Goal: Task Accomplishment & Management: Manage account settings

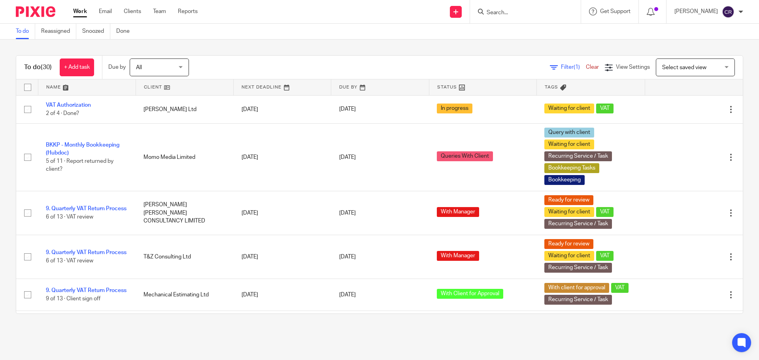
click at [522, 17] on form at bounding box center [528, 12] width 84 height 10
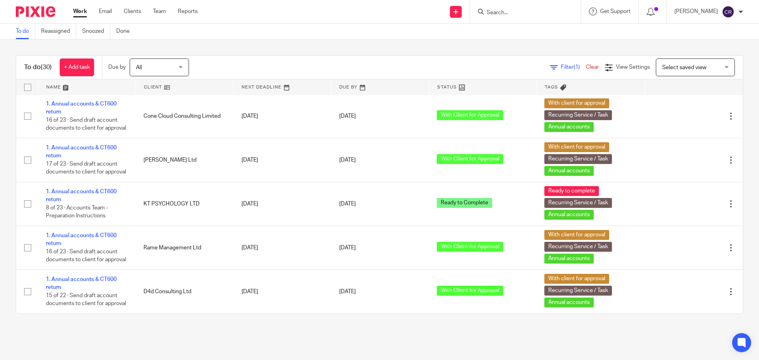
click at [522, 14] on input "Search" at bounding box center [521, 12] width 71 height 7
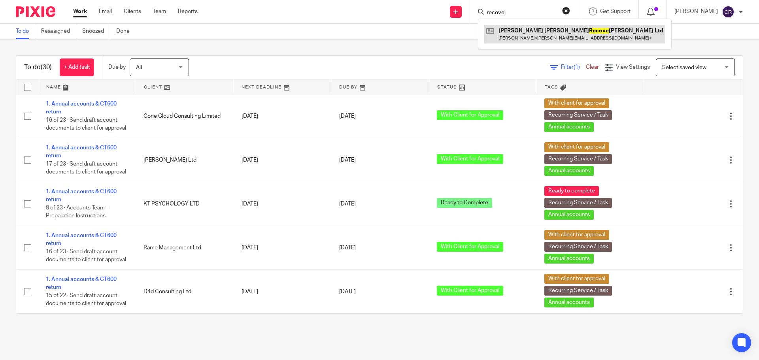
type input "recove"
click at [530, 26] on link at bounding box center [574, 34] width 181 height 18
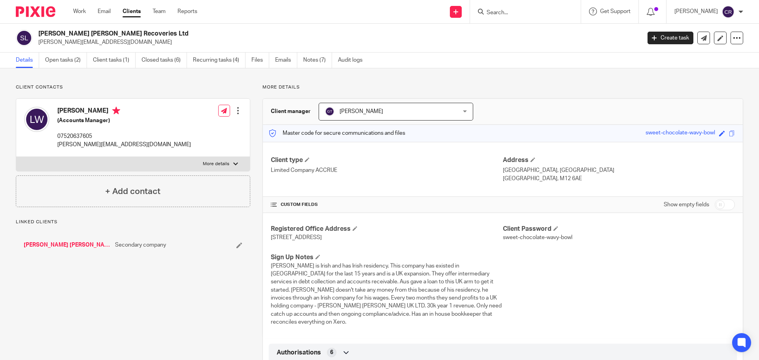
drag, startPoint x: 116, startPoint y: 160, endPoint x: 125, endPoint y: 159, distance: 9.2
click at [117, 160] on label "More details" at bounding box center [133, 164] width 234 height 14
click at [16, 157] on input "More details" at bounding box center [16, 156] width 0 height 0
checkbox input "true"
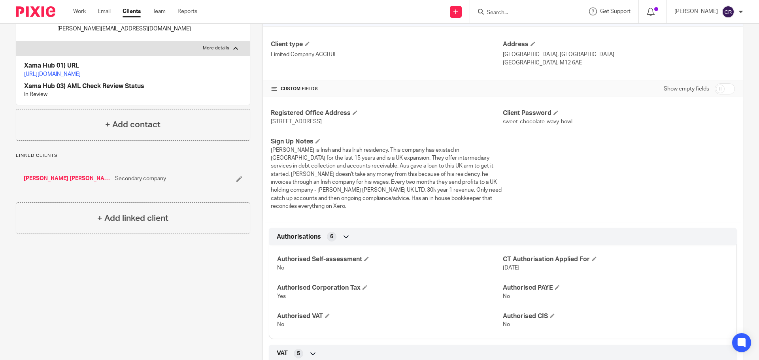
scroll to position [79, 0]
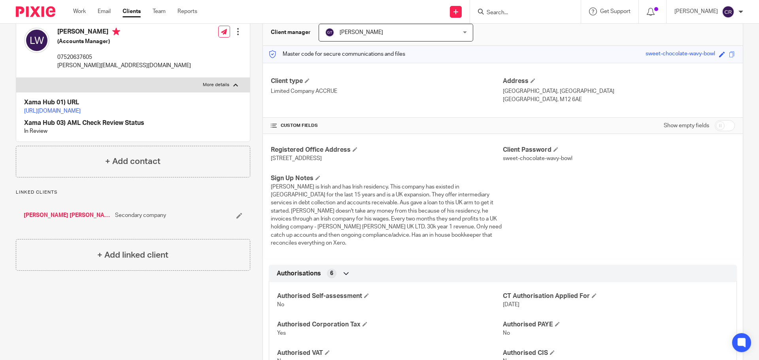
click at [498, 15] on input "Search" at bounding box center [521, 12] width 71 height 7
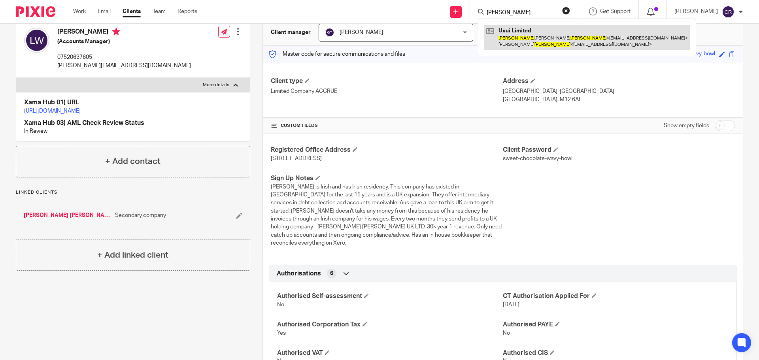
type input "david yates"
click at [505, 33] on link at bounding box center [586, 37] width 205 height 24
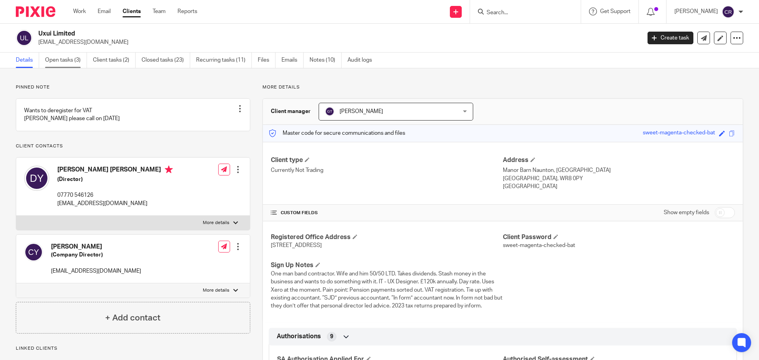
click at [70, 58] on link "Open tasks (3)" at bounding box center [66, 60] width 42 height 15
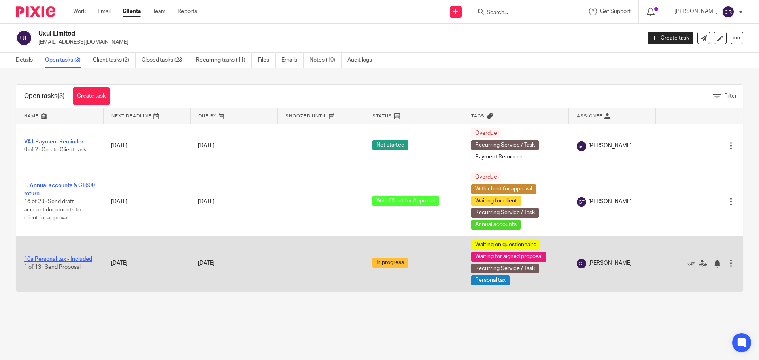
click at [79, 257] on link "10a Personal tax - Included" at bounding box center [58, 259] width 68 height 6
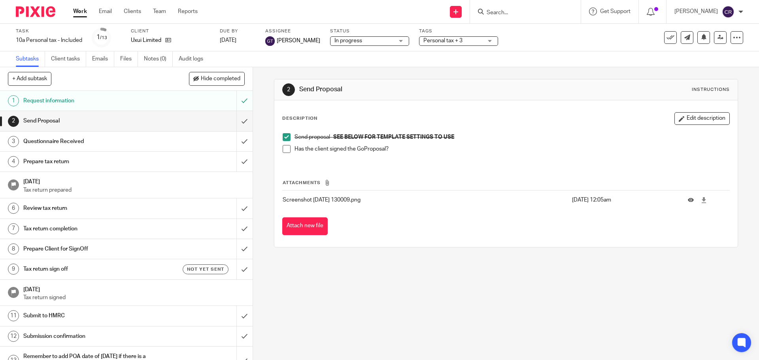
click at [286, 150] on span at bounding box center [287, 149] width 8 height 8
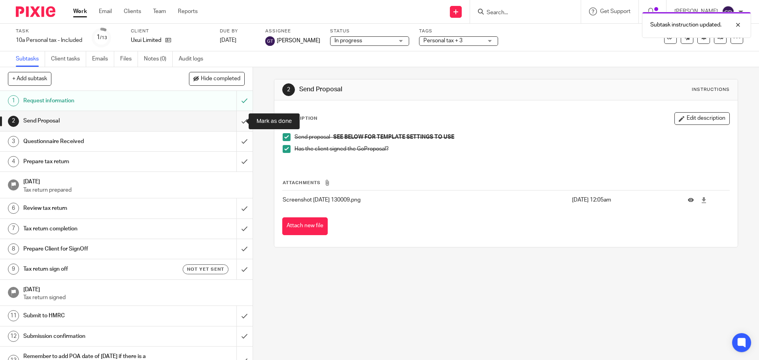
click at [239, 119] on input "submit" at bounding box center [126, 121] width 252 height 20
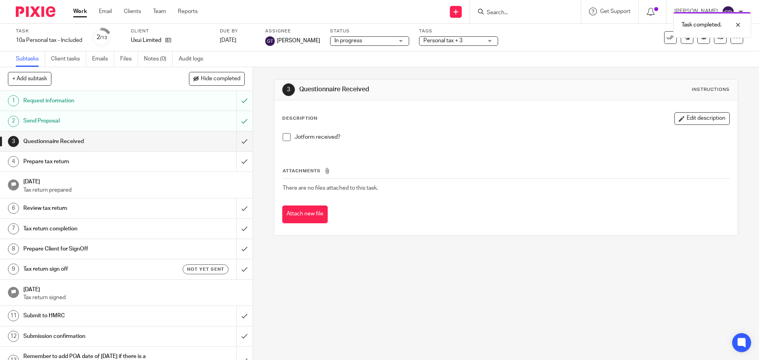
click at [438, 40] on span "Personal tax + 3" at bounding box center [442, 41] width 39 height 6
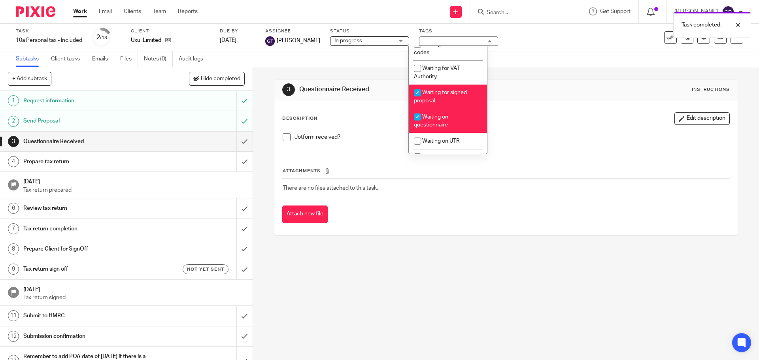
scroll to position [632, 0]
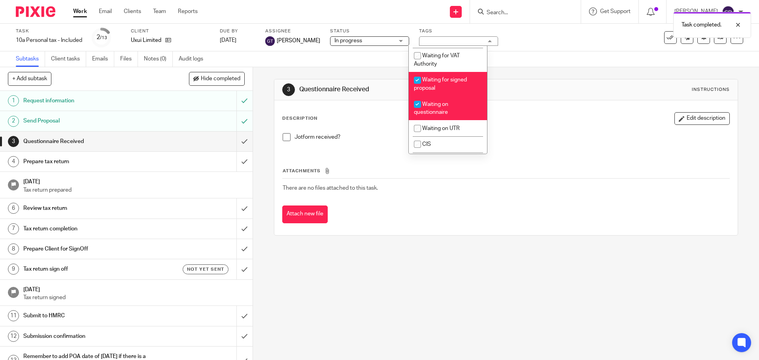
click at [445, 96] on li "Waiting for signed proposal" at bounding box center [448, 84] width 78 height 24
checkbox input "false"
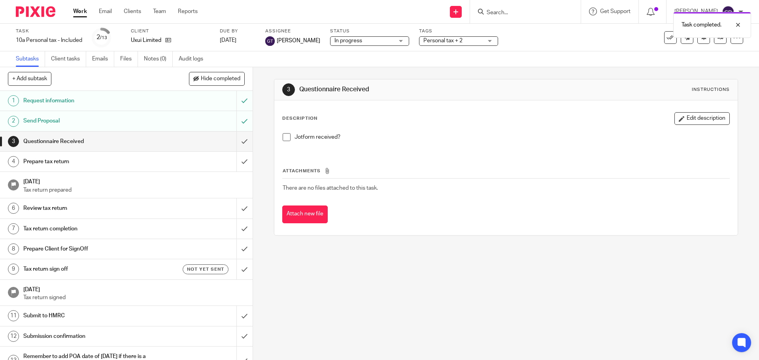
click at [527, 125] on div "Description Edit description Jotform received?" at bounding box center [505, 131] width 447 height 39
click at [494, 8] on form at bounding box center [528, 12] width 84 height 10
click at [513, 13] on input "Search" at bounding box center [521, 12] width 71 height 7
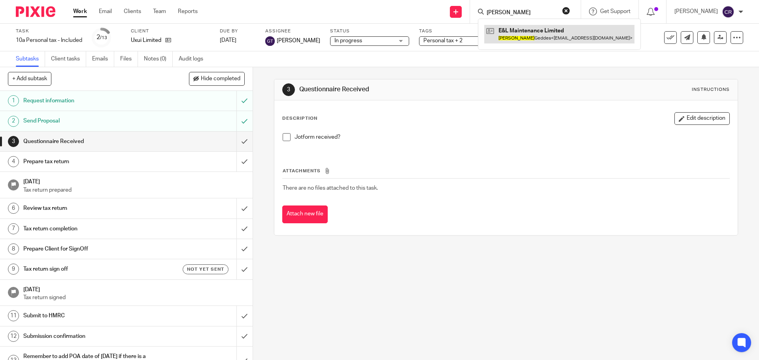
type input "edwin"
click at [520, 34] on link at bounding box center [559, 34] width 150 height 18
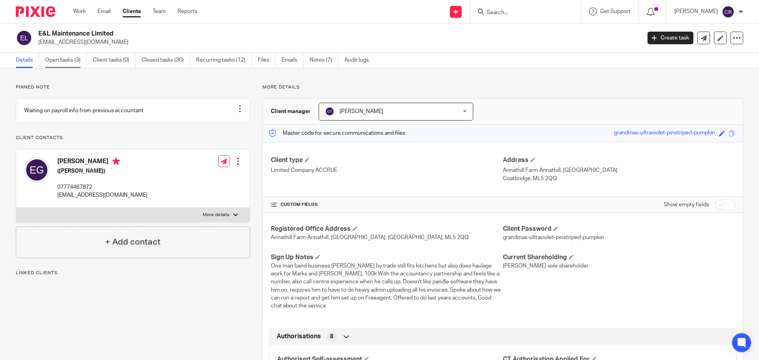
click at [52, 57] on link "Open tasks (3)" at bounding box center [66, 60] width 42 height 15
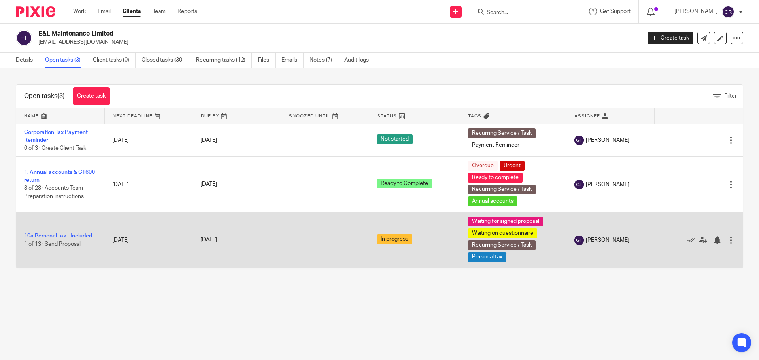
click at [71, 238] on link "10a Personal tax - Included" at bounding box center [58, 236] width 68 height 6
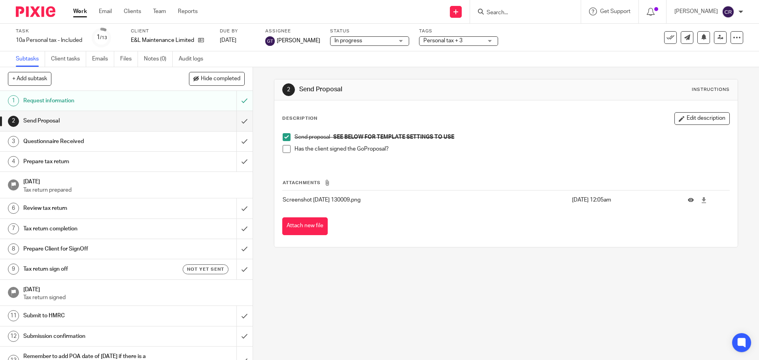
click at [284, 148] on span at bounding box center [287, 149] width 8 height 8
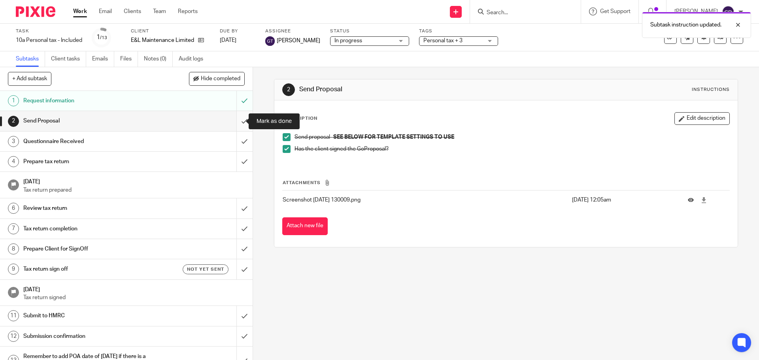
click at [238, 117] on input "submit" at bounding box center [126, 121] width 252 height 20
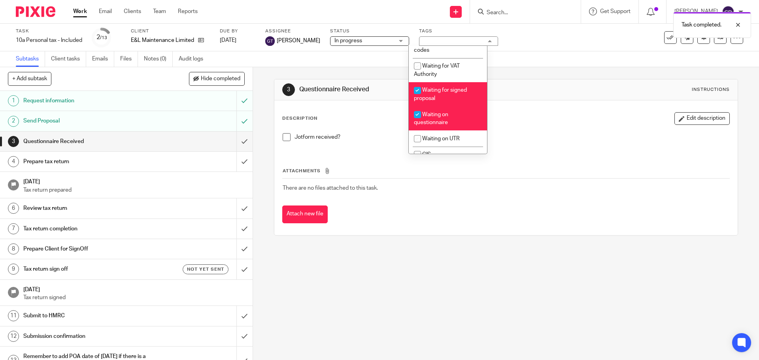
scroll to position [632, 0]
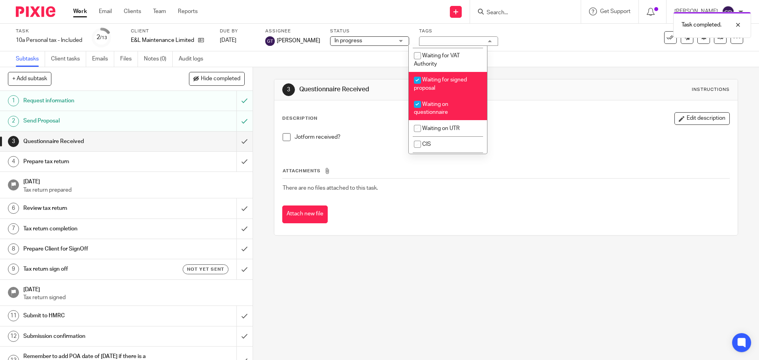
click at [434, 91] on span "Waiting for signed proposal" at bounding box center [440, 84] width 53 height 14
checkbox input "false"
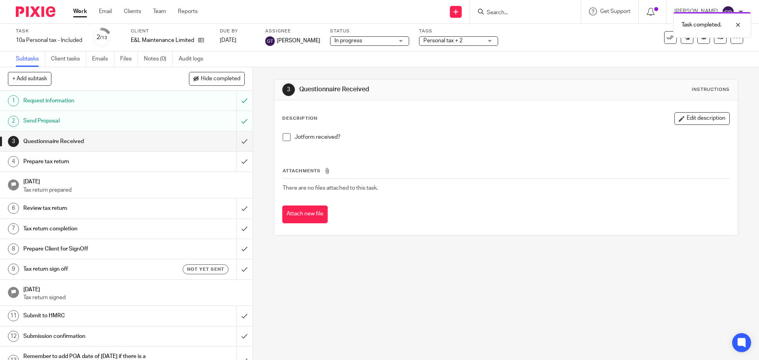
click at [522, 111] on div "Description Edit description Jotform received? Attachments There are no files a…" at bounding box center [505, 167] width 463 height 135
click at [533, 13] on input "Search" at bounding box center [521, 12] width 71 height 7
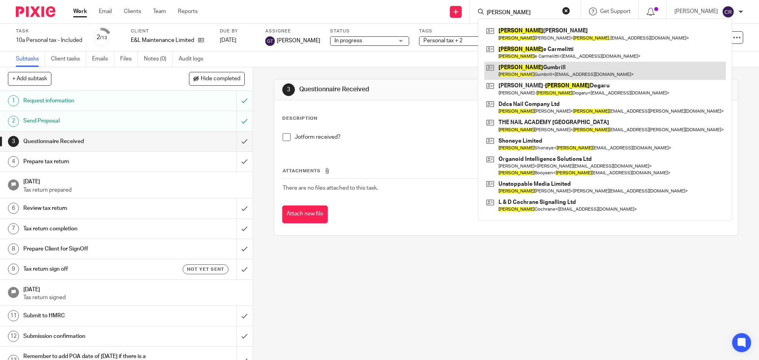
type input "daniel"
click at [541, 75] on link at bounding box center [604, 71] width 241 height 18
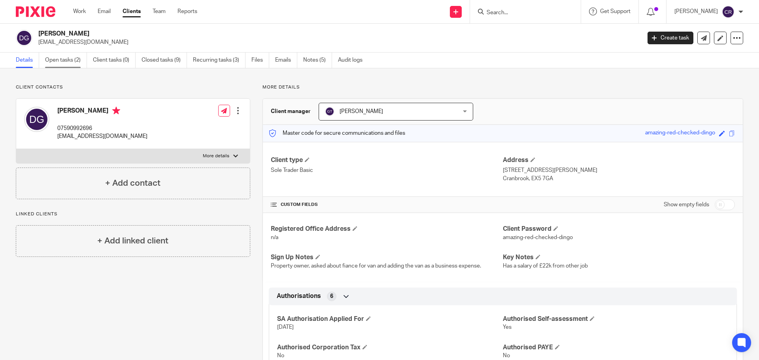
click at [77, 62] on link "Open tasks (2)" at bounding box center [66, 60] width 42 height 15
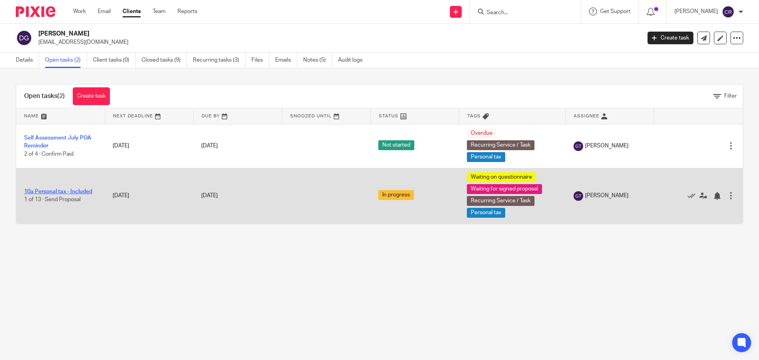
click at [67, 189] on link "10a Personal tax - Included" at bounding box center [58, 192] width 68 height 6
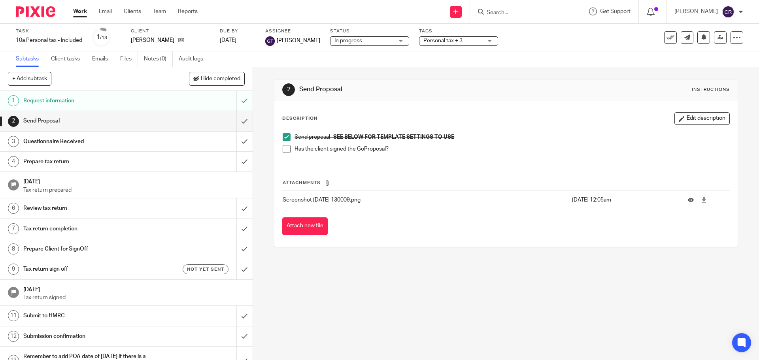
click at [284, 150] on span at bounding box center [287, 149] width 8 height 8
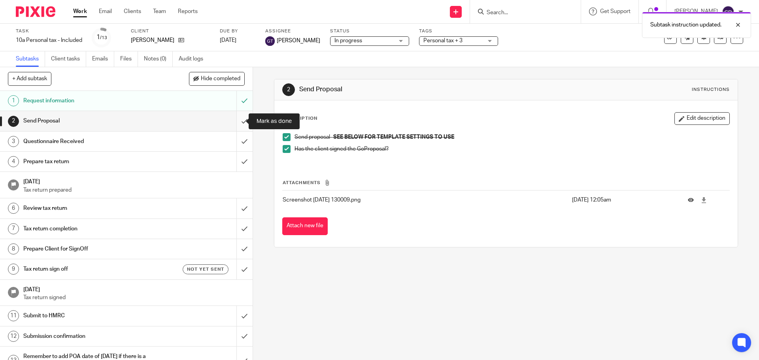
click at [239, 122] on input "submit" at bounding box center [126, 121] width 252 height 20
click at [238, 145] on input "submit" at bounding box center [126, 142] width 252 height 20
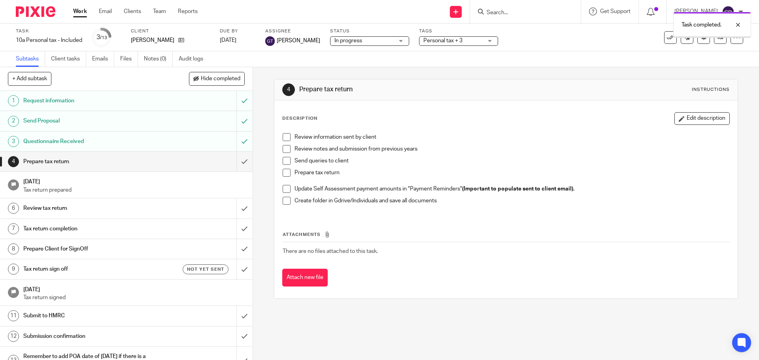
click at [464, 43] on span "Personal tax + 3" at bounding box center [452, 41] width 59 height 8
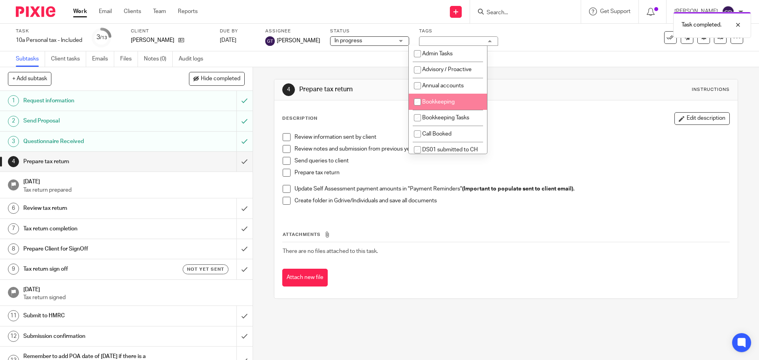
scroll to position [237, 0]
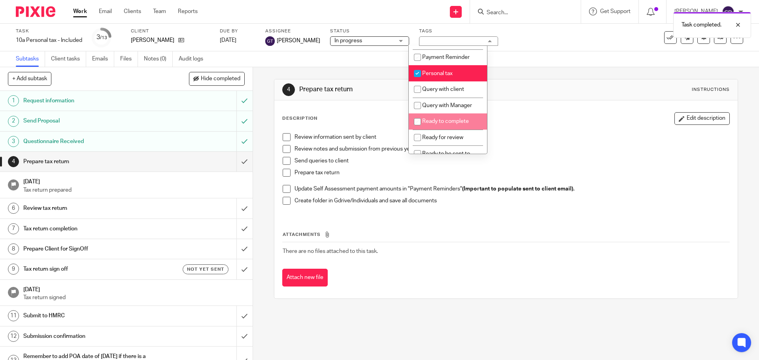
click at [450, 124] on span "Ready to complete" at bounding box center [445, 122] width 47 height 6
checkbox input "true"
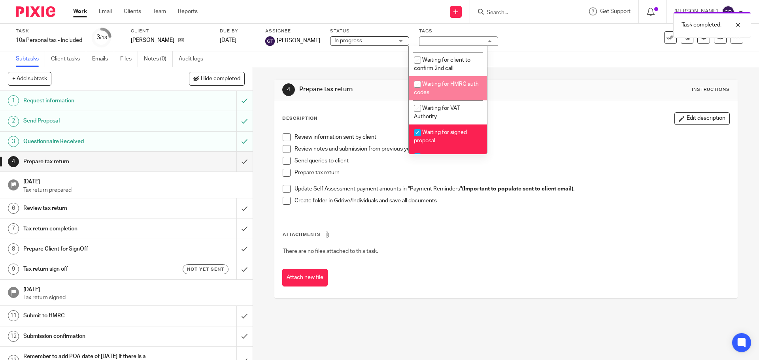
scroll to position [632, 0]
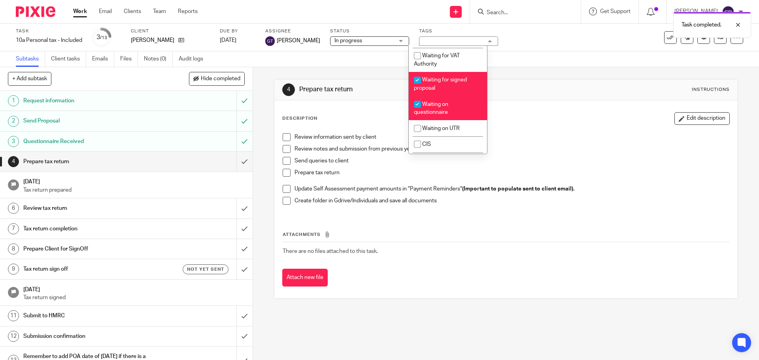
click at [449, 96] on li "Waiting for signed proposal" at bounding box center [448, 84] width 78 height 24
checkbox input "false"
click at [446, 120] on li "Waiting on questionnaire" at bounding box center [448, 108] width 78 height 24
checkbox input "false"
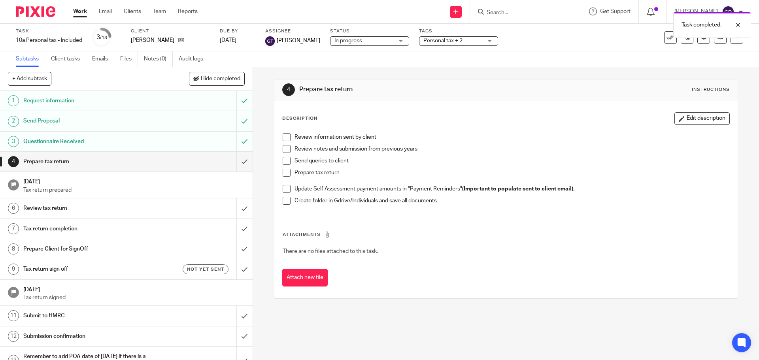
drag, startPoint x: 355, startPoint y: 42, endPoint x: 352, endPoint y: 85, distance: 43.2
click at [354, 43] on span "In progress" at bounding box center [363, 41] width 59 height 8
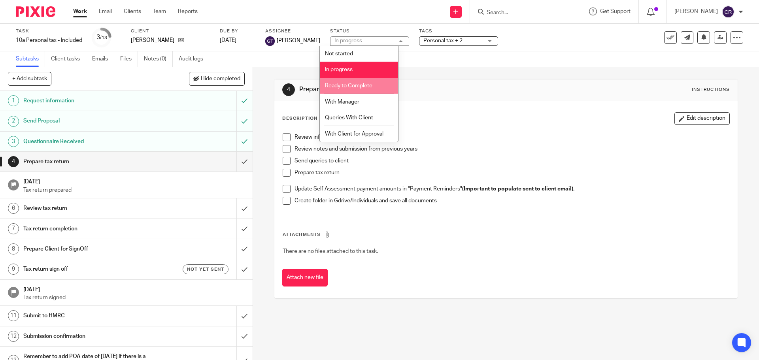
drag, startPoint x: 357, startPoint y: 90, endPoint x: 359, endPoint y: 86, distance: 4.6
click at [358, 89] on li "Ready to Complete" at bounding box center [359, 86] width 78 height 16
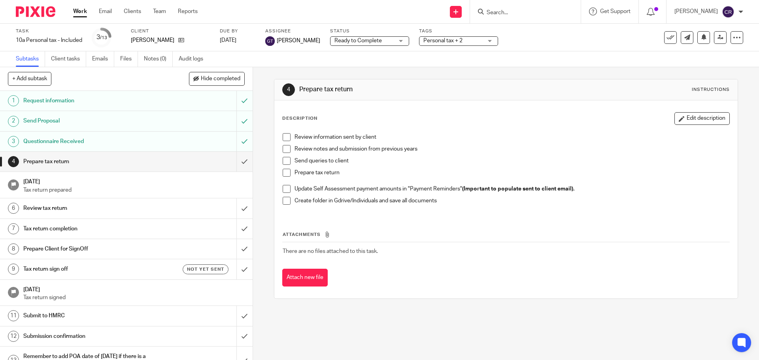
click at [335, 39] on span "Ready to Complete" at bounding box center [357, 41] width 47 height 6
click at [473, 85] on div "4 Prepare tax return Instructions" at bounding box center [505, 89] width 447 height 13
click at [527, 13] on input "Search" at bounding box center [521, 12] width 71 height 7
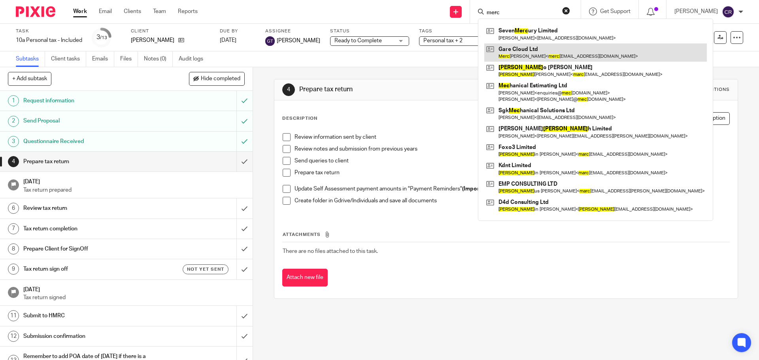
type input "merc"
click at [528, 57] on link at bounding box center [595, 52] width 222 height 18
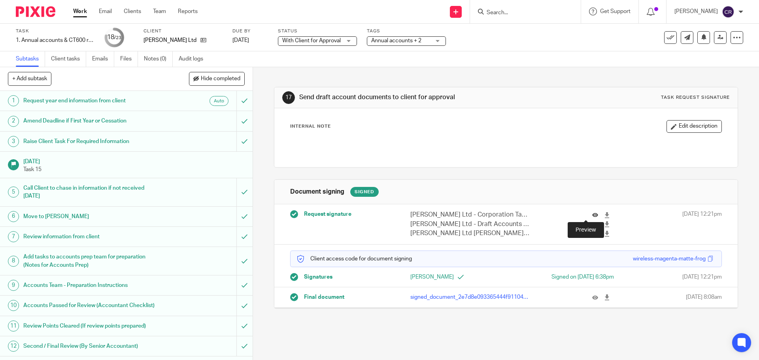
click at [592, 212] on icon at bounding box center [595, 215] width 6 height 6
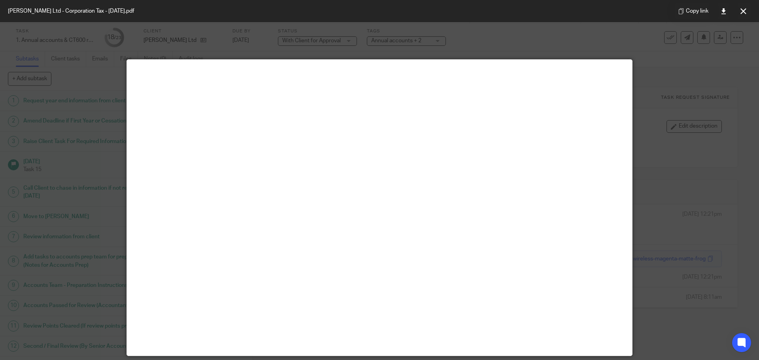
click at [744, 14] on button at bounding box center [743, 11] width 16 height 16
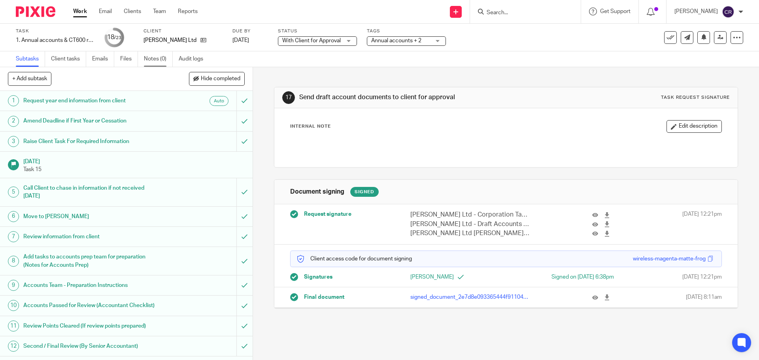
click at [153, 58] on link "Notes (0)" at bounding box center [158, 58] width 29 height 15
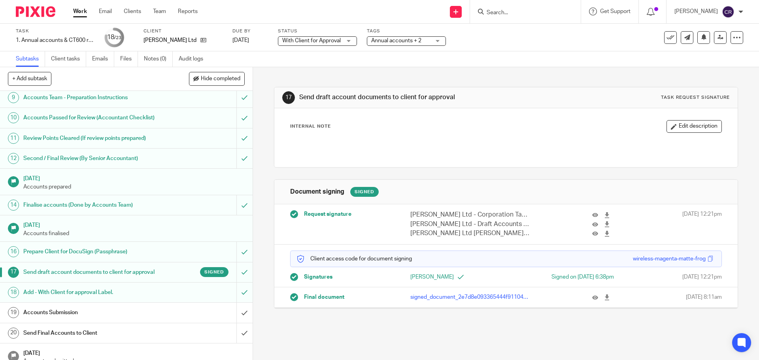
scroll to position [254, 0]
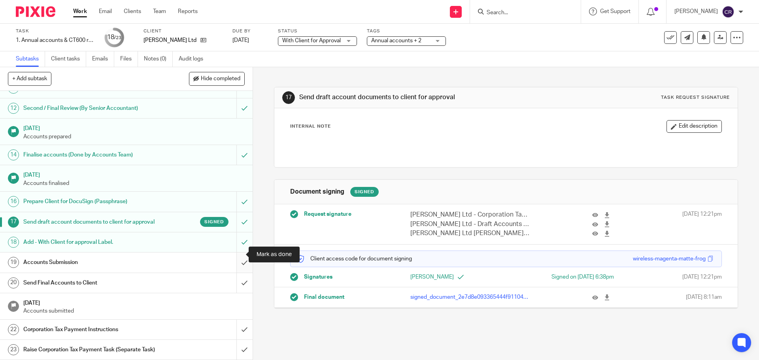
click at [236, 254] on input "submit" at bounding box center [126, 262] width 252 height 20
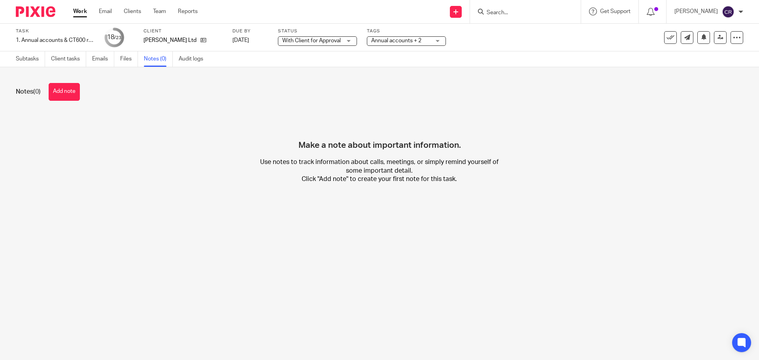
click at [79, 93] on button "Add note" at bounding box center [64, 92] width 31 height 18
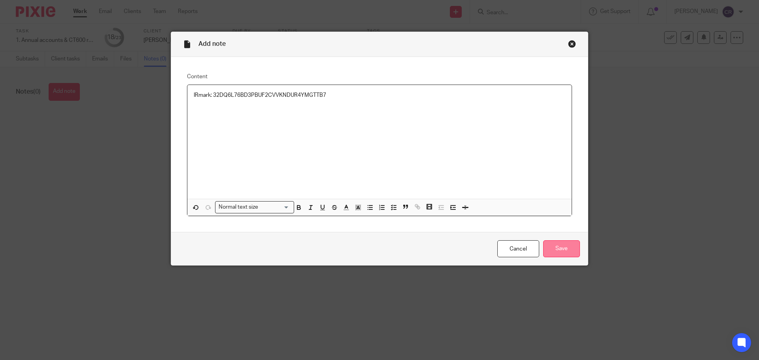
click at [565, 245] on input "Save" at bounding box center [561, 248] width 37 height 17
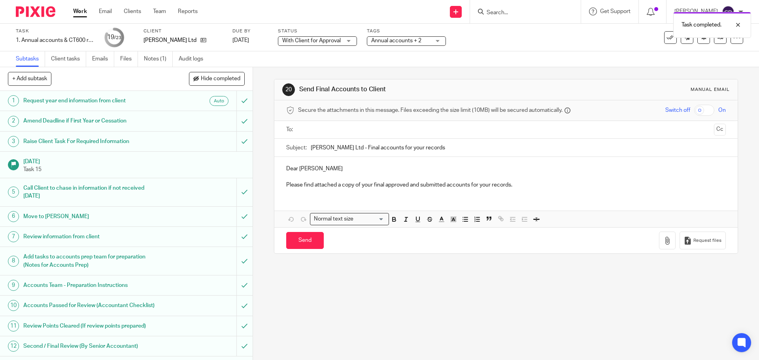
click at [619, 134] on ul at bounding box center [506, 129] width 414 height 13
click at [621, 131] on input "text" at bounding box center [505, 129] width 409 height 9
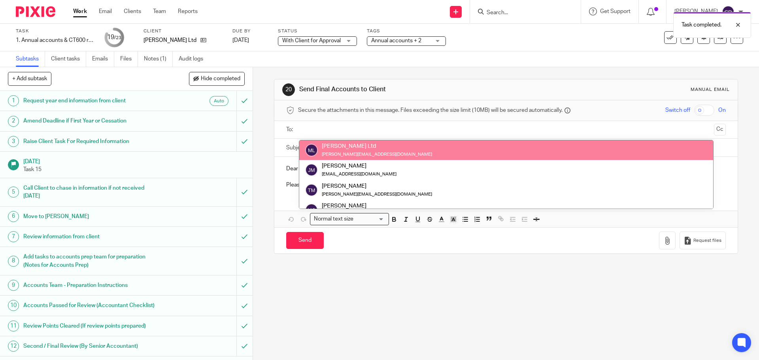
drag, startPoint x: 424, startPoint y: 154, endPoint x: 580, endPoint y: 126, distance: 159.0
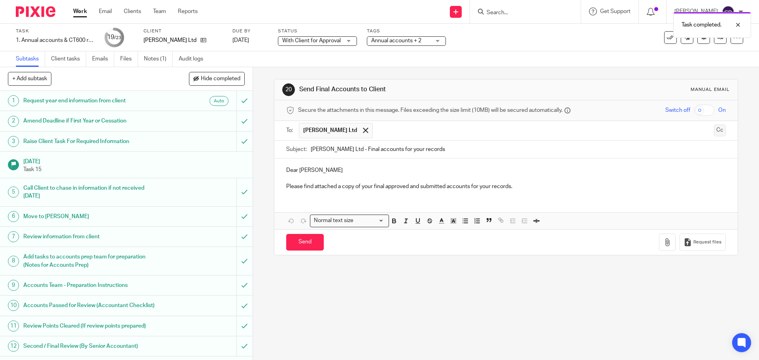
click at [714, 128] on button "Cc" at bounding box center [720, 130] width 12 height 12
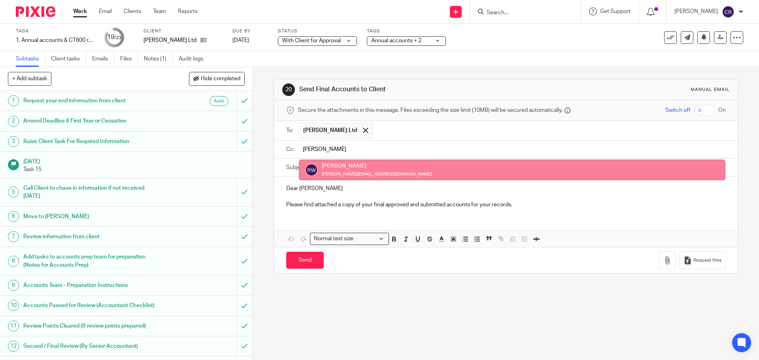
type input "rick"
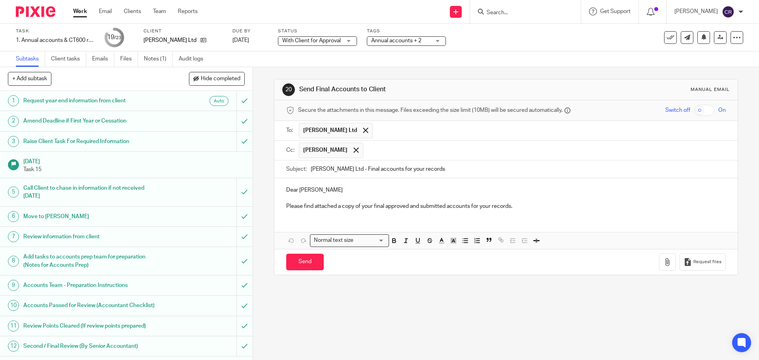
click at [288, 190] on p "Dear Thomas" at bounding box center [505, 190] width 439 height 8
click at [340, 195] on p at bounding box center [505, 198] width 439 height 8
click at [338, 192] on p "Hi Thomas" at bounding box center [505, 190] width 439 height 8
drag, startPoint x: 682, startPoint y: 113, endPoint x: 689, endPoint y: 111, distance: 7.6
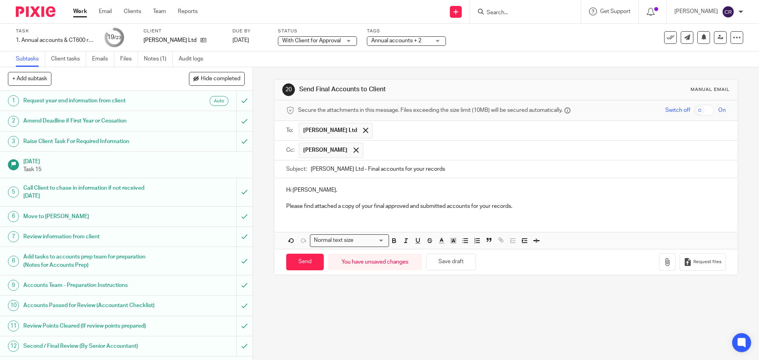
click at [685, 113] on div "Switch off On" at bounding box center [671, 110] width 110 height 11
click at [694, 110] on input "checkbox" at bounding box center [704, 110] width 20 height 11
click at [663, 264] on icon "button" at bounding box center [667, 262] width 8 height 8
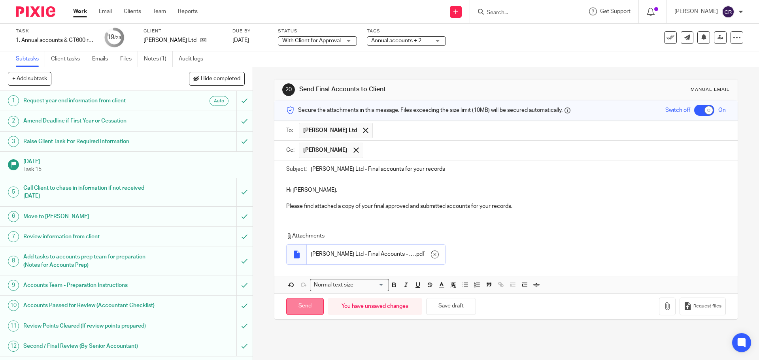
click at [305, 306] on input "Send" at bounding box center [305, 306] width 38 height 17
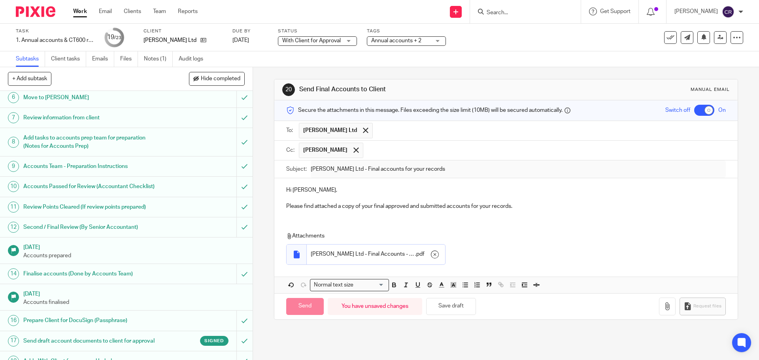
scroll to position [254, 0]
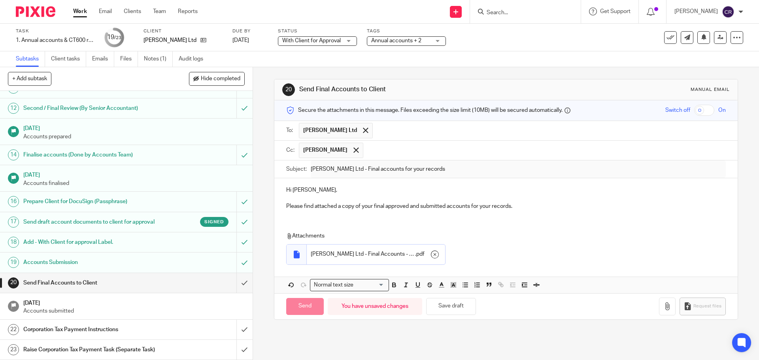
checkbox input "false"
type input "Sent"
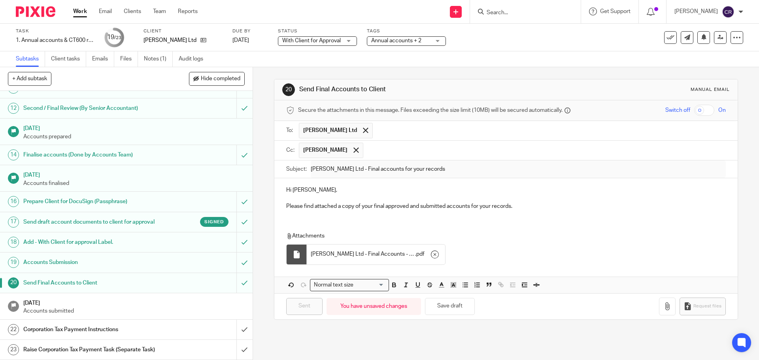
click at [179, 324] on div "Corporation Tax Payment Instructions" at bounding box center [125, 330] width 205 height 12
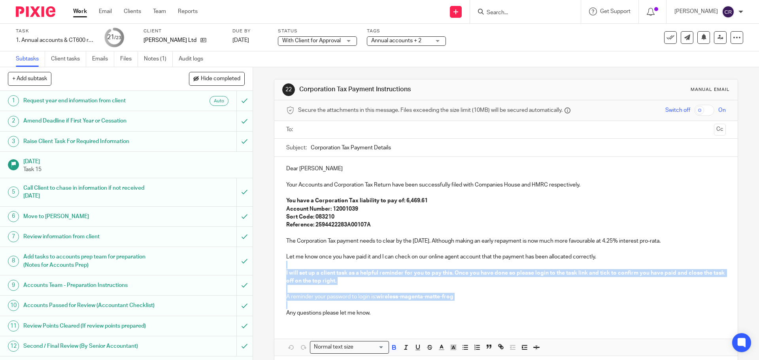
drag, startPoint x: 289, startPoint y: 305, endPoint x: 283, endPoint y: 265, distance: 40.7
click at [283, 265] on div "Dear [PERSON_NAME] Your Accounts and Corporation Tax Return have been successfu…" at bounding box center [505, 240] width 463 height 166
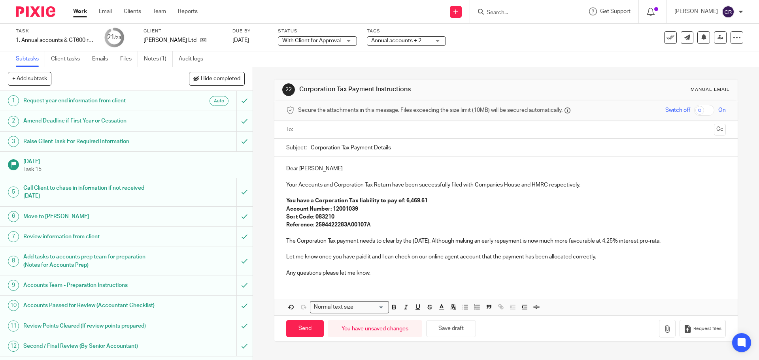
click at [589, 185] on p "Your Accounts and Corporation Tax Return have been successfully filed with Comp…" at bounding box center [505, 185] width 439 height 8
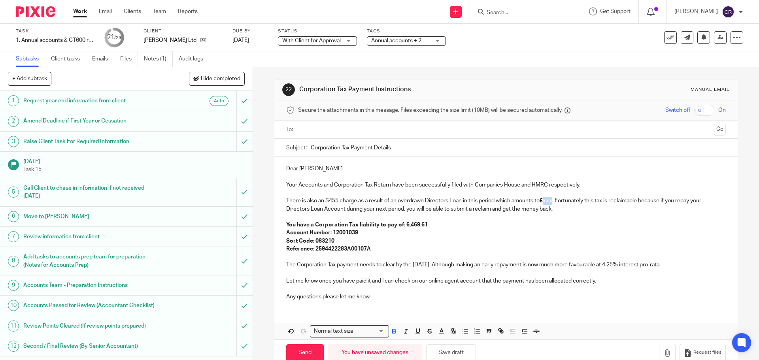
drag, startPoint x: 553, startPoint y: 201, endPoint x: 544, endPoint y: 203, distance: 8.9
click at [544, 203] on strong "£xxx" at bounding box center [545, 201] width 13 height 6
drag, startPoint x: 423, startPoint y: 226, endPoint x: 402, endPoint y: 227, distance: 21.4
click at [402, 227] on strong "You have a Corporation Tax liability to pay of: 6,469.61" at bounding box center [356, 225] width 141 height 6
drag, startPoint x: 628, startPoint y: 265, endPoint x: 619, endPoint y: 266, distance: 9.5
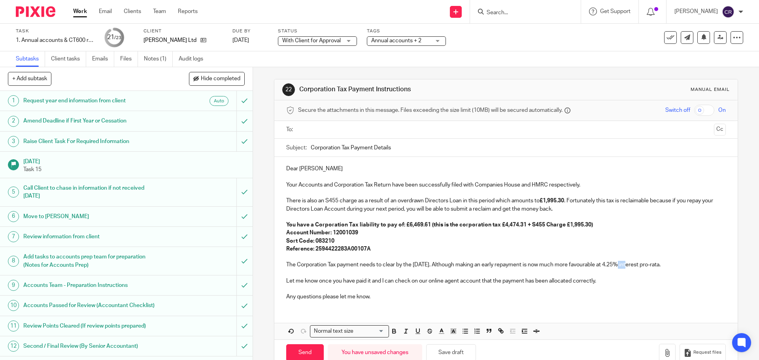
click at [619, 266] on p "The Corporation Tax payment needs to clear by the 28 Feb 2026. Although making …" at bounding box center [505, 265] width 439 height 8
click at [344, 132] on input "text" at bounding box center [505, 129] width 409 height 9
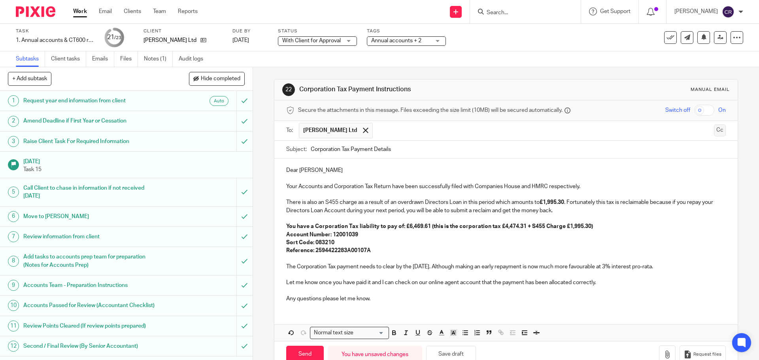
click at [714, 130] on button "Cc" at bounding box center [720, 130] width 12 height 12
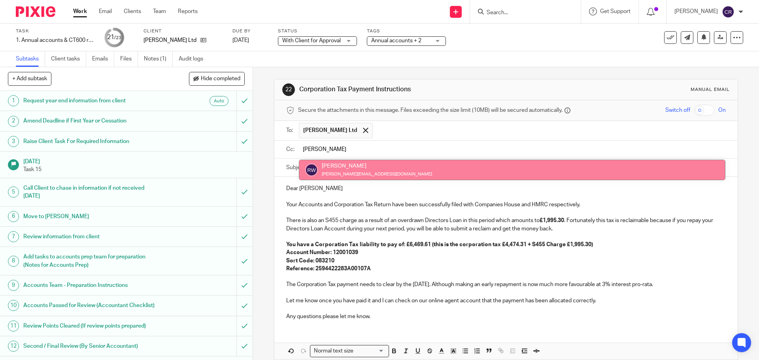
type input "rick"
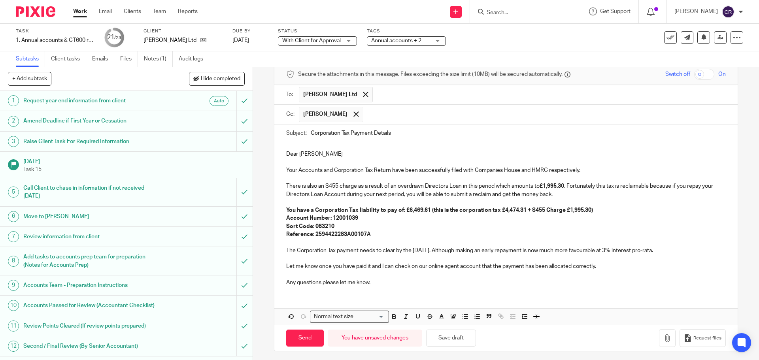
scroll to position [39, 0]
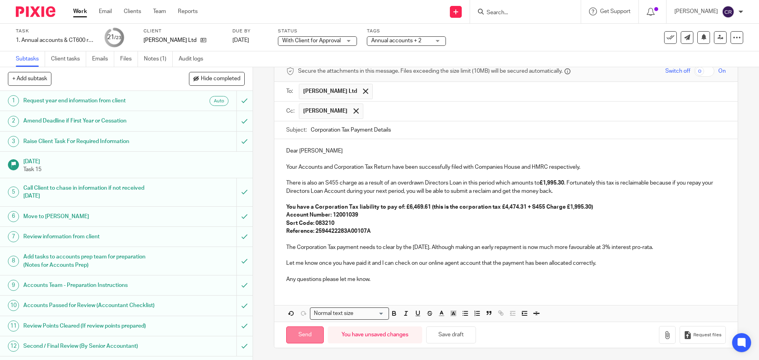
click at [303, 339] on input "Send" at bounding box center [305, 334] width 38 height 17
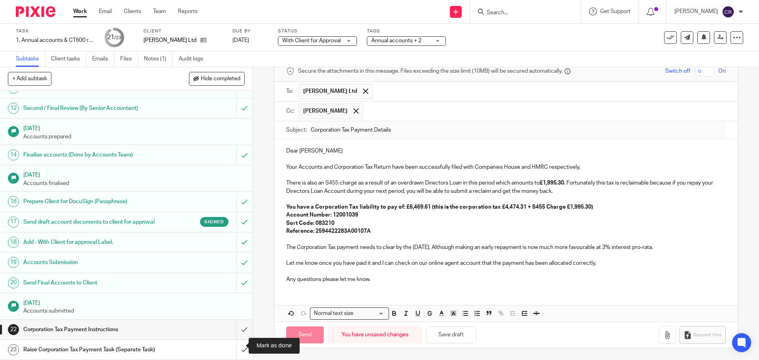
type input "Sent"
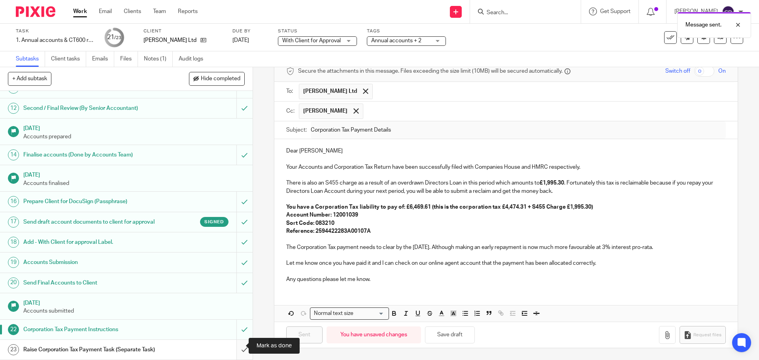
click at [232, 344] on input "submit" at bounding box center [126, 350] width 252 height 20
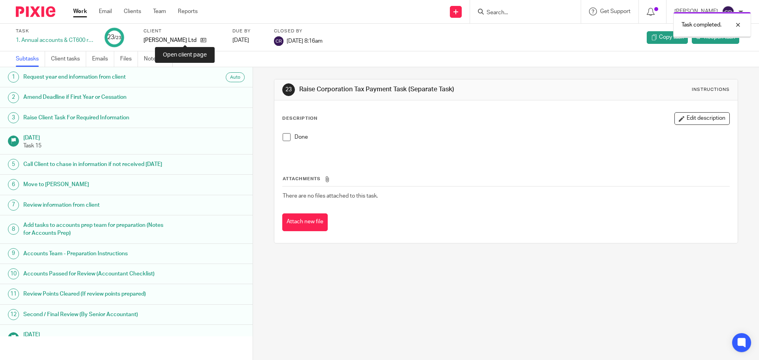
click at [200, 42] on icon at bounding box center [203, 40] width 6 height 6
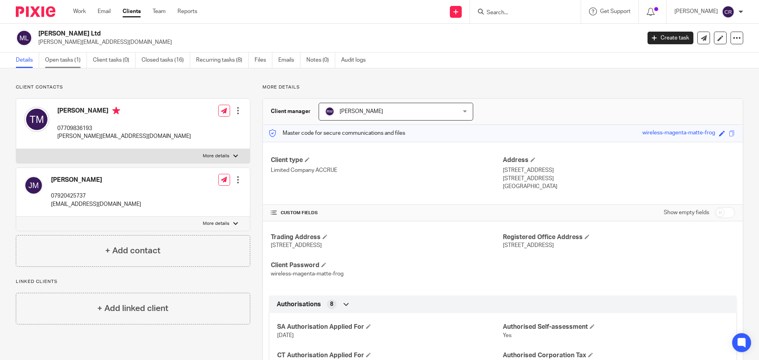
click at [59, 61] on link "Open tasks (1)" at bounding box center [66, 60] width 42 height 15
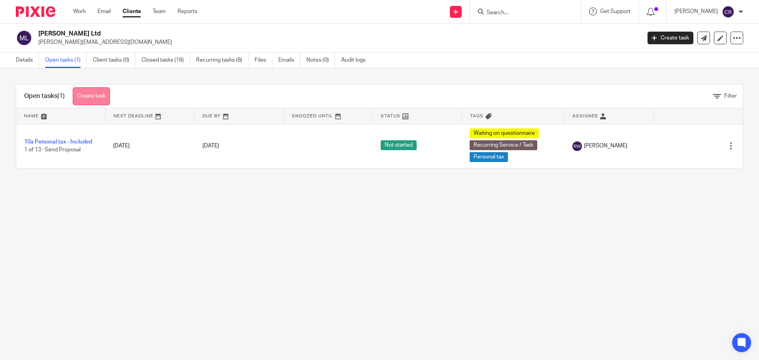
click at [105, 95] on link "Create task" at bounding box center [91, 96] width 37 height 18
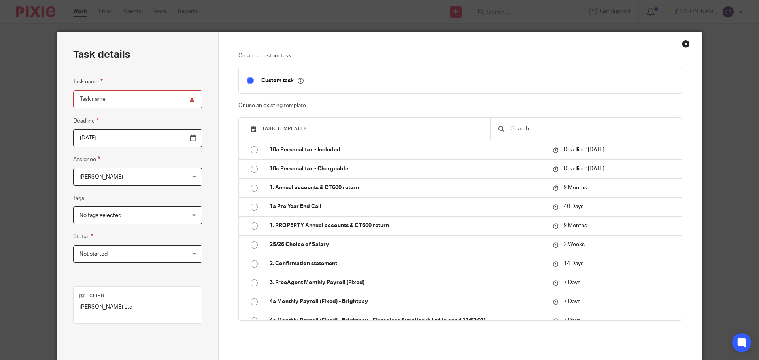
click at [540, 126] on input "text" at bounding box center [591, 128] width 163 height 9
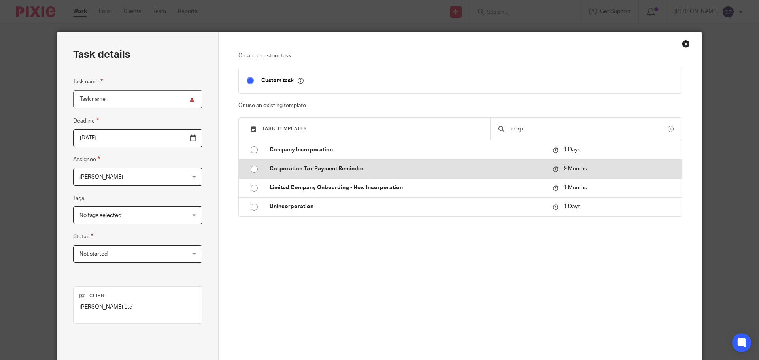
type input "corp"
click at [411, 169] on p "Corporation Tax Payment Reminder" at bounding box center [406, 169] width 275 height 8
type input "2026-06-16"
type input "Corporation Tax Payment Reminder"
checkbox input "false"
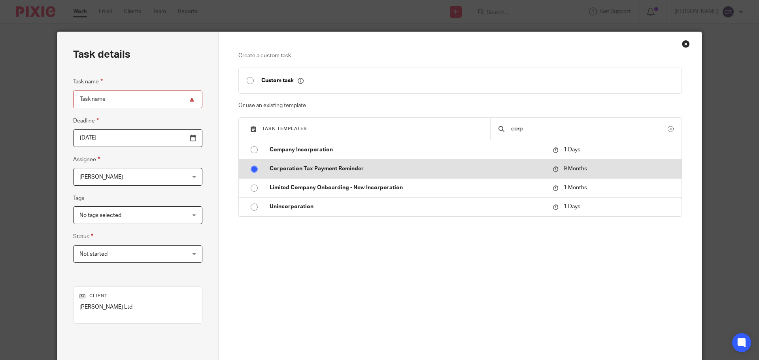
radio input "true"
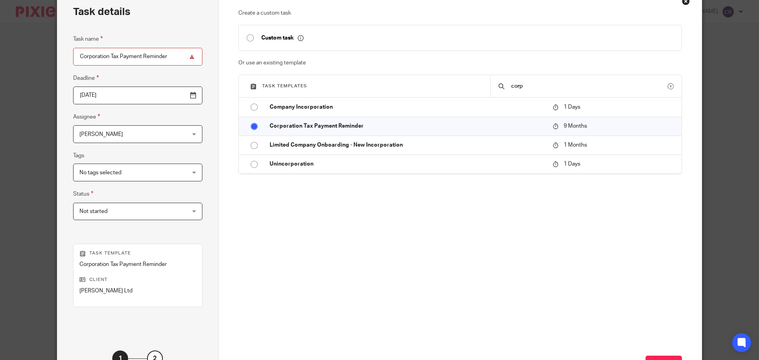
scroll to position [107, 0]
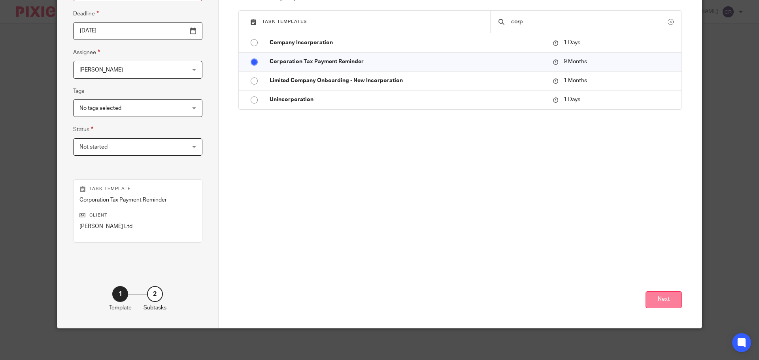
click at [660, 297] on button "Next" at bounding box center [663, 299] width 36 height 17
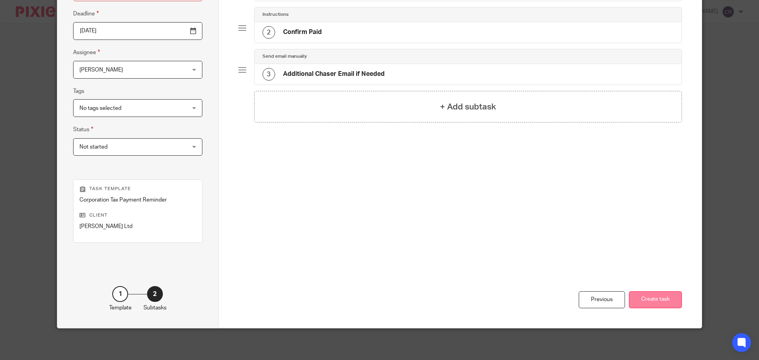
click at [656, 300] on button "Create task" at bounding box center [655, 299] width 53 height 17
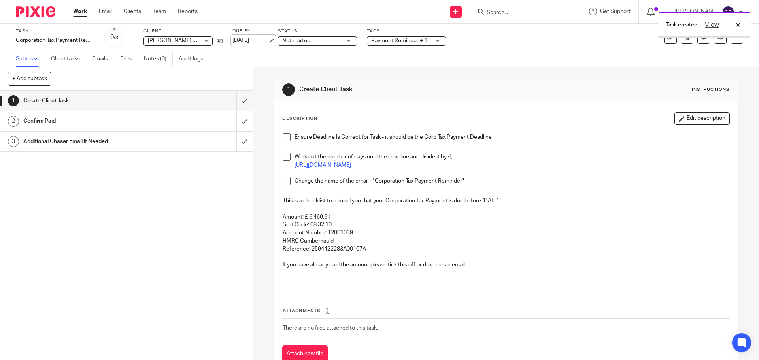
click at [247, 40] on link "16 Jun 2026" at bounding box center [250, 40] width 36 height 8
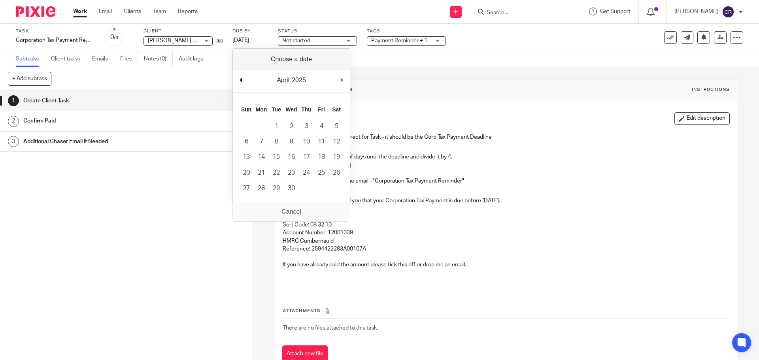
click at [236, 79] on div "April January February March April May June July August September October Novem…" at bounding box center [291, 81] width 117 height 23
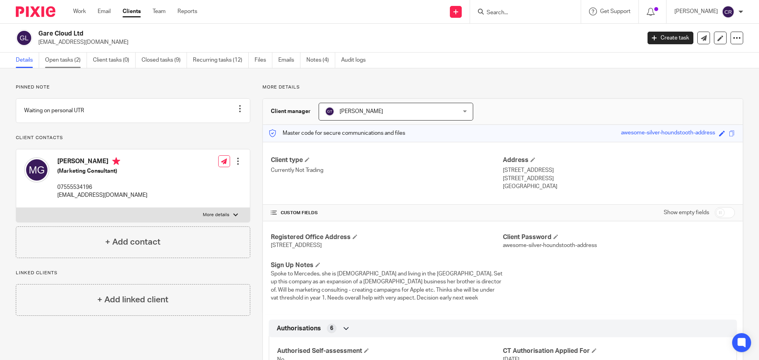
click at [70, 58] on link "Open tasks (2)" at bounding box center [66, 60] width 42 height 15
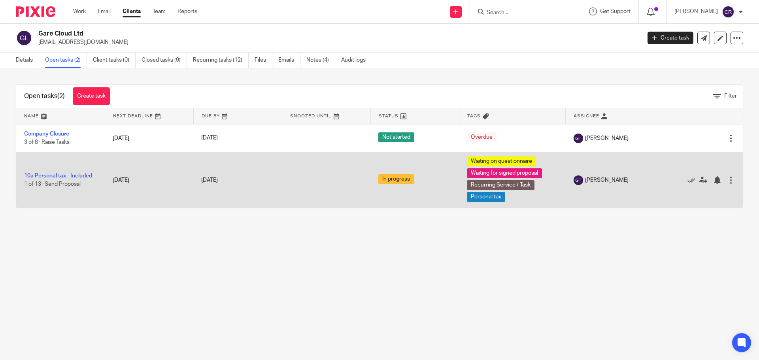
click at [60, 176] on link "10a Personal tax - Included" at bounding box center [58, 176] width 68 height 6
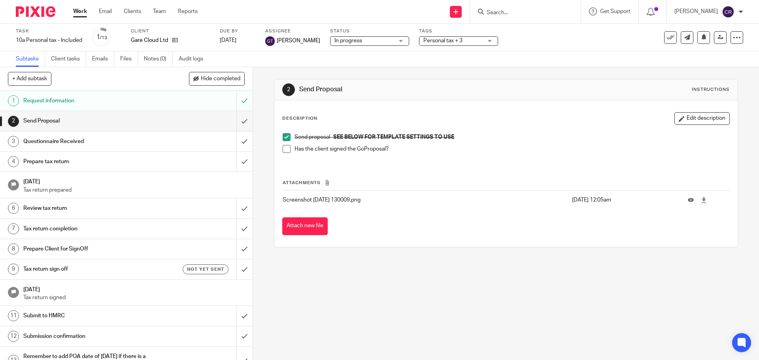
click at [284, 146] on span at bounding box center [287, 149] width 8 height 8
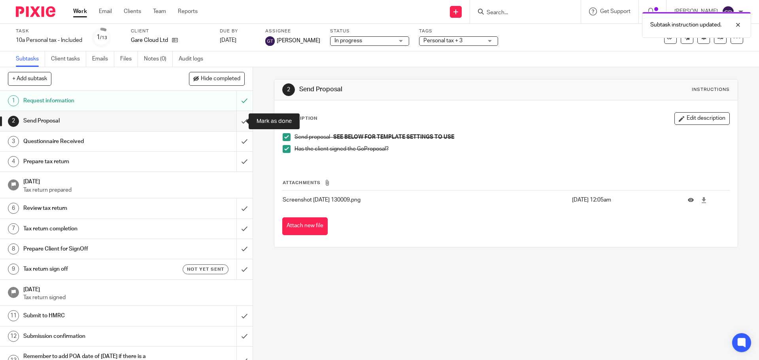
click at [237, 124] on input "submit" at bounding box center [126, 121] width 252 height 20
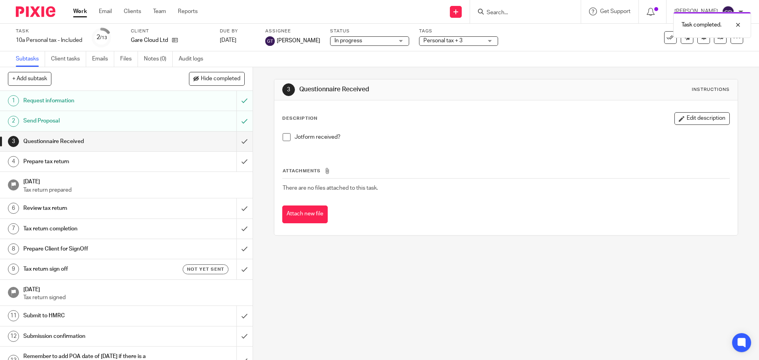
click at [448, 42] on span "Personal tax + 3" at bounding box center [442, 41] width 39 height 6
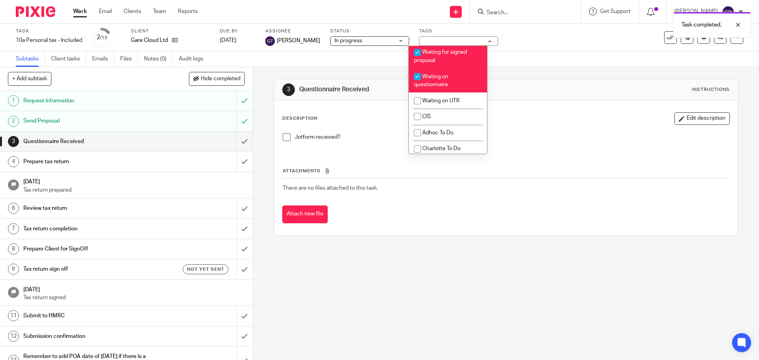
scroll to position [672, 0]
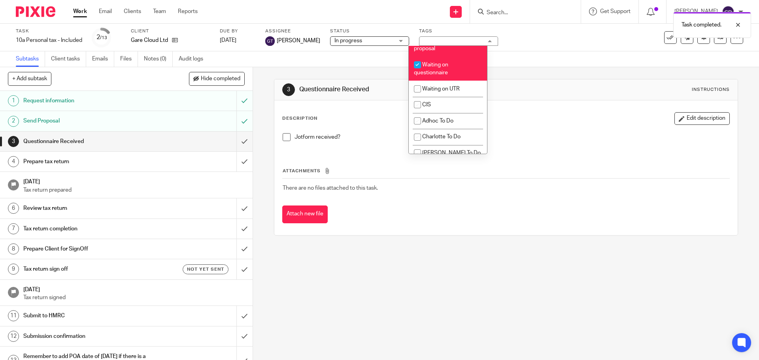
click at [450, 57] on li "Waiting for signed proposal" at bounding box center [448, 44] width 78 height 24
checkbox input "false"
click at [644, 100] on div "3 Questionnaire Received Instructions" at bounding box center [505, 89] width 463 height 21
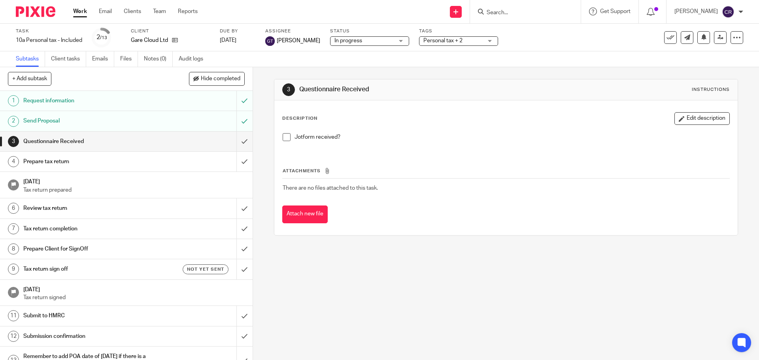
click at [534, 11] on input "Search" at bounding box center [521, 12] width 71 height 7
type input "kt"
click at [514, 37] on link at bounding box center [551, 34] width 134 height 18
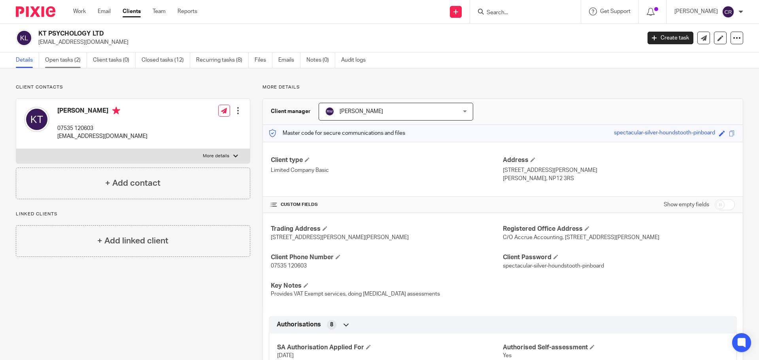
click at [55, 57] on link "Open tasks (2)" at bounding box center [66, 60] width 42 height 15
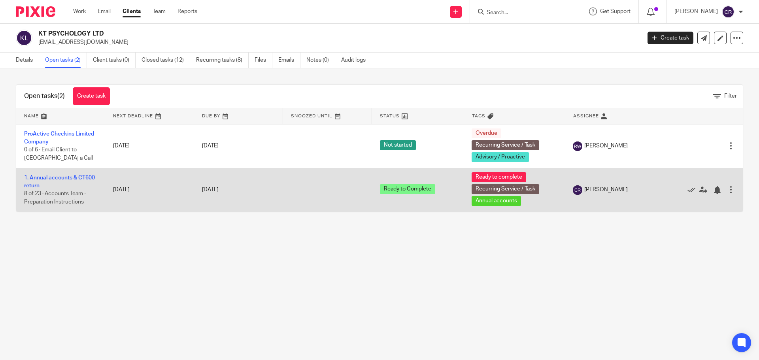
click at [75, 175] on link "1. Annual accounts & CT600 return" at bounding box center [59, 181] width 71 height 13
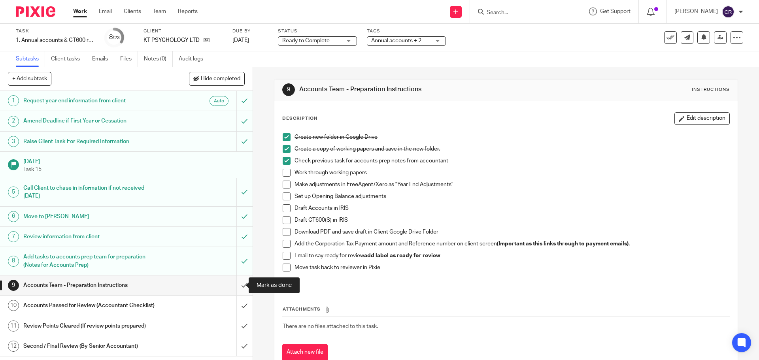
click at [235, 284] on input "submit" at bounding box center [126, 285] width 252 height 20
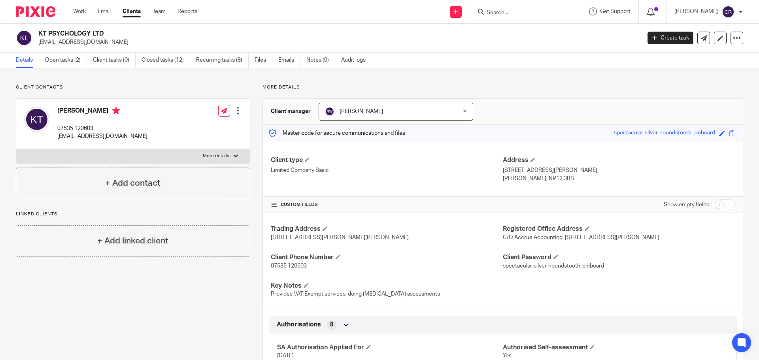
click at [106, 146] on div "[PERSON_NAME] 07535 120603 [EMAIL_ADDRESS][DOMAIN_NAME] Edit contact Create cli…" at bounding box center [133, 124] width 234 height 50
click at [101, 159] on label "More details" at bounding box center [133, 156] width 234 height 14
click at [16, 149] on input "More details" at bounding box center [16, 149] width 0 height 0
checkbox input "true"
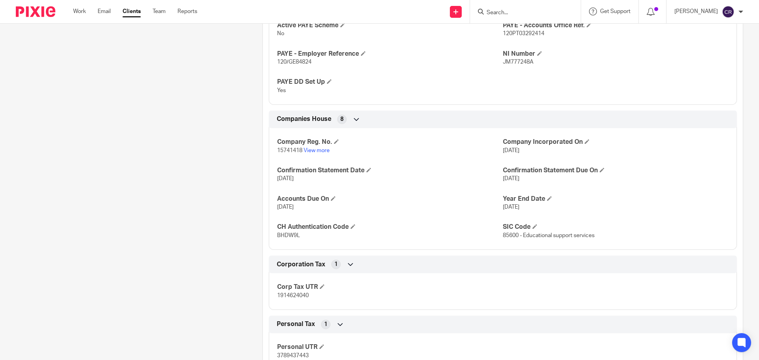
scroll to position [593, 0]
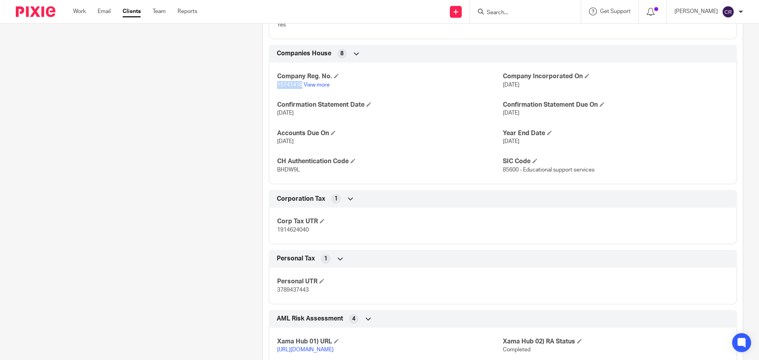
drag, startPoint x: 300, startPoint y: 92, endPoint x: 262, endPoint y: 92, distance: 38.7
click at [263, 92] on div "Companies House 8 Company Reg. No. 15741418 View more Company Incorporated On […" at bounding box center [503, 114] width 480 height 139
copy span "15741418"
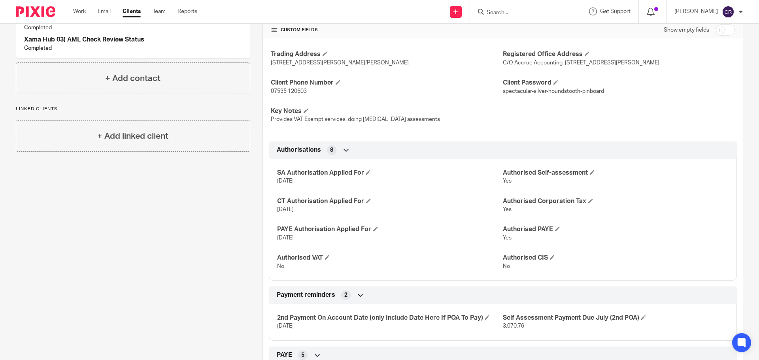
scroll to position [0, 0]
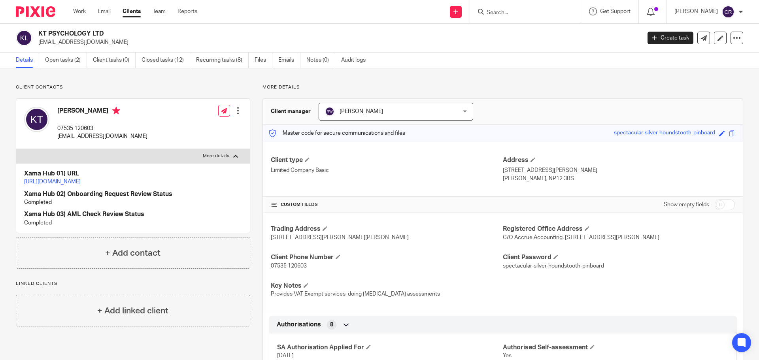
click at [69, 33] on h2 "KT PSYCHOLOGY LTD" at bounding box center [277, 34] width 478 height 8
copy div "KT PSYCHOLOGY LTD"
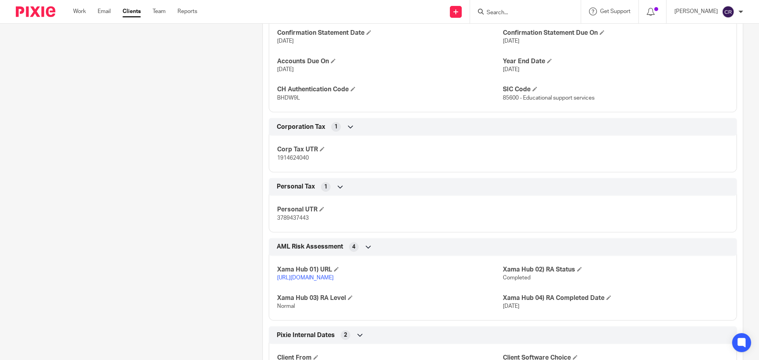
scroll to position [672, 0]
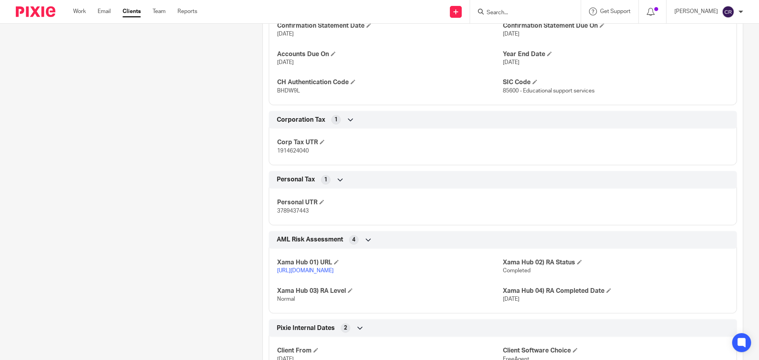
click at [292, 154] on span "1914624040" at bounding box center [293, 151] width 32 height 6
copy span "1914624040"
click at [293, 94] on span "BHDW9L" at bounding box center [288, 91] width 23 height 6
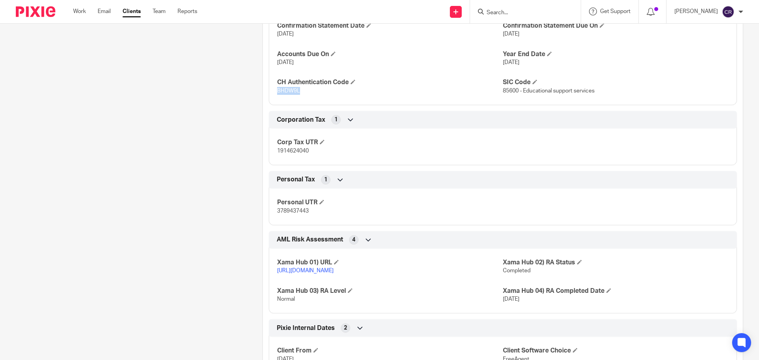
copy span "BHDW9L"
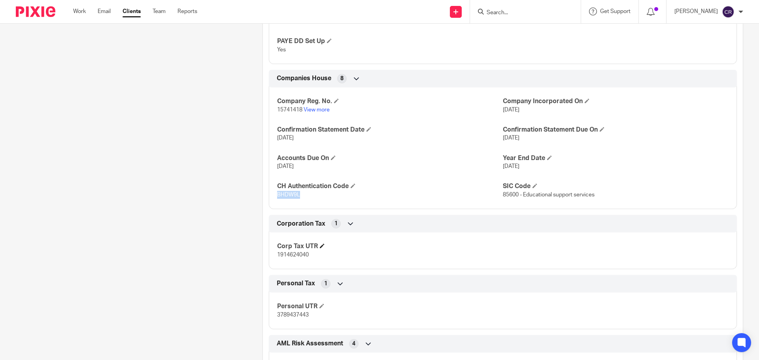
scroll to position [553, 0]
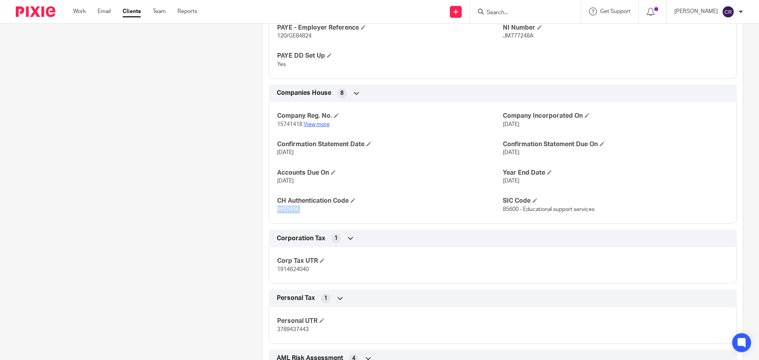
click at [317, 127] on link "View more" at bounding box center [316, 125] width 26 height 6
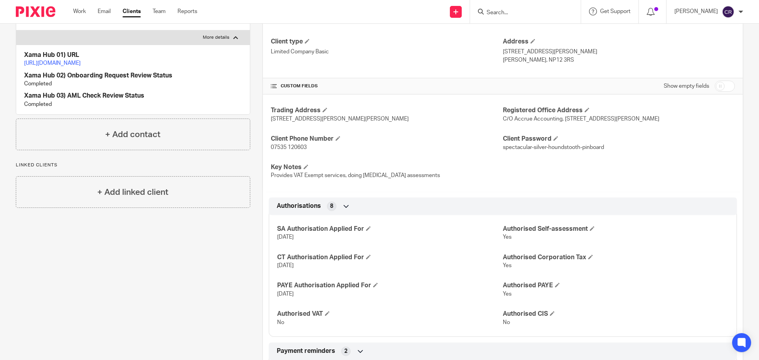
click at [717, 81] on input "checkbox" at bounding box center [724, 86] width 20 height 11
checkbox input "true"
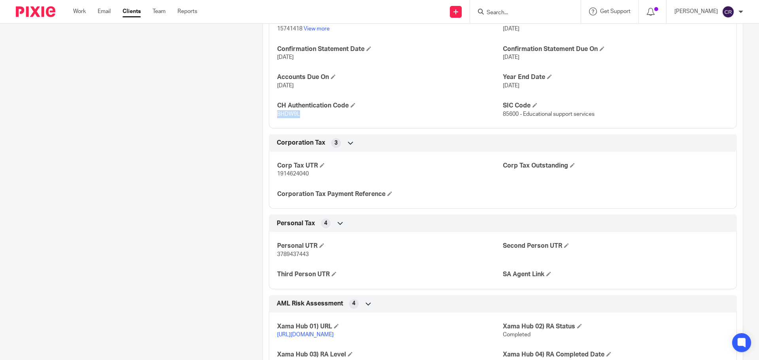
scroll to position [1067, 0]
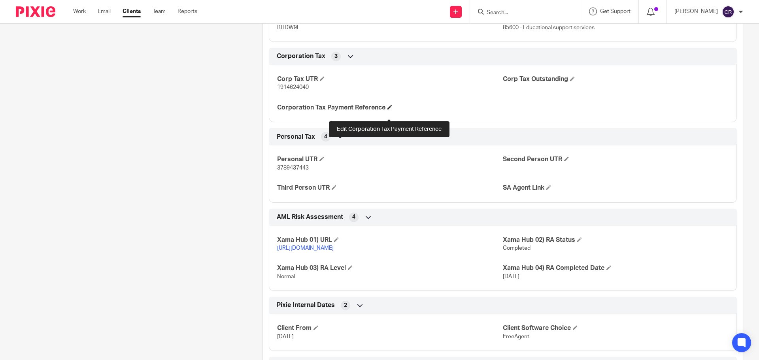
click at [390, 109] on span at bounding box center [389, 107] width 5 height 5
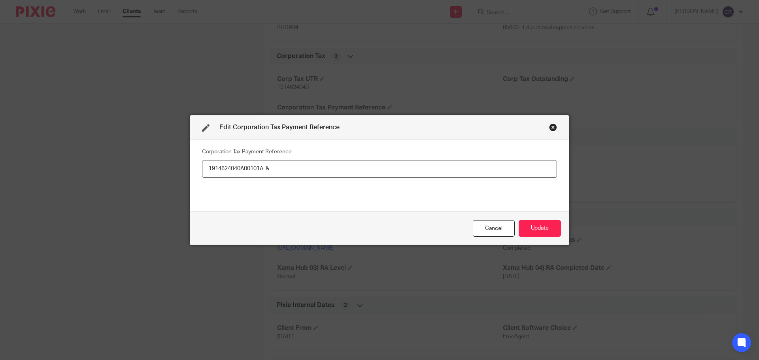
paste input "1914624040A00102A"
type input "1914624040A00101A & 1914624040A00102A"
click at [541, 230] on button "Update" at bounding box center [539, 228] width 42 height 17
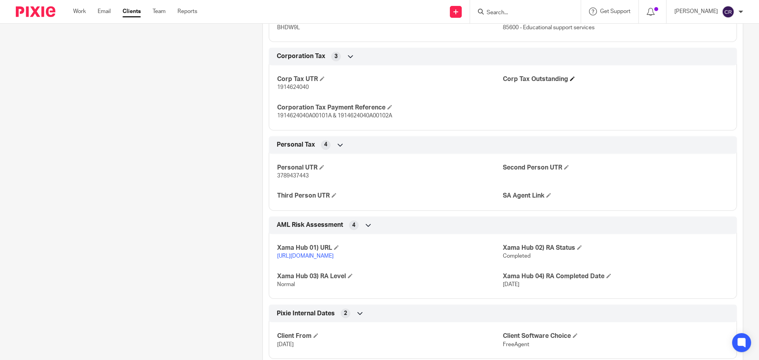
click at [567, 83] on h4 "Corp Tax Outstanding" at bounding box center [616, 79] width 226 height 8
click at [570, 81] on span at bounding box center [572, 78] width 5 height 5
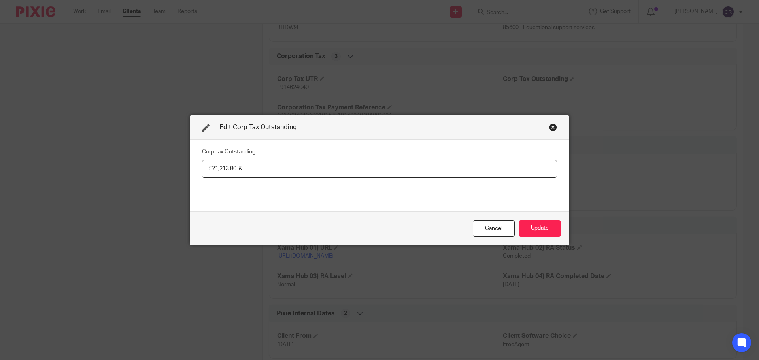
click at [264, 168] on input "£21,213.80 &" at bounding box center [379, 169] width 355 height 18
paste input "406.67"
type input "£21,213.80 & £406.67"
click at [536, 229] on button "Update" at bounding box center [539, 228] width 42 height 17
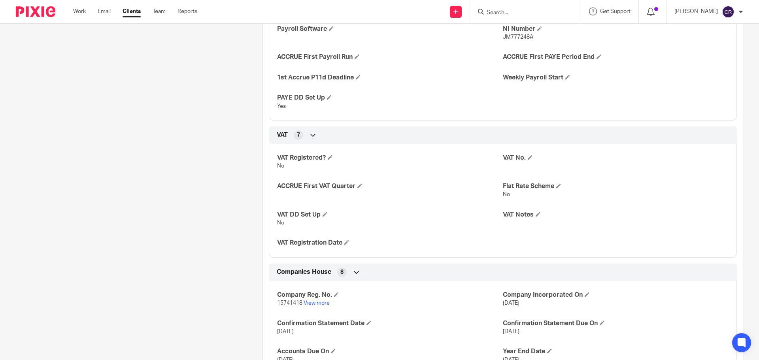
scroll to position [909, 0]
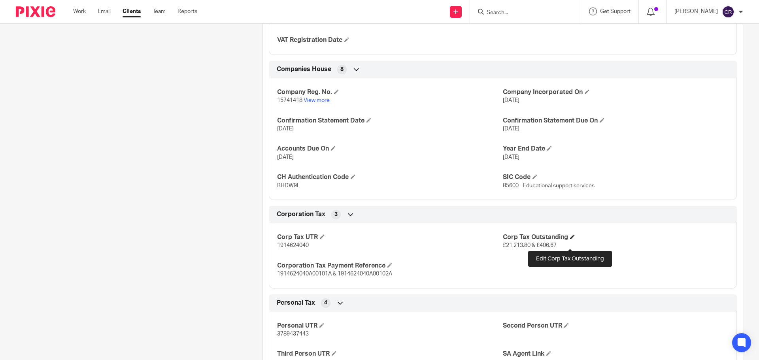
click at [570, 239] on span at bounding box center [572, 236] width 5 height 5
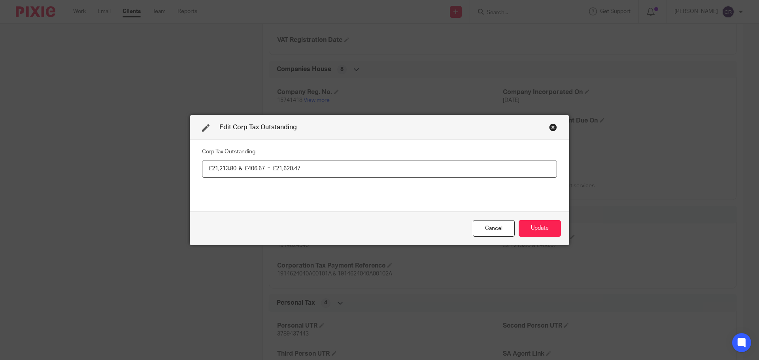
type input "£21,213.80 & £406.67 = £21,620.47"
click at [541, 233] on button "Update" at bounding box center [539, 228] width 42 height 17
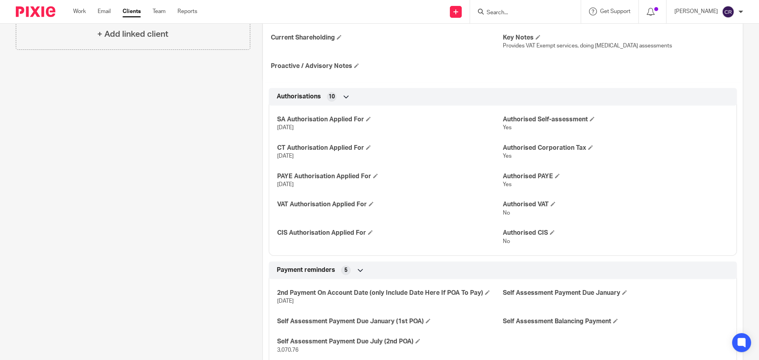
scroll to position [0, 0]
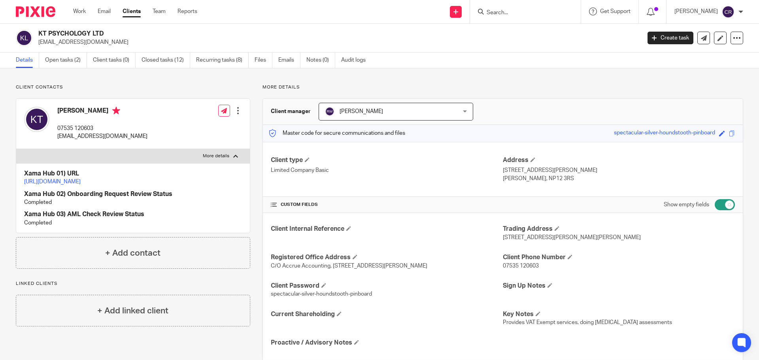
click at [85, 29] on div "KT PSYCHOLOGY LTD kmtanner@hotmail.com Create task Update from Companies House …" at bounding box center [379, 38] width 759 height 29
click at [84, 29] on div "KT PSYCHOLOGY LTD kmtanner@hotmail.com Create task Update from Companies House …" at bounding box center [379, 38] width 759 height 29
copy div "KT PSYCHOLOGY LTD"
click at [497, 13] on input "Search" at bounding box center [521, 12] width 71 height 7
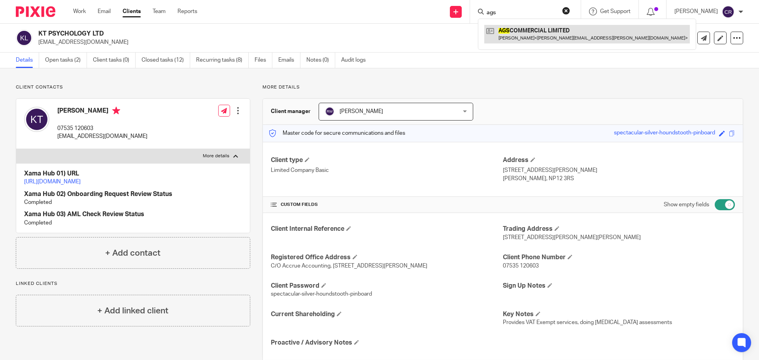
type input "ags"
click at [550, 32] on link at bounding box center [586, 34] width 205 height 18
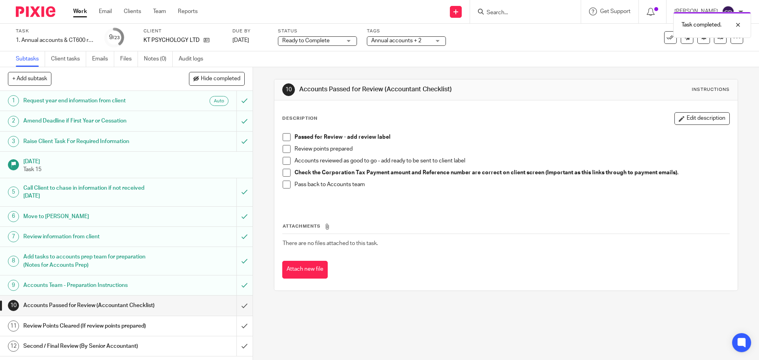
click at [328, 37] on span "Ready to Complete" at bounding box center [311, 41] width 59 height 8
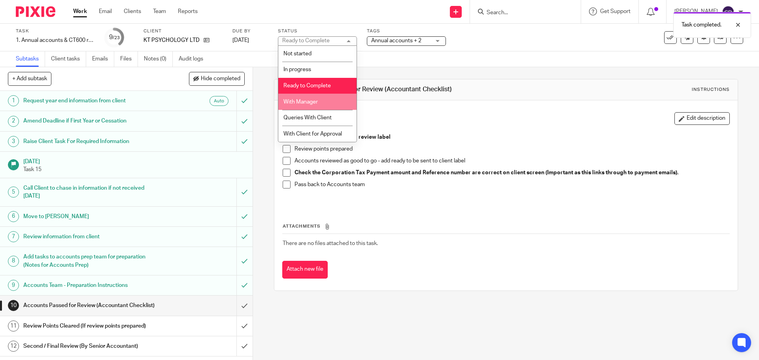
click at [323, 102] on li "With Manager" at bounding box center [317, 102] width 78 height 16
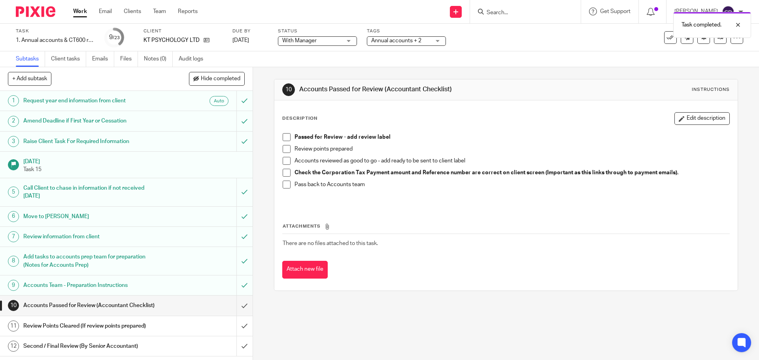
click at [383, 36] on div "Task completed." at bounding box center [564, 23] width 371 height 30
click at [384, 42] on span "Annual accounts + 2" at bounding box center [396, 41] width 50 height 6
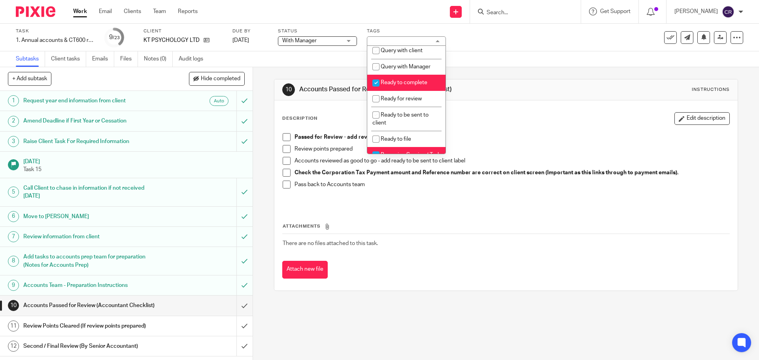
scroll to position [277, 0]
click at [411, 85] on span "Ready to complete" at bounding box center [404, 82] width 47 height 6
checkbox input "false"
click at [407, 100] on li "Ready for review" at bounding box center [406, 98] width 78 height 16
checkbox input "true"
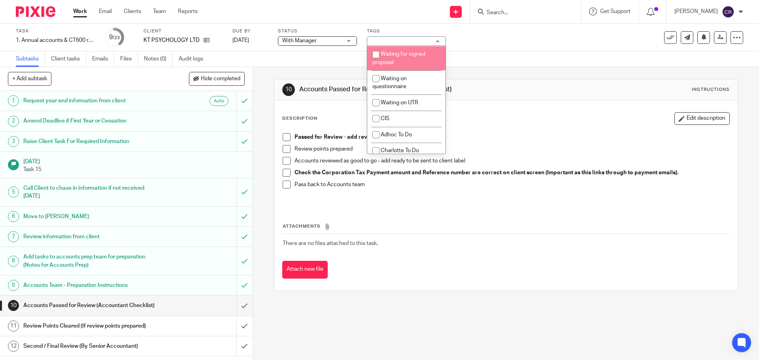
scroll to position [712, 0]
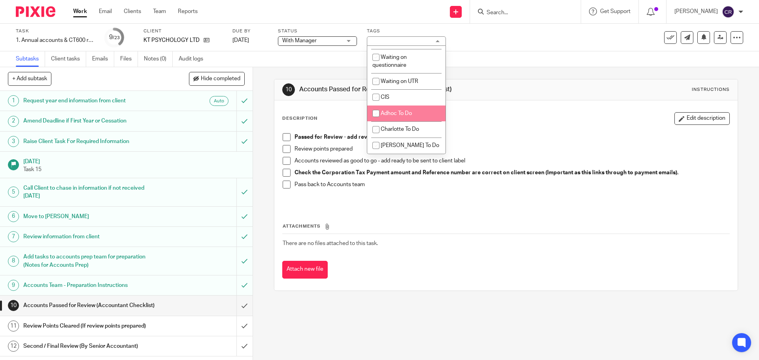
click at [513, 114] on div "Description Edit description" at bounding box center [505, 118] width 447 height 13
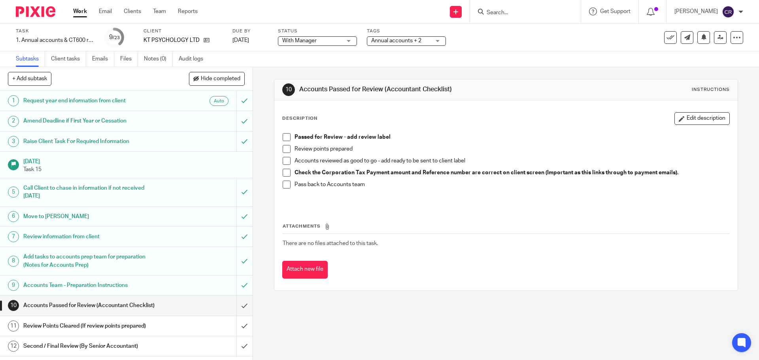
click at [284, 139] on span at bounding box center [287, 137] width 8 height 8
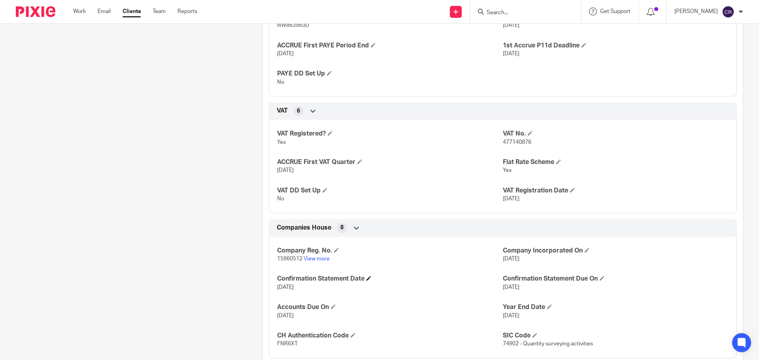
scroll to position [553, 0]
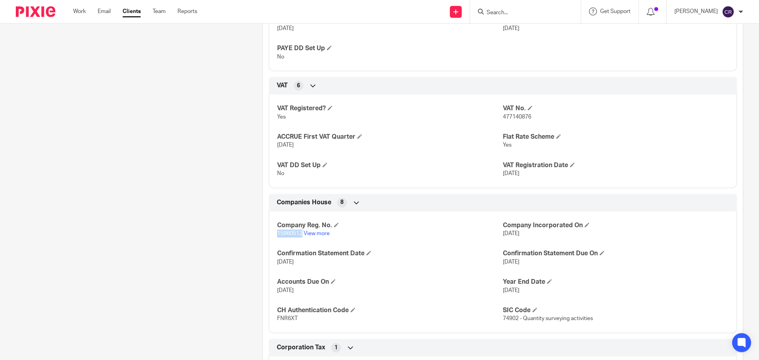
drag, startPoint x: 300, startPoint y: 235, endPoint x: 275, endPoint y: 236, distance: 24.2
click at [277, 236] on p "15960512 View more" at bounding box center [390, 234] width 226 height 8
copy span "15960512"
click at [289, 322] on p "FNR6XT" at bounding box center [390, 319] width 226 height 8
click at [288, 322] on p "FNR6XT" at bounding box center [390, 319] width 226 height 8
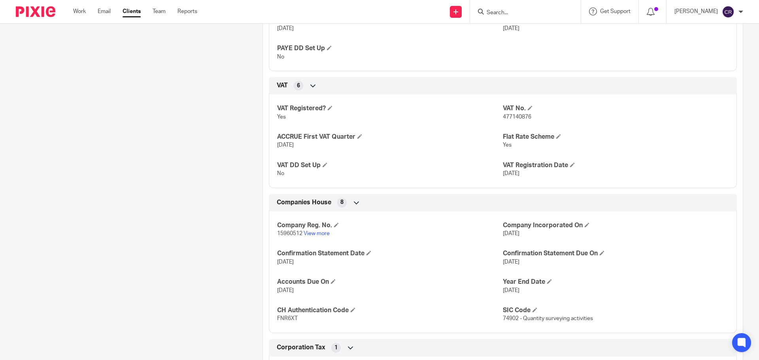
click at [288, 319] on span "FNR6XT" at bounding box center [287, 319] width 21 height 6
copy span "FNR6XT"
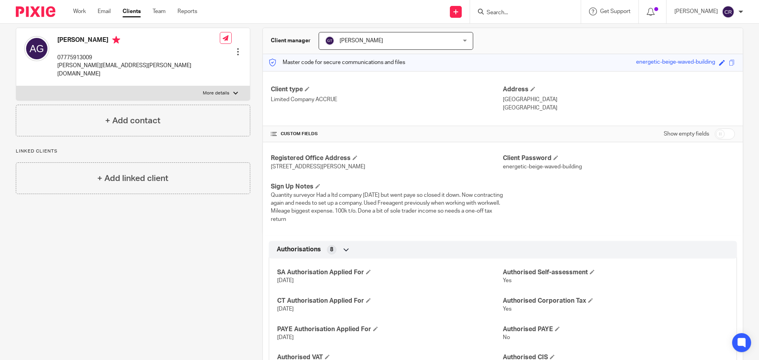
scroll to position [0, 0]
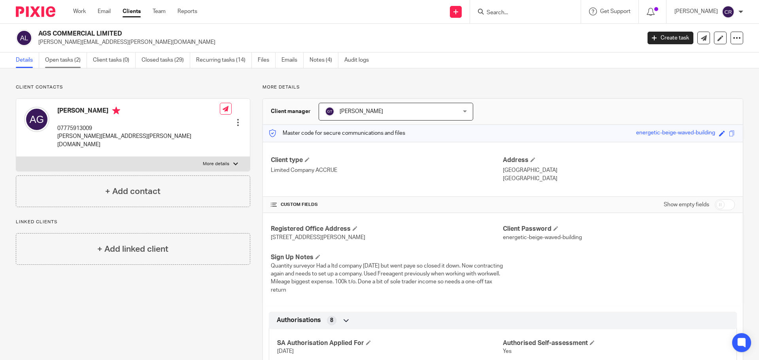
click at [74, 63] on link "Open tasks (2)" at bounding box center [66, 60] width 42 height 15
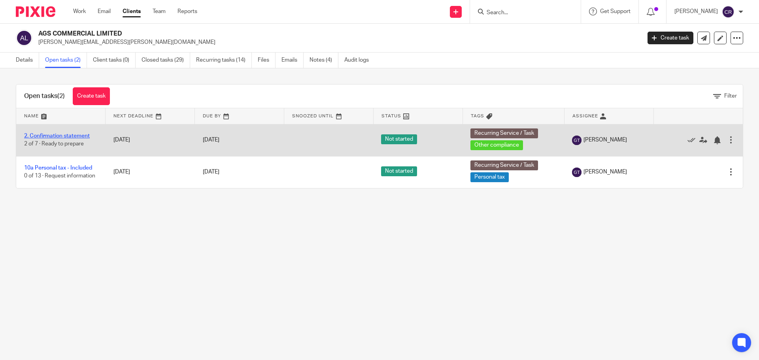
click at [69, 138] on link "2. Confirmation statement" at bounding box center [57, 136] width 66 height 6
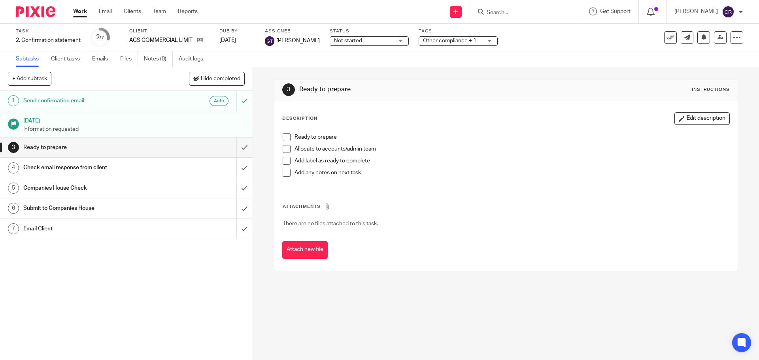
click at [86, 225] on h1 "Email Client" at bounding box center [91, 229] width 137 height 12
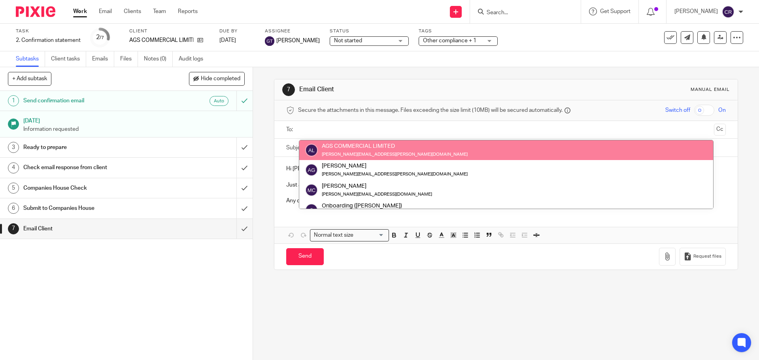
drag, startPoint x: 0, startPoint y: 0, endPoint x: 516, endPoint y: 130, distance: 532.1
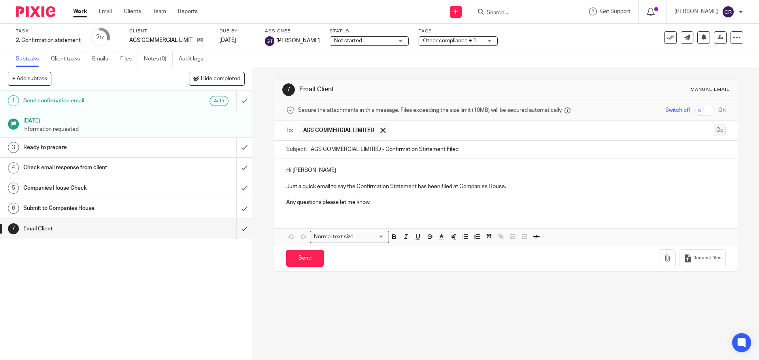
click at [714, 131] on button "Cc" at bounding box center [720, 130] width 12 height 12
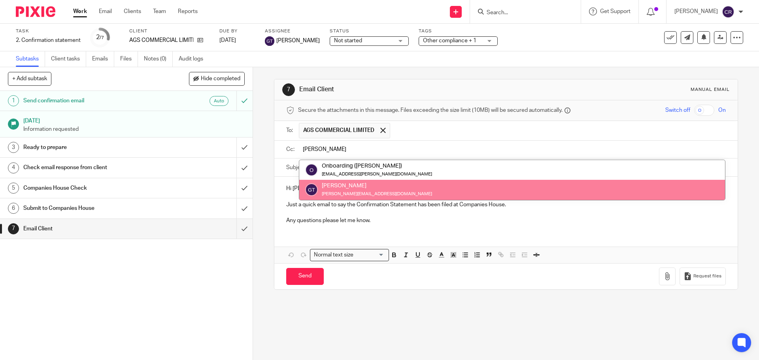
type input "greg"
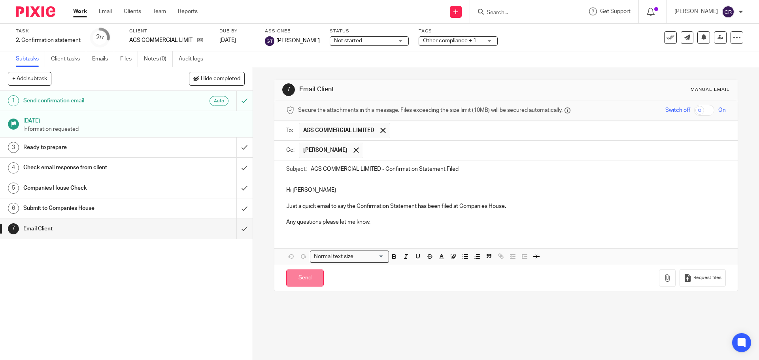
click at [311, 273] on input "Send" at bounding box center [305, 277] width 38 height 17
type input "Sent"
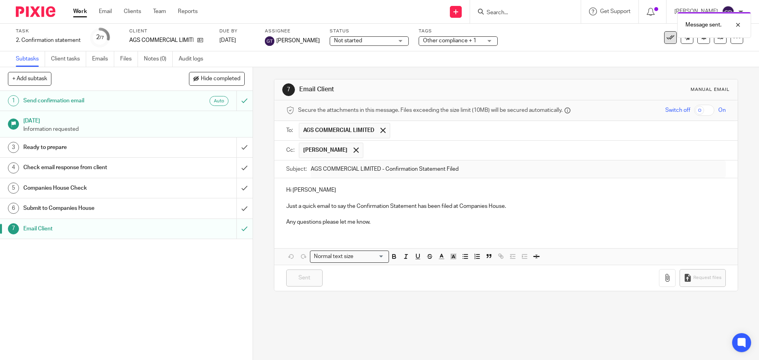
click at [666, 39] on icon at bounding box center [670, 38] width 8 height 8
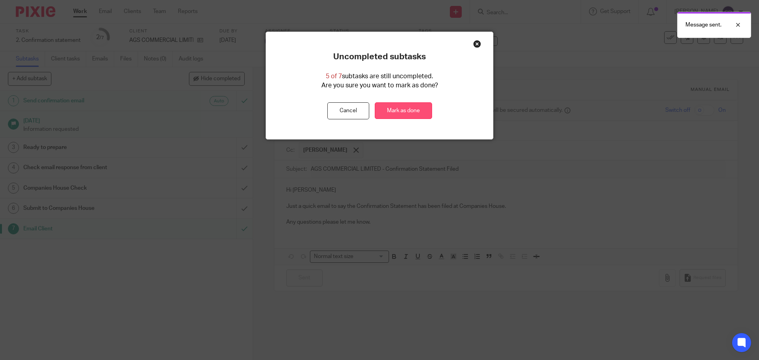
click at [398, 111] on link "Mark as done" at bounding box center [403, 110] width 57 height 17
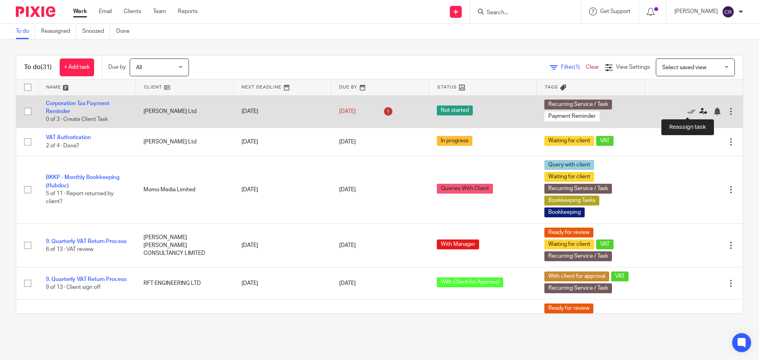
click at [699, 113] on icon at bounding box center [703, 111] width 8 height 8
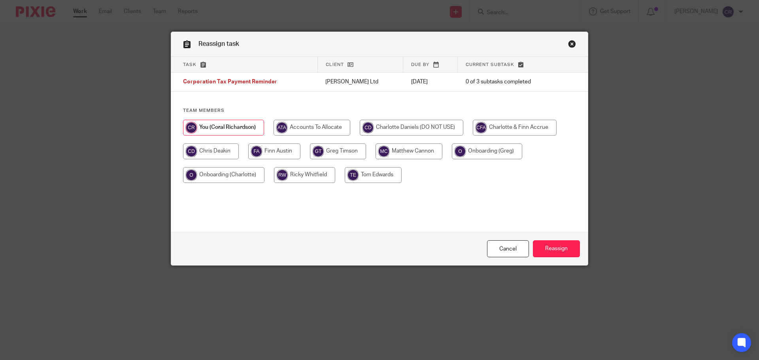
drag, startPoint x: 316, startPoint y: 177, endPoint x: 390, endPoint y: 201, distance: 78.2
click at [317, 177] on input "radio" at bounding box center [304, 175] width 61 height 16
radio input "true"
click at [560, 246] on input "Reassign" at bounding box center [556, 248] width 47 height 17
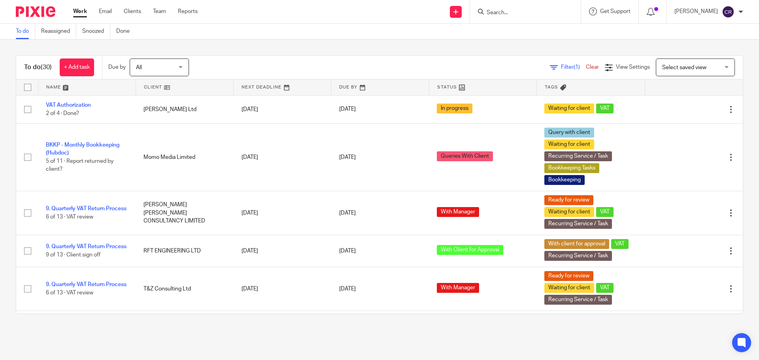
click at [515, 14] on input "Search" at bounding box center [521, 12] width 71 height 7
click at [158, 10] on link "Team" at bounding box center [159, 12] width 13 height 8
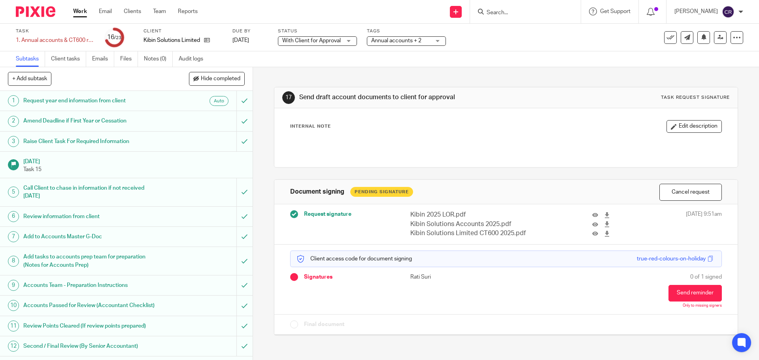
drag, startPoint x: 676, startPoint y: 297, endPoint x: 454, endPoint y: 144, distance: 269.6
click at [676, 297] on button "Send reminder" at bounding box center [694, 293] width 53 height 17
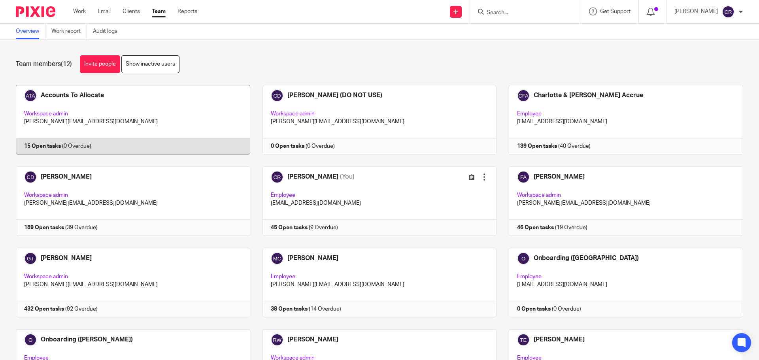
click at [196, 121] on link at bounding box center [127, 120] width 247 height 70
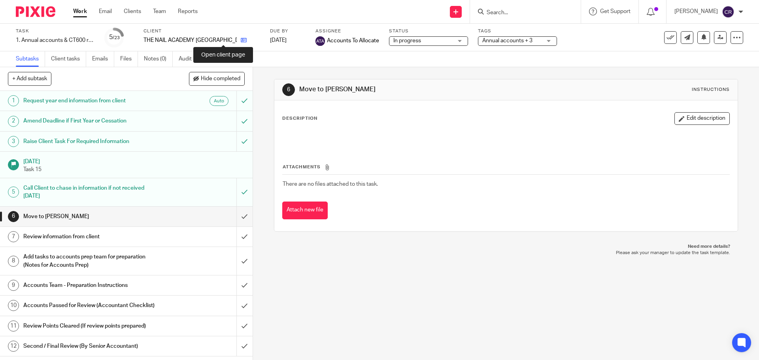
click at [241, 40] on icon at bounding box center [244, 40] width 6 height 6
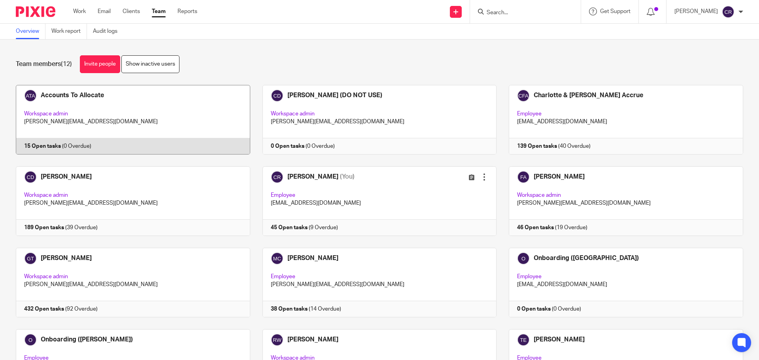
click at [151, 127] on link at bounding box center [127, 120] width 247 height 70
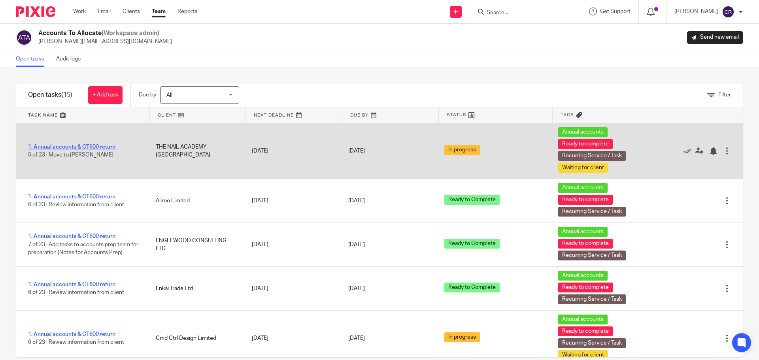
click at [87, 147] on link "1. Annual accounts & CT600 return" at bounding box center [71, 147] width 87 height 6
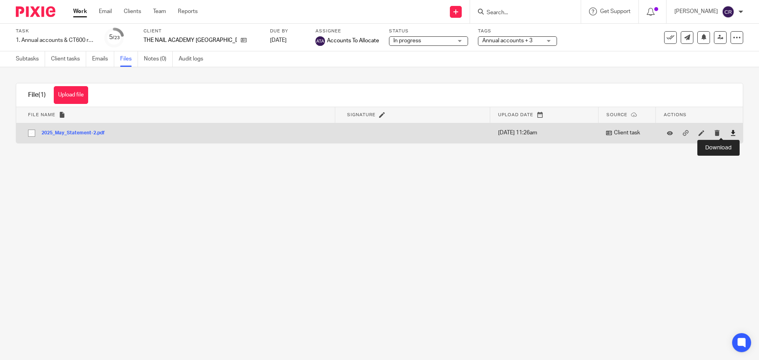
click at [730, 133] on icon at bounding box center [733, 133] width 6 height 6
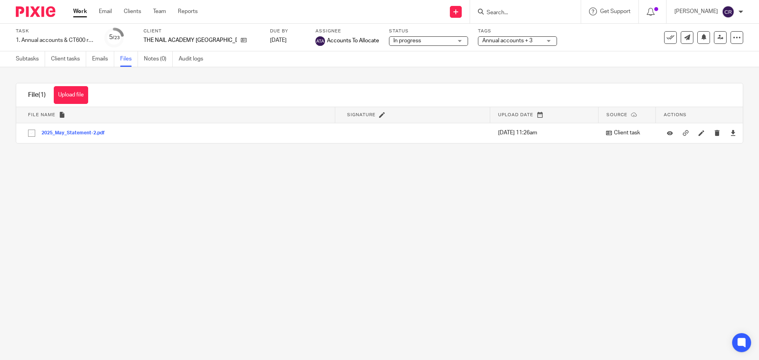
click at [404, 45] on div "In progress In progress" at bounding box center [428, 40] width 79 height 9
click at [393, 85] on div "File (1) Upload file Download selected Delete selected" at bounding box center [379, 95] width 726 height 24
click at [410, 41] on span "In progress" at bounding box center [422, 41] width 59 height 8
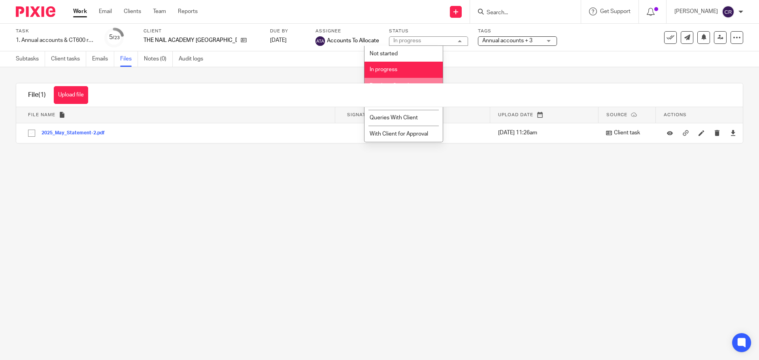
click at [403, 78] on li "Ready to Complete" at bounding box center [403, 86] width 78 height 16
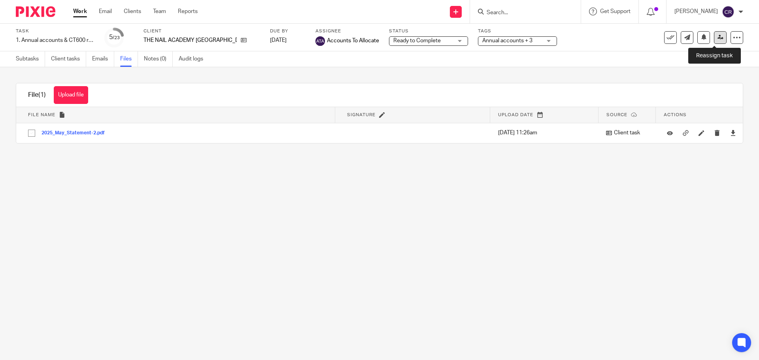
click at [717, 38] on icon at bounding box center [720, 37] width 6 height 6
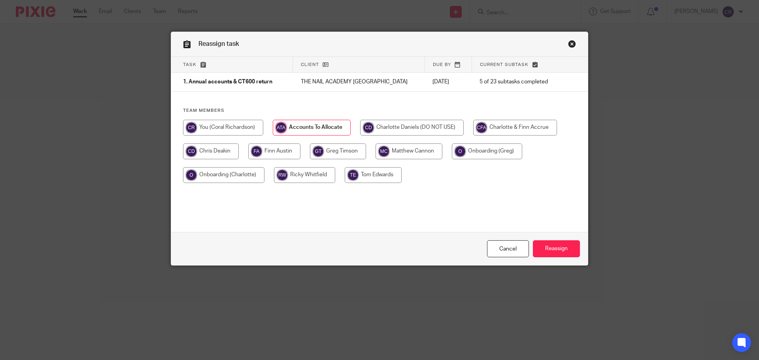
click at [209, 124] on input "radio" at bounding box center [223, 128] width 80 height 16
radio input "true"
click at [542, 245] on input "Reassign" at bounding box center [556, 248] width 47 height 17
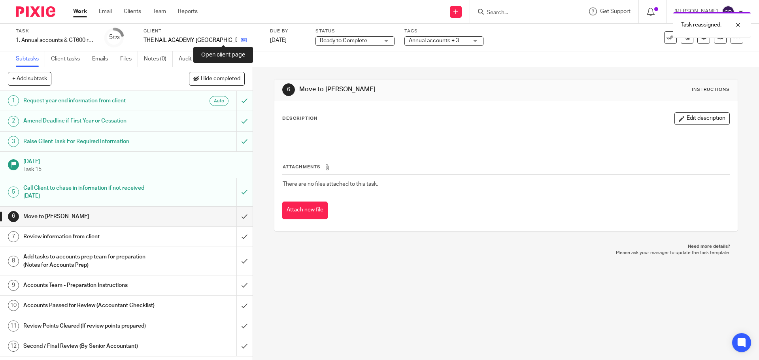
click at [241, 40] on icon at bounding box center [244, 40] width 6 height 6
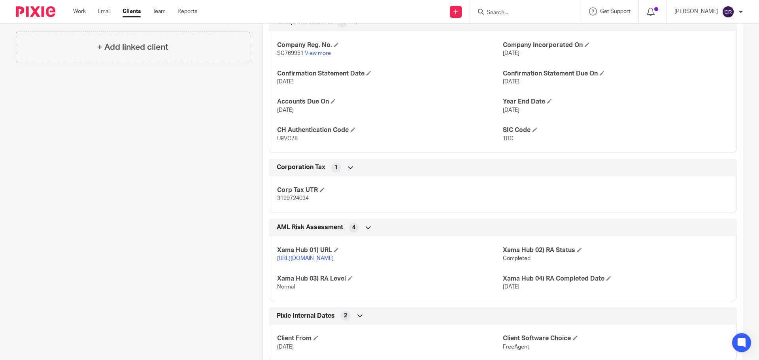
scroll to position [210, 0]
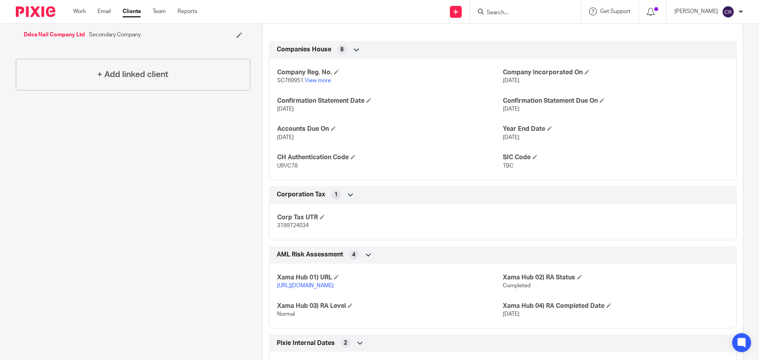
click at [286, 224] on span "3199724034" at bounding box center [293, 226] width 32 height 6
copy span "3199724034"
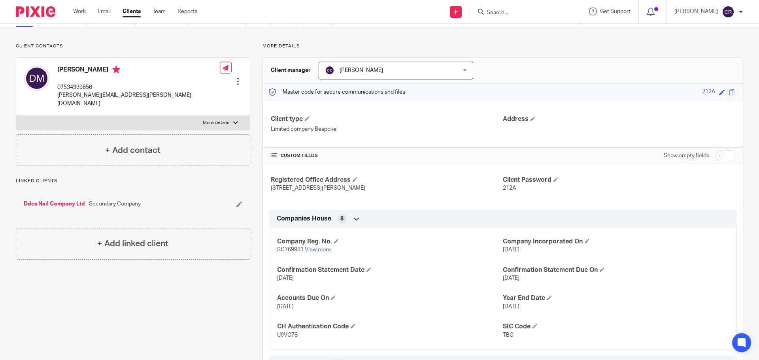
scroll to position [0, 0]
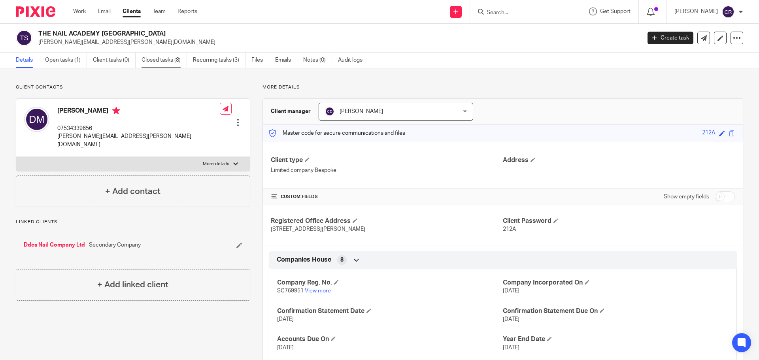
click at [170, 59] on link "Closed tasks (8)" at bounding box center [163, 60] width 45 height 15
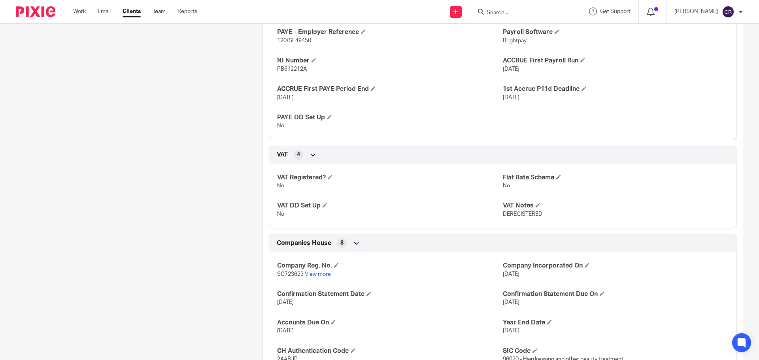
scroll to position [435, 0]
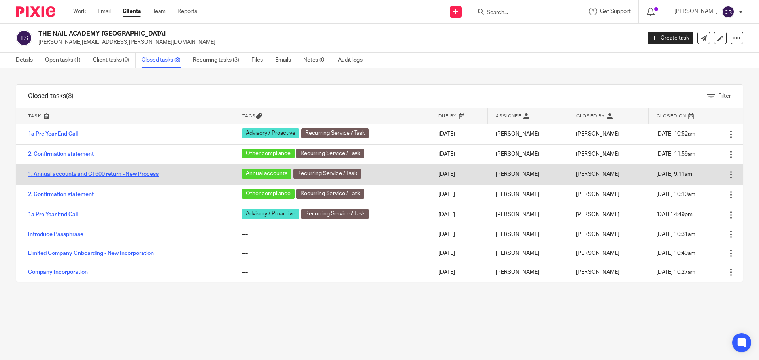
click at [128, 176] on link "1. Annual accounts and CT600 return - New Process" at bounding box center [93, 174] width 130 height 6
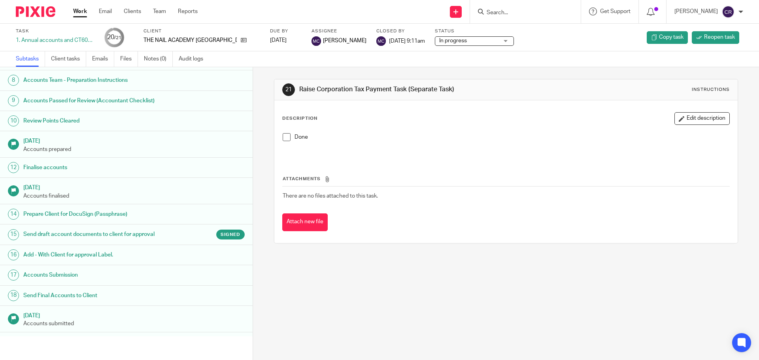
scroll to position [158, 0]
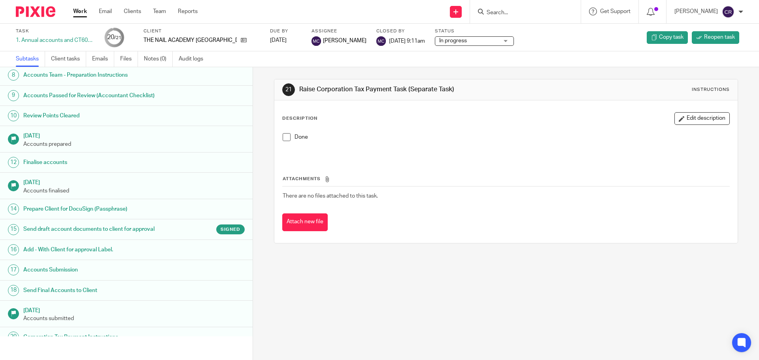
click at [138, 239] on link "15 Send draft account documents to client for approval Signed" at bounding box center [126, 229] width 252 height 20
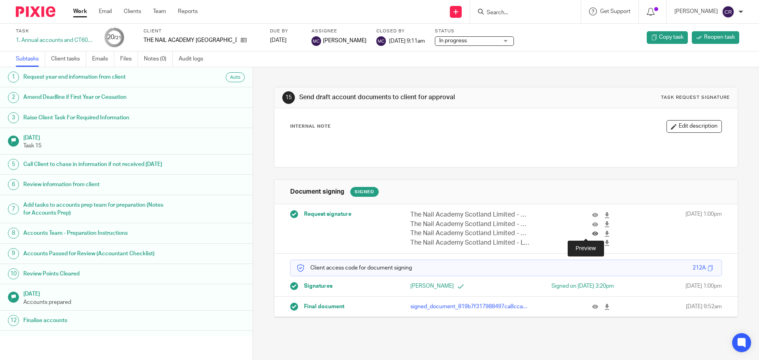
click at [592, 231] on icon at bounding box center [595, 234] width 6 height 6
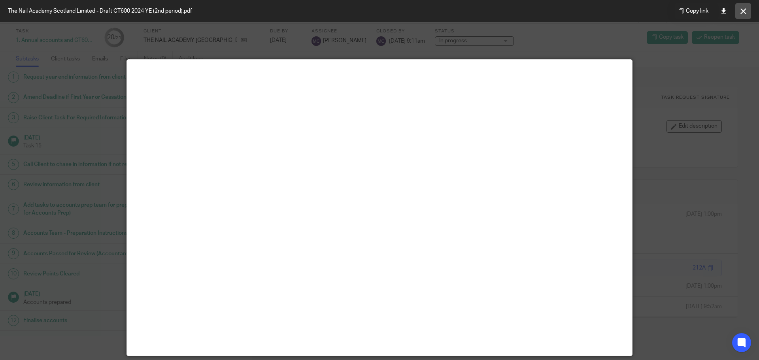
click at [744, 10] on icon at bounding box center [743, 11] width 6 height 6
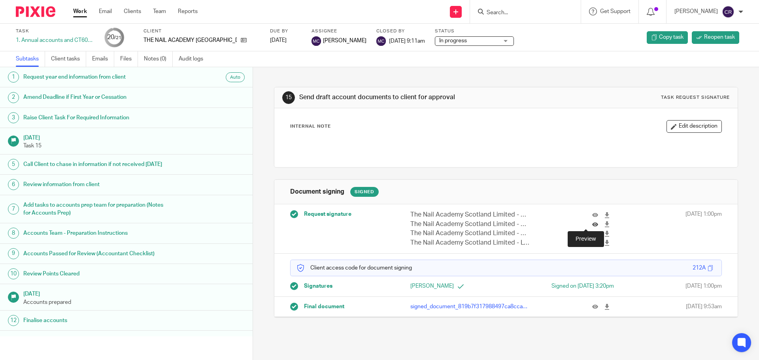
click at [592, 223] on icon at bounding box center [595, 224] width 6 height 6
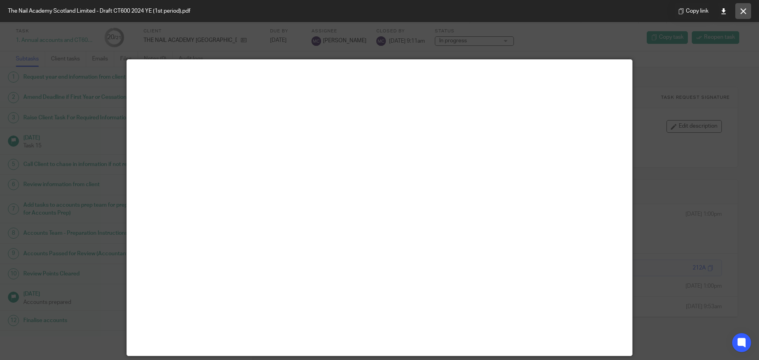
click at [749, 9] on button at bounding box center [743, 11] width 16 height 16
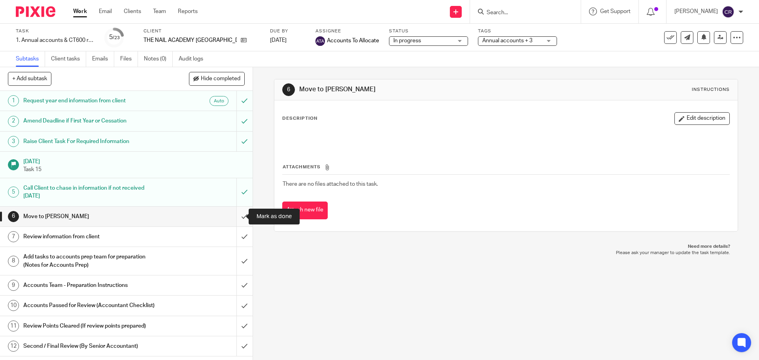
click at [241, 215] on input "submit" at bounding box center [126, 217] width 252 height 20
click at [235, 234] on input "submit" at bounding box center [126, 237] width 252 height 20
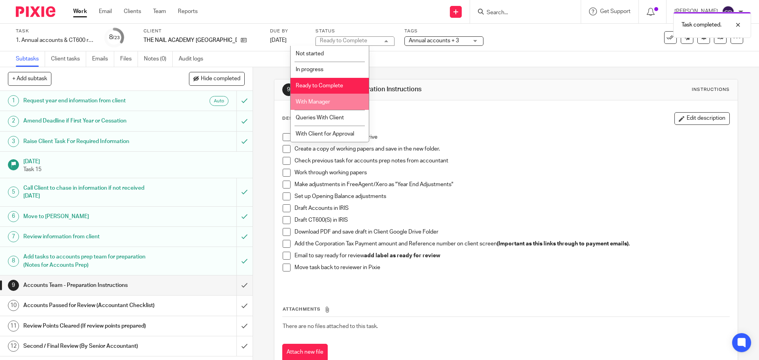
click at [345, 102] on li "With Manager" at bounding box center [329, 102] width 78 height 16
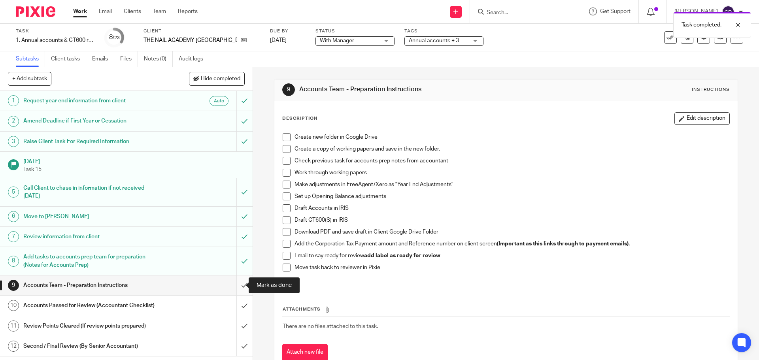
click at [236, 288] on input "submit" at bounding box center [126, 285] width 252 height 20
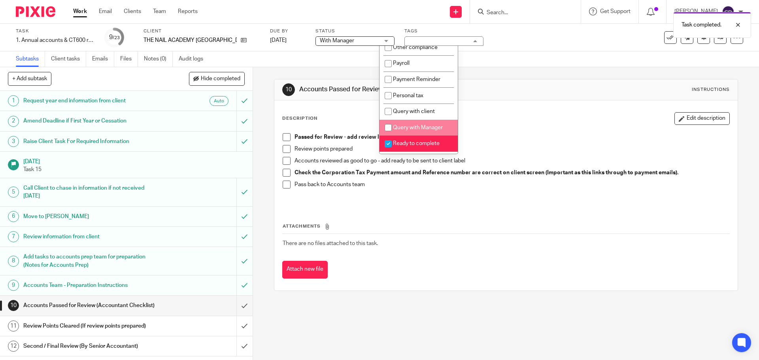
scroll to position [237, 0]
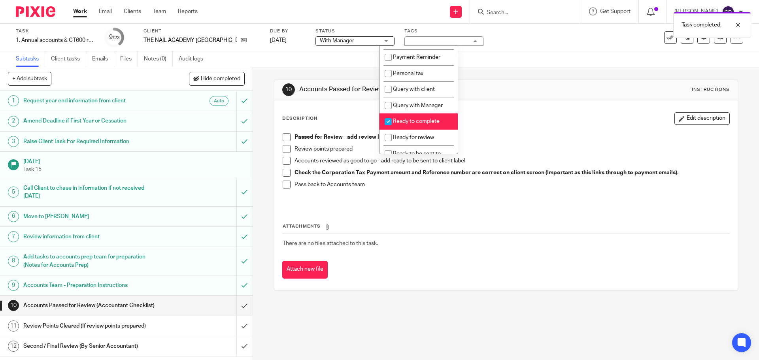
click at [423, 124] on li "Ready to complete" at bounding box center [418, 121] width 78 height 16
checkbox input "false"
click at [417, 140] on span "Ready for review" at bounding box center [413, 138] width 41 height 6
checkbox input "true"
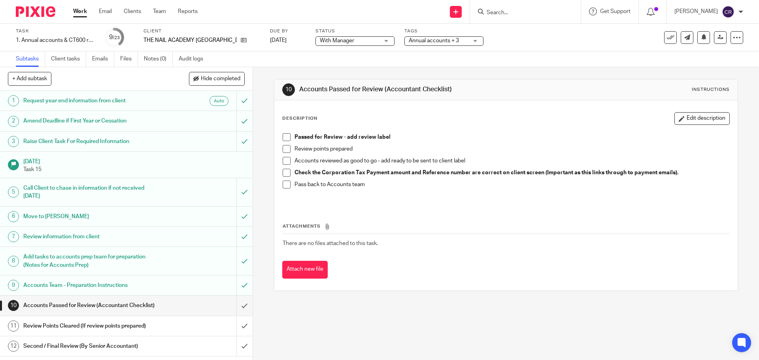
click at [345, 227] on th "Attachments" at bounding box center [505, 227] width 447 height 11
click at [283, 134] on div "Passed for Review - add review label Review points prepared Accounts reviewed a…" at bounding box center [506, 167] width 454 height 77
click at [286, 138] on span at bounding box center [287, 137] width 8 height 8
click at [497, 13] on input "Search" at bounding box center [521, 12] width 71 height 7
type input "t"
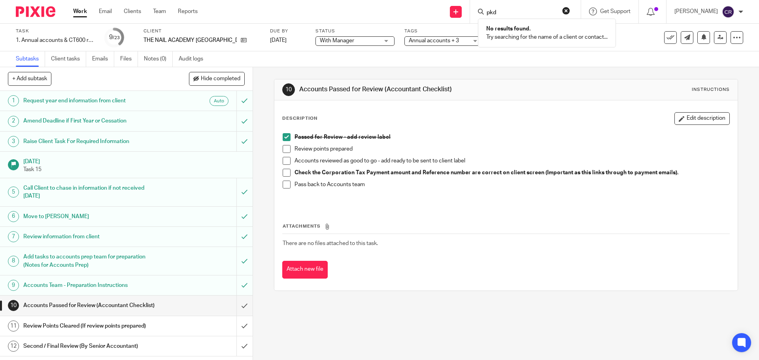
click button "submit" at bounding box center [0, 0] width 0 height 0
click at [497, 19] on div "No results found. Try searching for the name of a client or contact..." at bounding box center [547, 33] width 138 height 29
click at [507, 16] on input "pkd" at bounding box center [521, 12] width 71 height 7
type input "p"
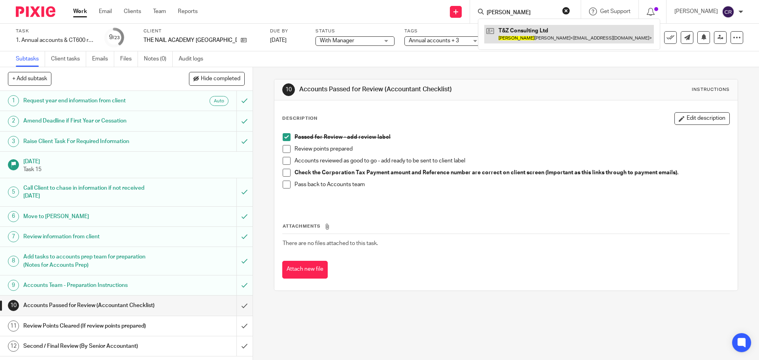
type input "alpesh"
click at [567, 37] on link at bounding box center [569, 34] width 170 height 18
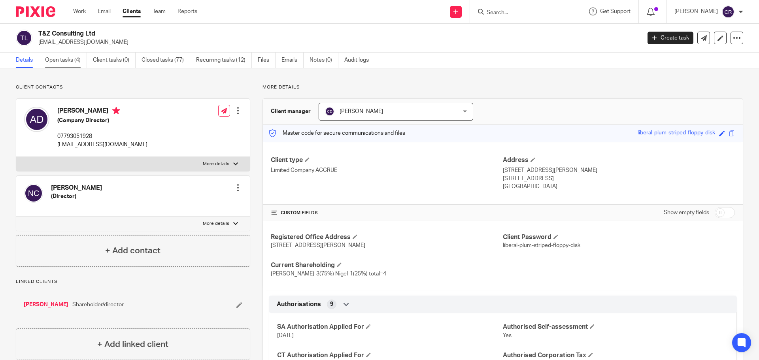
click at [62, 58] on link "Open tasks (4)" at bounding box center [66, 60] width 42 height 15
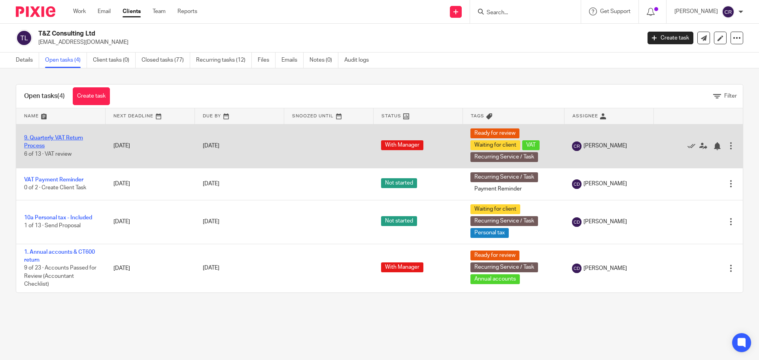
click at [64, 136] on link "9. Quarterly VAT Return Process" at bounding box center [53, 141] width 59 height 13
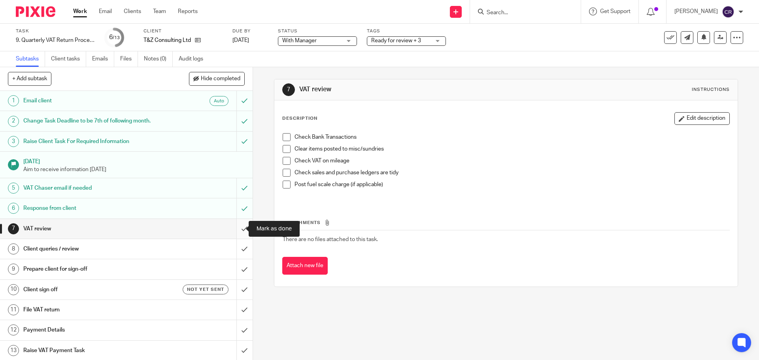
click at [238, 226] on input "submit" at bounding box center [126, 229] width 252 height 20
click at [238, 250] on input "submit" at bounding box center [126, 249] width 252 height 20
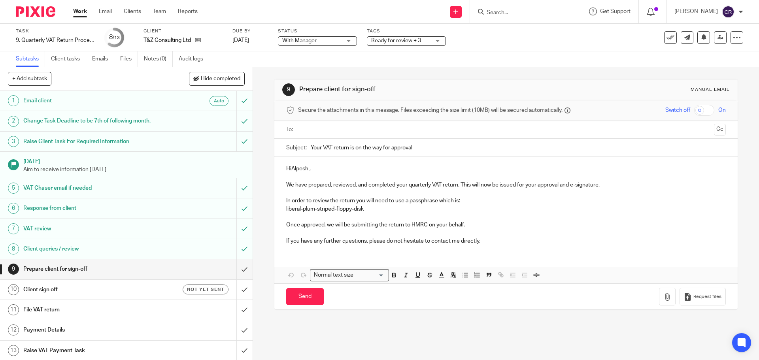
click at [353, 126] on input "text" at bounding box center [505, 129] width 409 height 9
click at [289, 171] on p "HiAlpesh ," at bounding box center [505, 170] width 439 height 8
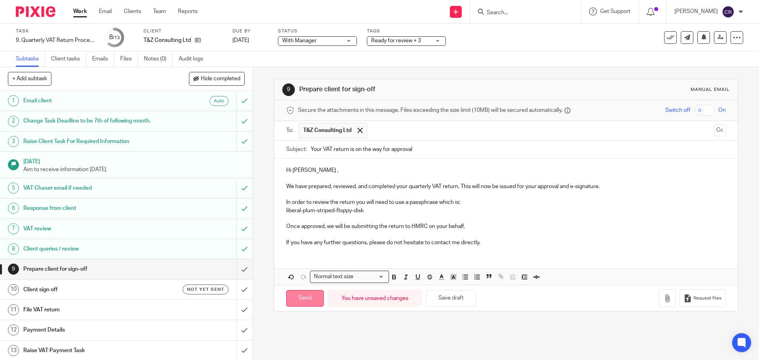
click at [303, 298] on input "Send" at bounding box center [305, 298] width 38 height 17
click at [160, 293] on div "Not yet sent" at bounding box center [194, 289] width 68 height 10
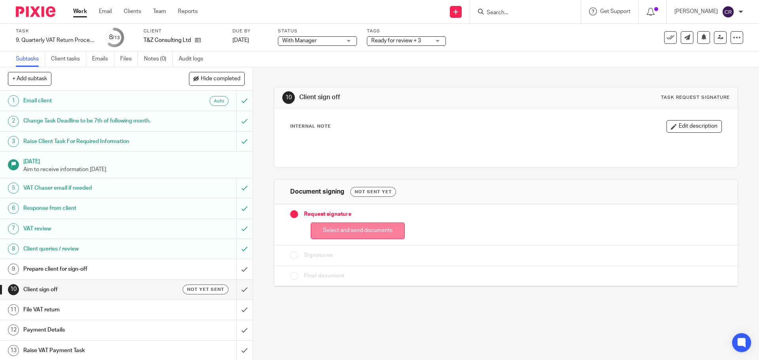
click at [360, 228] on button "Select and send documents" at bounding box center [358, 230] width 94 height 17
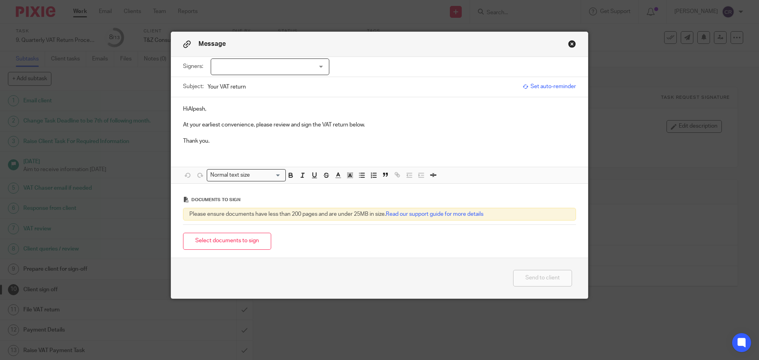
click at [269, 64] on div at bounding box center [270, 66] width 119 height 17
click at [259, 81] on span "Alpesh Pravin Desai" at bounding box center [243, 83] width 43 height 6
checkbox input "true"
click at [185, 111] on p "HiAlpesh," at bounding box center [379, 109] width 393 height 8
click at [207, 245] on button "Select documents to sign" at bounding box center [227, 241] width 88 height 17
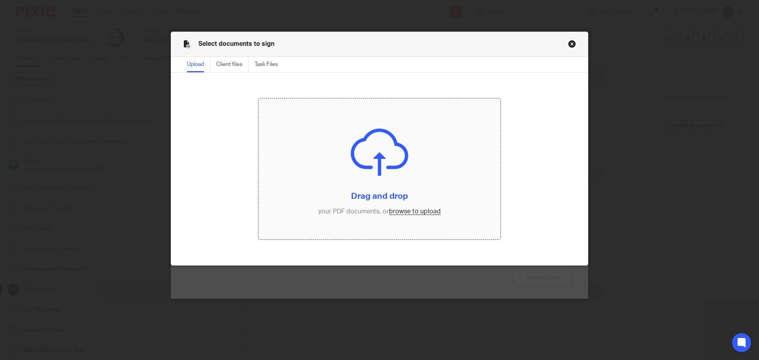
click at [415, 213] on input "file" at bounding box center [379, 168] width 242 height 141
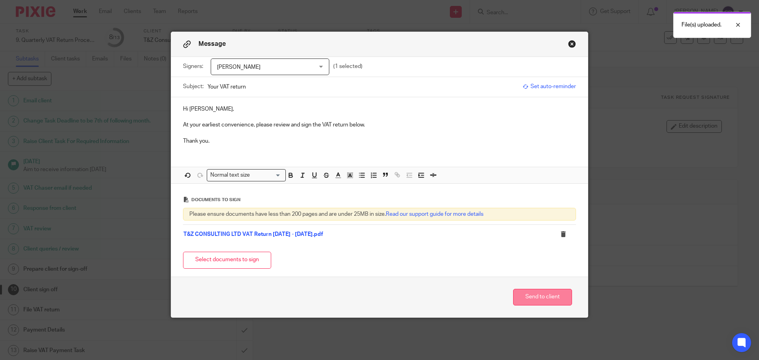
click at [528, 298] on button "Send to client" at bounding box center [542, 297] width 59 height 17
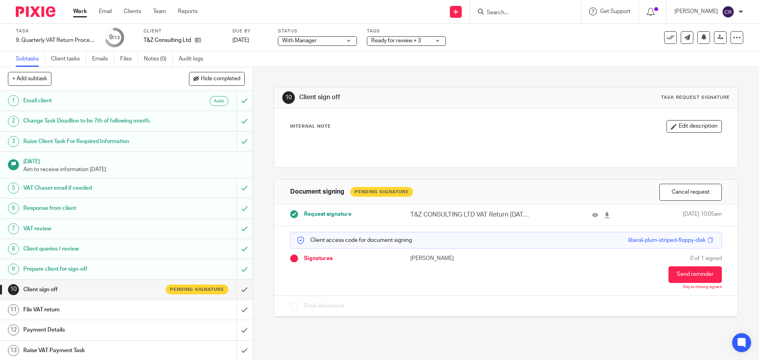
click at [305, 43] on span "With Manager" at bounding box center [311, 41] width 59 height 8
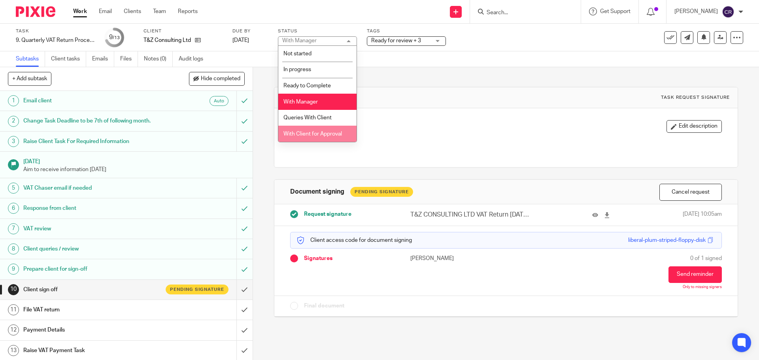
click at [324, 130] on li "With Client for Approval" at bounding box center [317, 134] width 78 height 16
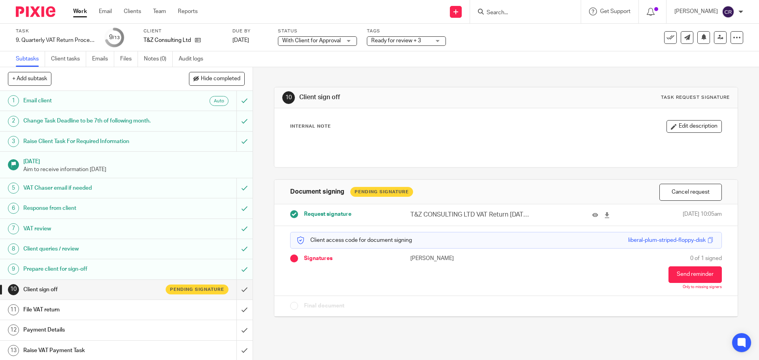
click at [416, 43] on span "Ready for review + 3" at bounding box center [396, 41] width 50 height 6
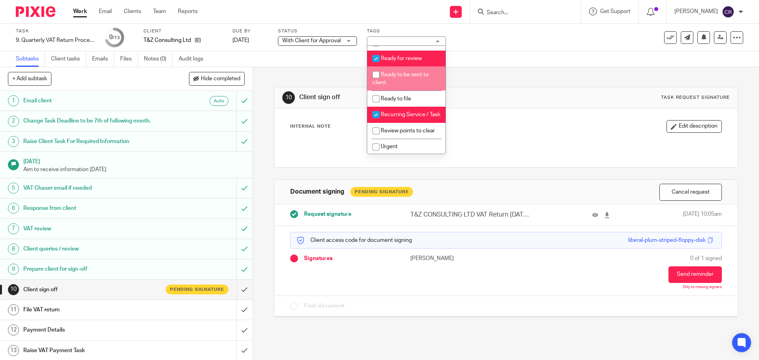
click at [415, 61] on span "Ready for review" at bounding box center [401, 59] width 41 height 6
checkbox input "false"
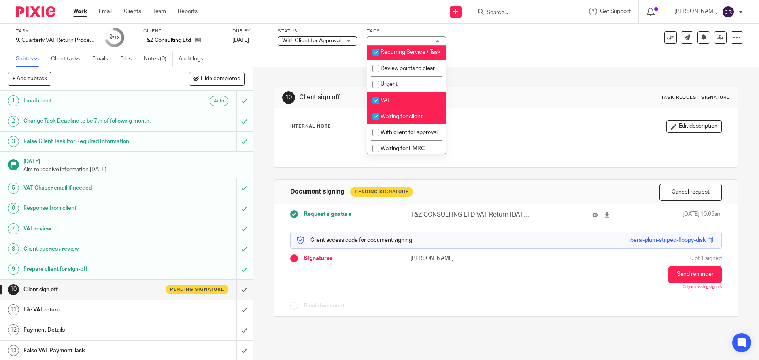
scroll to position [474, 0]
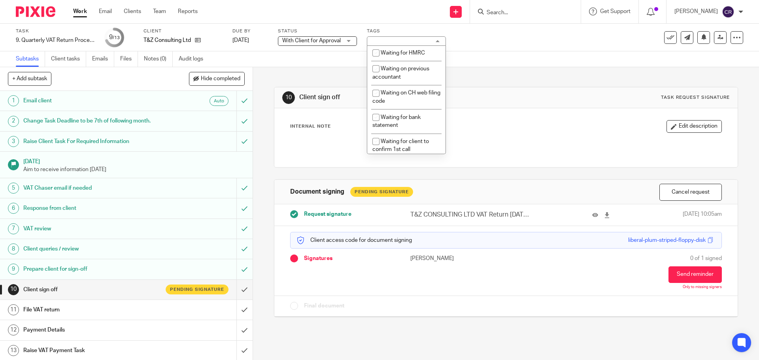
click at [410, 40] on span "With client for approval" at bounding box center [409, 37] width 57 height 6
checkbox input "true"
click at [466, 81] on div "10 Client sign off Task request signature Internal Note Edit description Docume…" at bounding box center [505, 196] width 463 height 258
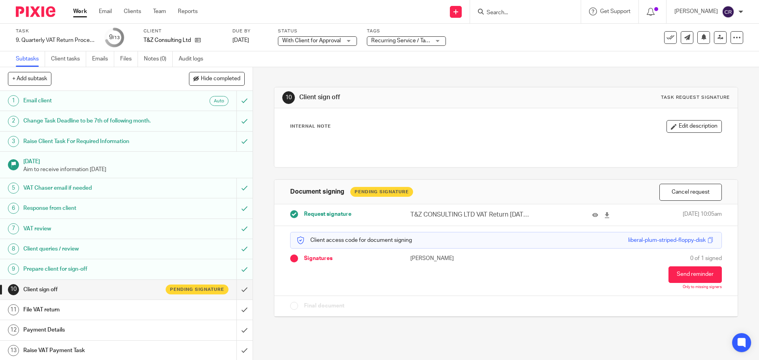
click at [80, 12] on link "Work" at bounding box center [80, 12] width 14 height 8
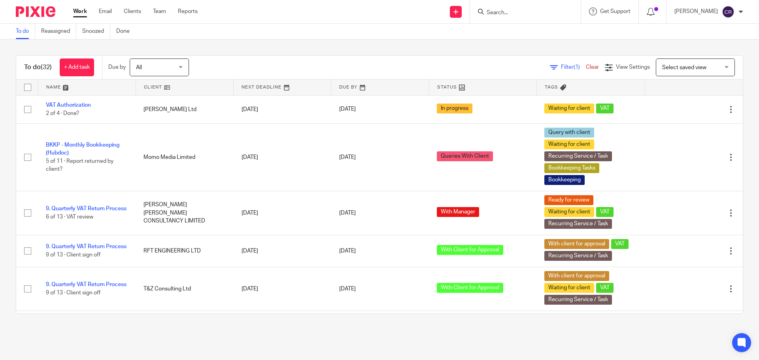
click at [501, 9] on input "Search" at bounding box center [521, 12] width 71 height 7
type input "ohf"
click at [534, 32] on link at bounding box center [557, 37] width 146 height 24
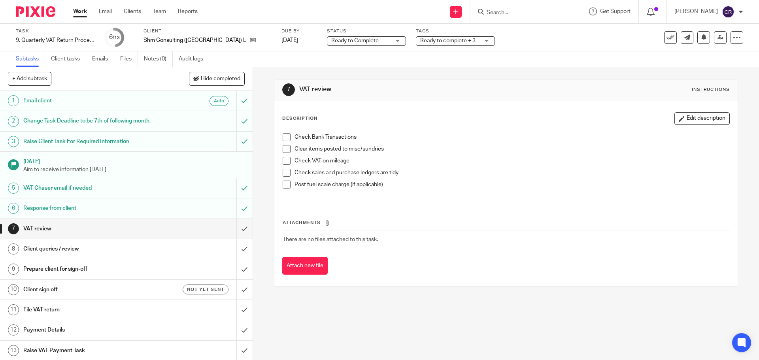
click at [328, 35] on div "Status Ready to Complete Ready to Complete Not started In progress Ready to Com…" at bounding box center [366, 37] width 79 height 19
click at [331, 38] on span "Ready to Complete" at bounding box center [354, 41] width 47 height 6
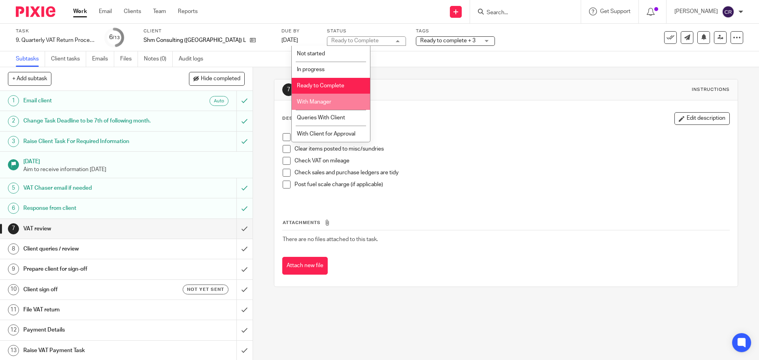
click at [339, 96] on li "With Manager" at bounding box center [331, 102] width 78 height 16
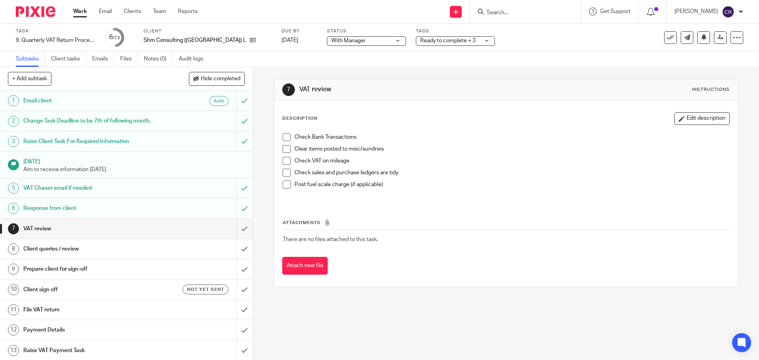
drag, startPoint x: 425, startPoint y: 41, endPoint x: 419, endPoint y: 50, distance: 10.7
click at [425, 42] on span "Ready to complete + 3" at bounding box center [447, 41] width 55 height 6
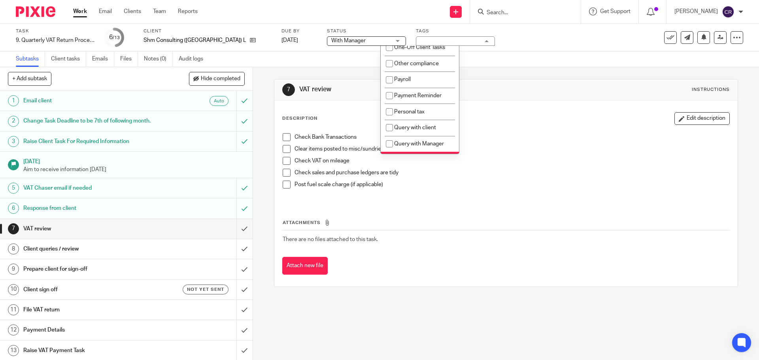
scroll to position [237, 0]
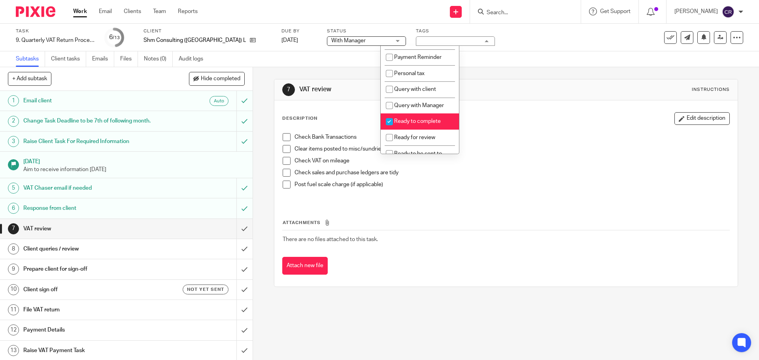
drag, startPoint x: 438, startPoint y: 124, endPoint x: 429, endPoint y: 143, distance: 21.0
click at [437, 124] on li "Ready to complete" at bounding box center [420, 121] width 78 height 16
checkbox input "false"
click at [428, 140] on span "Ready for review" at bounding box center [414, 138] width 41 height 6
checkbox input "true"
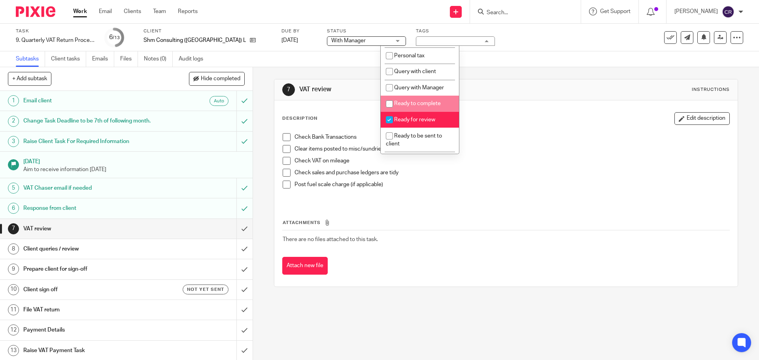
scroll to position [277, 0]
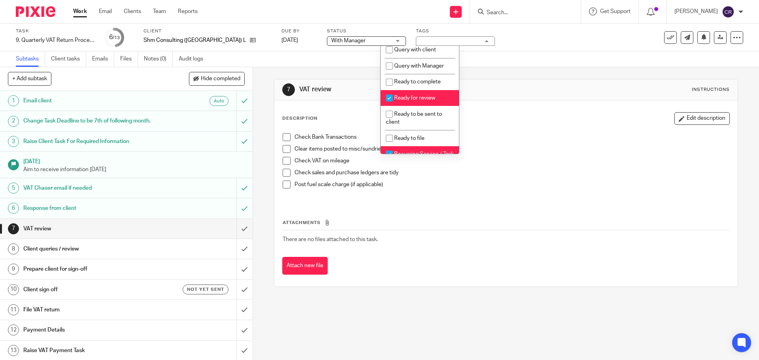
drag, startPoint x: 609, startPoint y: 133, endPoint x: 270, endPoint y: 132, distance: 339.0
click at [609, 133] on p "Check Bank Transactions" at bounding box center [511, 137] width 434 height 8
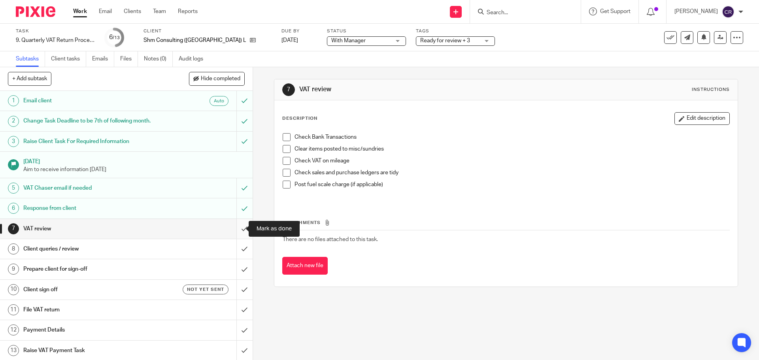
click at [239, 229] on input "submit" at bounding box center [126, 229] width 252 height 20
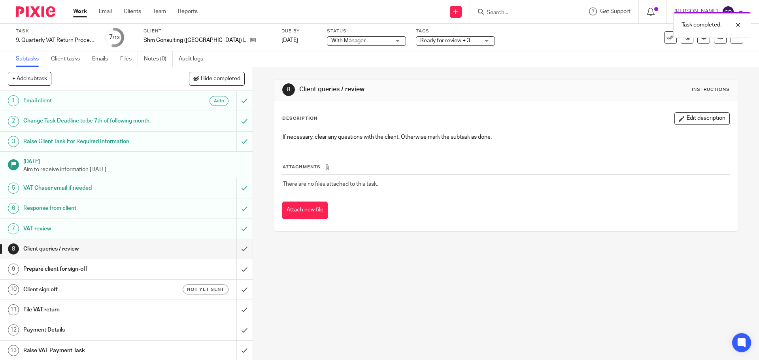
drag, startPoint x: 484, startPoint y: 13, endPoint x: 497, endPoint y: 13, distance: 13.4
click at [485, 13] on div "Task completed." at bounding box center [564, 23] width 371 height 30
click at [497, 14] on div "Task completed." at bounding box center [564, 23] width 371 height 30
click at [503, 11] on div "Task completed." at bounding box center [564, 23] width 371 height 30
click at [744, 23] on div "Task completed." at bounding box center [712, 25] width 78 height 26
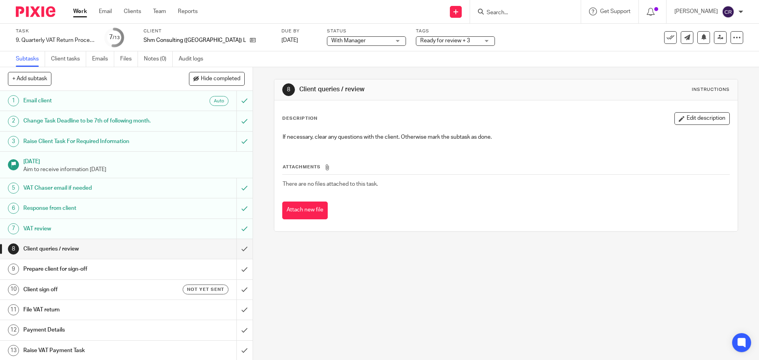
drag, startPoint x: 525, startPoint y: 14, endPoint x: 521, endPoint y: 17, distance: 4.8
click at [524, 15] on input "Search" at bounding box center [521, 12] width 71 height 7
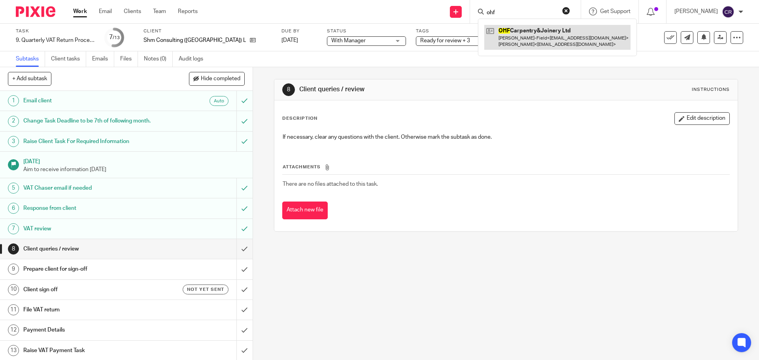
type input "ohf"
click at [546, 44] on link at bounding box center [557, 37] width 146 height 24
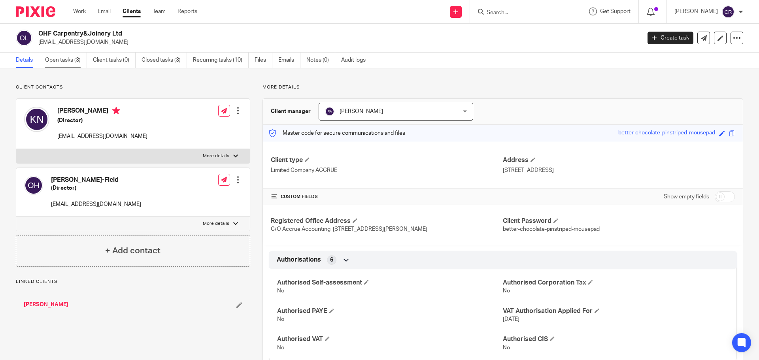
click at [61, 65] on link "Open tasks (3)" at bounding box center [66, 60] width 42 height 15
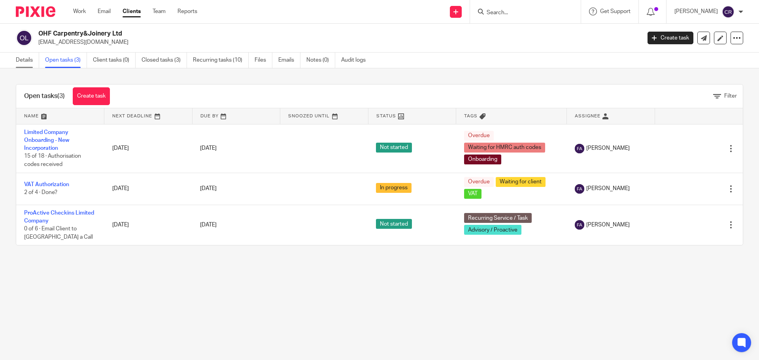
click at [19, 66] on link "Details" at bounding box center [27, 60] width 23 height 15
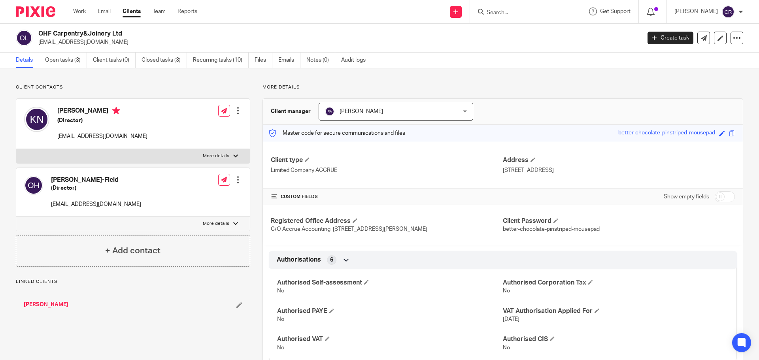
click at [512, 12] on input "Search" at bounding box center [521, 12] width 71 height 7
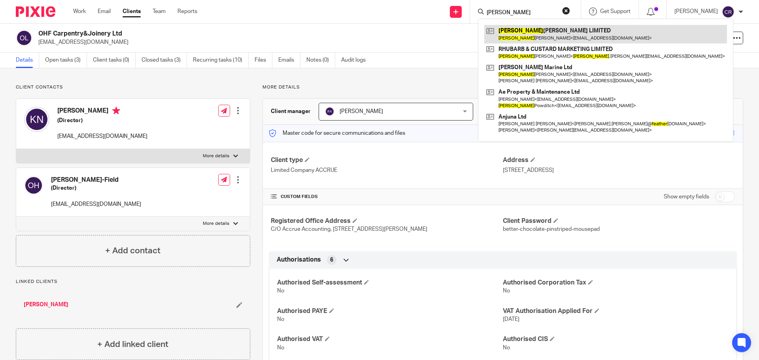
type input "heather"
click at [548, 28] on link at bounding box center [605, 34] width 243 height 18
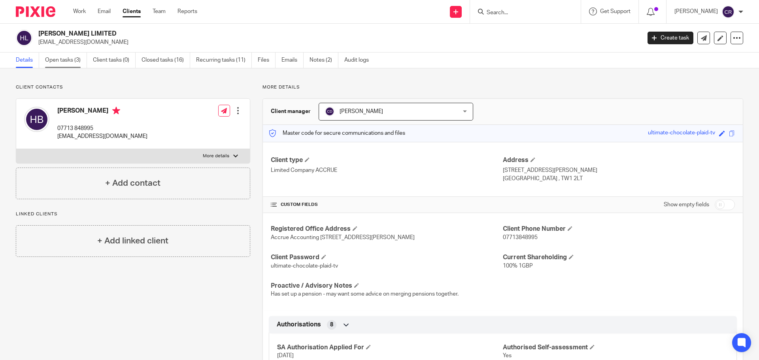
click at [67, 60] on link "Open tasks (3)" at bounding box center [66, 60] width 42 height 15
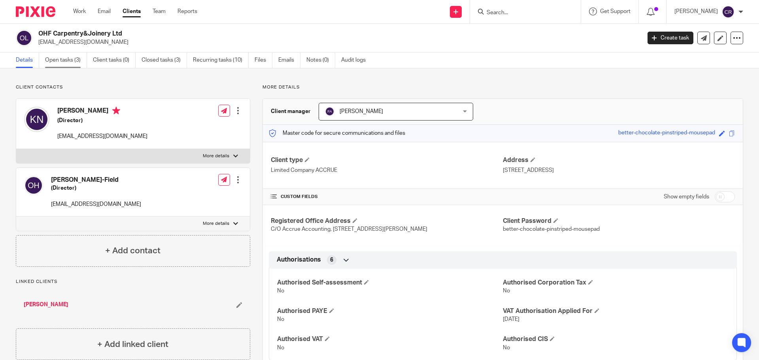
click at [73, 60] on link "Open tasks (3)" at bounding box center [66, 60] width 42 height 15
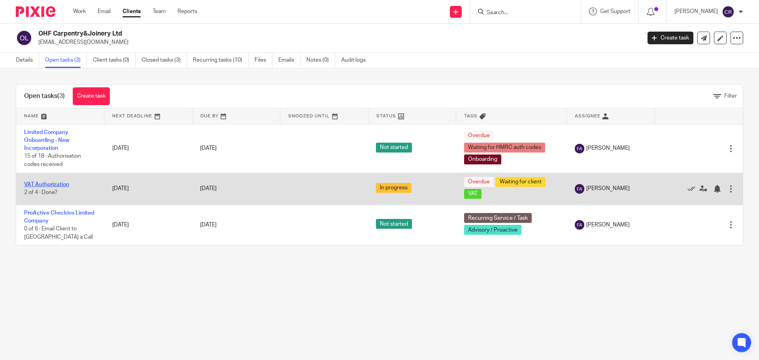
click at [58, 185] on link "VAT Authorization" at bounding box center [46, 185] width 45 height 6
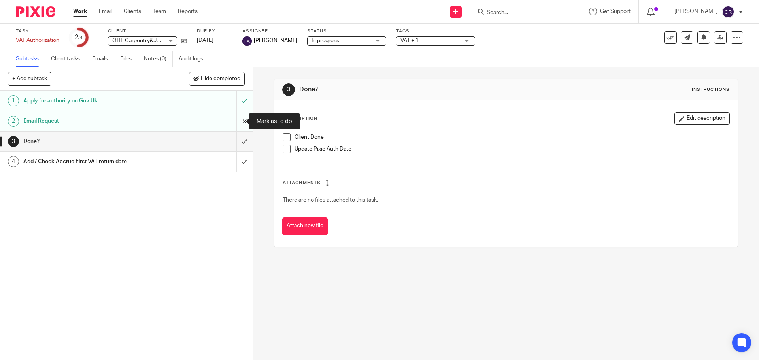
click at [235, 122] on input "submit" at bounding box center [126, 121] width 252 height 20
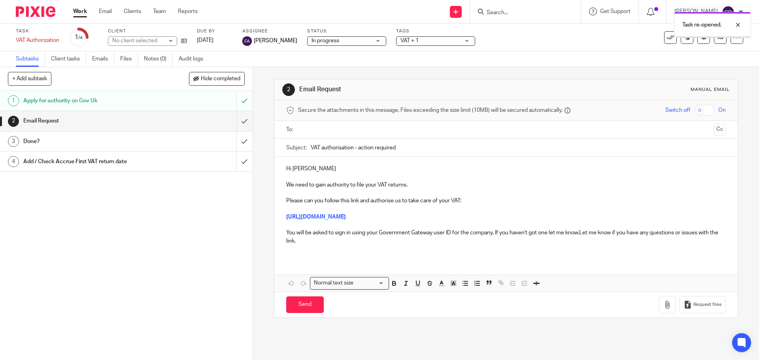
click at [321, 122] on div at bounding box center [506, 130] width 414 height 18
click at [328, 128] on input "text" at bounding box center [505, 129] width 409 height 9
drag, startPoint x: 409, startPoint y: 130, endPoint x: 406, endPoint y: 141, distance: 11.2
click at [409, 130] on input "text" at bounding box center [552, 130] width 315 height 15
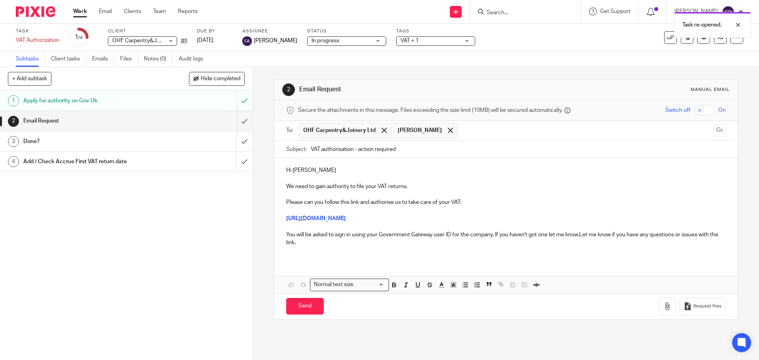
click at [372, 169] on p "Hi Kieran" at bounding box center [505, 170] width 439 height 8
click at [580, 235] on p "You will be asked to sign in using your Government Gateway user ID for the comp…" at bounding box center [505, 239] width 439 height 16
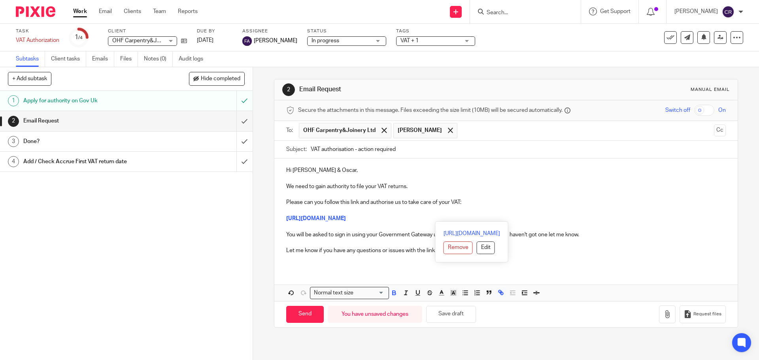
drag, startPoint x: 665, startPoint y: 218, endPoint x: 279, endPoint y: 218, distance: 386.4
click at [280, 217] on div "Hi Kieran & Oscar, We need to gain authority to file your VAT returns. Please c…" at bounding box center [505, 213] width 463 height 110
click at [714, 128] on button "Cc" at bounding box center [720, 130] width 12 height 12
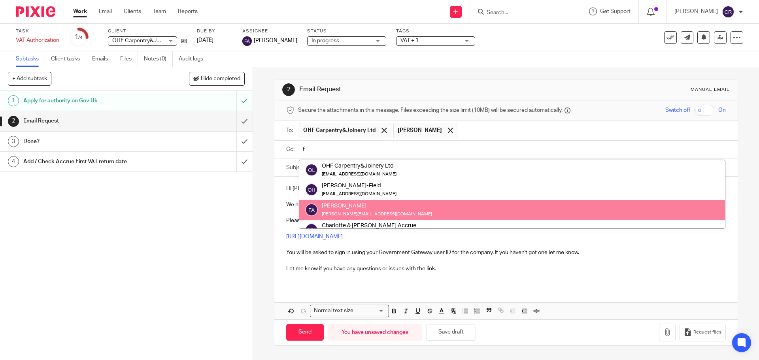
type input "f"
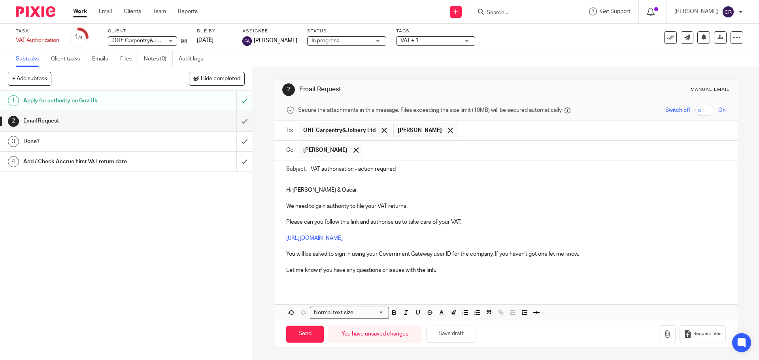
click at [467, 130] on input "text" at bounding box center [591, 130] width 261 height 15
click at [299, 331] on input "Send" at bounding box center [305, 334] width 38 height 17
type input "Sent"
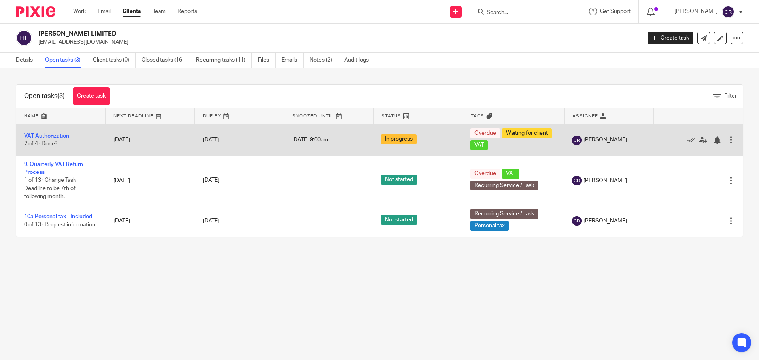
click at [58, 138] on link "VAT Authorization" at bounding box center [46, 136] width 45 height 6
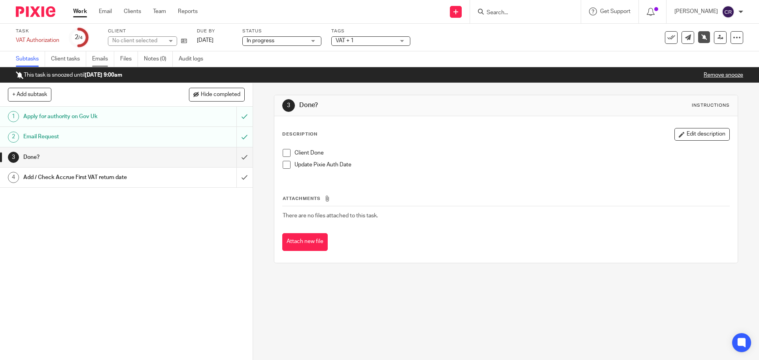
click at [107, 57] on link "Emails" at bounding box center [103, 58] width 22 height 15
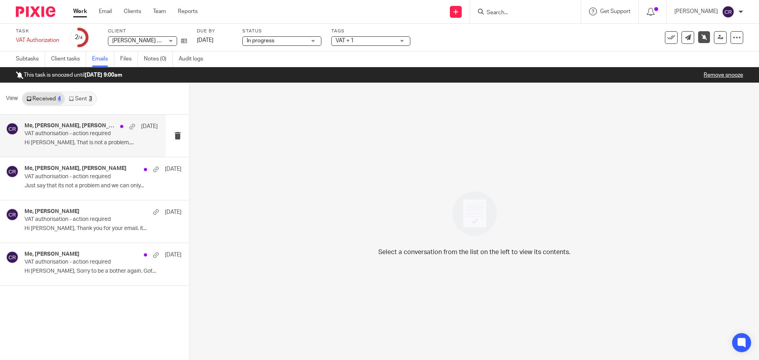
click at [92, 143] on p "Hi [PERSON_NAME], That is not a problem,..." at bounding box center [90, 142] width 133 height 7
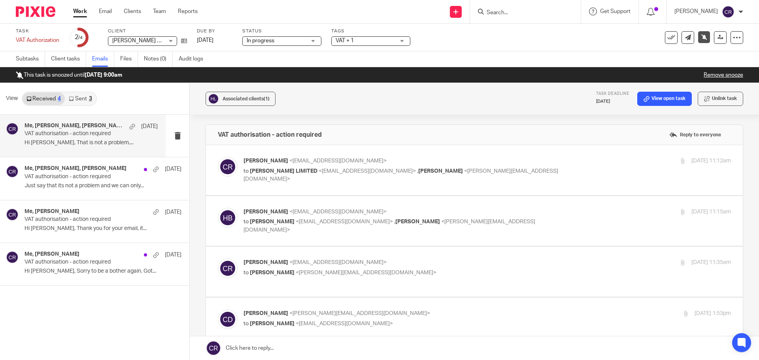
click at [546, 207] on label at bounding box center [474, 221] width 537 height 50
click at [218, 207] on input "checkbox" at bounding box center [217, 207] width 0 height 0
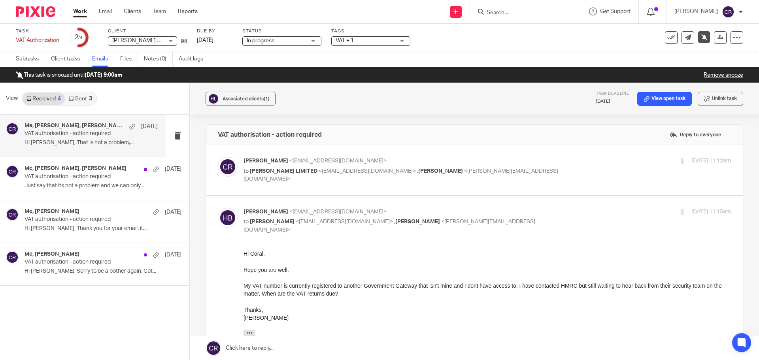
click at [560, 207] on label at bounding box center [474, 344] width 537 height 296
click at [218, 207] on input "checkbox" at bounding box center [217, 207] width 0 height 0
checkbox input "false"
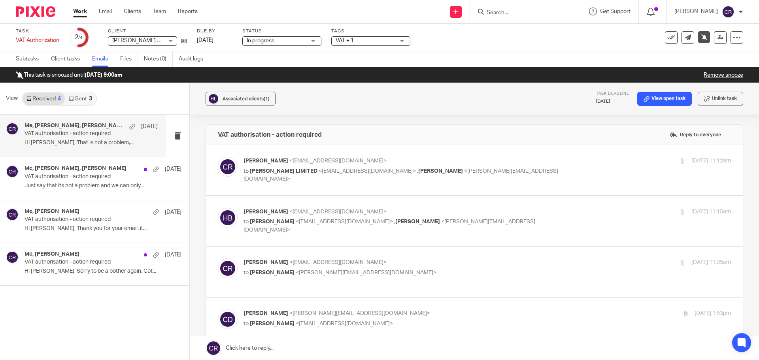
click at [530, 268] on div "Coral Richardson <coral@accrueaccounting.co.uk> to Chris Deakin <chris@accrueac…" at bounding box center [405, 267] width 325 height 18
checkbox input "true"
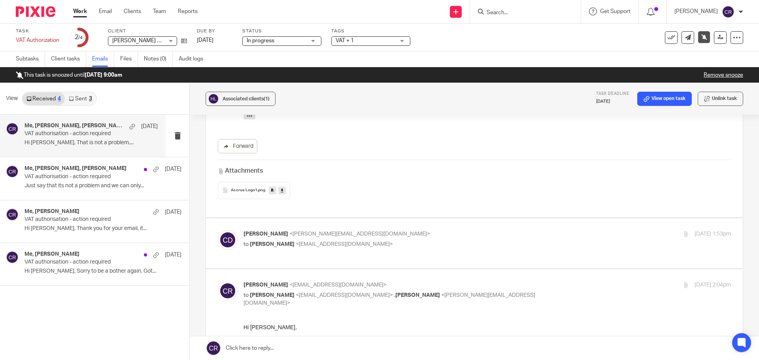
scroll to position [356, 0]
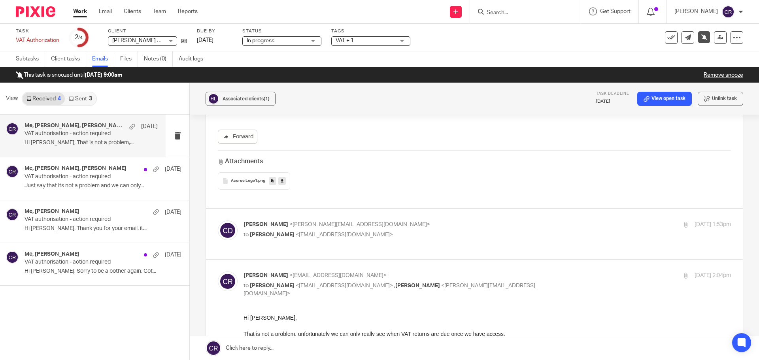
click at [527, 232] on div "Chris Deakin <chris@accrueaccounting.co.uk> to Coral Richardson <coral@accrueac…" at bounding box center [486, 230] width 487 height 20
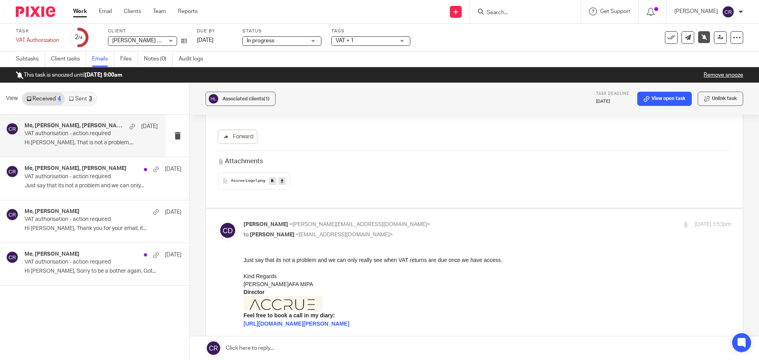
scroll to position [0, 0]
click at [531, 231] on p "to Coral Richardson <coral@accrueaccounting.co.uk>" at bounding box center [405, 235] width 325 height 8
checkbox input "false"
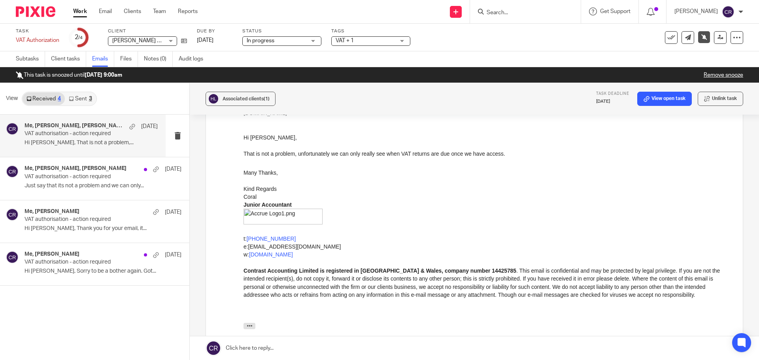
scroll to position [495, 0]
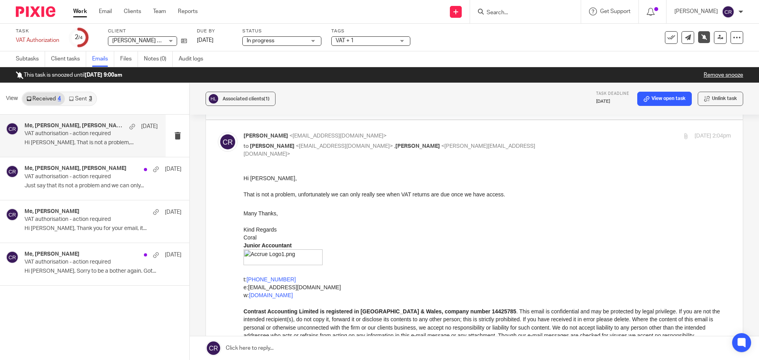
click at [77, 11] on link "Work" at bounding box center [80, 12] width 14 height 8
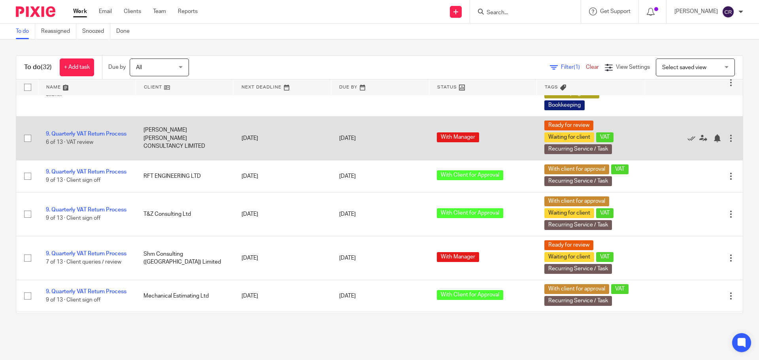
scroll to position [79, 0]
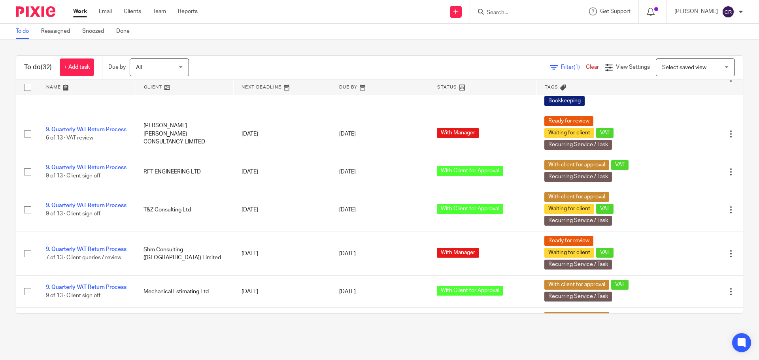
click at [689, 71] on span "Select saved view" at bounding box center [691, 67] width 58 height 17
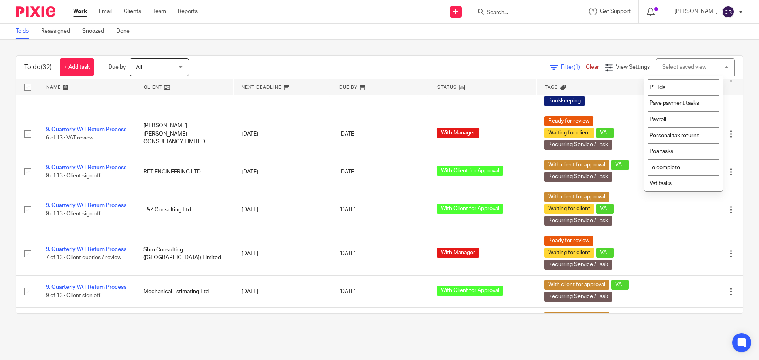
scroll to position [133, 0]
click at [678, 164] on li "To complete" at bounding box center [683, 167] width 78 height 16
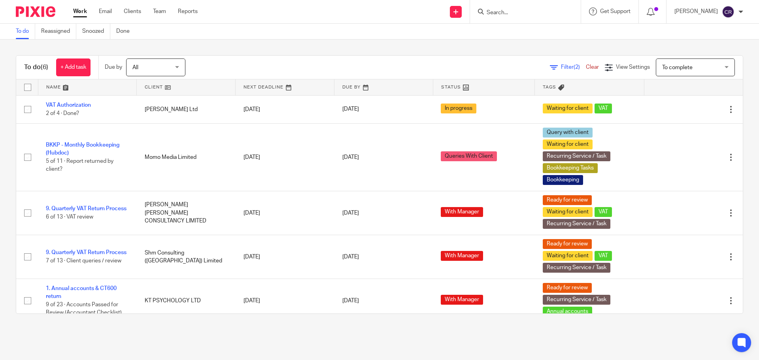
click at [504, 13] on input "Search" at bounding box center [521, 12] width 71 height 7
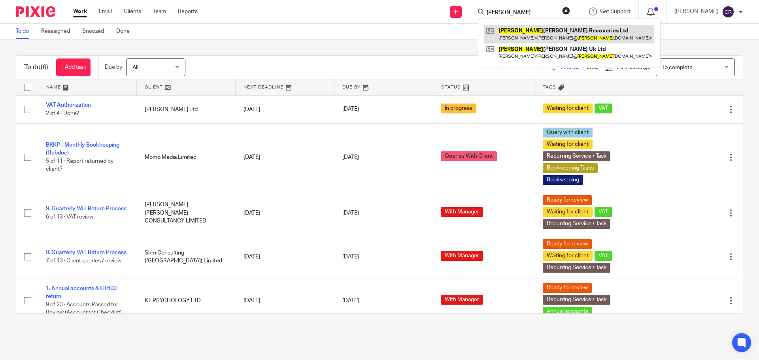
type input "[PERSON_NAME]"
click at [547, 29] on link at bounding box center [569, 34] width 170 height 18
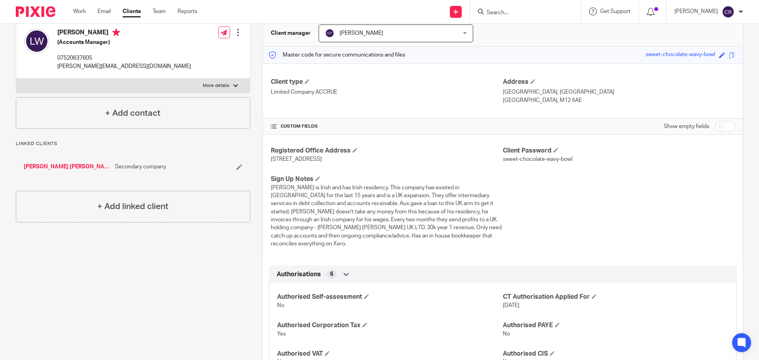
scroll to position [237, 0]
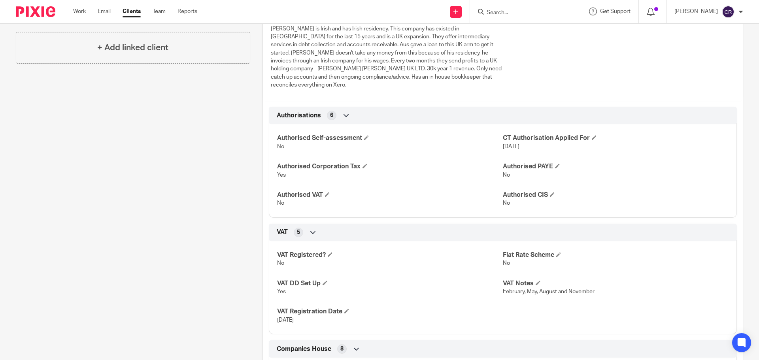
click at [533, 11] on input "Search" at bounding box center [521, 12] width 71 height 7
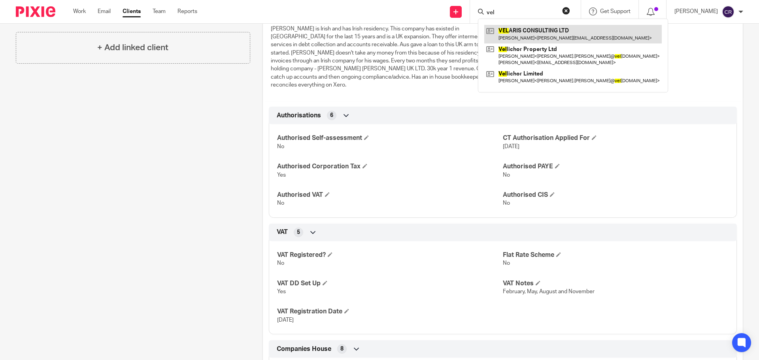
type input "vel"
click at [578, 30] on link at bounding box center [572, 34] width 177 height 18
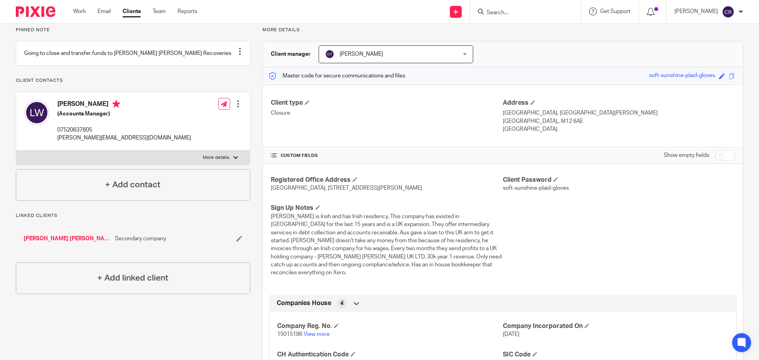
scroll to position [30, 0]
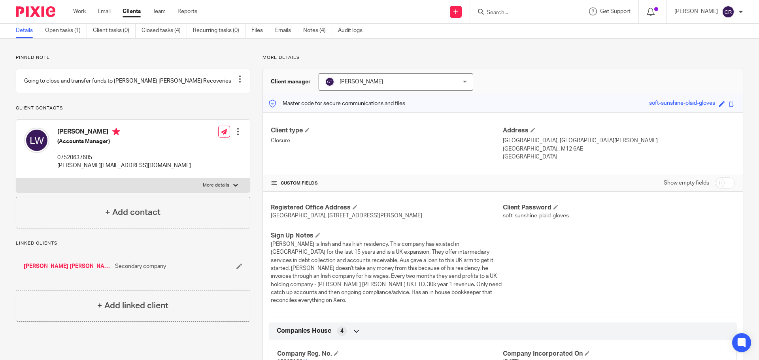
click at [215, 188] on label "More details" at bounding box center [133, 185] width 234 height 14
click at [16, 178] on input "More details" at bounding box center [16, 178] width 0 height 0
checkbox input "true"
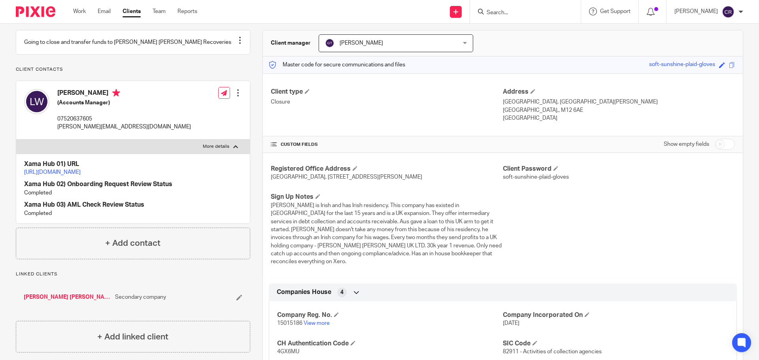
scroll to position [69, 0]
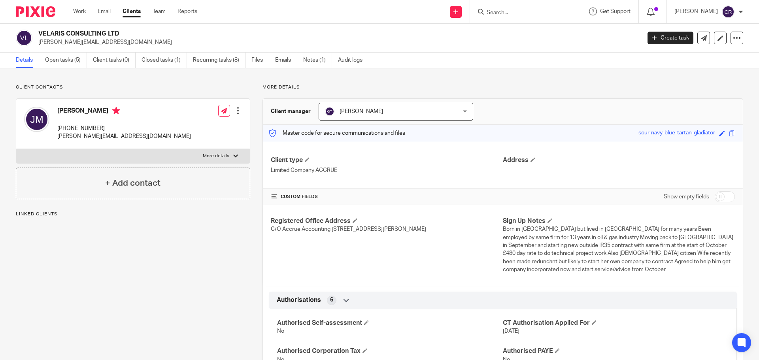
click at [156, 158] on label "More details" at bounding box center [133, 156] width 234 height 14
click at [16, 149] on input "More details" at bounding box center [16, 149] width 0 height 0
checkbox input "true"
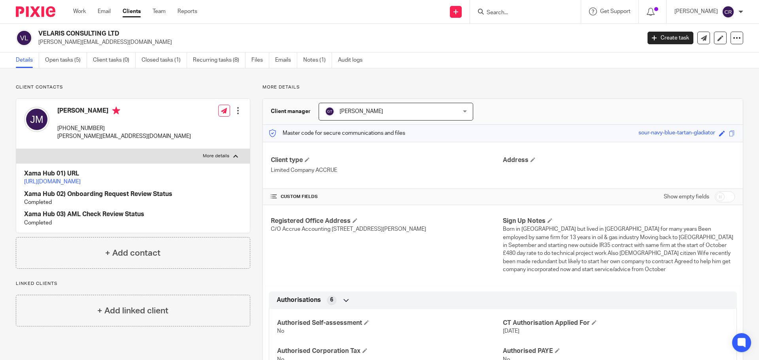
click at [85, 31] on h2 "VELARIS CONSULTING LTD" at bounding box center [277, 34] width 478 height 8
drag, startPoint x: 85, startPoint y: 31, endPoint x: 86, endPoint y: 36, distance: 4.6
click at [85, 32] on h2 "VELARIS CONSULTING LTD" at bounding box center [277, 34] width 478 height 8
copy div "VELARIS CONSULTING LTD"
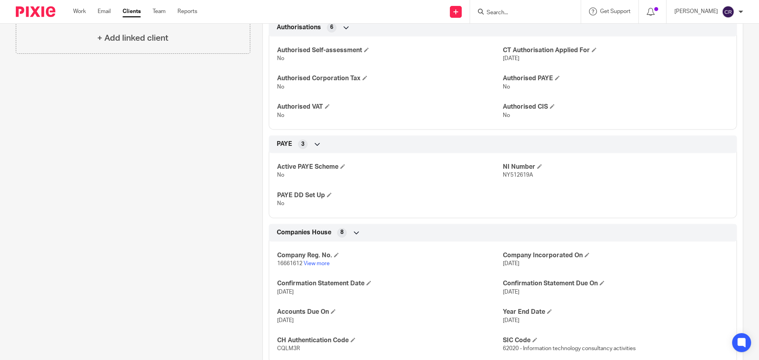
scroll to position [277, 0]
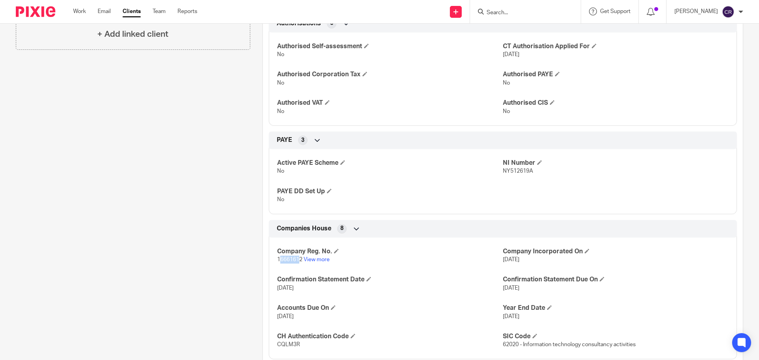
drag, startPoint x: 299, startPoint y: 252, endPoint x: 277, endPoint y: 252, distance: 22.5
click at [277, 257] on span "16661612" at bounding box center [289, 260] width 25 height 6
drag, startPoint x: 301, startPoint y: 253, endPoint x: 272, endPoint y: 258, distance: 29.3
click at [272, 258] on div "Company Reg. No. 16661612 View more Company Incorporated On 20 Aug 2025 Confirm…" at bounding box center [503, 296] width 468 height 128
copy span "16661612"
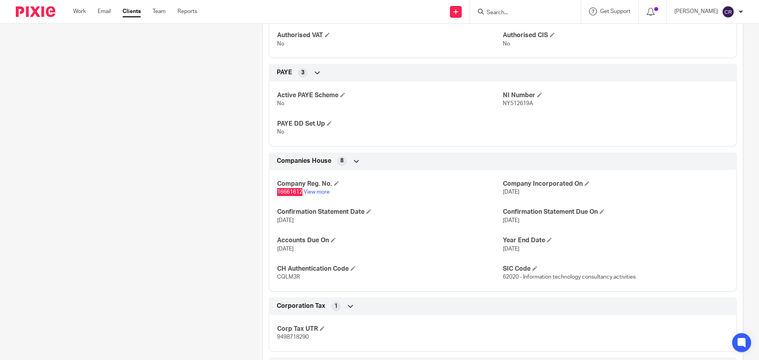
scroll to position [435, 0]
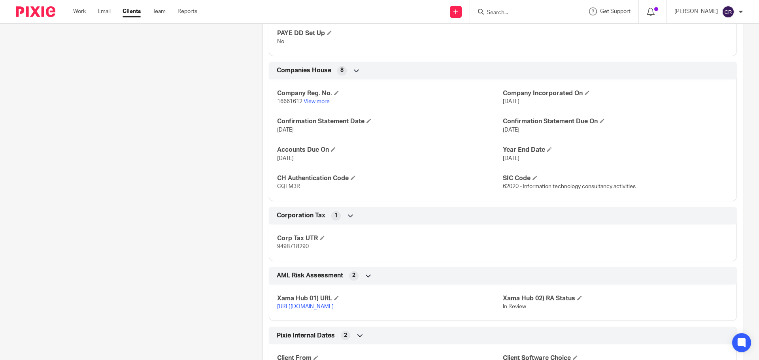
click at [285, 244] on span "9498718290" at bounding box center [293, 247] width 32 height 6
copy span "9498718290"
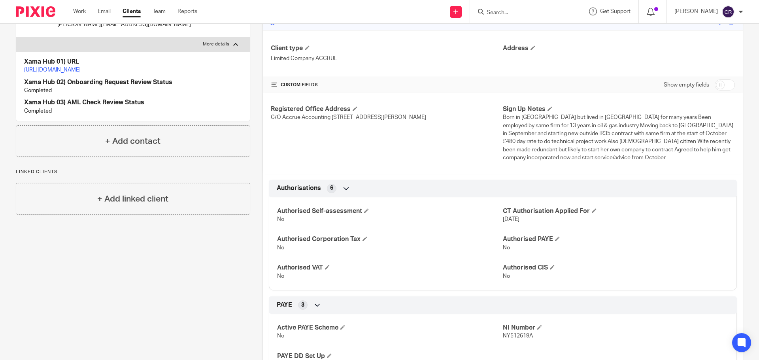
scroll to position [0, 0]
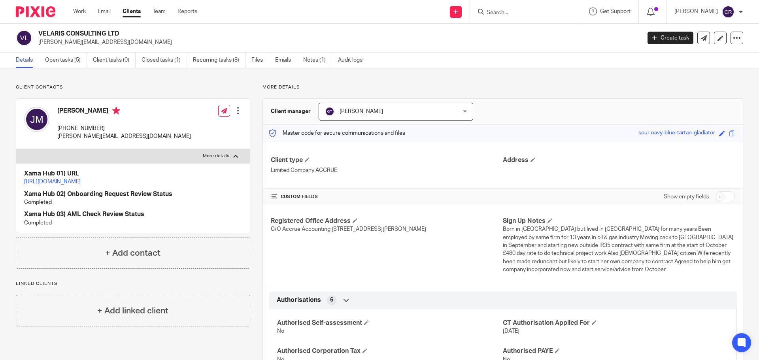
click at [60, 106] on div "Jason Miles +18325404121 jason@jdmiles.net" at bounding box center [107, 124] width 167 height 42
drag, startPoint x: 60, startPoint y: 106, endPoint x: 66, endPoint y: 107, distance: 5.9
click at [62, 106] on div "Jason Miles +18325404121 jason@jdmiles.net" at bounding box center [107, 124] width 167 height 42
copy h4 "Jason"
click at [83, 107] on h4 "Jason Miles" at bounding box center [124, 112] width 134 height 10
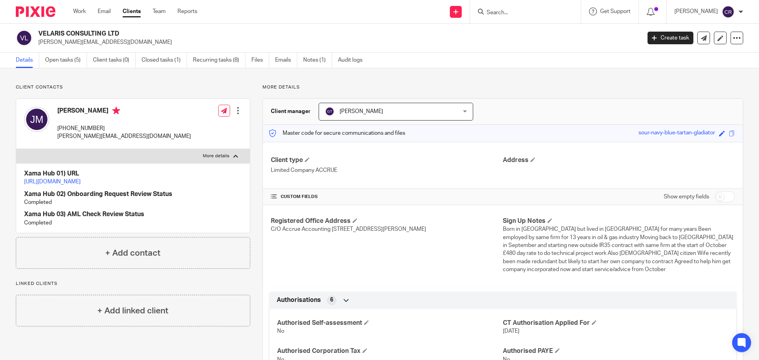
click at [83, 107] on h4 "Jason Miles" at bounding box center [124, 112] width 134 height 10
copy h4 "Miles"
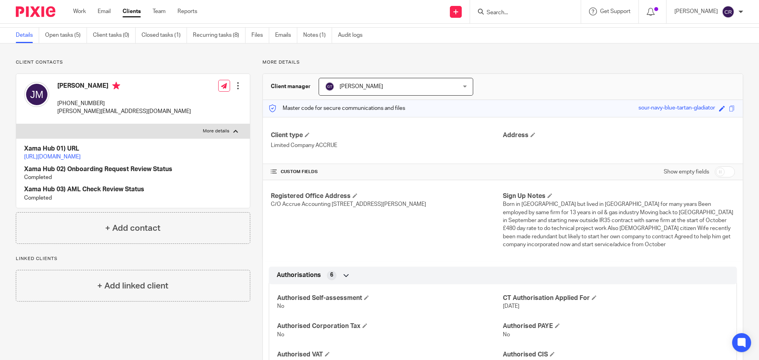
scroll to position [198, 0]
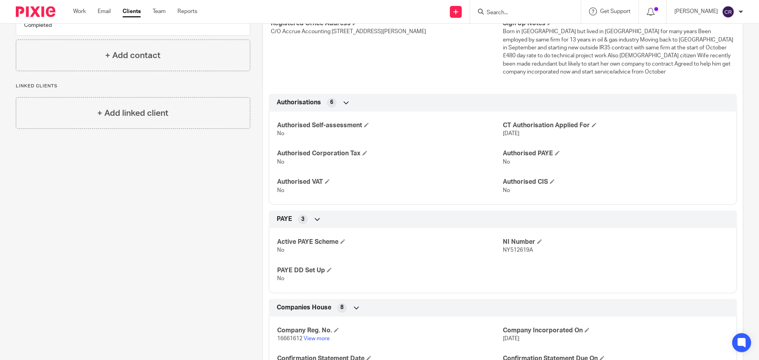
click at [520, 247] on span "NY512619A" at bounding box center [518, 250] width 30 height 6
copy span "NY512619A"
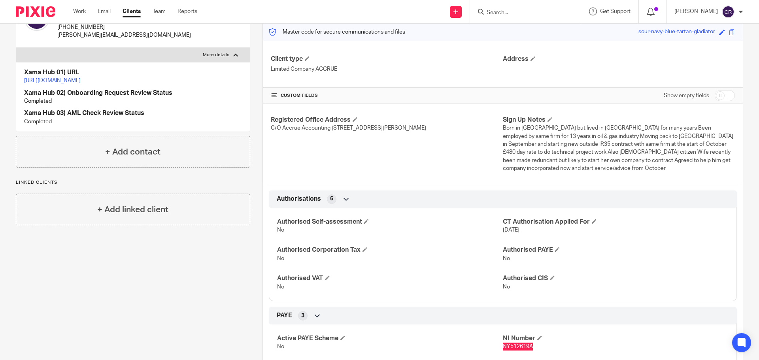
scroll to position [0, 0]
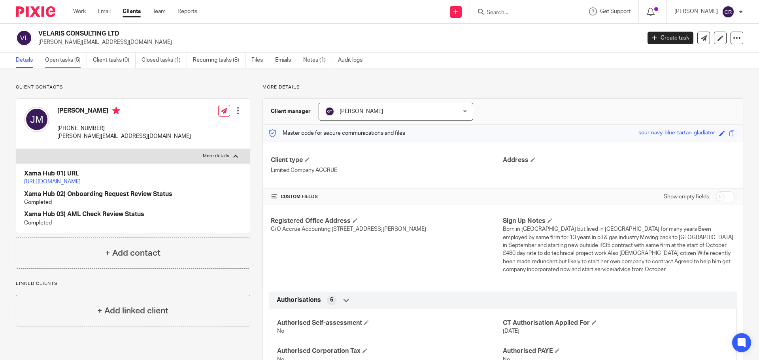
click at [73, 61] on link "Open tasks (5)" at bounding box center [66, 60] width 42 height 15
click at [77, 129] on p "+18325404121" at bounding box center [124, 128] width 134 height 8
copy div "+18325404121"
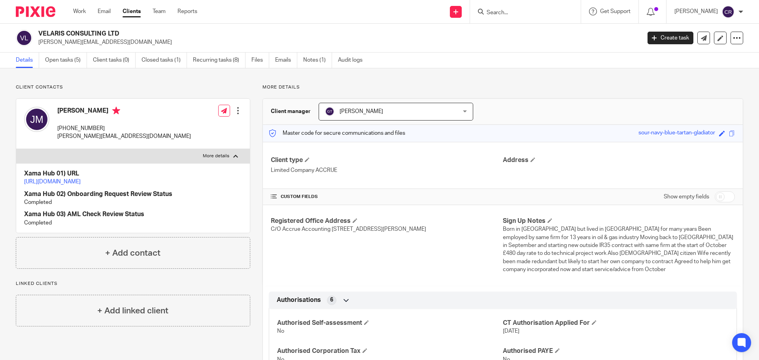
click at [63, 36] on h2 "VELARIS CONSULTING LTD" at bounding box center [277, 34] width 478 height 8
click at [65, 40] on p "jason@jdmiles.net" at bounding box center [336, 42] width 597 height 8
click at [65, 40] on p "[PERSON_NAME][EMAIL_ADDRESS][DOMAIN_NAME]" at bounding box center [336, 42] width 597 height 8
copy main "jason@jdmiles.net Create task Update from Companies House Export data Merge Arc…"
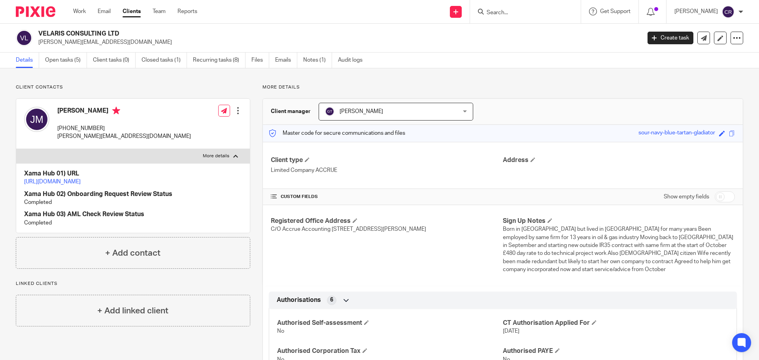
click at [67, 124] on div "Jason Miles +18325404121 jason@jdmiles.net" at bounding box center [124, 124] width 134 height 34
copy div "+18325404121"
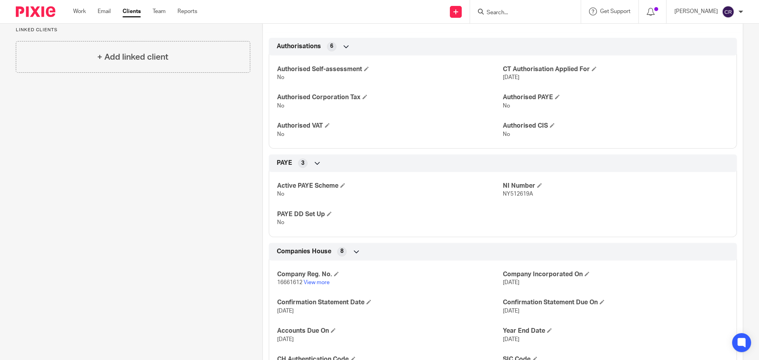
scroll to position [356, 0]
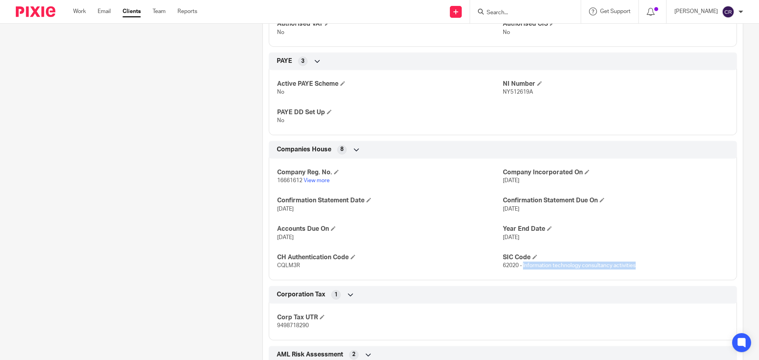
drag, startPoint x: 645, startPoint y: 254, endPoint x: 520, endPoint y: 258, distance: 125.7
click at [520, 262] on p "62020 - Information technology consultancy activities" at bounding box center [616, 266] width 226 height 8
copy span "Information technology consultancy activities"
click at [510, 263] on span "62020 - Information technology consultancy activities" at bounding box center [569, 266] width 133 height 6
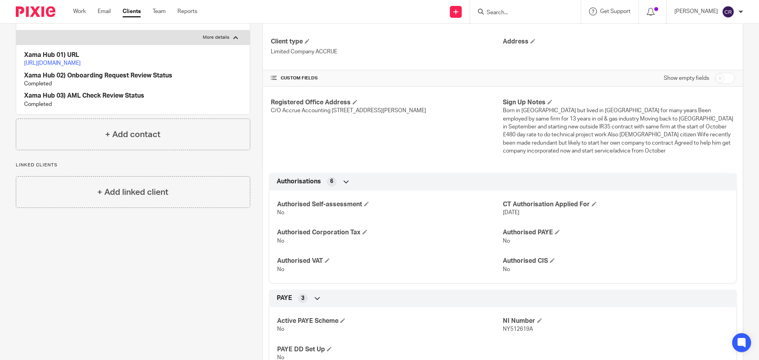
drag, startPoint x: 718, startPoint y: 79, endPoint x: 707, endPoint y: 94, distance: 18.7
click at [718, 80] on input "checkbox" at bounding box center [724, 78] width 20 height 11
checkbox input "true"
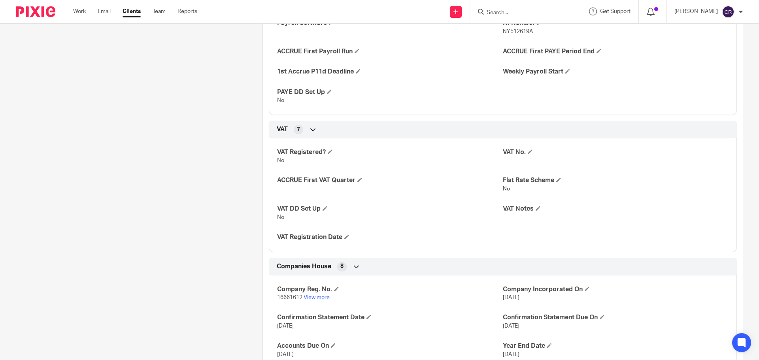
scroll to position [711, 0]
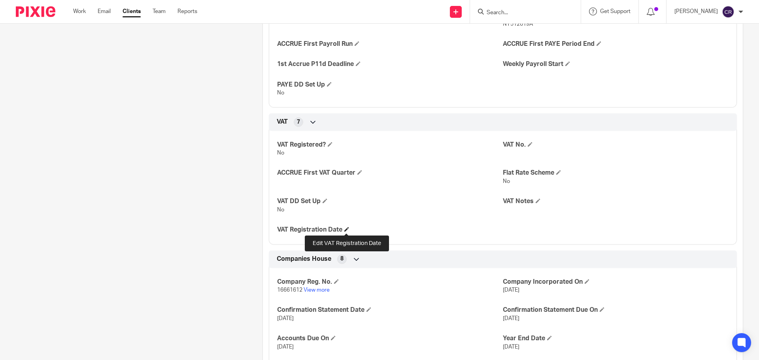
click at [346, 230] on span at bounding box center [346, 229] width 5 height 5
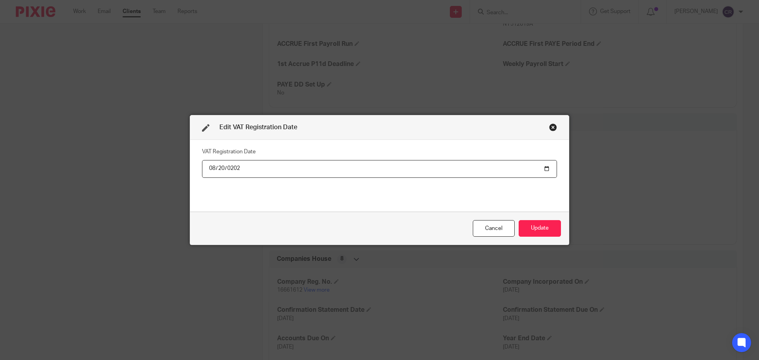
type input "2025-08-20"
click at [518, 220] on button "Update" at bounding box center [539, 228] width 42 height 17
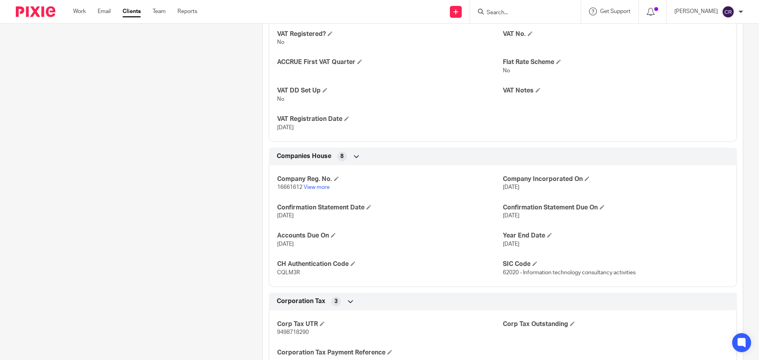
scroll to position [830, 0]
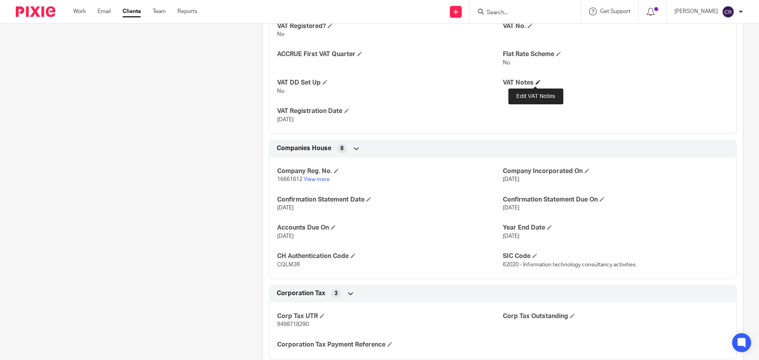
click at [536, 83] on span at bounding box center [537, 82] width 5 height 5
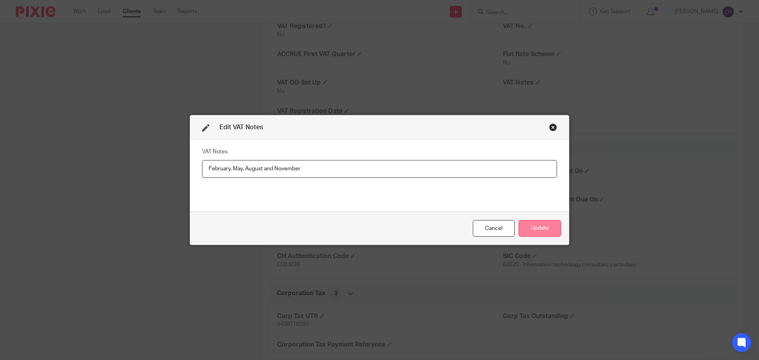
type input "February, May, August and November"
click at [531, 226] on button "Update" at bounding box center [539, 228] width 42 height 17
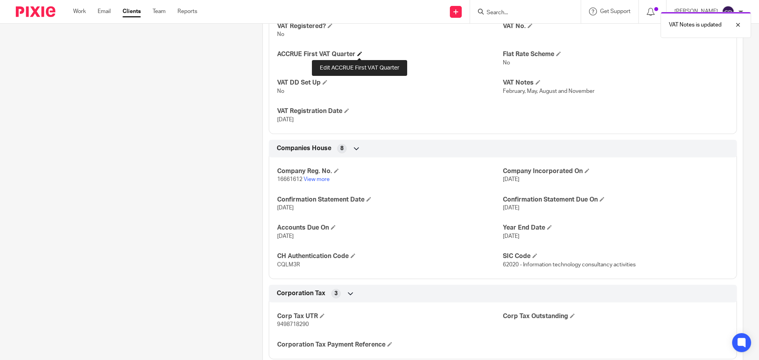
click at [361, 53] on span at bounding box center [359, 53] width 5 height 5
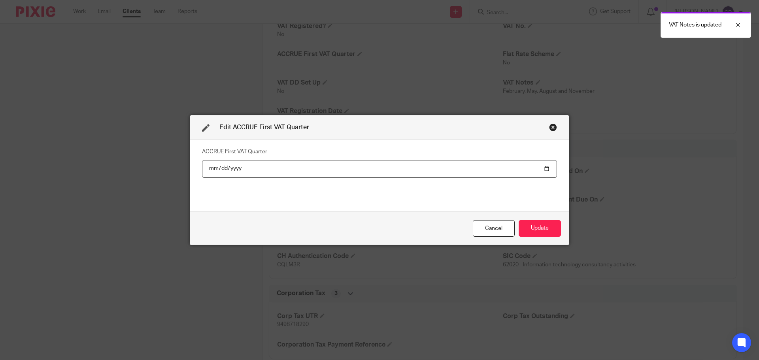
click at [540, 173] on input "date" at bounding box center [379, 169] width 355 height 18
click at [546, 168] on input "date" at bounding box center [379, 169] width 355 height 18
type input "2025-11-30"
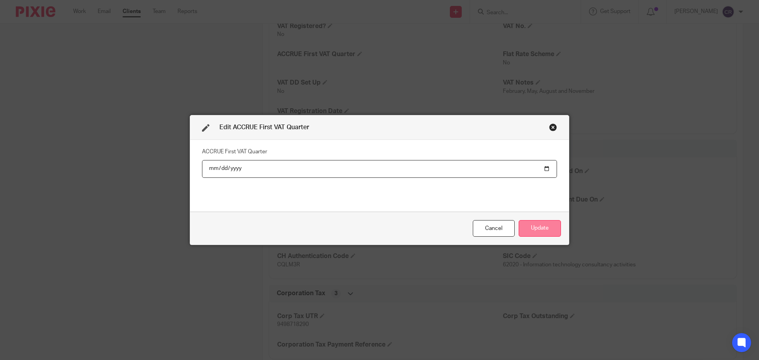
click at [556, 230] on button "Update" at bounding box center [539, 228] width 42 height 17
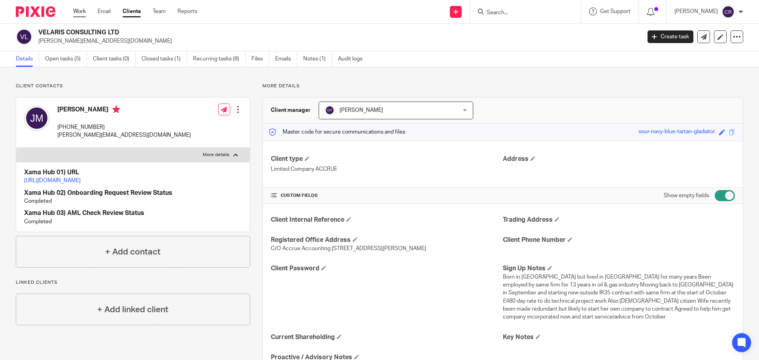
scroll to position [0, 0]
click at [78, 32] on h2 "VELARIS CONSULTING LTD" at bounding box center [277, 34] width 478 height 8
click at [77, 32] on h2 "VELARIS CONSULTING LTD" at bounding box center [277, 34] width 478 height 8
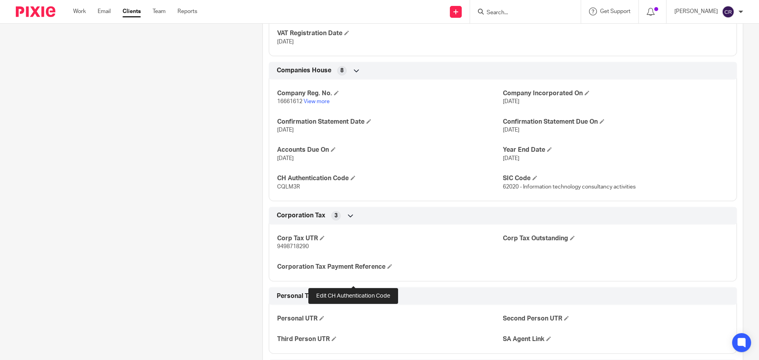
scroll to position [909, 0]
click at [299, 247] on span "9498718290" at bounding box center [293, 246] width 32 height 6
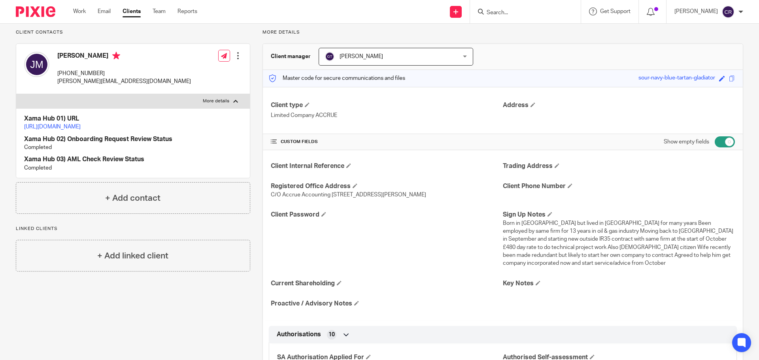
scroll to position [0, 0]
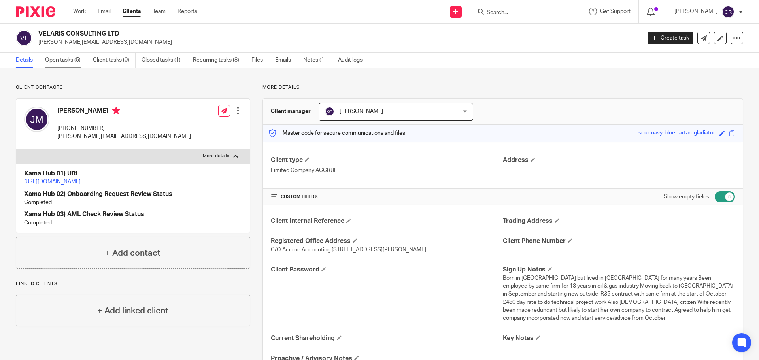
click at [58, 62] on link "Open tasks (5)" at bounding box center [66, 60] width 42 height 15
click at [89, 30] on h2 "VELARIS CONSULTING LTD" at bounding box center [277, 34] width 478 height 8
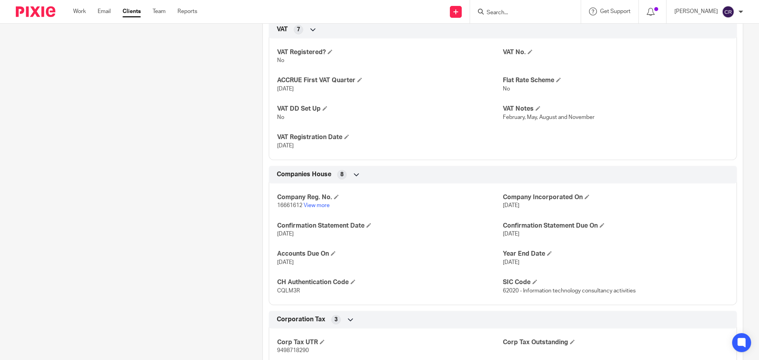
scroll to position [830, 0]
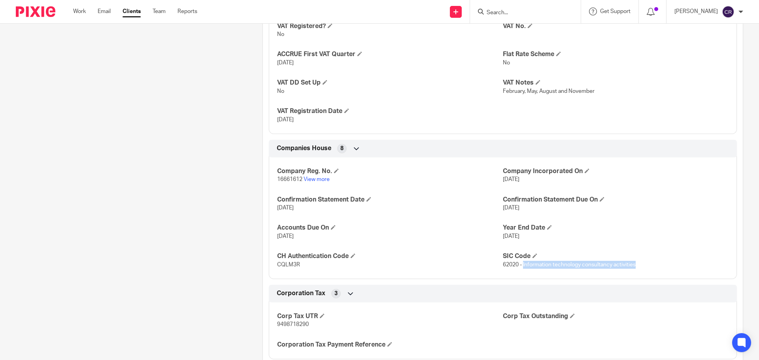
drag, startPoint x: 576, startPoint y: 266, endPoint x: 520, endPoint y: 266, distance: 56.1
click at [520, 266] on p "62020 - Information technology consultancy activities" at bounding box center [616, 265] width 226 height 8
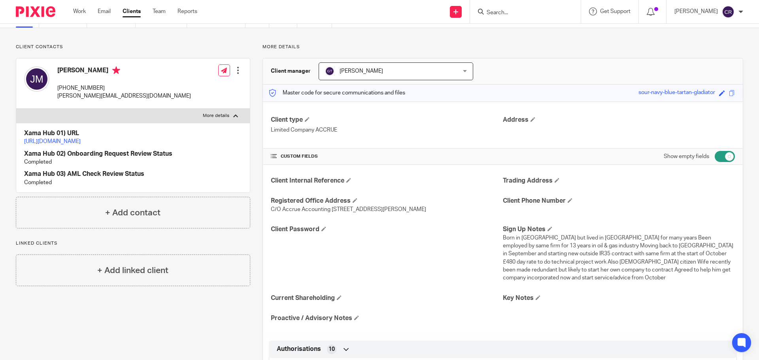
scroll to position [40, 0]
click at [77, 85] on p "+18325404121" at bounding box center [124, 89] width 134 height 8
click at [66, 74] on h4 "[PERSON_NAME]" at bounding box center [124, 72] width 134 height 10
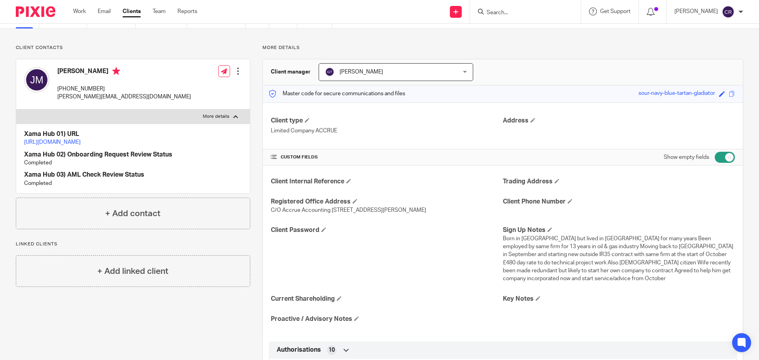
click at [66, 74] on h4 "Jason Miles" at bounding box center [124, 72] width 134 height 10
click at [80, 73] on h4 "Jason Miles" at bounding box center [124, 72] width 134 height 10
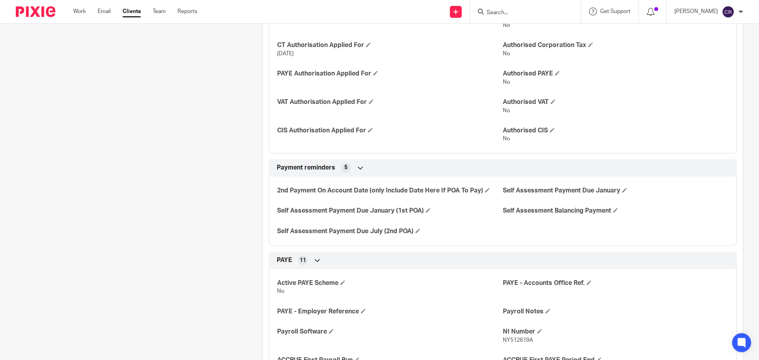
scroll to position [435, 0]
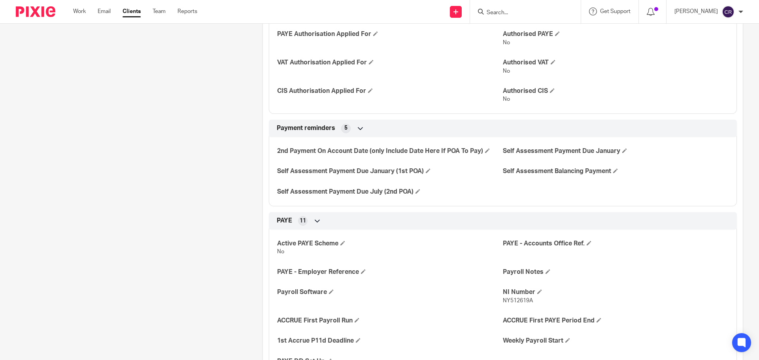
click at [520, 300] on span "NY512619A" at bounding box center [518, 301] width 30 height 6
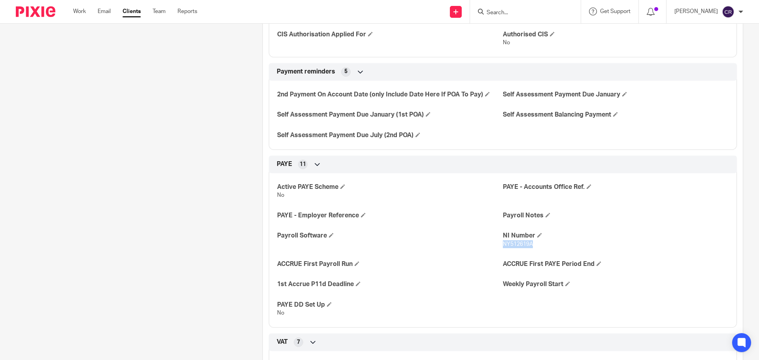
scroll to position [514, 0]
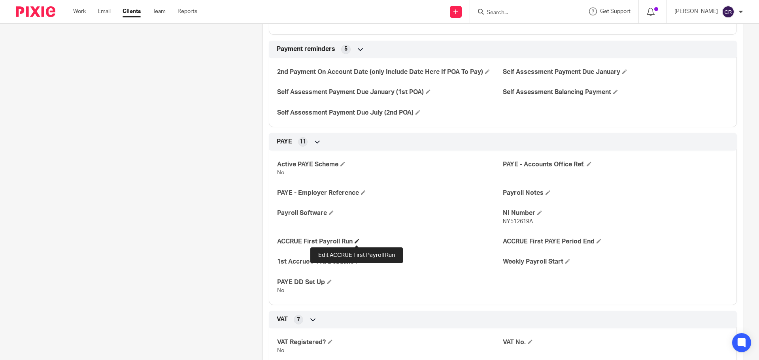
click at [357, 240] on span at bounding box center [356, 241] width 5 height 5
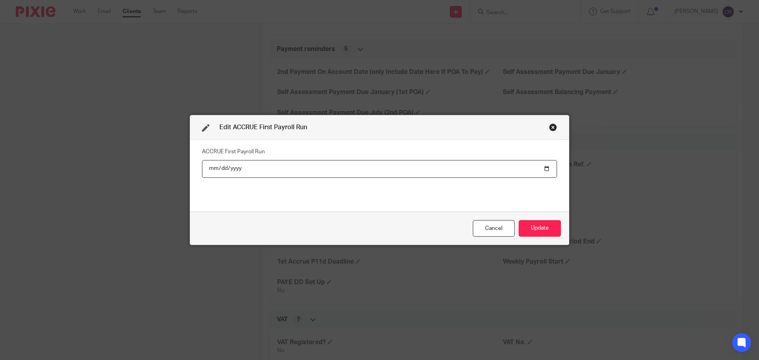
click at [544, 170] on input "date" at bounding box center [379, 169] width 355 height 18
type input "2025-10-28"
click at [536, 230] on button "Update" at bounding box center [539, 228] width 42 height 17
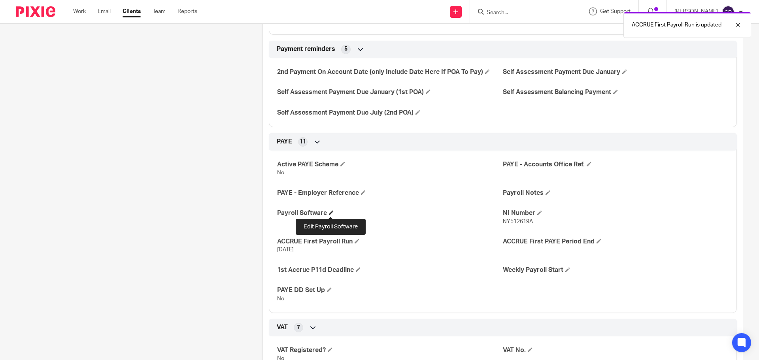
click at [333, 212] on span at bounding box center [331, 212] width 5 height 5
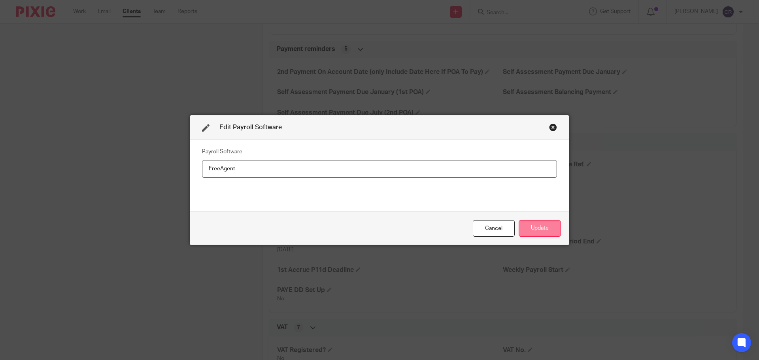
type input "FreeAgent"
click at [543, 231] on button "Update" at bounding box center [539, 228] width 42 height 17
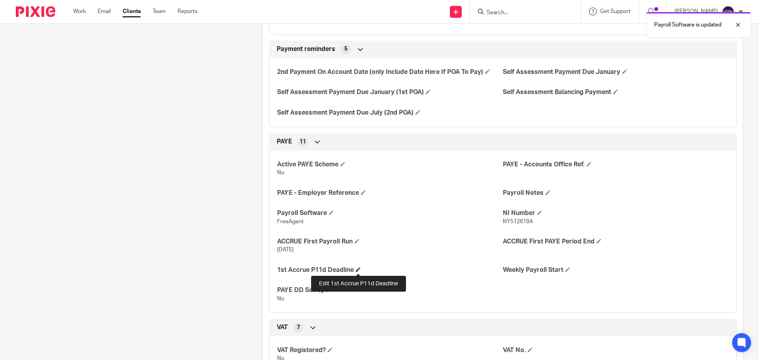
click at [358, 271] on span at bounding box center [358, 269] width 5 height 5
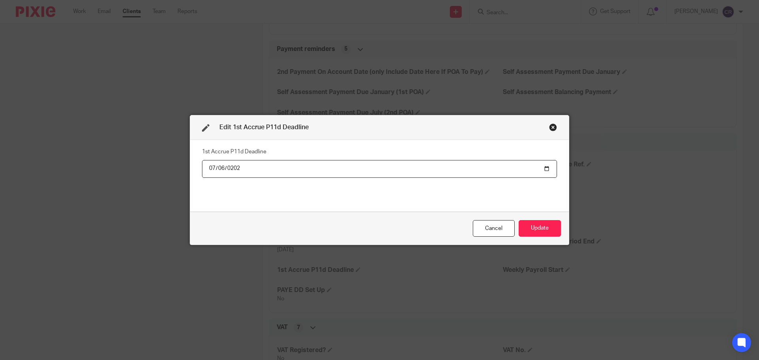
type input "2026-07-06"
click at [518, 220] on button "Update" at bounding box center [539, 228] width 42 height 17
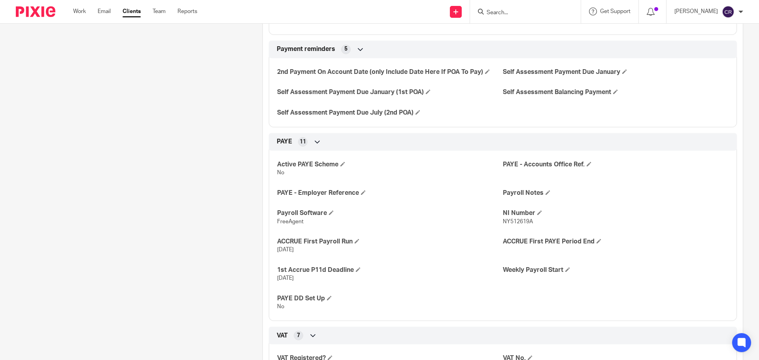
click at [519, 222] on span "NY512619A" at bounding box center [518, 222] width 30 height 6
click at [518, 222] on span "NY512619A" at bounding box center [518, 222] width 30 height 6
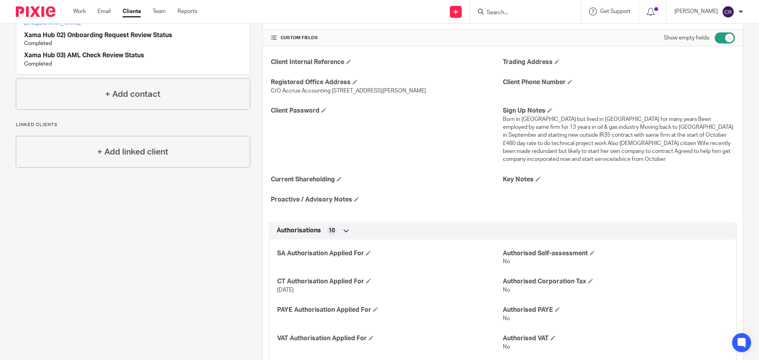
scroll to position [79, 0]
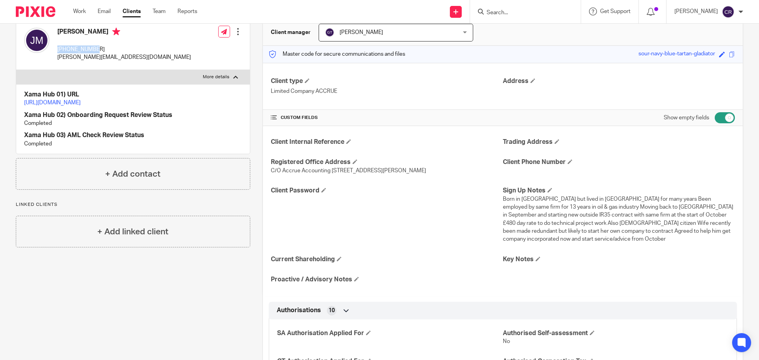
drag, startPoint x: 80, startPoint y: 47, endPoint x: 57, endPoint y: 51, distance: 23.6
click at [54, 50] on div "Jason Miles +18325404121 jason@jdmiles.net Edit contact Create client from cont…" at bounding box center [133, 45] width 234 height 50
click at [79, 53] on p "+18325404121" at bounding box center [124, 49] width 134 height 8
click at [79, 55] on p "jason@jdmiles.net" at bounding box center [124, 57] width 134 height 8
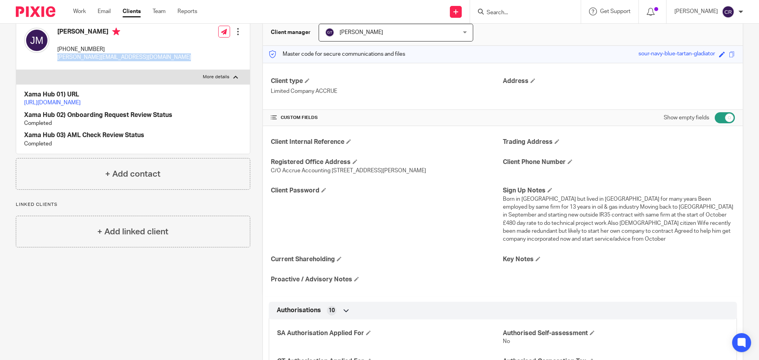
click at [79, 55] on p "jason@jdmiles.net" at bounding box center [124, 57] width 134 height 8
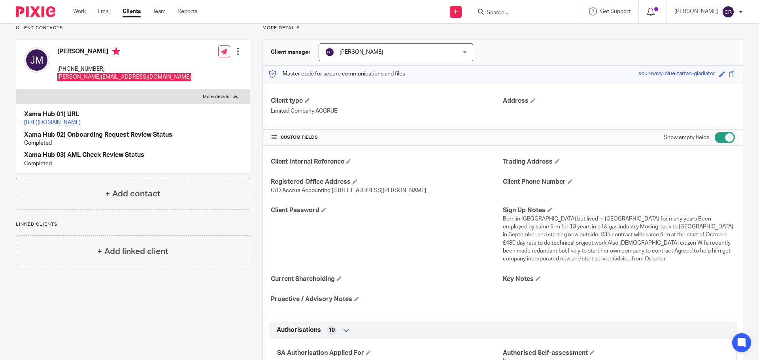
scroll to position [0, 0]
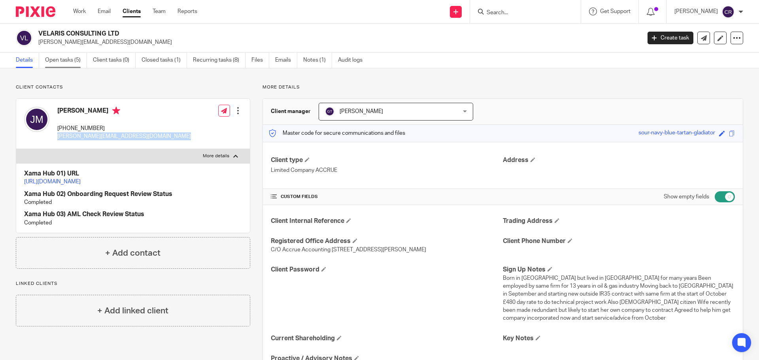
click at [56, 59] on link "Open tasks (5)" at bounding box center [66, 60] width 42 height 15
click at [81, 14] on link "Work" at bounding box center [79, 12] width 13 height 8
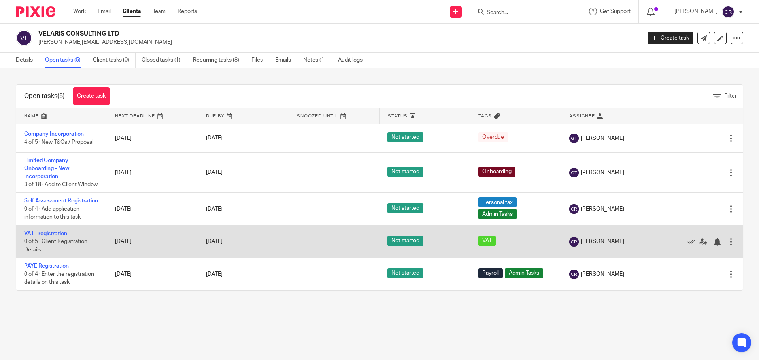
click at [51, 236] on link "VAT - registration" at bounding box center [45, 234] width 43 height 6
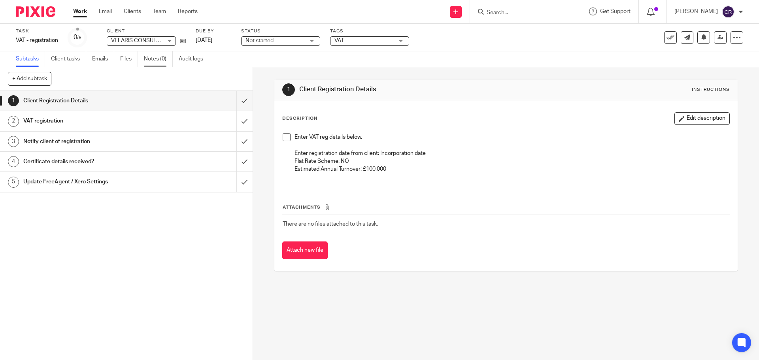
click at [149, 60] on link "Notes (0)" at bounding box center [158, 58] width 29 height 15
click at [232, 100] on input "submit" at bounding box center [126, 101] width 252 height 20
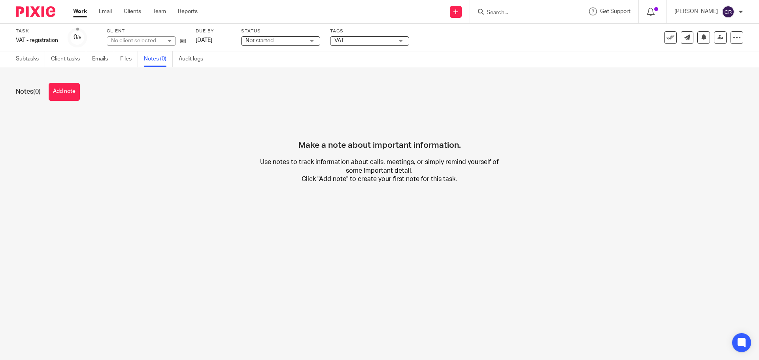
click at [68, 88] on button "Add note" at bounding box center [64, 92] width 31 height 18
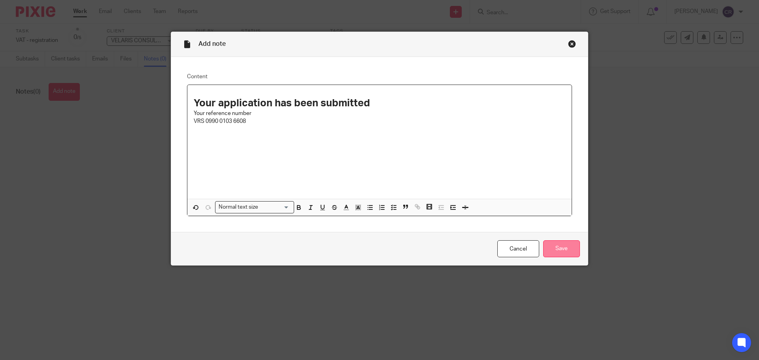
click at [546, 246] on input "Save" at bounding box center [561, 248] width 37 height 17
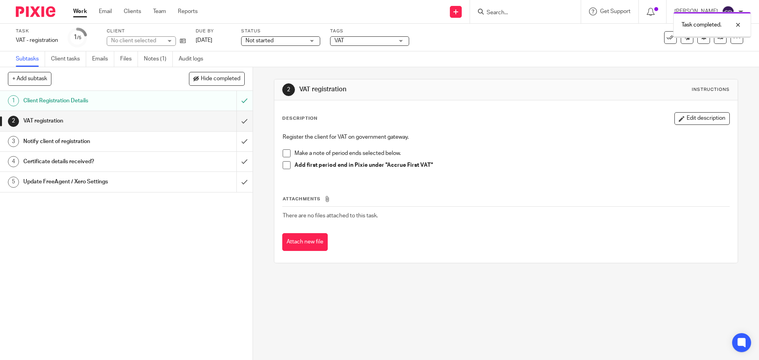
click at [239, 116] on input "submit" at bounding box center [126, 121] width 252 height 20
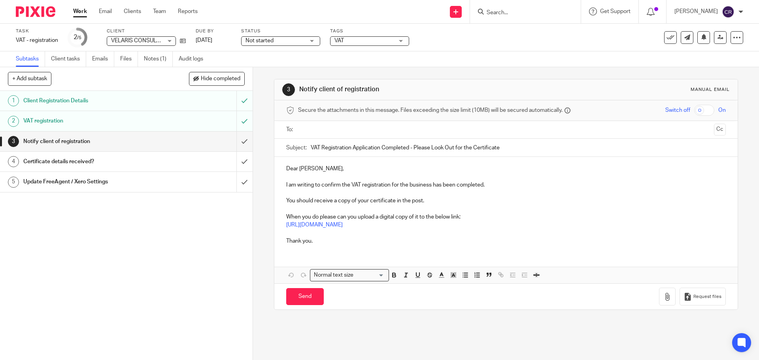
click at [316, 122] on div at bounding box center [506, 130] width 414 height 18
click at [318, 131] on input "text" at bounding box center [505, 129] width 409 height 9
click at [286, 169] on p "Dear Jason," at bounding box center [505, 170] width 439 height 8
click at [288, 168] on p "Dear Jason," at bounding box center [505, 170] width 439 height 8
click at [290, 171] on p "Dear Jason," at bounding box center [505, 170] width 439 height 8
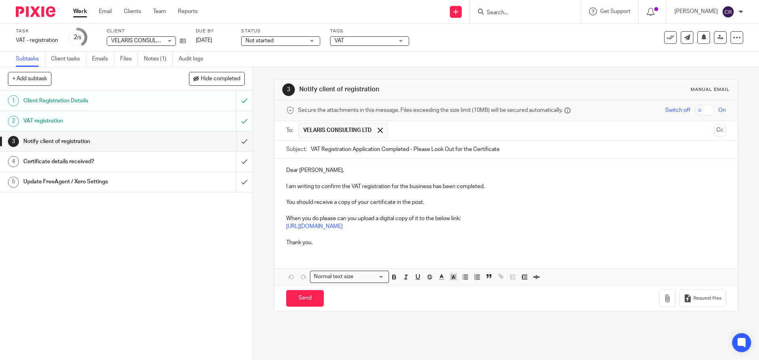
click at [290, 171] on p "Dear Jason," at bounding box center [505, 170] width 439 height 8
click at [294, 171] on p "Dear Jason," at bounding box center [505, 170] width 439 height 8
drag, startPoint x: 296, startPoint y: 171, endPoint x: 269, endPoint y: 171, distance: 27.3
click at [268, 170] on div "3 Notify client of registration Manual email Secure the attachments in this mes…" at bounding box center [506, 213] width 506 height 293
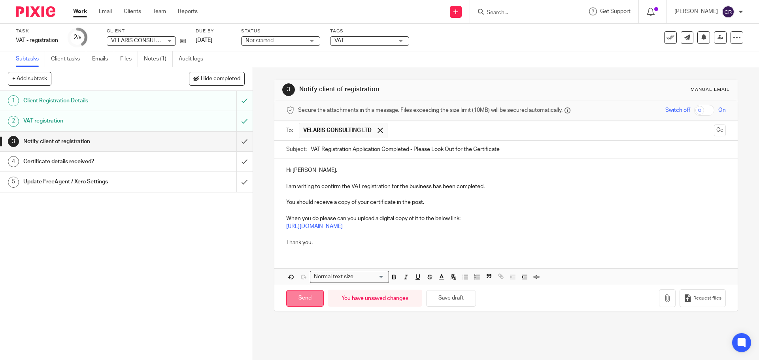
click at [305, 298] on input "Send" at bounding box center [305, 298] width 38 height 17
click at [271, 47] on div "Task VAT - registration Save VAT - registration 2 /5 Client VELARIS CONSULTING …" at bounding box center [379, 38] width 759 height 28
click at [277, 43] on span "Not started" at bounding box center [274, 41] width 59 height 8
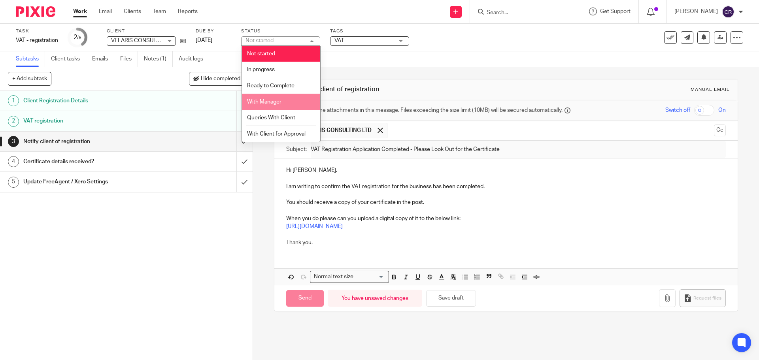
type input "Sent"
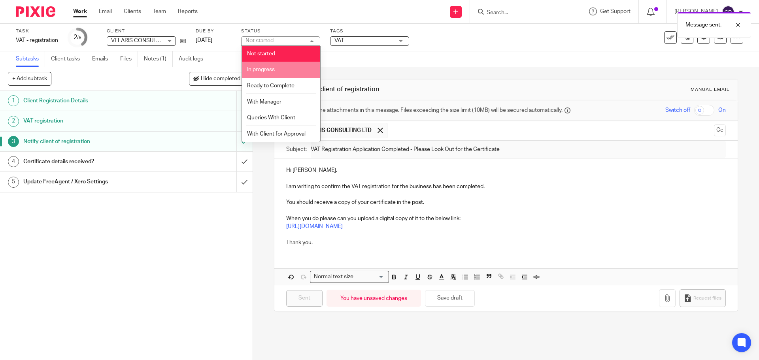
drag, startPoint x: 289, startPoint y: 70, endPoint x: 309, endPoint y: 59, distance: 23.2
click at [289, 70] on li "In progress" at bounding box center [281, 70] width 78 height 16
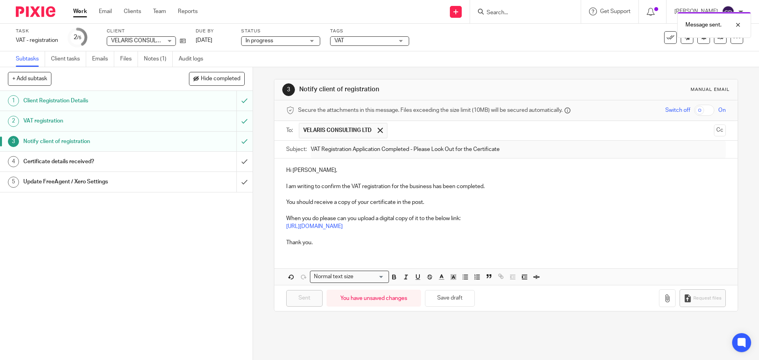
click at [345, 43] on span "VAT" at bounding box center [363, 41] width 59 height 8
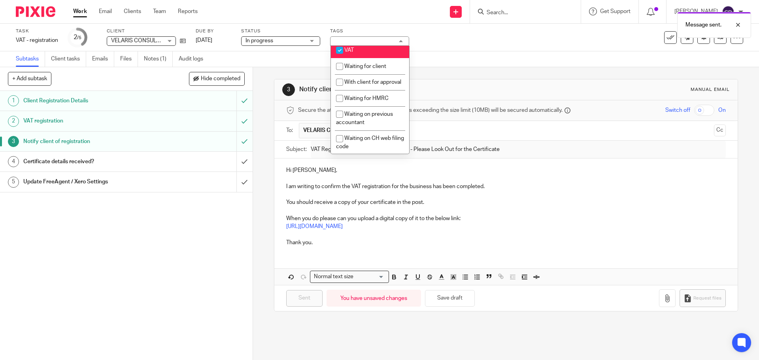
scroll to position [435, 0]
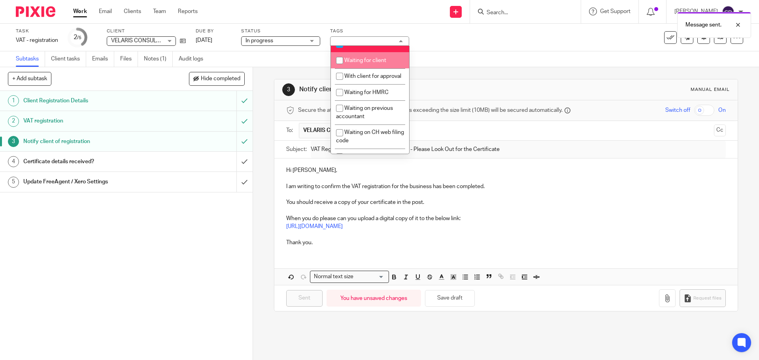
click at [355, 63] on span "Waiting for client" at bounding box center [365, 61] width 42 height 6
checkbox input "true"
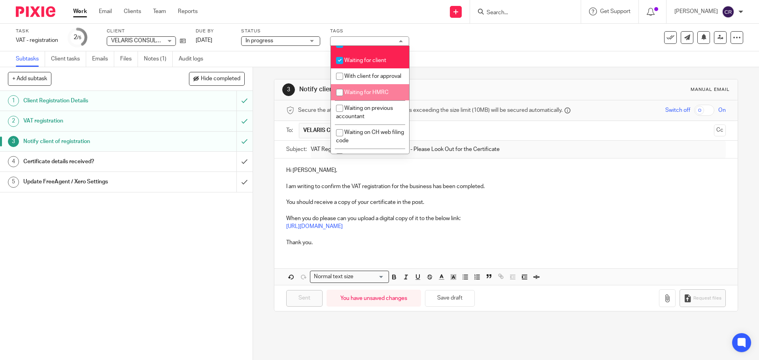
drag, startPoint x: 350, startPoint y: 125, endPoint x: 306, endPoint y: 119, distance: 43.9
click at [349, 95] on span "Waiting for HMRC" at bounding box center [366, 93] width 44 height 6
checkbox input "true"
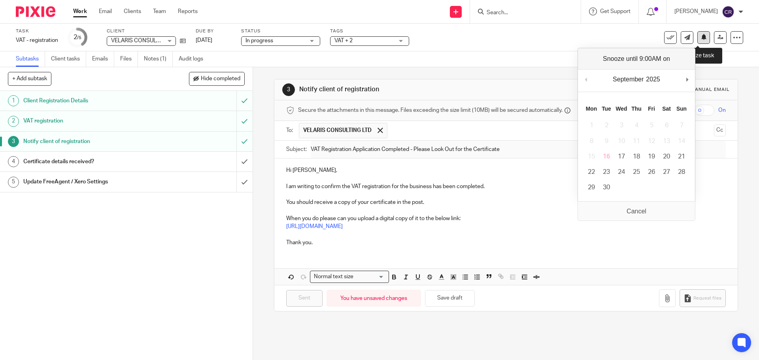
click at [701, 38] on icon at bounding box center [704, 37] width 6 height 6
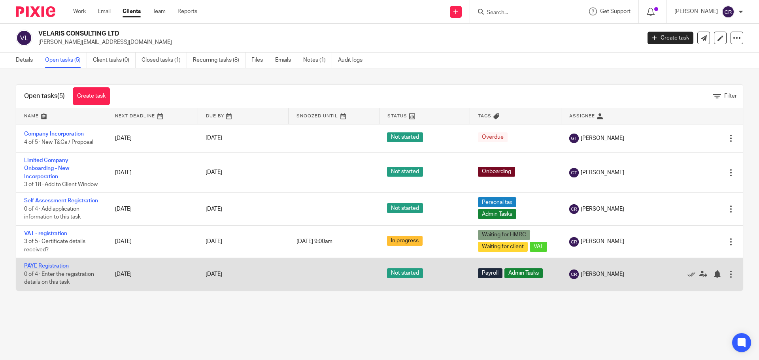
click at [44, 269] on link "PAYE Registration" at bounding box center [46, 266] width 45 height 6
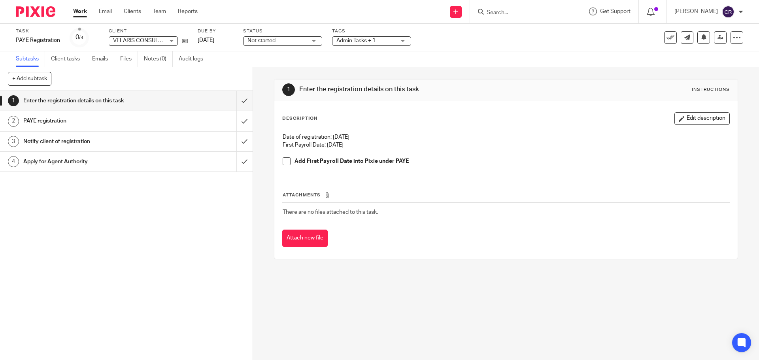
click at [338, 134] on p "Date of registration: [DATE]" at bounding box center [506, 137] width 446 height 8
drag, startPoint x: 354, startPoint y: 137, endPoint x: 331, endPoint y: 140, distance: 23.2
click at [331, 140] on p "Date of registration: 06/10/2025" at bounding box center [506, 137] width 446 height 8
copy p "06/10/2025"
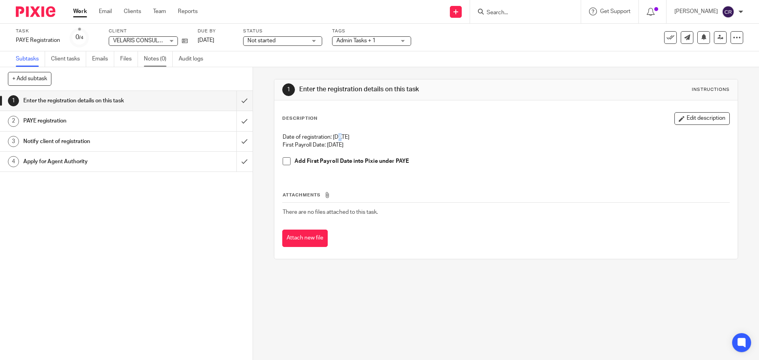
click at [153, 62] on link "Notes (0)" at bounding box center [158, 58] width 29 height 15
click at [235, 102] on input "submit" at bounding box center [126, 101] width 252 height 20
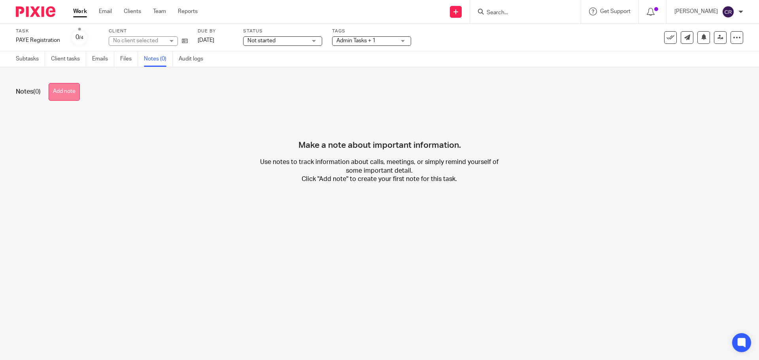
click at [66, 90] on button "Add note" at bounding box center [64, 92] width 31 height 18
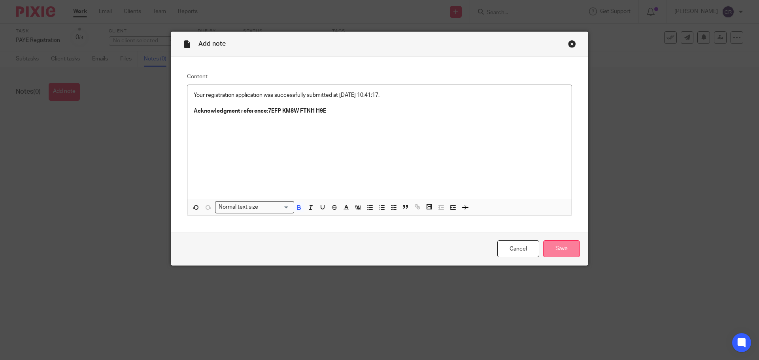
click at [556, 247] on input "Save" at bounding box center [561, 248] width 37 height 17
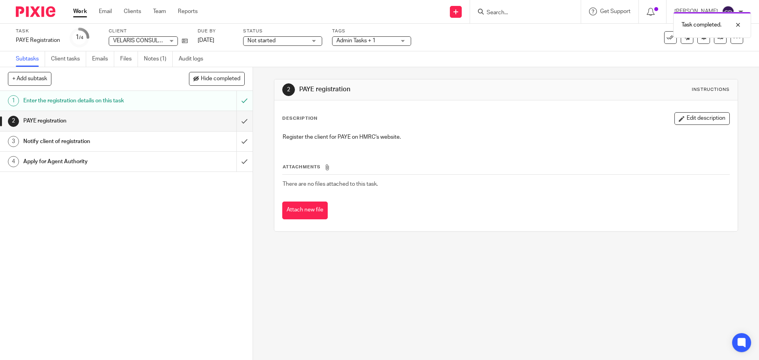
click at [153, 97] on h1 "Enter the registration details on this task" at bounding box center [91, 101] width 137 height 12
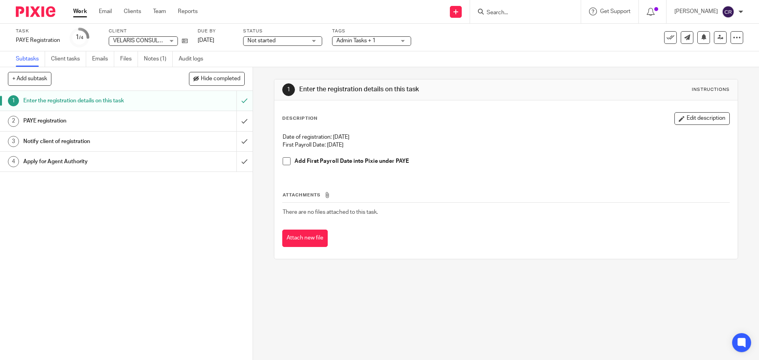
click at [195, 122] on div "PAYE registration" at bounding box center [125, 121] width 205 height 12
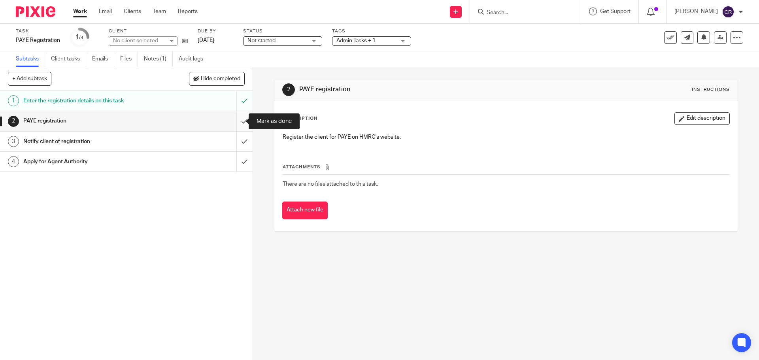
click at [235, 123] on input "submit" at bounding box center [126, 121] width 252 height 20
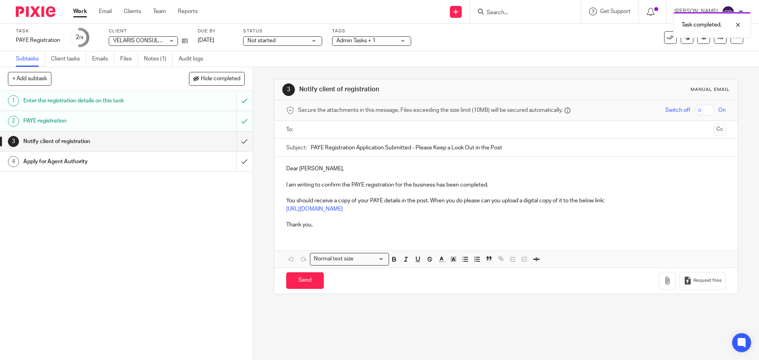
click at [382, 132] on input "text" at bounding box center [505, 129] width 409 height 9
click at [289, 167] on p "Dear Jason," at bounding box center [505, 170] width 439 height 8
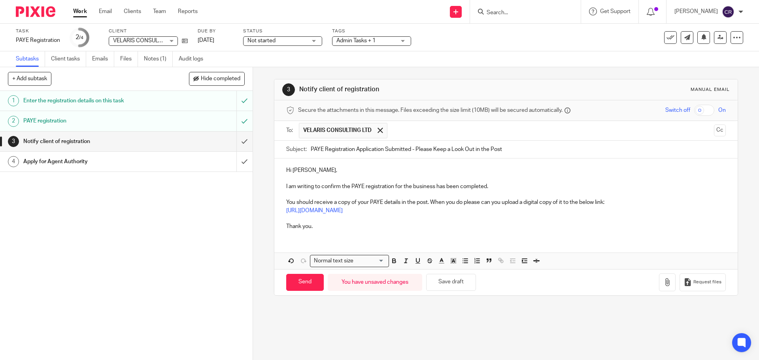
drag, startPoint x: 302, startPoint y: 282, endPoint x: 337, endPoint y: 281, distance: 34.4
click at [302, 282] on input "Send" at bounding box center [305, 282] width 38 height 17
type input "Sent"
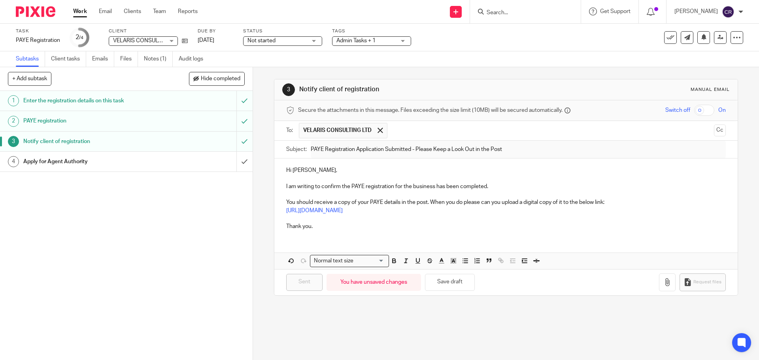
drag, startPoint x: 294, startPoint y: 41, endPoint x: 291, endPoint y: 81, distance: 40.8
click at [294, 41] on span "Not started" at bounding box center [276, 41] width 59 height 8
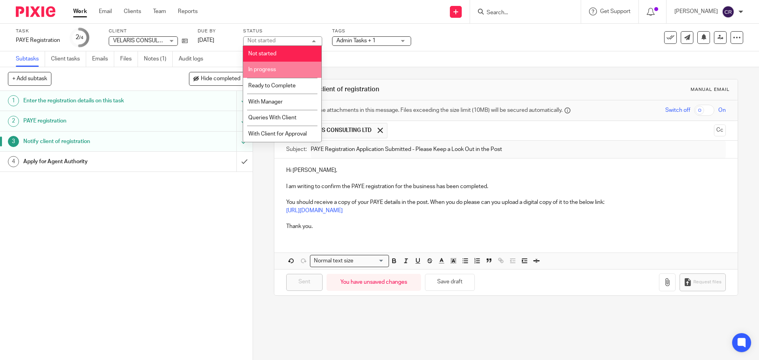
click at [294, 70] on li "In progress" at bounding box center [282, 70] width 78 height 16
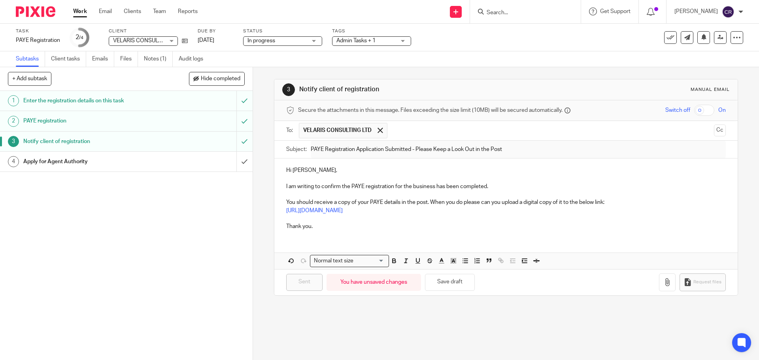
click at [381, 38] on span "Admin Tasks + 1" at bounding box center [365, 41] width 59 height 8
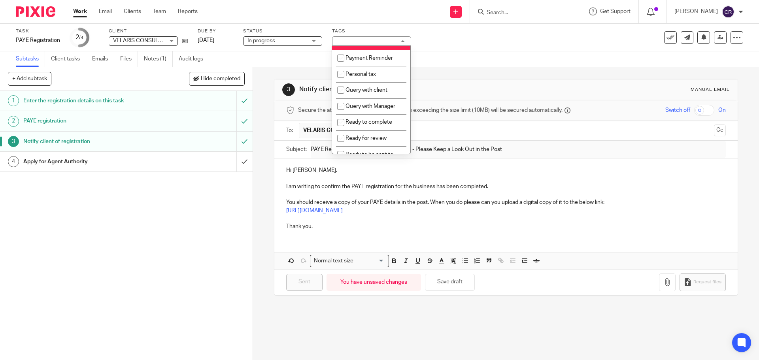
scroll to position [237, 0]
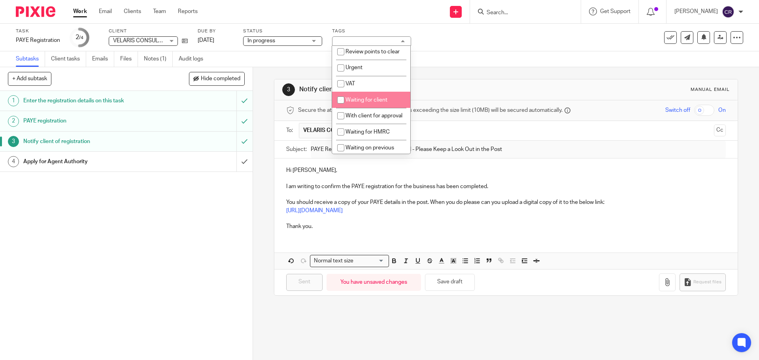
click at [381, 108] on li "Waiting for client" at bounding box center [371, 100] width 78 height 16
checkbox input "true"
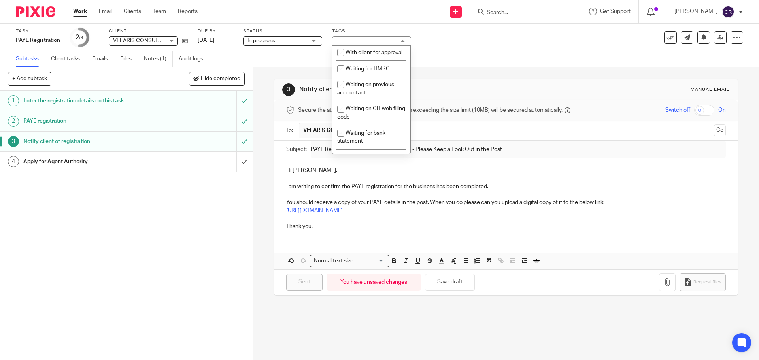
scroll to position [474, 0]
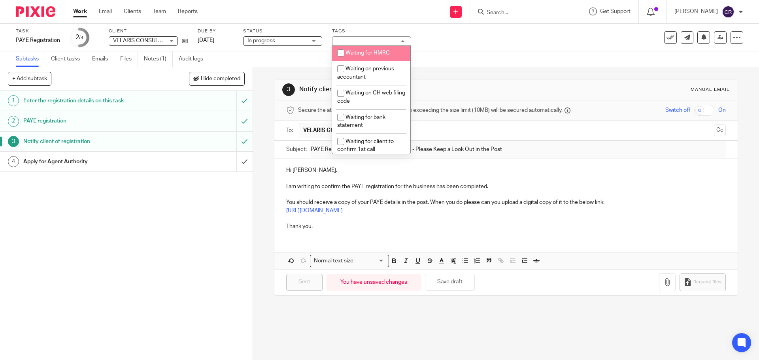
click at [382, 56] on span "Waiting for HMRC" at bounding box center [367, 53] width 44 height 6
checkbox input "true"
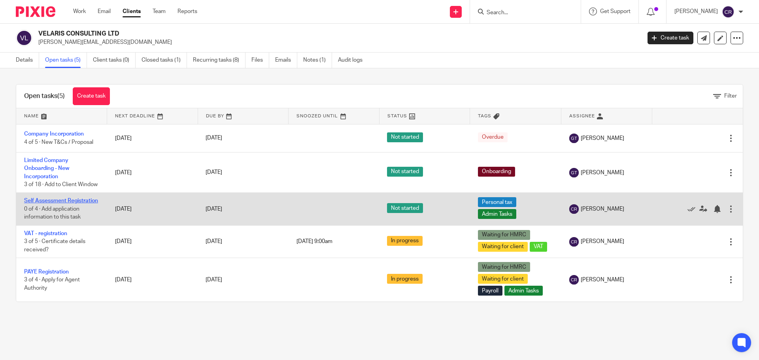
click at [47, 203] on link "Self Assessment Registration" at bounding box center [61, 201] width 74 height 6
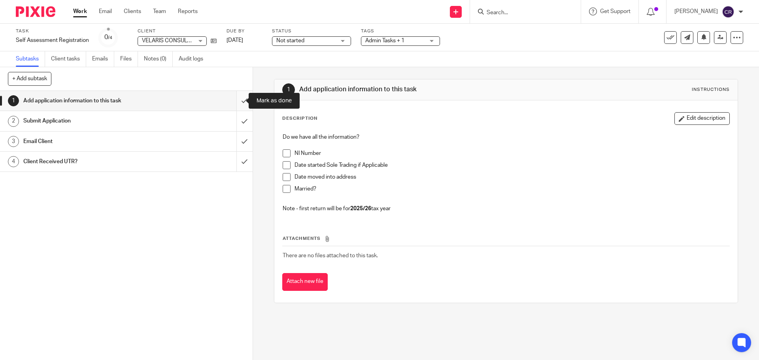
click at [237, 102] on input "submit" at bounding box center [126, 101] width 252 height 20
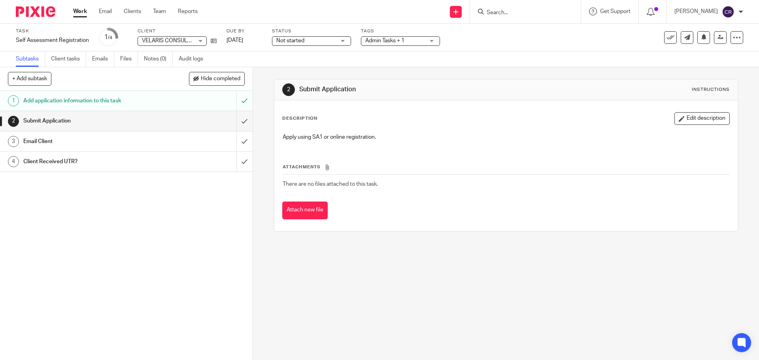
click at [313, 38] on span "Not started" at bounding box center [305, 41] width 59 height 8
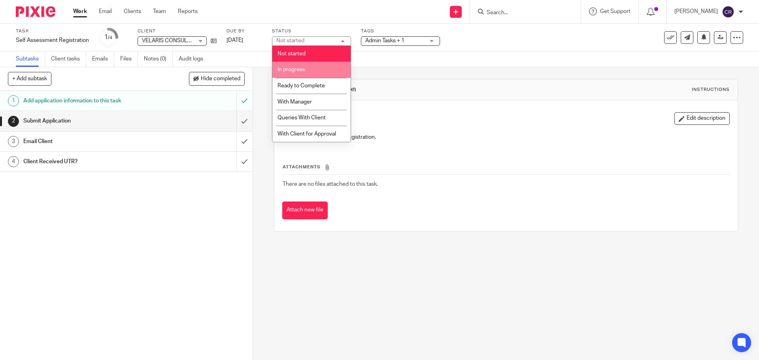
click at [310, 71] on li "In progress" at bounding box center [311, 70] width 78 height 16
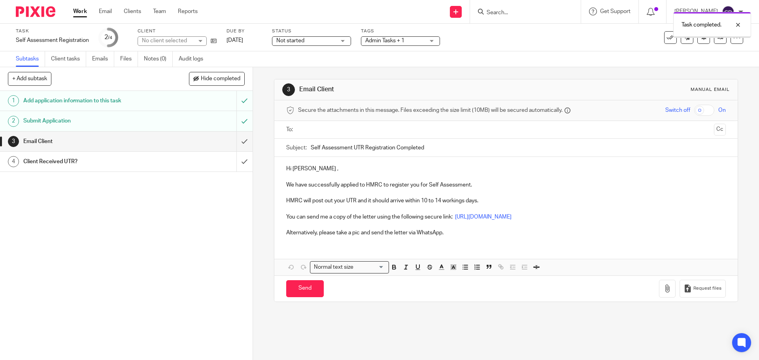
click at [314, 133] on input "text" at bounding box center [505, 129] width 409 height 9
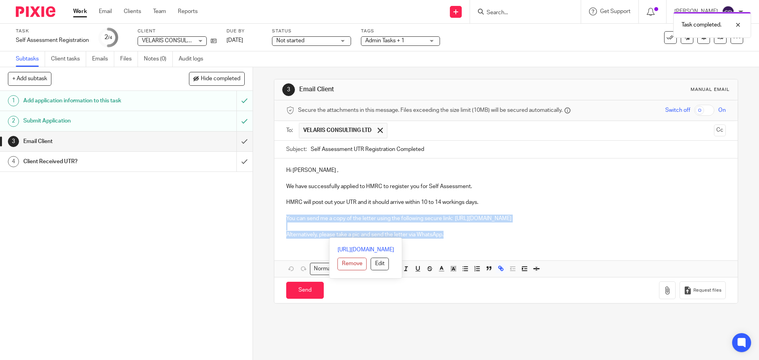
drag, startPoint x: 459, startPoint y: 243, endPoint x: 278, endPoint y: 221, distance: 182.3
click at [278, 221] on div "Hi Jason , We have successfully applied to HMRC to register you for Self Assess…" at bounding box center [505, 201] width 463 height 86
click at [511, 244] on div "Hi Jason , We have successfully applied to HMRC to register you for Self Assess…" at bounding box center [505, 201] width 463 height 86
click at [507, 238] on p "Alternatively, please take a pic and send the letter via WhatsApp." at bounding box center [505, 235] width 439 height 8
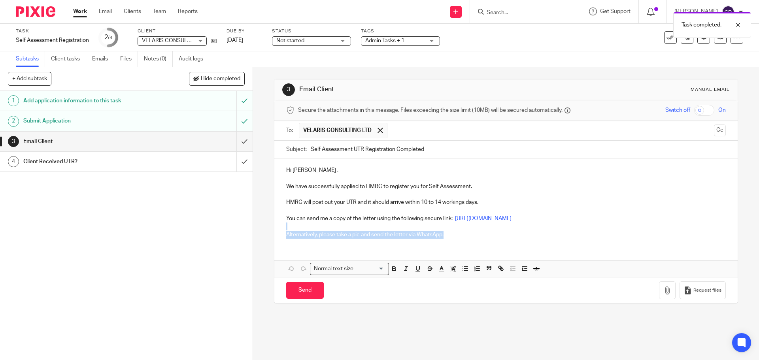
drag, startPoint x: 487, startPoint y: 240, endPoint x: 272, endPoint y: 223, distance: 215.6
click at [270, 225] on div "3 Email Client Manual email Secure the attachments in this message. Files excee…" at bounding box center [506, 213] width 506 height 293
click at [274, 223] on div "Hi Jason , We have successfully applied to HMRC to register you for Self Assess…" at bounding box center [505, 201] width 463 height 86
drag, startPoint x: 471, startPoint y: 238, endPoint x: 277, endPoint y: 223, distance: 194.2
click at [277, 223] on div "Hi Jason , We have successfully applied to HMRC to register you for Self Assess…" at bounding box center [505, 201] width 463 height 86
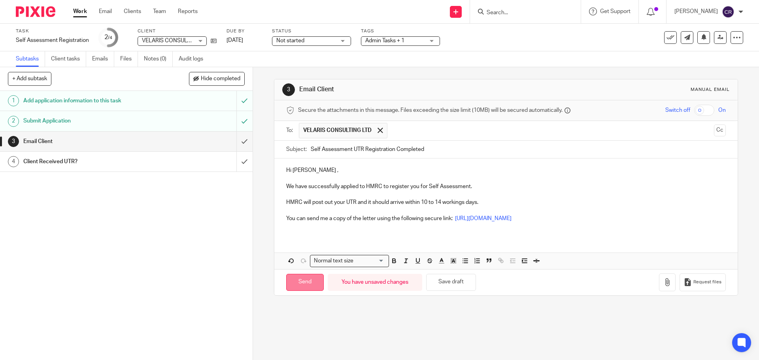
click at [296, 279] on input "Send" at bounding box center [305, 282] width 38 height 17
click at [295, 43] on span "Not started" at bounding box center [305, 41] width 59 height 8
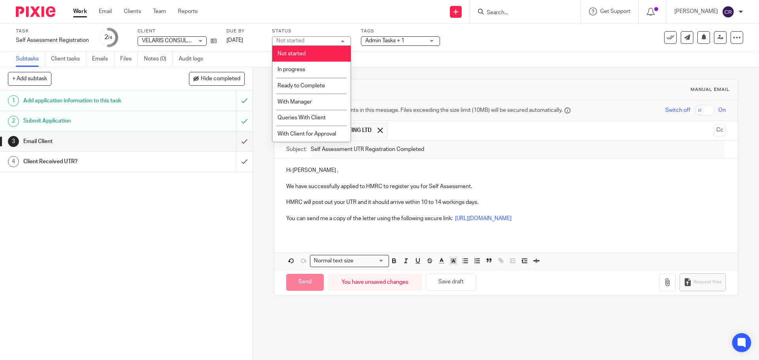
type input "Sent"
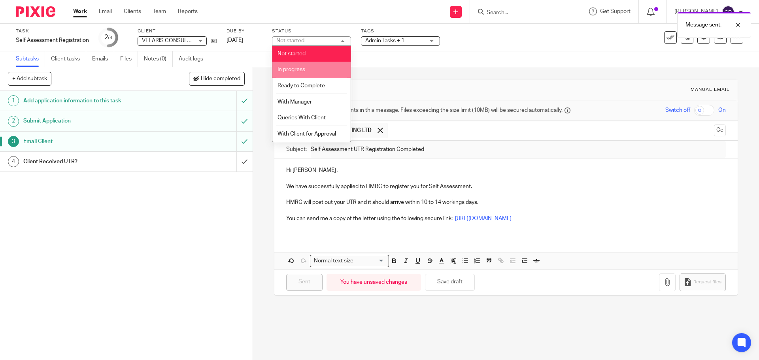
click at [294, 76] on li "In progress" at bounding box center [311, 70] width 78 height 16
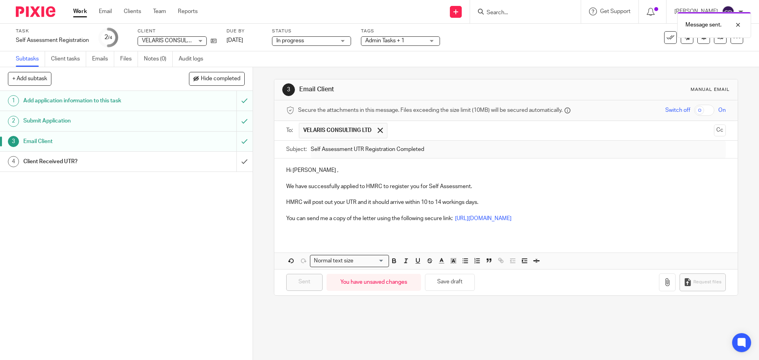
click at [401, 46] on div "Tags Admin Tasks + 1 Admin Tasks Advisory / Proactive Annual accounts Bookkeepi…" at bounding box center [400, 37] width 79 height 19
click at [404, 41] on span "Admin Tasks + 1" at bounding box center [384, 41] width 39 height 6
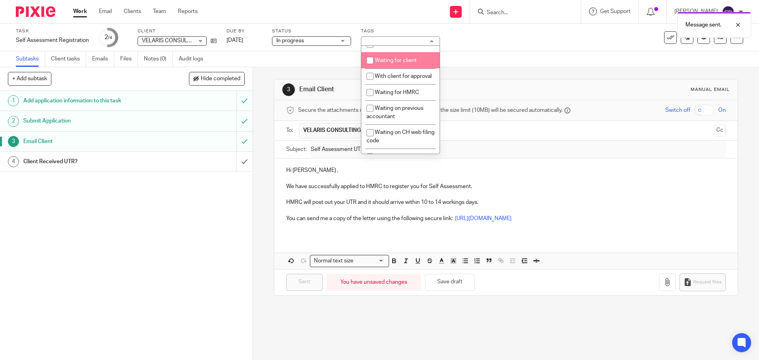
click at [397, 63] on span "Waiting for client" at bounding box center [396, 61] width 42 height 6
checkbox input "true"
click at [389, 100] on li "Waiting for HMRC" at bounding box center [400, 92] width 78 height 16
checkbox input "true"
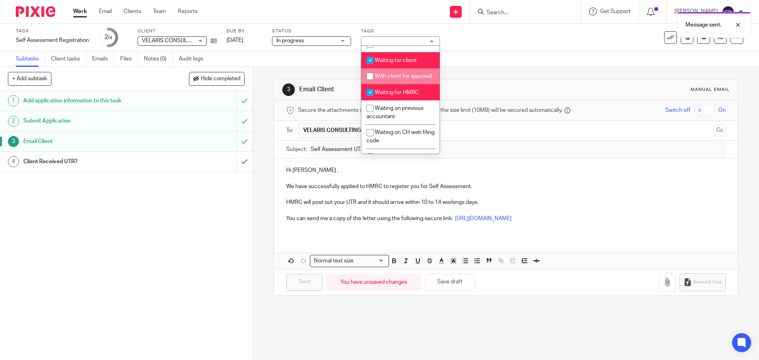
click at [480, 75] on div "3 Email Client Manual email Secure the attachments in this message. Files excee…" at bounding box center [505, 187] width 463 height 240
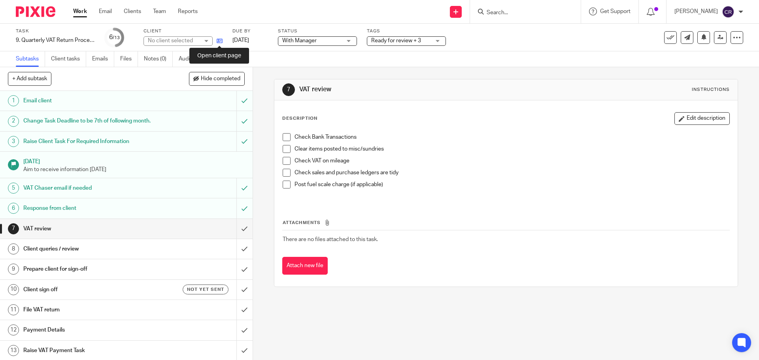
click at [218, 41] on icon at bounding box center [220, 41] width 6 height 6
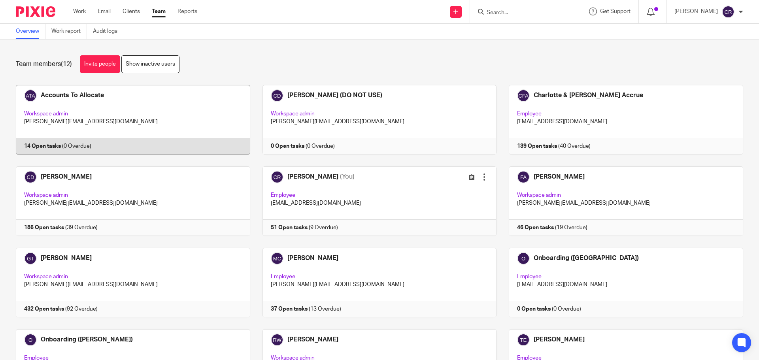
click at [107, 106] on link at bounding box center [127, 120] width 247 height 70
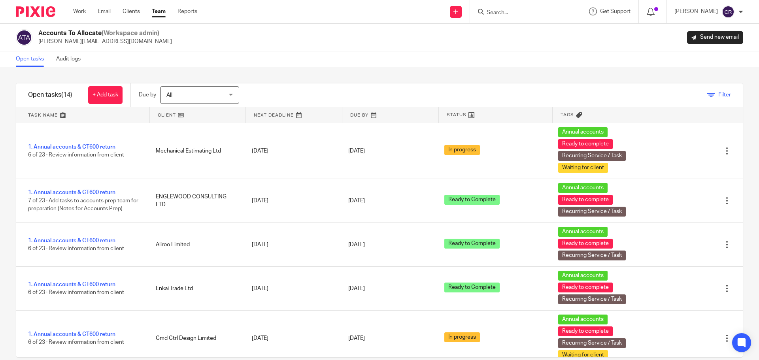
click at [718, 96] on span "Filter" at bounding box center [724, 95] width 13 height 6
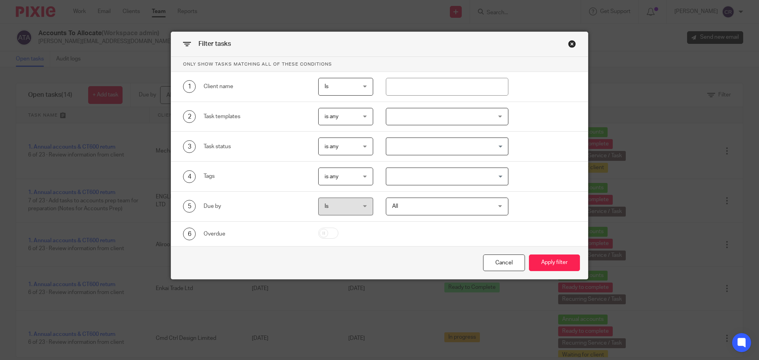
click at [568, 45] on div "Close this dialog window" at bounding box center [572, 44] width 8 height 8
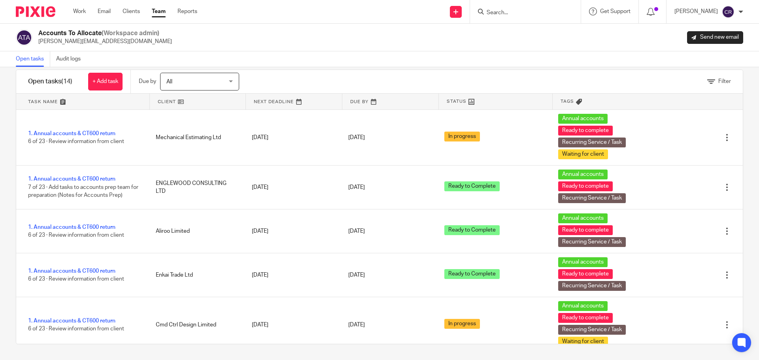
click at [516, 11] on input "Search" at bounding box center [521, 12] width 71 height 7
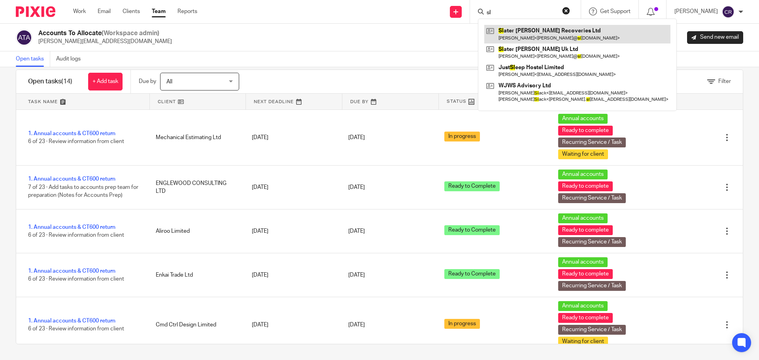
type input "sl"
click at [533, 37] on link at bounding box center [577, 34] width 186 height 18
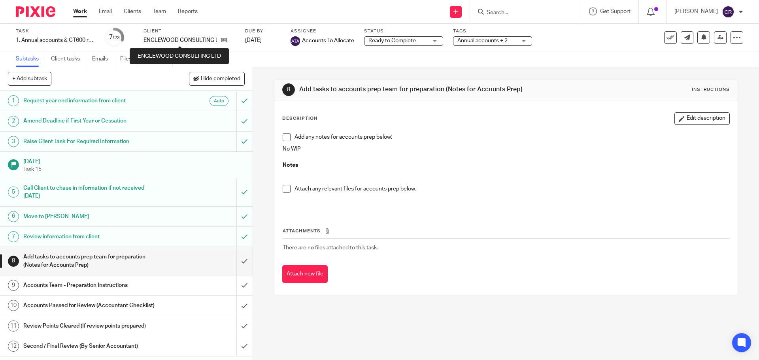
click at [187, 42] on p "ENGLEWOOD CONSULTING LTD" at bounding box center [179, 40] width 73 height 8
copy div "ENGLEWOOD CONSULTING LTD"
click at [674, 119] on button "Edit description" at bounding box center [701, 118] width 55 height 13
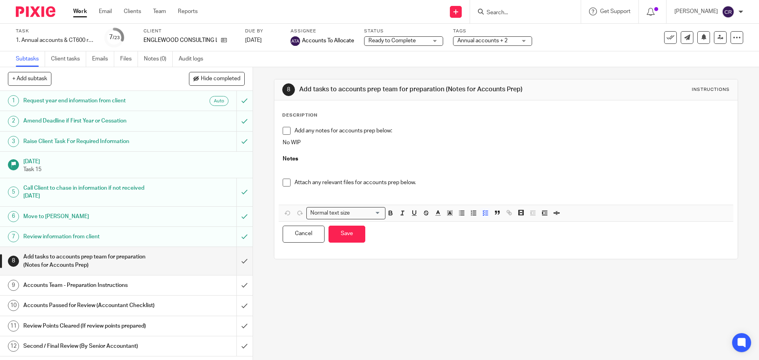
click at [489, 133] on p "Add any notes for accounts prep below:" at bounding box center [511, 131] width 434 height 8
click at [489, 135] on p "Add any notes for accounts prep below:" at bounding box center [511, 131] width 434 height 8
click at [480, 147] on p "No WIP" at bounding box center [506, 143] width 446 height 8
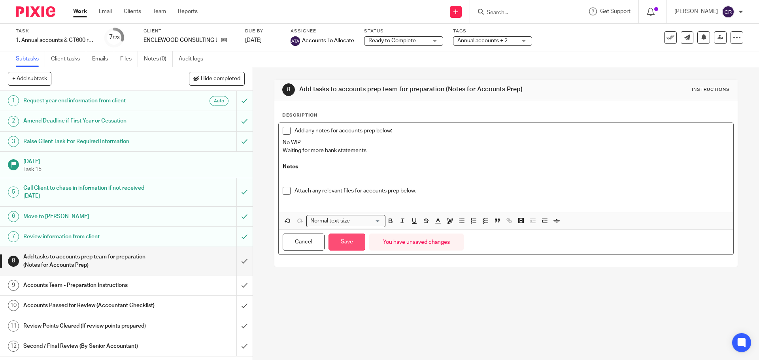
click at [338, 247] on button "Save" at bounding box center [346, 242] width 37 height 17
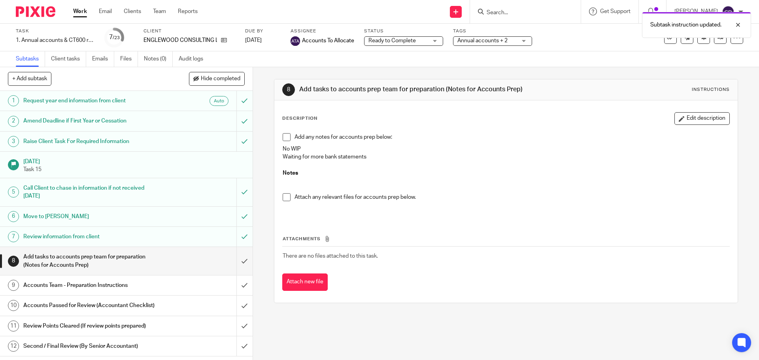
click at [501, 11] on div "Subtask instruction updated." at bounding box center [564, 23] width 371 height 30
click at [510, 15] on div "Subtask instruction updated." at bounding box center [564, 23] width 371 height 30
click at [517, 17] on div "Subtask instruction updated." at bounding box center [564, 23] width 371 height 30
drag, startPoint x: 517, startPoint y: 17, endPoint x: 520, endPoint y: 13, distance: 5.4
click at [520, 15] on div "Subtask instruction updated." at bounding box center [564, 23] width 371 height 30
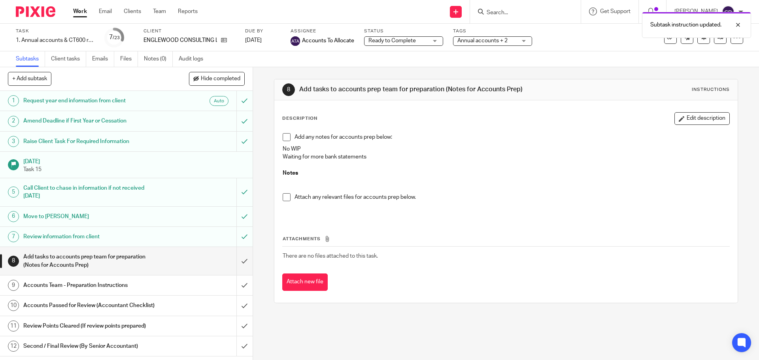
click at [518, 12] on div "Subtask instruction updated." at bounding box center [564, 23] width 371 height 30
click at [507, 9] on input "Search" at bounding box center [521, 12] width 71 height 7
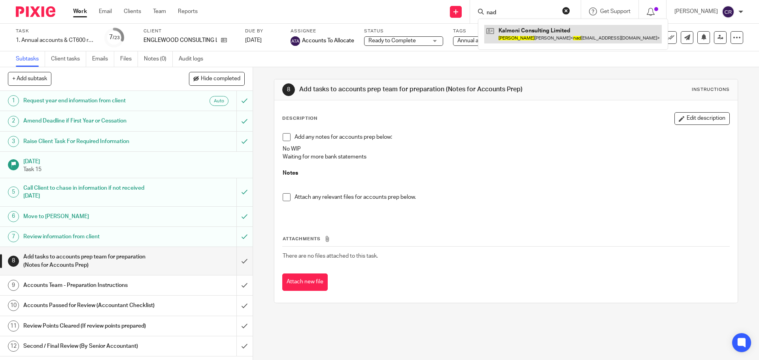
type input "nad"
click at [528, 28] on link at bounding box center [572, 34] width 177 height 18
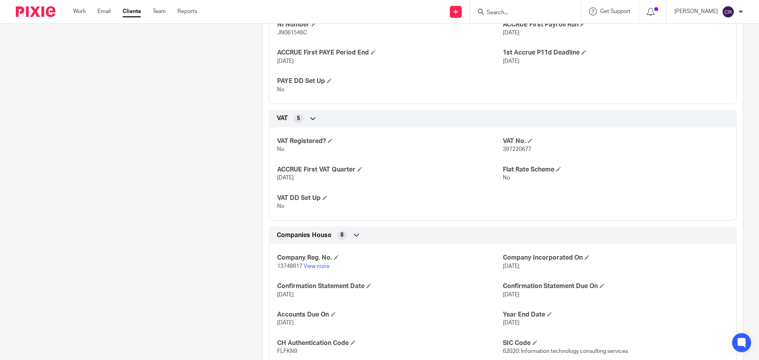
scroll to position [790, 0]
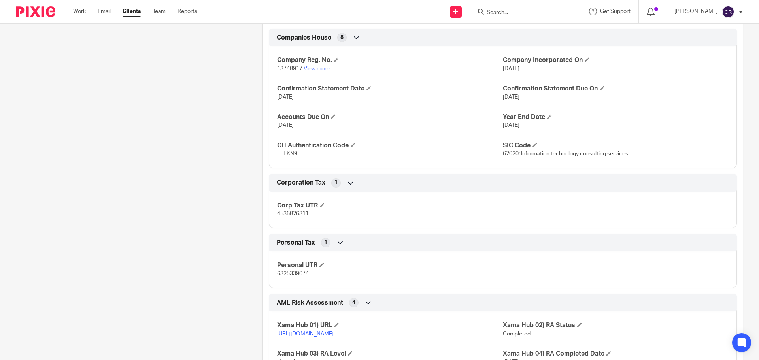
click at [297, 273] on span "6325339074" at bounding box center [293, 274] width 32 height 6
copy span "6325339074"
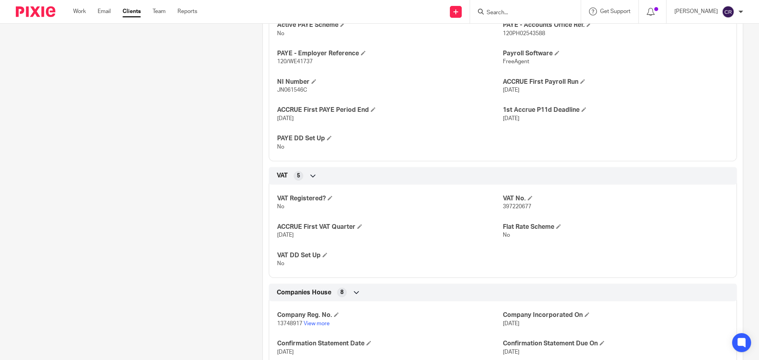
scroll to position [514, 0]
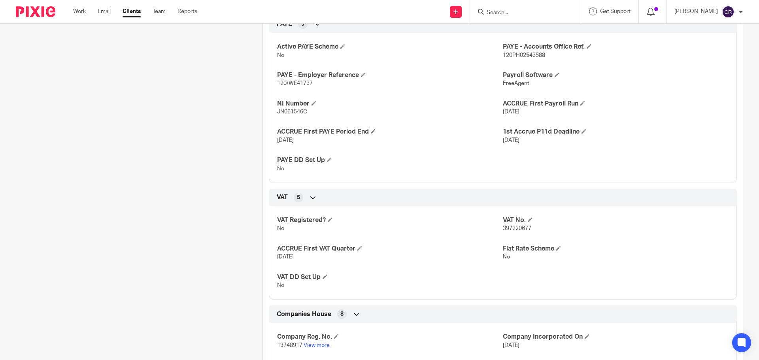
click at [294, 113] on span "JN061546C" at bounding box center [292, 112] width 30 height 6
copy span "JN061546C"
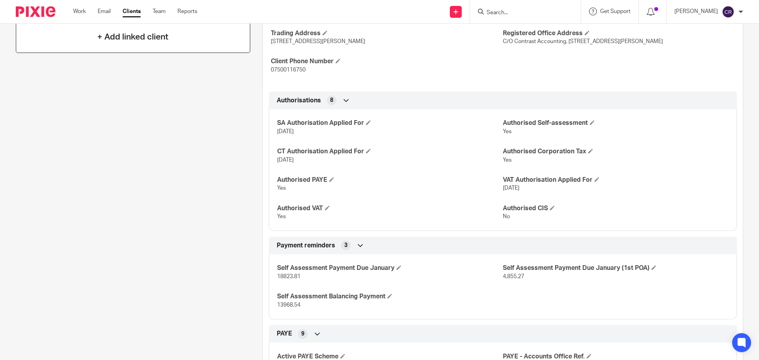
scroll to position [79, 0]
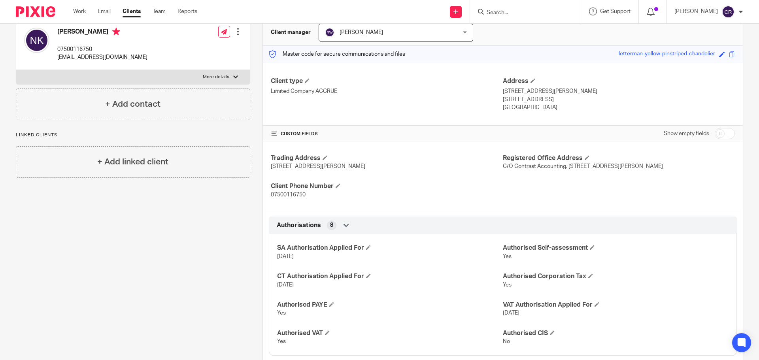
drag, startPoint x: 185, startPoint y: 85, endPoint x: 191, endPoint y: 75, distance: 12.1
click at [185, 85] on div "Nadine Kalmoni 07500116750 nadinekalmoni@gmail.com Edit contact Create client f…" at bounding box center [133, 53] width 234 height 69
click at [193, 73] on label "More details" at bounding box center [133, 77] width 234 height 14
click at [16, 70] on input "More details" at bounding box center [16, 70] width 0 height 0
checkbox input "true"
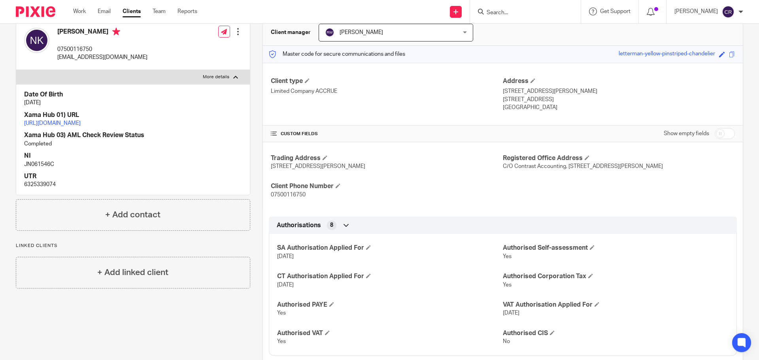
click at [81, 121] on link "https://platform.xamatech.com/portal/crm/clients/bb5ea5b0-7d72-11ee-b565-4db554…" at bounding box center [52, 124] width 57 height 6
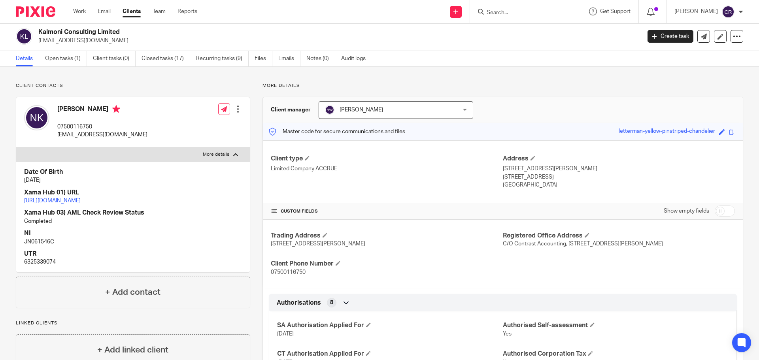
scroll to position [0, 0]
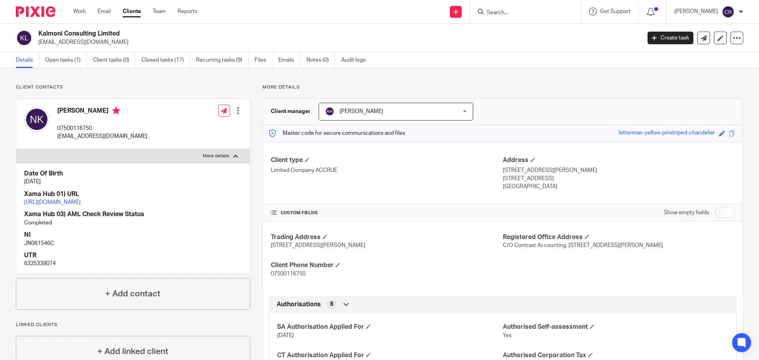
click at [86, 31] on h2 "Kalmoni Consulting Limited" at bounding box center [277, 34] width 478 height 8
copy div "Kalmoni Consulting Limited"
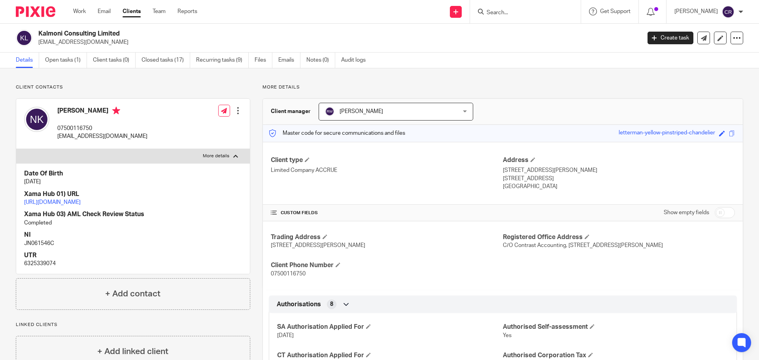
click at [721, 212] on input "checkbox" at bounding box center [724, 212] width 20 height 11
checkbox input "true"
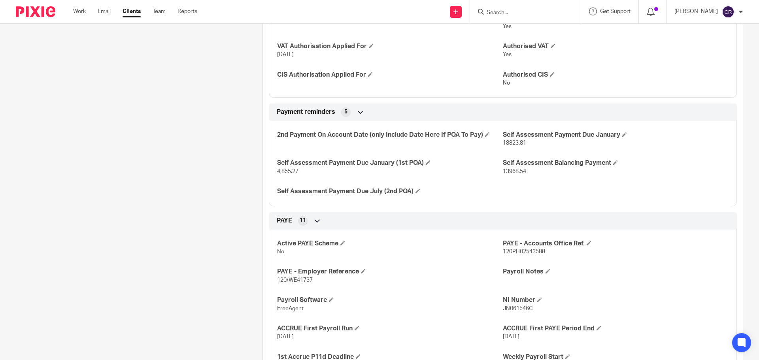
scroll to position [395, 0]
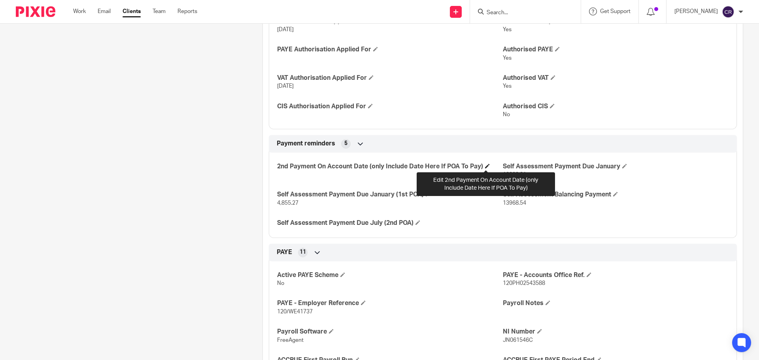
click at [486, 165] on span at bounding box center [487, 166] width 5 height 5
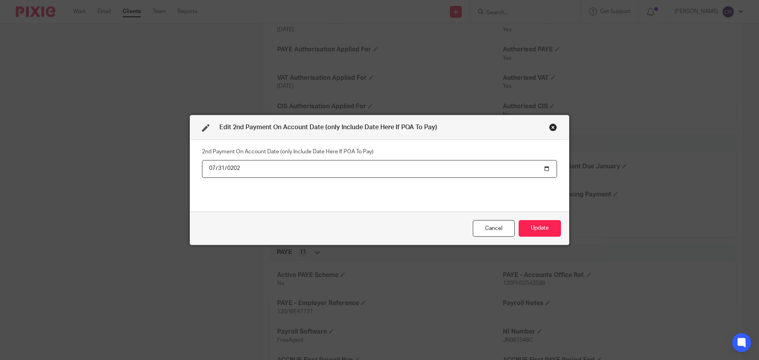
type input "2026-07-31"
click at [518, 220] on button "Update" at bounding box center [539, 228] width 42 height 17
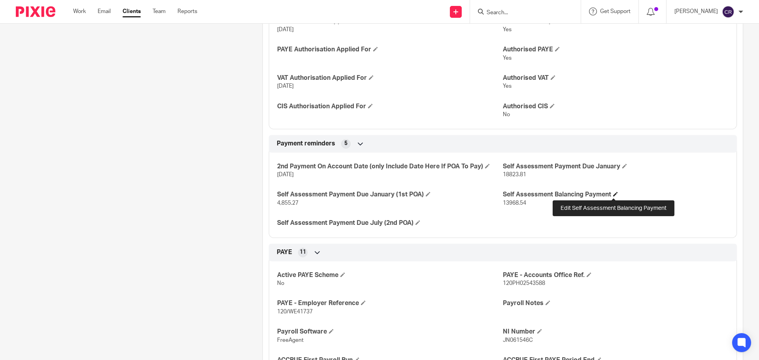
click at [614, 193] on span at bounding box center [615, 194] width 5 height 5
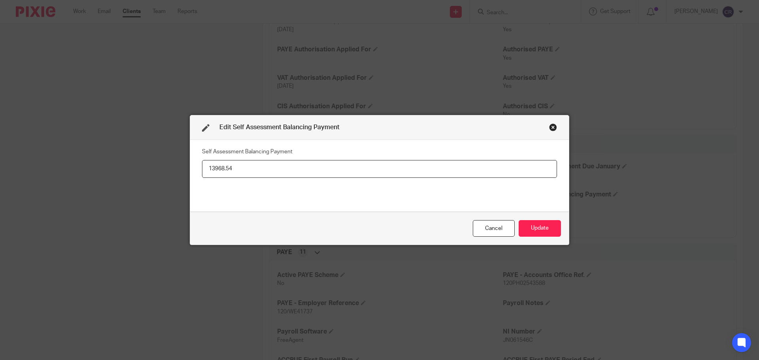
click at [250, 168] on input "13968.54" at bounding box center [379, 169] width 355 height 18
type input "7,389.41"
click at [546, 228] on button "Update" at bounding box center [539, 228] width 42 height 17
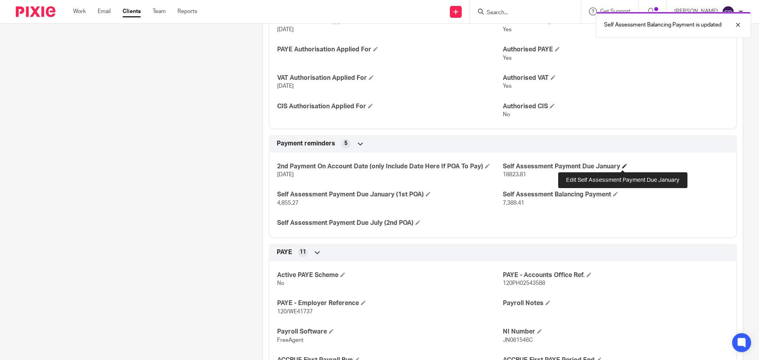
click at [622, 164] on span at bounding box center [624, 166] width 5 height 5
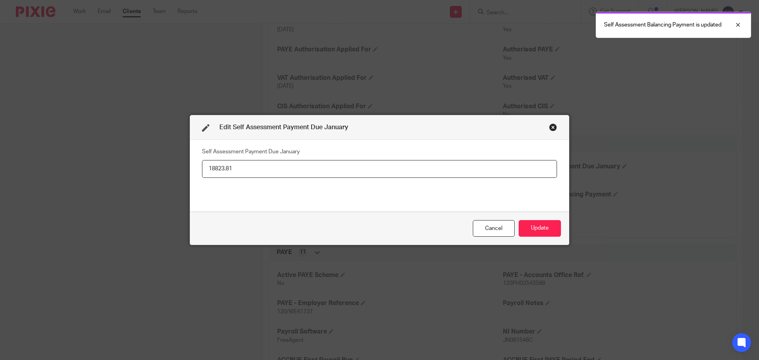
click at [222, 167] on input "18823.81" at bounding box center [379, 169] width 355 height 18
type input "15,939.38"
click at [536, 228] on button "Update" at bounding box center [539, 228] width 42 height 17
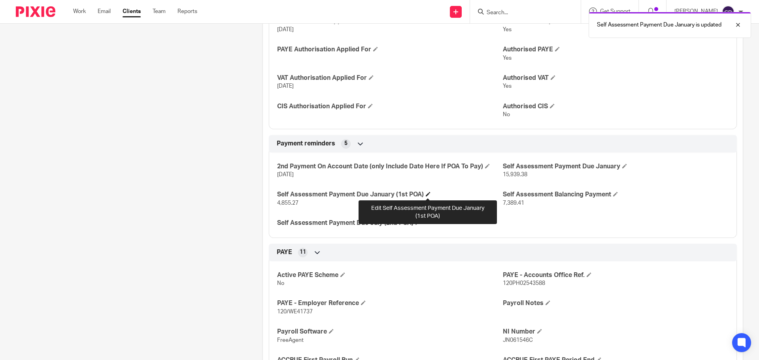
click at [430, 193] on span at bounding box center [428, 194] width 5 height 5
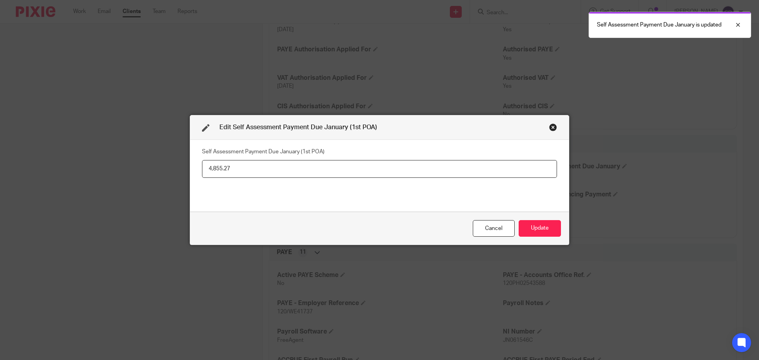
drag, startPoint x: 241, startPoint y: 173, endPoint x: 92, endPoint y: 162, distance: 149.0
click at [92, 162] on div "Edit Self Assessment Payment Due January (1st POA) Self Assessment Payment Due …" at bounding box center [379, 180] width 759 height 360
type input "8,549.97"
click at [543, 226] on button "Update" at bounding box center [539, 228] width 42 height 17
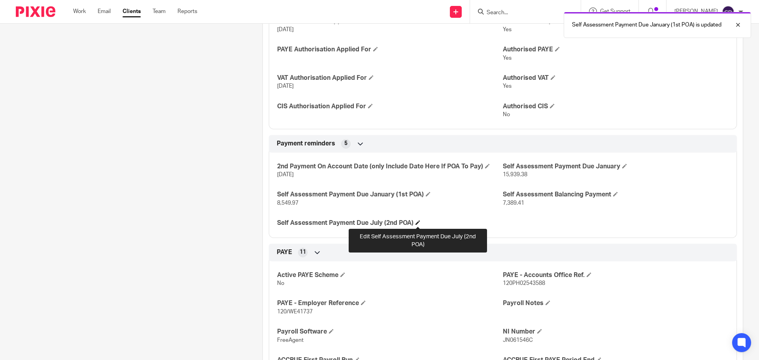
click at [416, 221] on span at bounding box center [417, 222] width 5 height 5
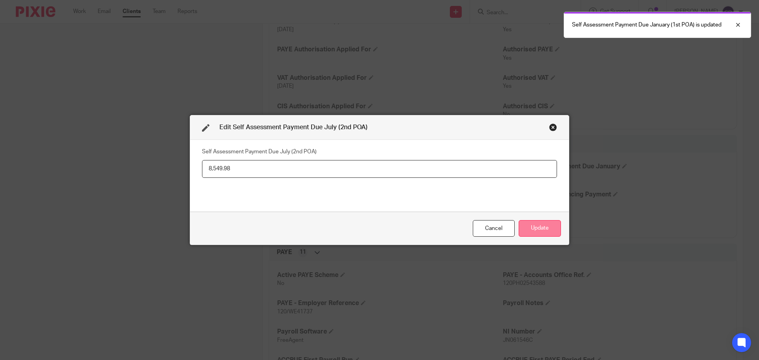
type input "8,549.98"
click at [543, 230] on button "Update" at bounding box center [539, 228] width 42 height 17
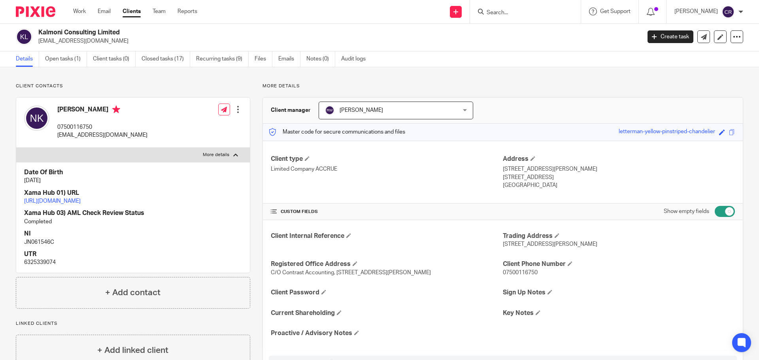
scroll to position [0, 0]
click at [75, 64] on link "Open tasks (1)" at bounding box center [66, 60] width 42 height 15
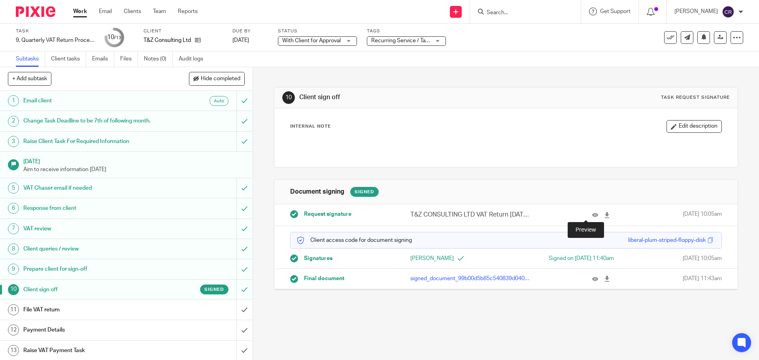
drag, startPoint x: 587, startPoint y: 214, endPoint x: 582, endPoint y: 205, distance: 10.1
click at [592, 214] on icon at bounding box center [595, 215] width 6 height 6
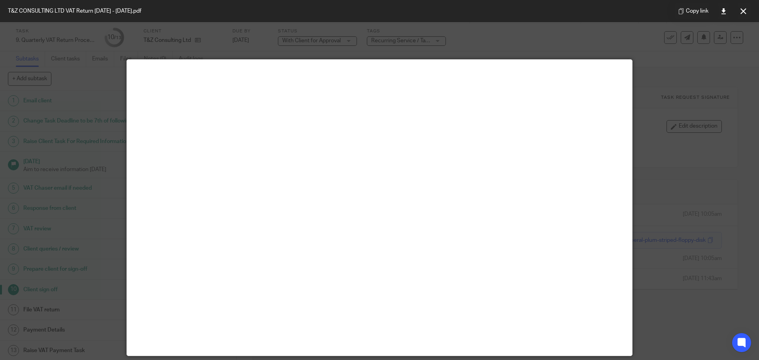
click at [743, 2] on div "Copy link" at bounding box center [713, 11] width 92 height 22
click at [745, 9] on icon at bounding box center [743, 11] width 6 height 6
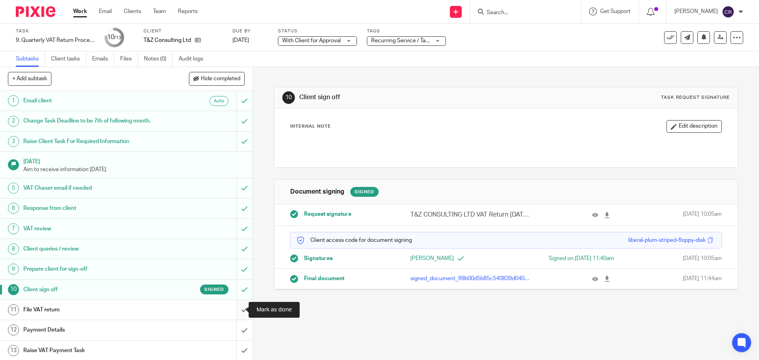
click at [232, 307] on input "submit" at bounding box center [126, 310] width 252 height 20
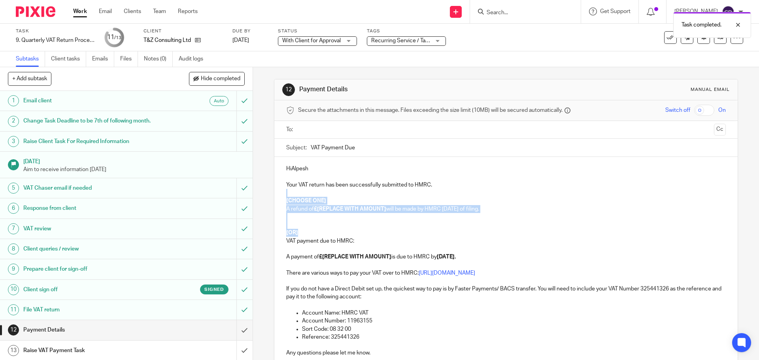
drag, startPoint x: 308, startPoint y: 233, endPoint x: 282, endPoint y: 196, distance: 44.7
click at [282, 196] on div "HiAlpesh Your VAT return has been successfully submitted to HMRC. [CHOOSE ONE] …" at bounding box center [505, 264] width 463 height 214
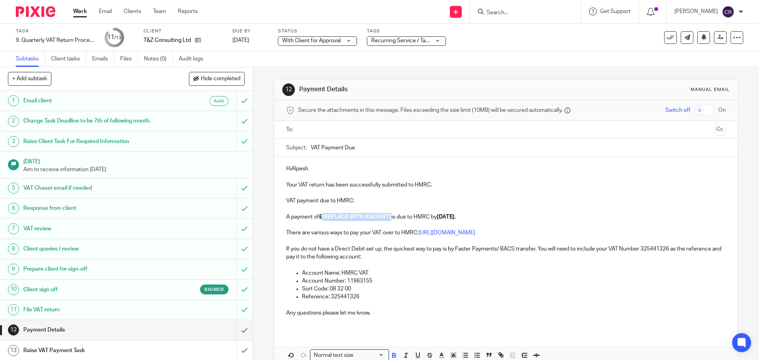
drag, startPoint x: 391, startPoint y: 219, endPoint x: 321, endPoint y: 219, distance: 69.5
click at [321, 219] on p "A payment of £[REPLACE WITH AMOUNT] is due to HMRC by 7 Oct 2025." at bounding box center [505, 217] width 439 height 8
click at [288, 170] on p "HiAlpesh" at bounding box center [505, 169] width 439 height 8
click at [310, 166] on p "Hi Alpesh" at bounding box center [505, 169] width 439 height 8
click at [324, 124] on ul at bounding box center [506, 129] width 414 height 13
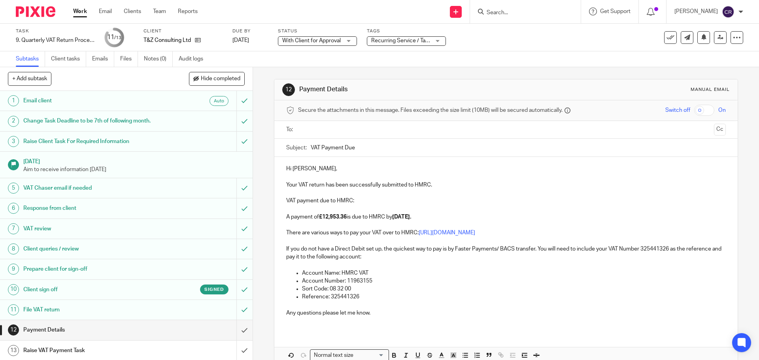
click at [324, 131] on input "text" at bounding box center [505, 129] width 409 height 9
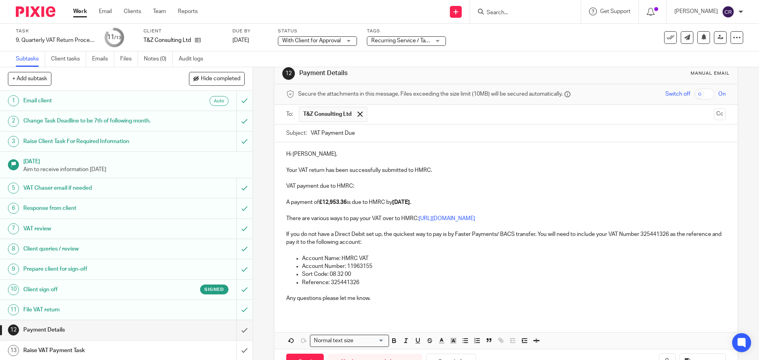
scroll to position [43, 0]
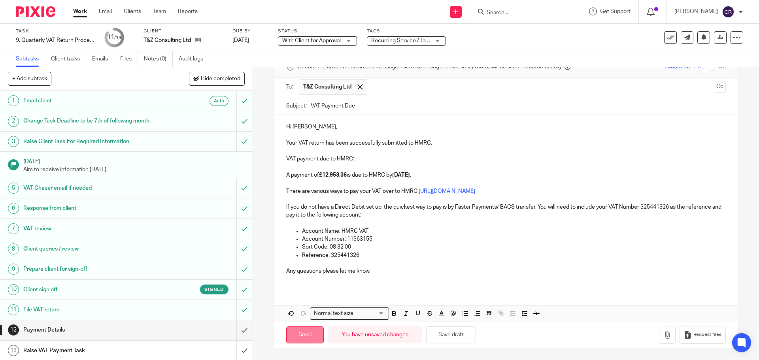
click at [306, 342] on input "Send" at bounding box center [305, 334] width 38 height 17
type input "Sent"
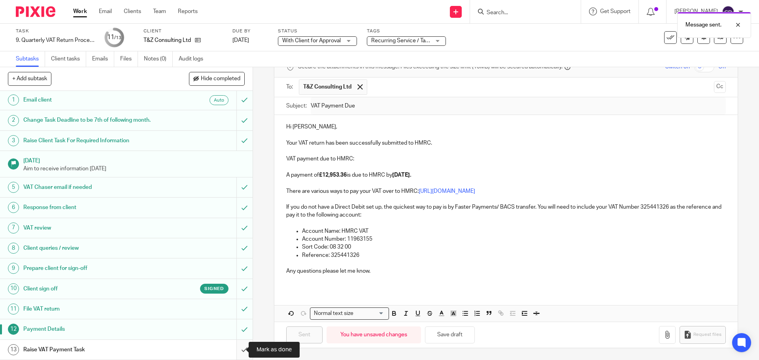
click at [237, 352] on input "submit" at bounding box center [126, 350] width 252 height 20
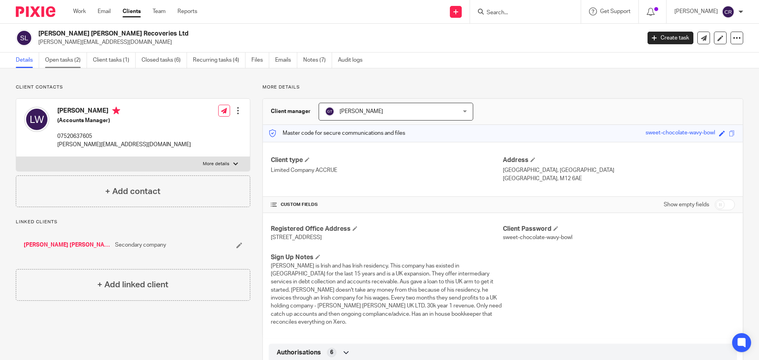
click at [58, 60] on link "Open tasks (2)" at bounding box center [66, 60] width 42 height 15
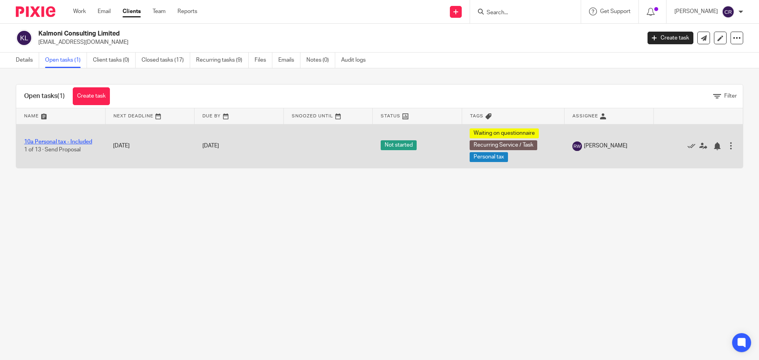
click at [72, 140] on link "10a Personal tax - Included" at bounding box center [58, 142] width 68 height 6
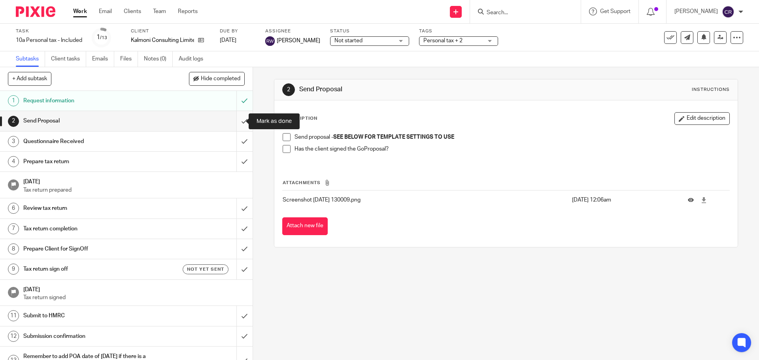
click at [241, 123] on input "submit" at bounding box center [126, 121] width 252 height 20
click at [240, 138] on input "submit" at bounding box center [126, 142] width 252 height 20
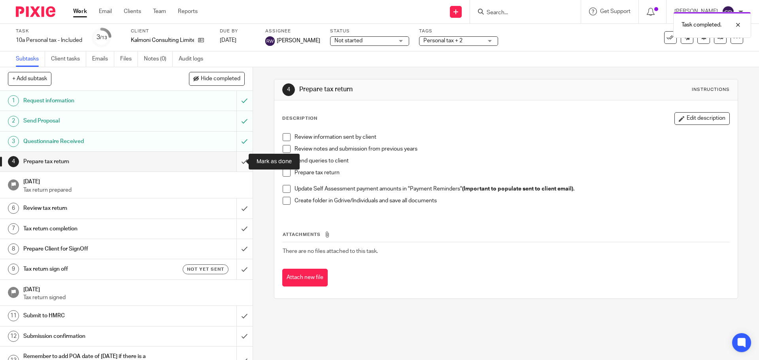
click at [241, 163] on input "submit" at bounding box center [126, 162] width 252 height 20
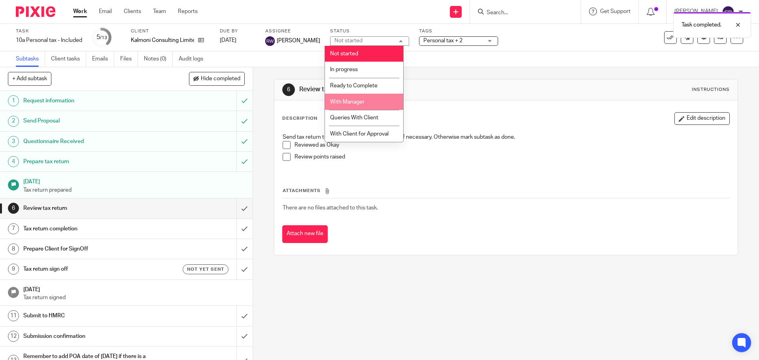
click at [373, 100] on li "With Manager" at bounding box center [364, 102] width 78 height 16
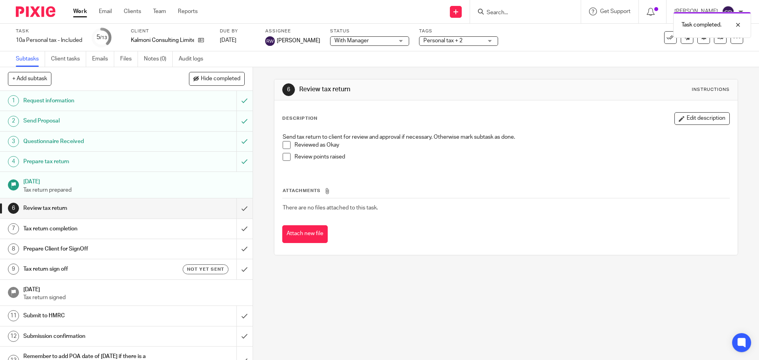
drag, startPoint x: 443, startPoint y: 44, endPoint x: 441, endPoint y: 73, distance: 28.5
click at [443, 46] on div "Tags Personal tax + 2 Admin Tasks Advisory / Proactive Annual accounts Bookkeep…" at bounding box center [458, 37] width 79 height 19
click at [460, 41] on span "Personal tax + 2" at bounding box center [452, 41] width 59 height 8
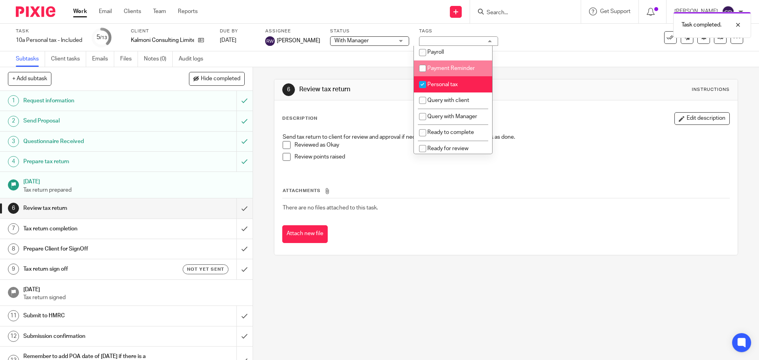
scroll to position [237, 0]
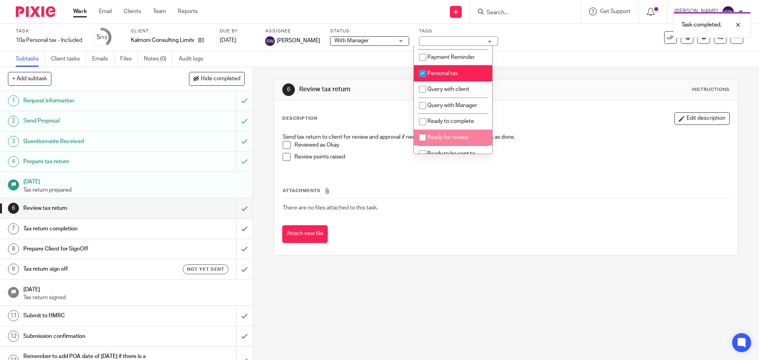
drag, startPoint x: 441, startPoint y: 142, endPoint x: 446, endPoint y: 124, distance: 18.2
click at [441, 142] on li "Ready for review" at bounding box center [453, 138] width 78 height 16
checkbox input "true"
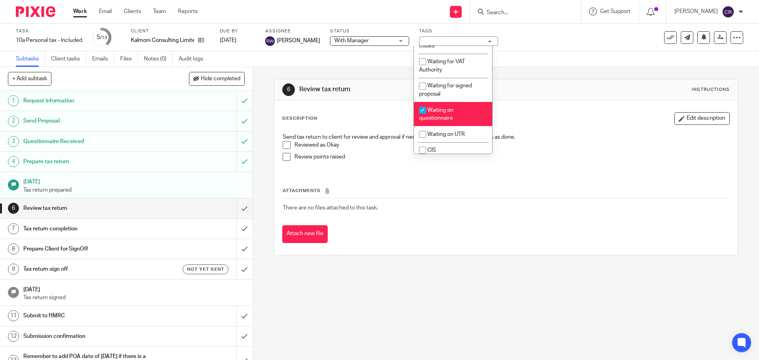
scroll to position [632, 0]
click at [447, 120] on li "Waiting on questionnaire" at bounding box center [453, 108] width 78 height 24
checkbox input "false"
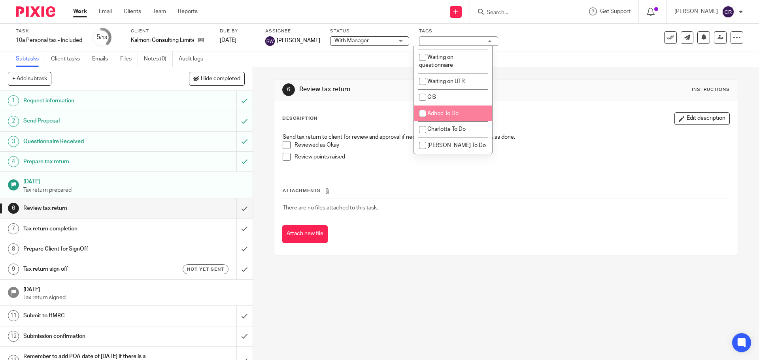
scroll to position [712, 0]
drag, startPoint x: 614, startPoint y: 106, endPoint x: 583, endPoint y: 89, distance: 35.0
click at [610, 106] on div "Description Edit description Send tax return to client for review and approval …" at bounding box center [505, 177] width 463 height 154
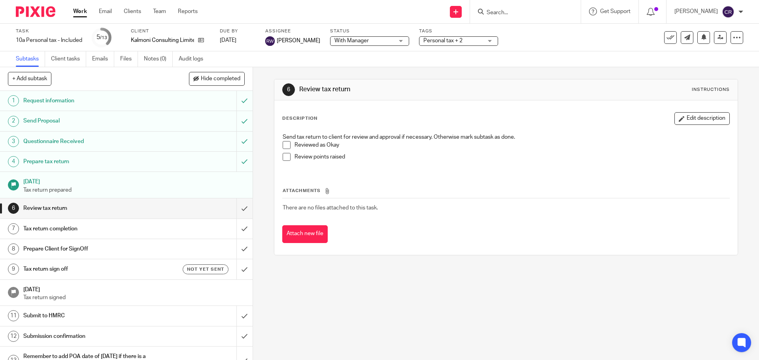
click at [75, 10] on link "Work" at bounding box center [80, 12] width 14 height 8
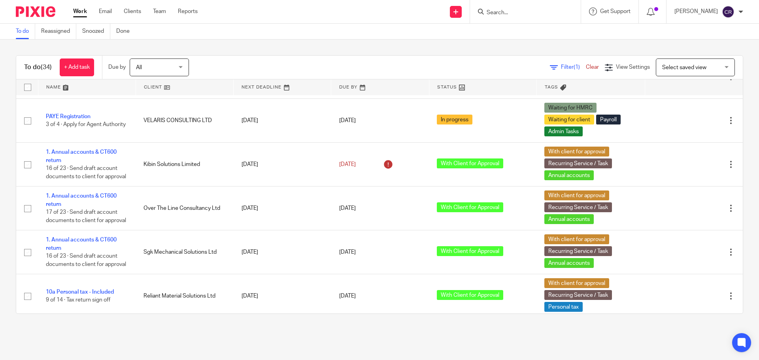
scroll to position [553, 0]
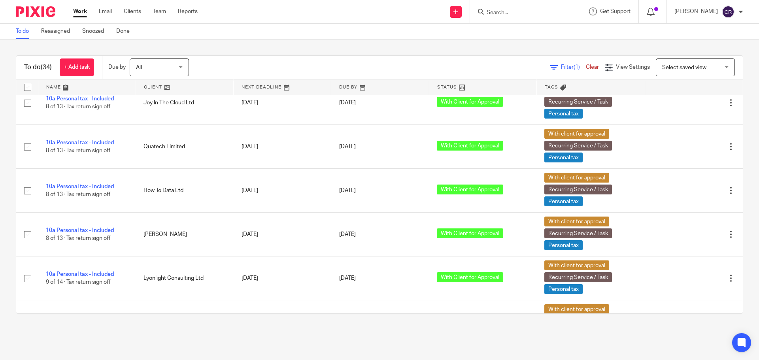
click at [512, 13] on input "Search" at bounding box center [521, 12] width 71 height 7
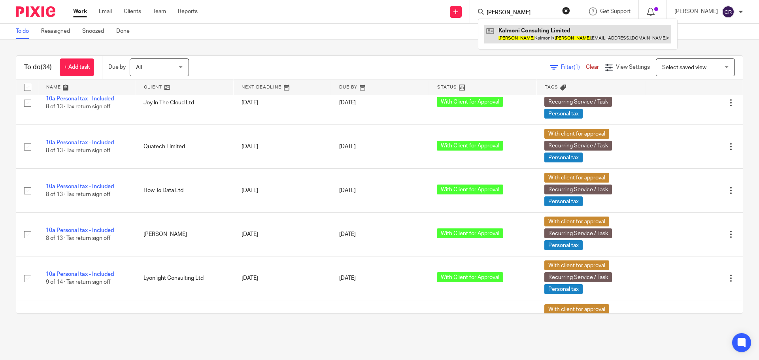
type input "nadine"
click at [518, 28] on link at bounding box center [577, 34] width 187 height 18
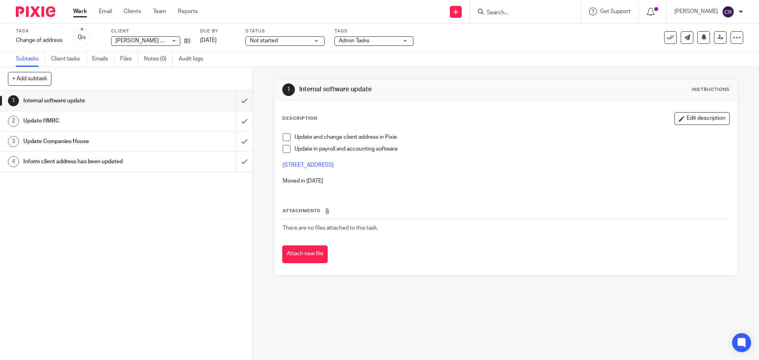
drag, startPoint x: 441, startPoint y: 167, endPoint x: 270, endPoint y: 164, distance: 171.1
click at [270, 164] on div "1 Internal software update Instructions Description Edit description Update and…" at bounding box center [506, 213] width 506 height 293
copy link "[STREET_ADDRESS]"
click at [471, 196] on div "Attachments There are no files attached to this task. Attach new file" at bounding box center [505, 227] width 447 height 72
click at [189, 41] on icon at bounding box center [187, 41] width 6 height 6
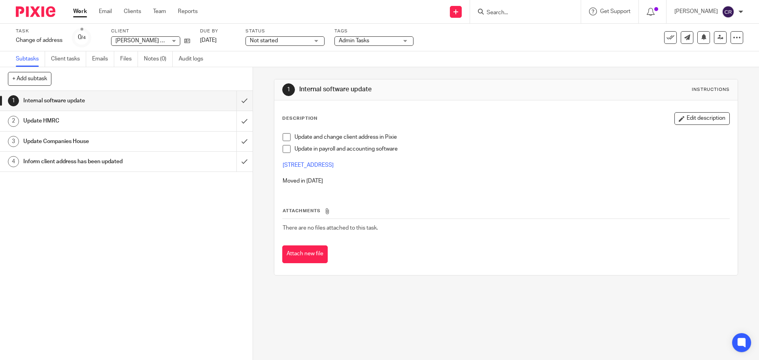
click at [286, 147] on span at bounding box center [287, 149] width 8 height 8
click at [285, 137] on span at bounding box center [287, 137] width 8 height 8
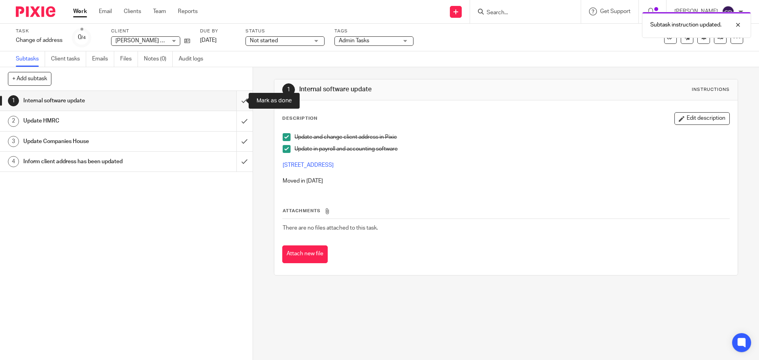
click at [233, 104] on input "submit" at bounding box center [126, 101] width 252 height 20
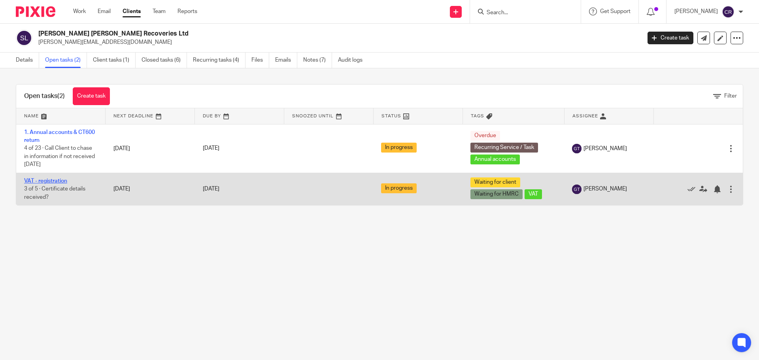
click at [48, 179] on link "VAT - registration" at bounding box center [45, 181] width 43 height 6
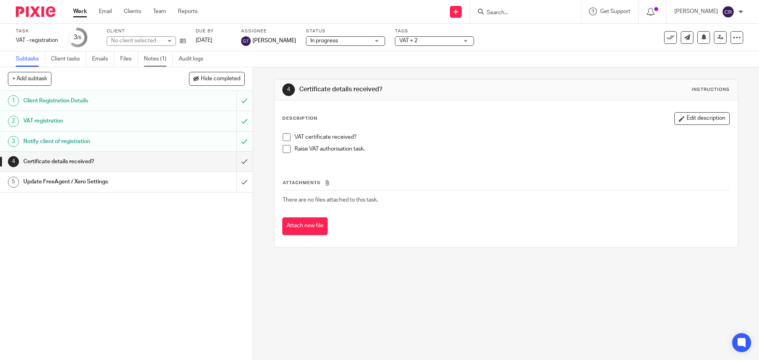
click at [153, 60] on link "Notes (1)" at bounding box center [158, 58] width 29 height 15
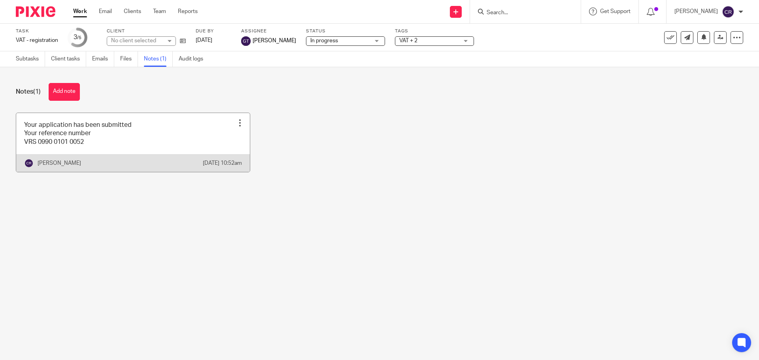
click at [134, 126] on link at bounding box center [133, 142] width 234 height 59
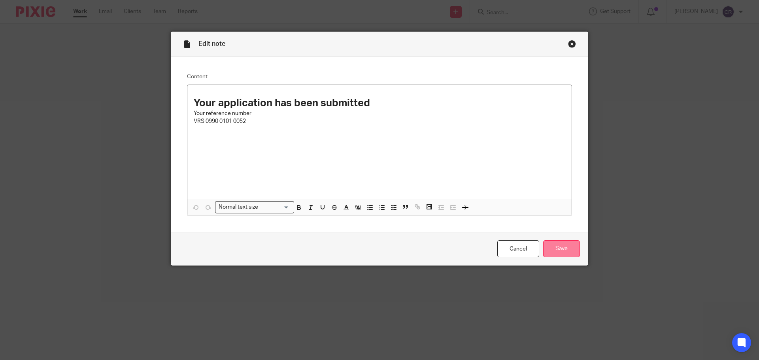
click at [552, 250] on input "Save" at bounding box center [561, 248] width 37 height 17
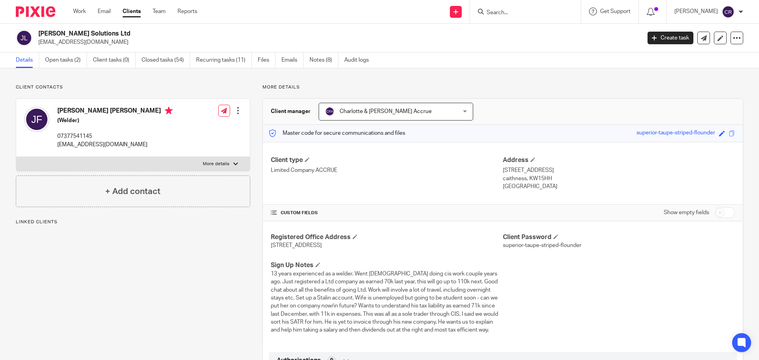
click at [724, 213] on input "checkbox" at bounding box center [724, 212] width 20 height 11
checkbox input "true"
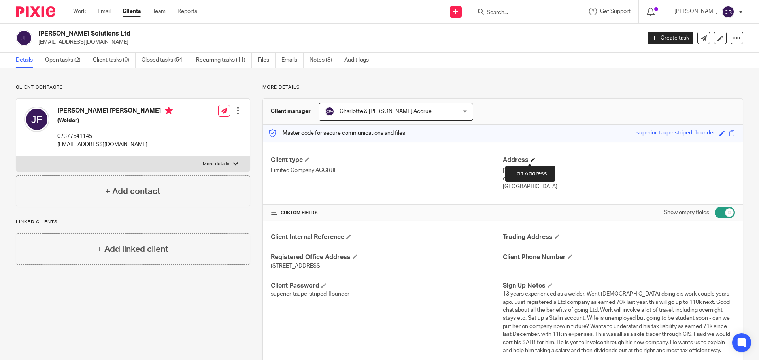
click at [530, 158] on span at bounding box center [532, 159] width 5 height 5
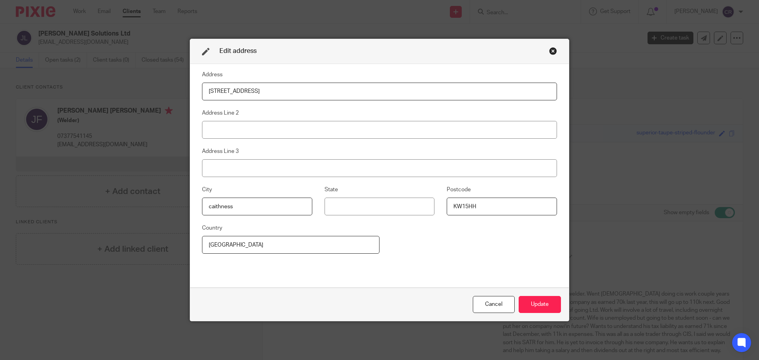
drag, startPoint x: 288, startPoint y: 93, endPoint x: 28, endPoint y: 89, distance: 260.4
click at [21, 89] on div "Edit address Address [STREET_ADDRESS] Address Line 2 Address Line 3 [GEOGRAPHIC…" at bounding box center [379, 180] width 759 height 360
drag, startPoint x: 283, startPoint y: 92, endPoint x: 299, endPoint y: 96, distance: 16.7
click at [299, 96] on input "33 Starlaw Cres, Bathgate EH48 1LH, United Kingdom" at bounding box center [379, 92] width 355 height 18
type input "33 Starlaw Cres, Bathgate EH48 1LH,"
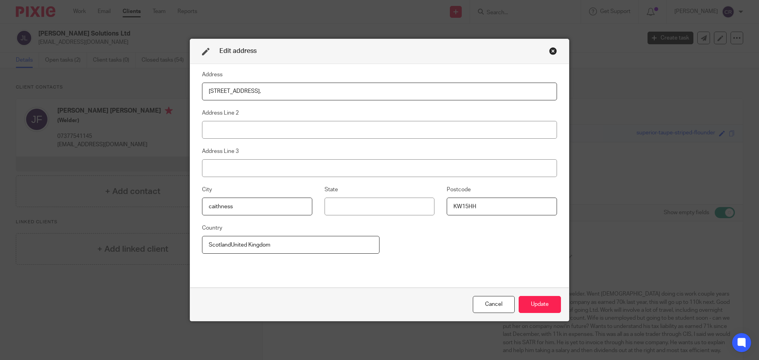
click at [228, 245] on input "ScotlandUnited Kingdom" at bounding box center [290, 245] width 177 height 18
type input "[GEOGRAPHIC_DATA]"
drag, startPoint x: 296, startPoint y: 92, endPoint x: 270, endPoint y: 97, distance: 27.0
click at [270, 97] on input "33 Starlaw Cres, Bathgate EH48 1LH," at bounding box center [379, 92] width 355 height 18
drag, startPoint x: 351, startPoint y: 215, endPoint x: 339, endPoint y: 217, distance: 12.1
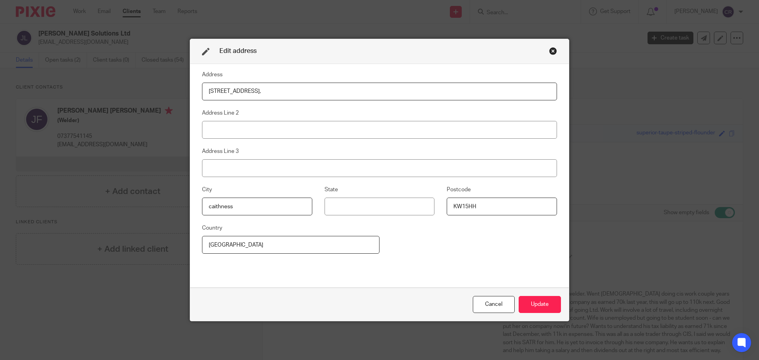
click at [339, 217] on div "City caithness State Postcode KW15HH" at bounding box center [373, 204] width 367 height 38
paste input "EH48 1L"
type input "EH48 1LH"
click at [262, 94] on input "33 Starlaw Cres, Bathgate EH48 1LH," at bounding box center [379, 92] width 355 height 18
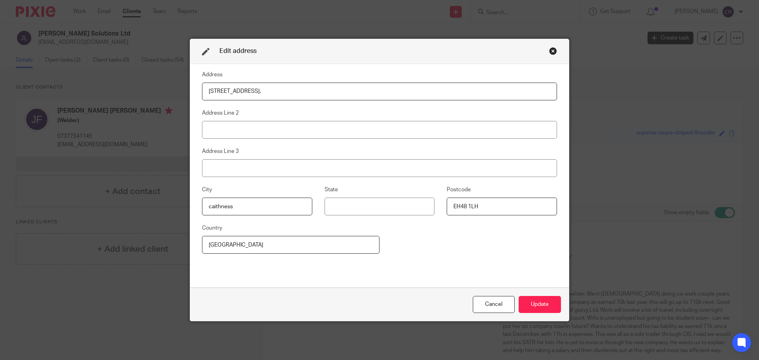
click at [374, 197] on fieldset "State" at bounding box center [373, 200] width 122 height 30
drag, startPoint x: 382, startPoint y: 202, endPoint x: 373, endPoint y: 197, distance: 9.7
click at [382, 202] on input at bounding box center [379, 207] width 110 height 18
paste input "Bathgate"
drag, startPoint x: 351, startPoint y: 204, endPoint x: 344, endPoint y: 207, distance: 7.4
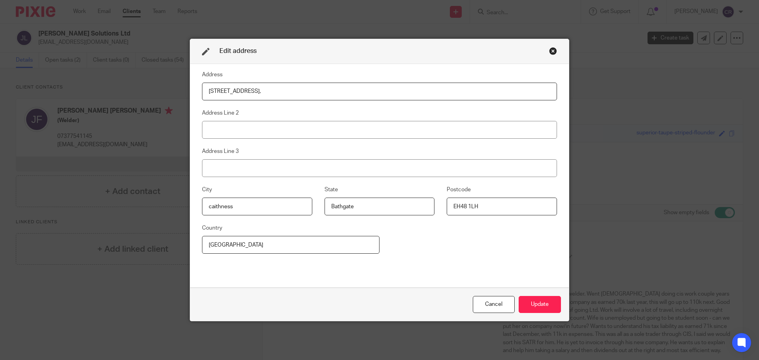
click at [352, 204] on input "Bathgate" at bounding box center [379, 207] width 110 height 18
type input "Bathgate"
drag, startPoint x: 145, startPoint y: 204, endPoint x: 7, endPoint y: 185, distance: 139.3
click at [8, 185] on div "Edit address Address 33 Starlaw Cres, Bathgate EH48 1LH, Address Line 2 Address…" at bounding box center [379, 180] width 759 height 360
drag, startPoint x: 341, startPoint y: 93, endPoint x: 245, endPoint y: 105, distance: 97.1
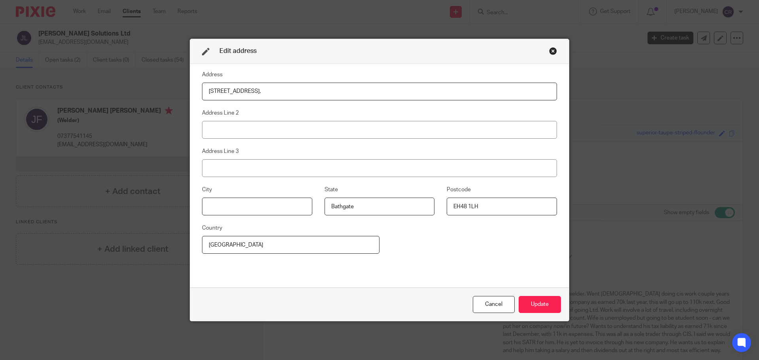
click at [245, 105] on div "Address 33 Starlaw Cres, Bathgate EH48 1LH, Address Line 2 Address Line 3 City …" at bounding box center [379, 176] width 355 height 212
type input "33 Starlaw Cres"
click at [548, 305] on button "Update" at bounding box center [539, 304] width 42 height 17
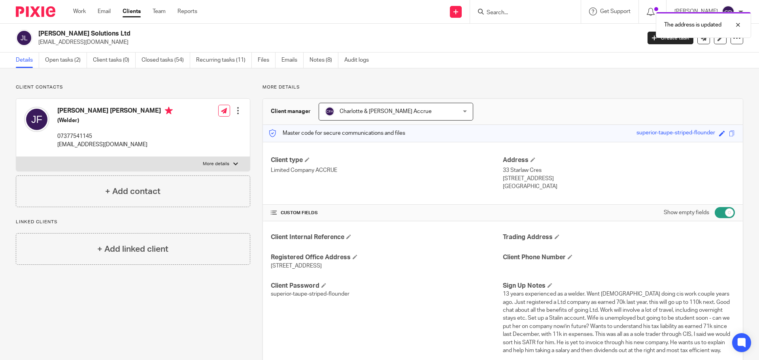
drag, startPoint x: 545, startPoint y: 191, endPoint x: 499, endPoint y: 171, distance: 50.4
click at [499, 171] on div "Client type Limited Company ACCRUE Address 33 Starlaw Cres , Bathgate, EH48 1LH…" at bounding box center [503, 173] width 480 height 63
copy div "33 Starlaw Cres , Bathgate, EH48 1LH United Kingdom"
click at [354, 256] on span at bounding box center [354, 256] width 5 height 5
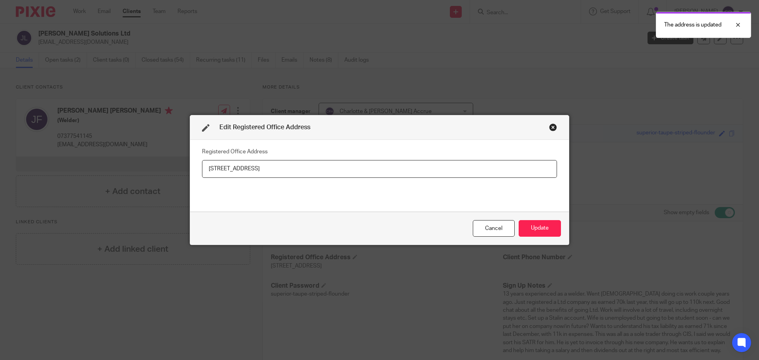
drag, startPoint x: 171, startPoint y: 176, endPoint x: 45, endPoint y: 177, distance: 126.0
click at [45, 177] on div "Edit Registered Office Address Registered Office Address 30 nicolson street, wi…" at bounding box center [379, 180] width 759 height 360
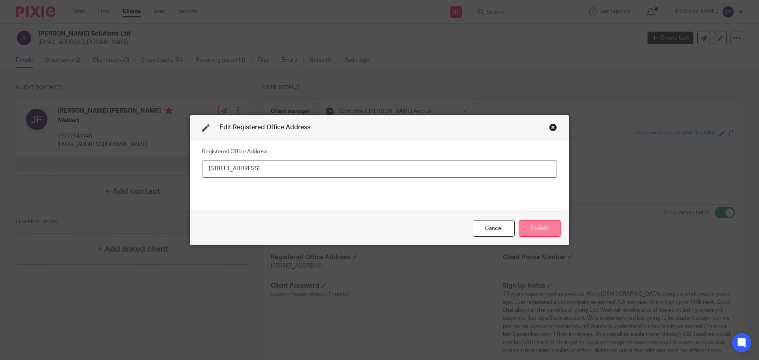
type input "33 Starlaw Cres , Bathgate, EH48 1LH United Kingdom"
click at [532, 223] on button "Update" at bounding box center [539, 228] width 42 height 17
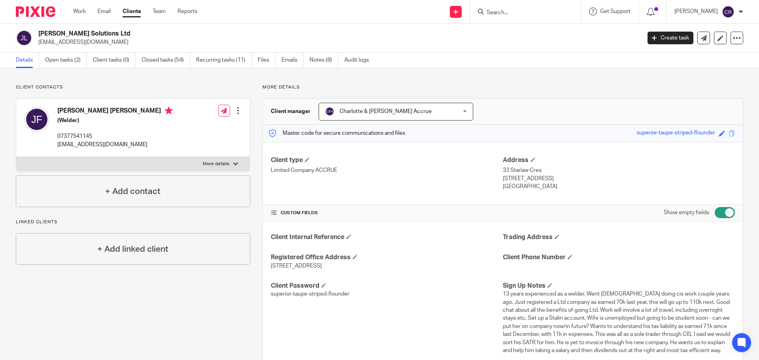
click at [85, 171] on label "More details" at bounding box center [133, 164] width 234 height 14
click at [16, 157] on input "More details" at bounding box center [16, 156] width 0 height 0
checkbox input "true"
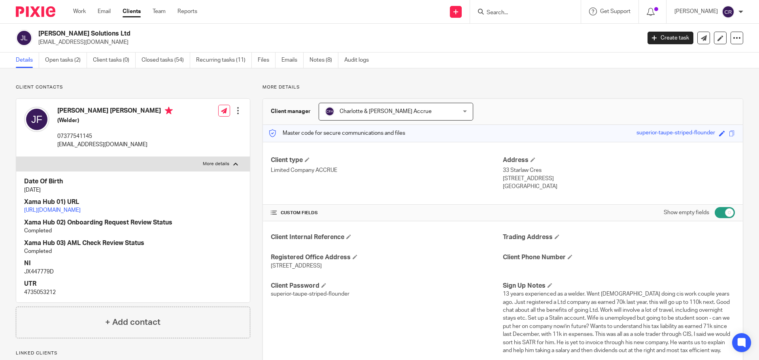
drag, startPoint x: 134, startPoint y: 207, endPoint x: 131, endPoint y: 211, distance: 4.6
click at [509, 17] on form at bounding box center [528, 12] width 84 height 10
click at [509, 14] on input "Search" at bounding box center [521, 12] width 71 height 7
type input "shm"
click at [554, 29] on link at bounding box center [558, 34] width 149 height 18
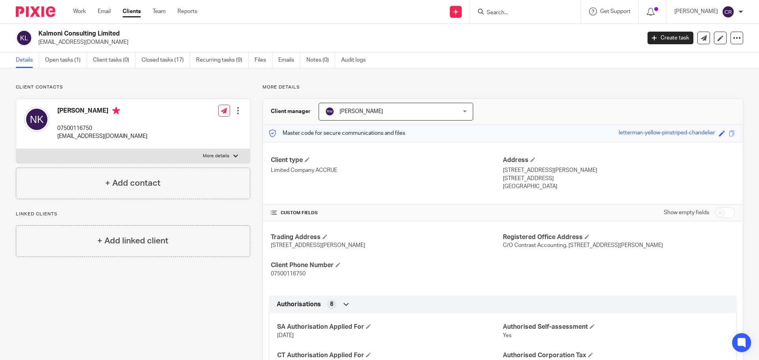
drag, startPoint x: 713, startPoint y: 210, endPoint x: 713, endPoint y: 205, distance: 4.3
click at [714, 210] on input "checkbox" at bounding box center [724, 212] width 20 height 11
checkbox input "true"
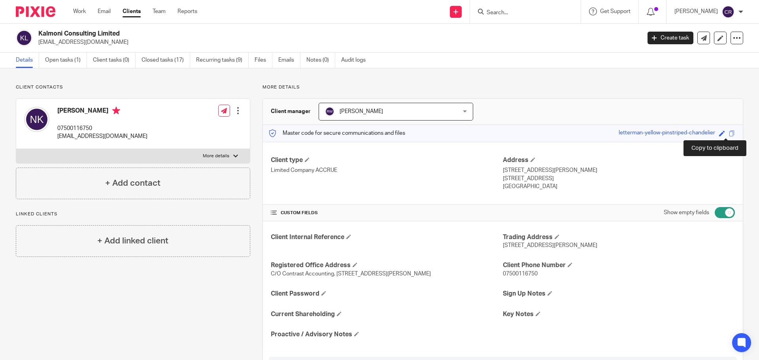
drag, startPoint x: 725, startPoint y: 130, endPoint x: 719, endPoint y: 141, distance: 11.9
click at [729, 131] on span at bounding box center [732, 133] width 6 height 6
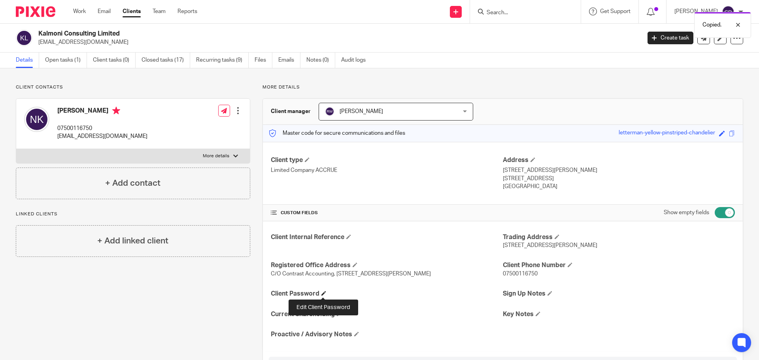
click at [323, 294] on span at bounding box center [323, 293] width 5 height 5
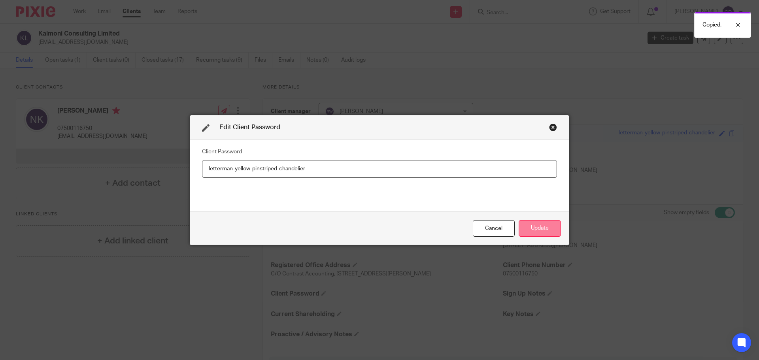
type input "letterman-yellow-pinstriped-chandelier"
click at [540, 226] on button "Update" at bounding box center [539, 228] width 42 height 17
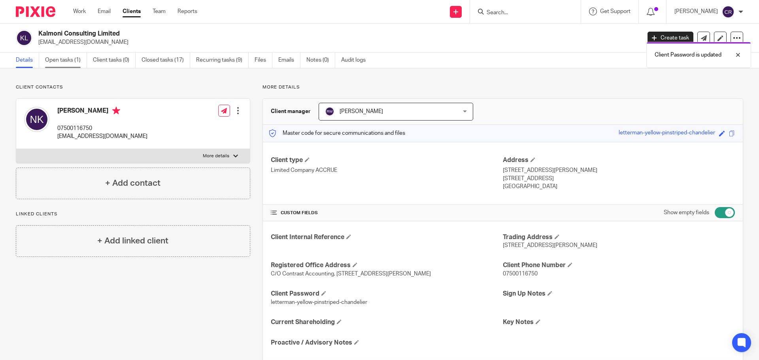
click at [67, 61] on link "Open tasks (1)" at bounding box center [66, 60] width 42 height 15
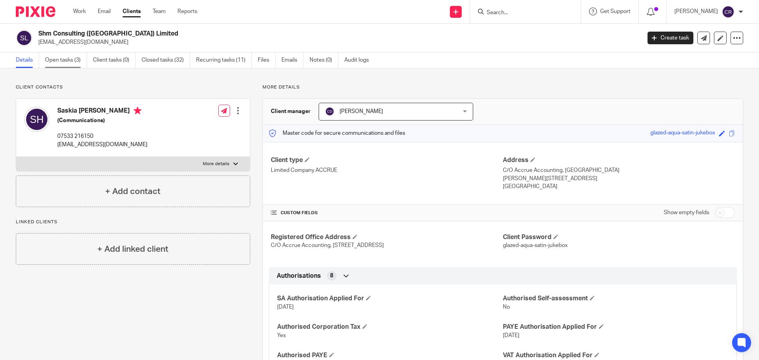
click at [56, 58] on link "Open tasks (3)" at bounding box center [66, 60] width 42 height 15
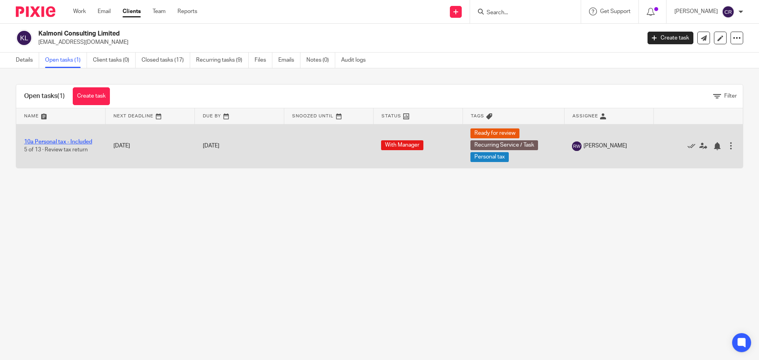
click at [60, 143] on link "10a Personal tax - Included" at bounding box center [58, 142] width 68 height 6
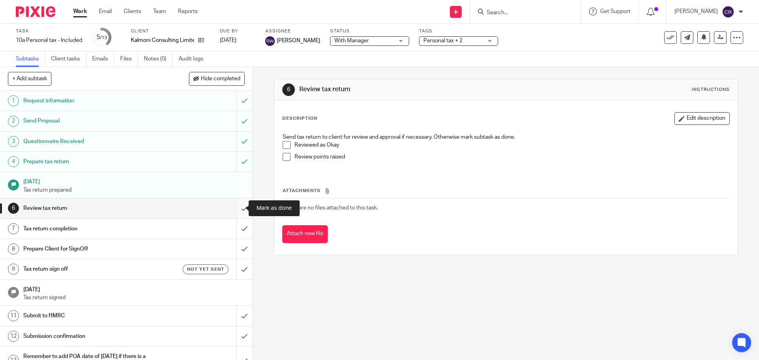
click at [237, 210] on input "submit" at bounding box center [126, 208] width 252 height 20
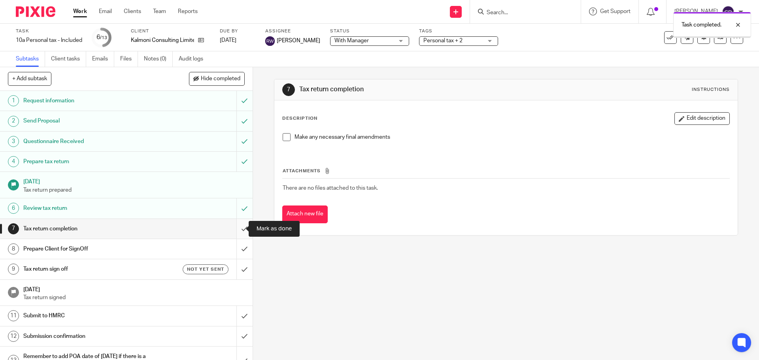
click at [237, 230] on input "submit" at bounding box center [126, 229] width 252 height 20
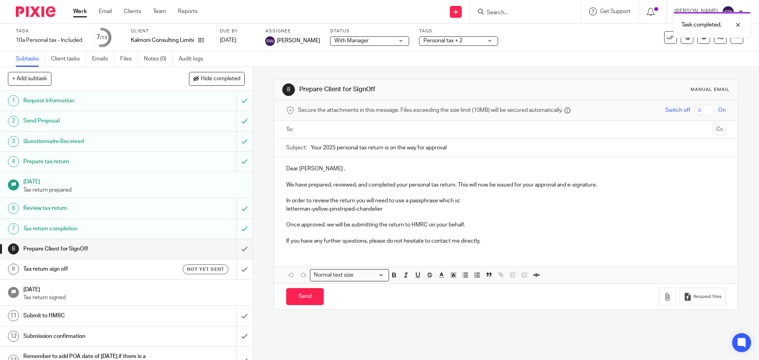
click at [309, 128] on input "text" at bounding box center [505, 129] width 409 height 9
drag, startPoint x: 301, startPoint y: 306, endPoint x: 296, endPoint y: 307, distance: 4.9
click at [300, 306] on input "Send" at bounding box center [305, 298] width 38 height 17
click at [152, 271] on h1 "Tax return sign off" at bounding box center [91, 269] width 137 height 12
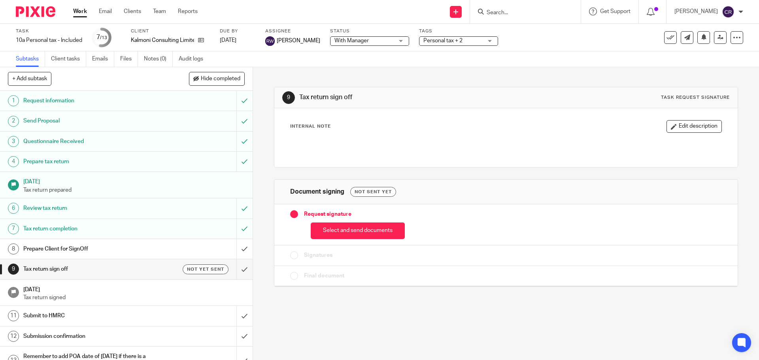
click at [343, 226] on button "Select and send documents" at bounding box center [358, 230] width 94 height 17
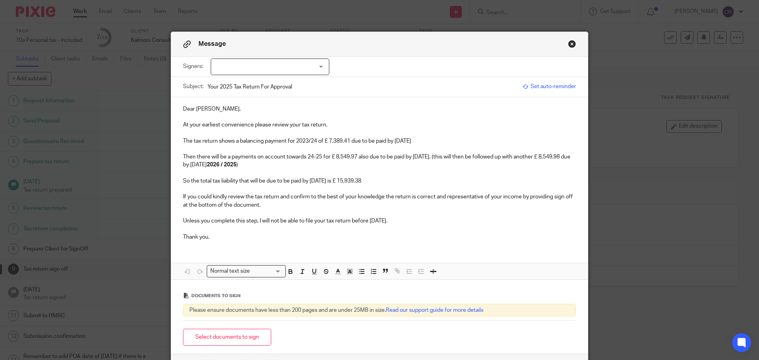
click at [273, 70] on div at bounding box center [270, 66] width 119 height 17
click at [275, 79] on li "Nadine Kalmoni" at bounding box center [267, 83] width 118 height 16
checkbox input "true"
click at [304, 143] on p "The tax return shows a balancing payment for 2023/24 of £ 7,389.41 due to be pa…" at bounding box center [379, 141] width 393 height 8
click at [330, 144] on p "The tax return shows a balancing payment for 2024/25 of £ 7,389.41 due to be pa…" at bounding box center [379, 141] width 393 height 8
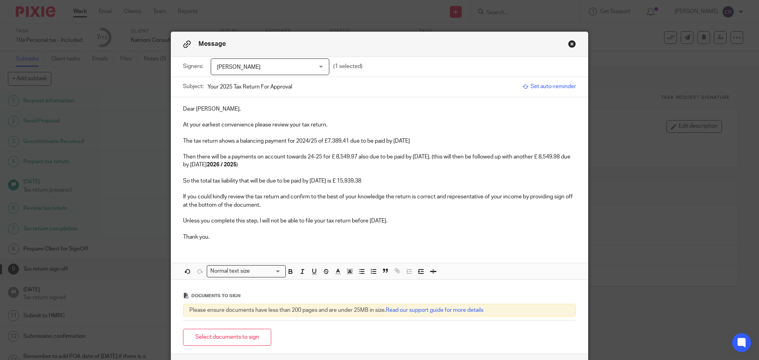
drag, startPoint x: 334, startPoint y: 157, endPoint x: 341, endPoint y: 173, distance: 17.3
click at [335, 158] on p "Then there will be a payments on account towards 24-25 for £ 8,549.97 also due …" at bounding box center [379, 161] width 393 height 16
click at [319, 157] on p "Then there will be a payments on account towards 24-25 for £8,549.97 also due t…" at bounding box center [379, 161] width 393 height 16
click at [236, 164] on strong "2026 / 2025" at bounding box center [222, 165] width 30 height 6
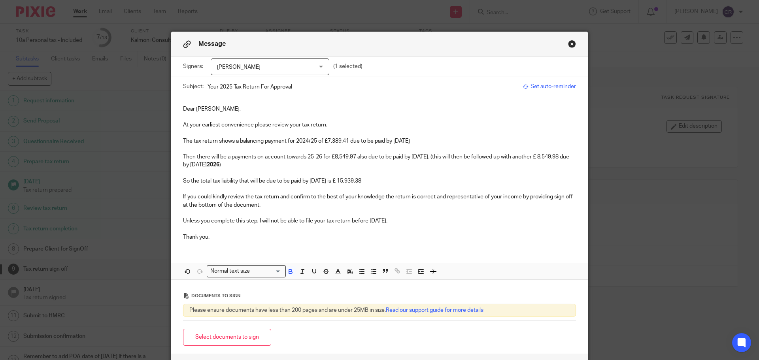
click at [183, 166] on p "Then there will be a payments on account towards 25-26 for £8,549.97 also due t…" at bounding box center [379, 161] width 393 height 16
click at [351, 181] on p "So the total tax liability that will be due to be paid by 31 Jan 2026 is £ 15,9…" at bounding box center [379, 181] width 393 height 8
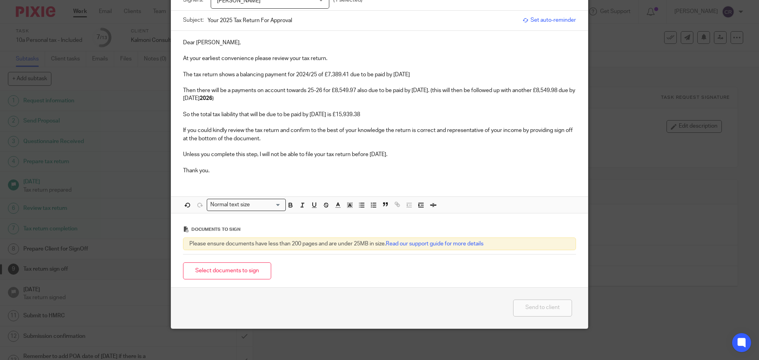
scroll to position [67, 0]
drag, startPoint x: 230, startPoint y: 280, endPoint x: 234, endPoint y: 272, distance: 8.5
click at [230, 280] on div "Select documents to sign" at bounding box center [379, 270] width 393 height 25
click at [236, 269] on button "Select documents to sign" at bounding box center [227, 270] width 88 height 17
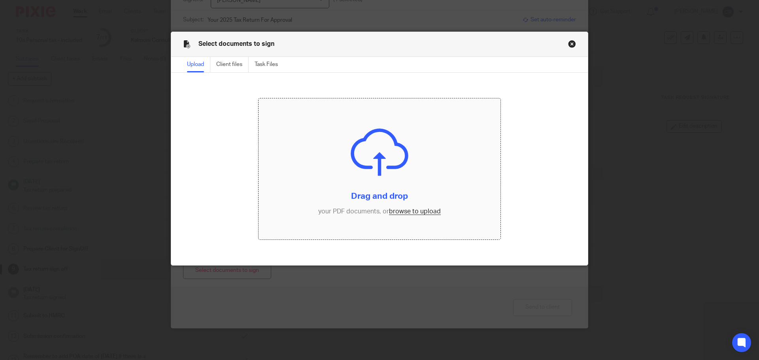
click at [392, 211] on input "file" at bounding box center [379, 168] width 242 height 141
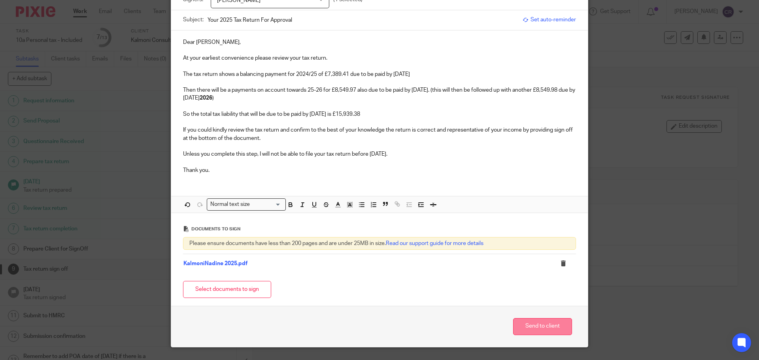
drag, startPoint x: 548, startPoint y: 324, endPoint x: 554, endPoint y: 323, distance: 5.9
click at [554, 323] on button "Send to client" at bounding box center [542, 326] width 59 height 17
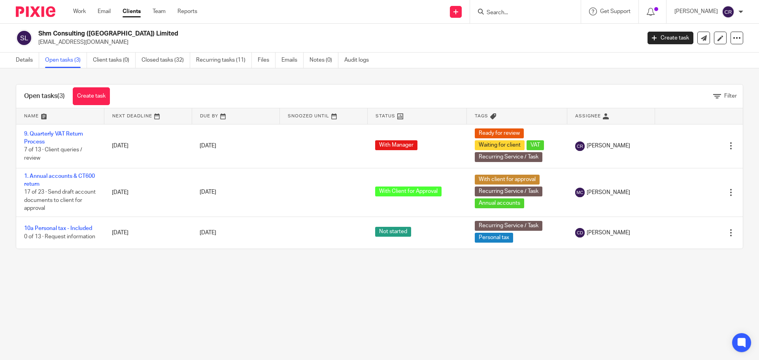
click at [62, 133] on link "9. Quarterly VAT Return Process" at bounding box center [53, 137] width 59 height 13
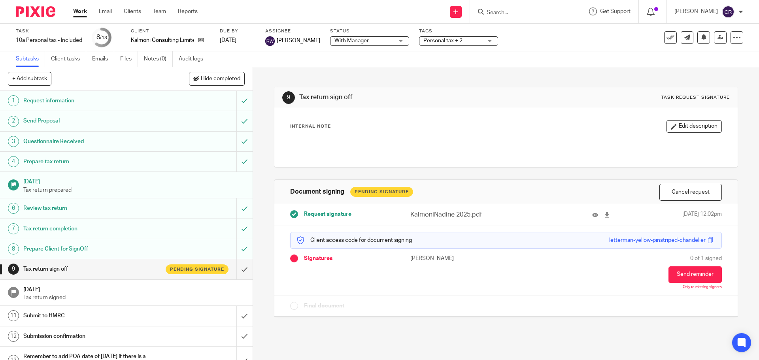
click at [357, 40] on span "With Manager" at bounding box center [351, 41] width 34 height 6
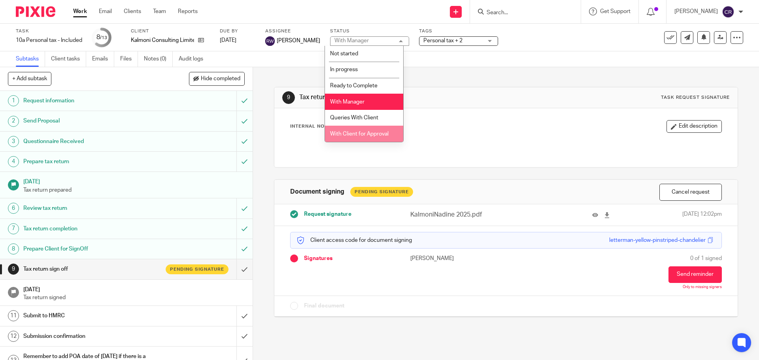
click at [380, 130] on li "With Client for Approval" at bounding box center [364, 134] width 78 height 16
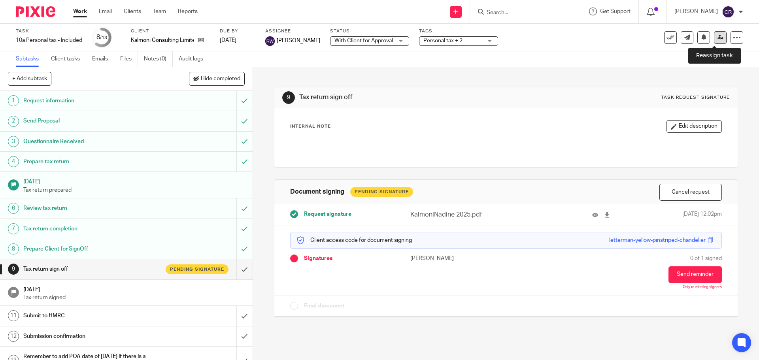
click at [714, 42] on link at bounding box center [720, 37] width 13 height 13
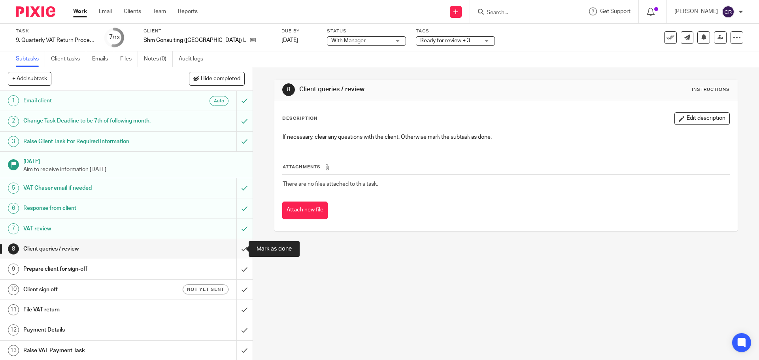
click at [239, 248] on input "submit" at bounding box center [126, 249] width 252 height 20
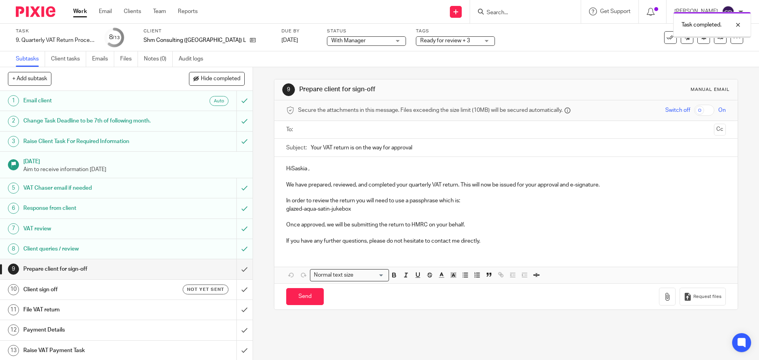
click at [317, 132] on input "text" at bounding box center [505, 129] width 409 height 9
click at [288, 171] on p "HiSaskia ," at bounding box center [505, 170] width 439 height 8
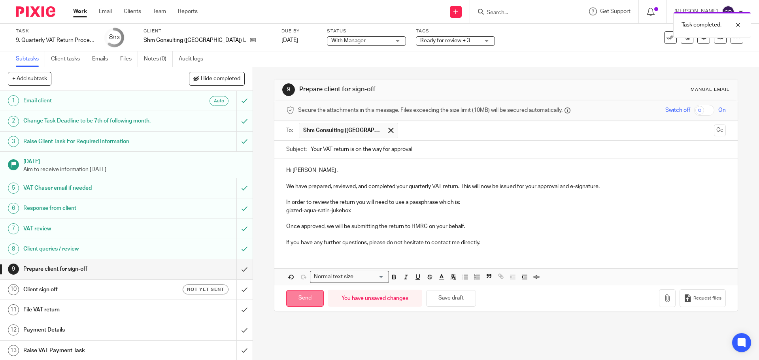
click at [297, 293] on input "Send" at bounding box center [305, 298] width 38 height 17
click at [133, 288] on h1 "Client sign off" at bounding box center [91, 290] width 137 height 12
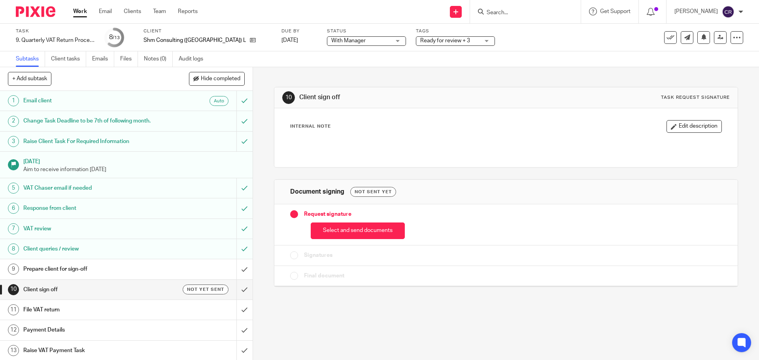
click at [379, 230] on button "Select and send documents" at bounding box center [358, 230] width 94 height 17
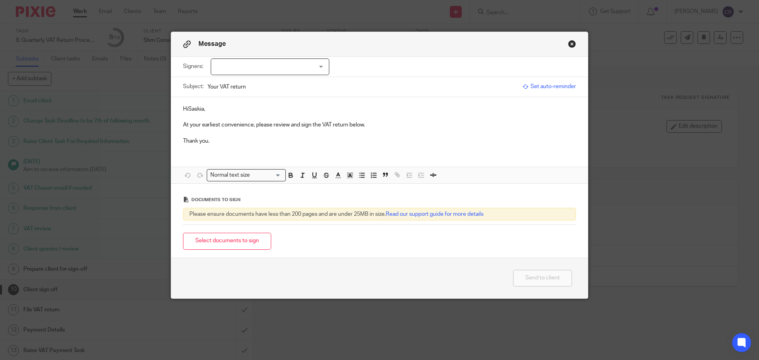
drag, startPoint x: 285, startPoint y: 62, endPoint x: 284, endPoint y: 68, distance: 6.0
click at [284, 63] on div at bounding box center [270, 66] width 119 height 17
click at [283, 69] on div at bounding box center [270, 66] width 119 height 17
click at [279, 73] on div at bounding box center [270, 66] width 119 height 17
click at [275, 88] on li "Saskia Maria Heymans" at bounding box center [267, 83] width 118 height 16
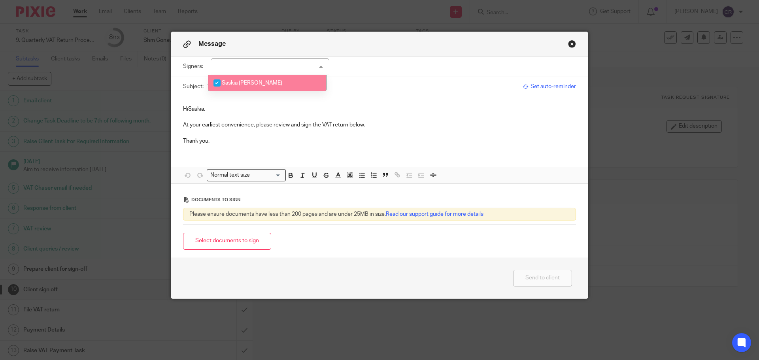
checkbox input "true"
drag, startPoint x: 185, startPoint y: 109, endPoint x: 183, endPoint y: 162, distance: 53.4
click at [185, 112] on p "HiSaskia," at bounding box center [379, 109] width 393 height 8
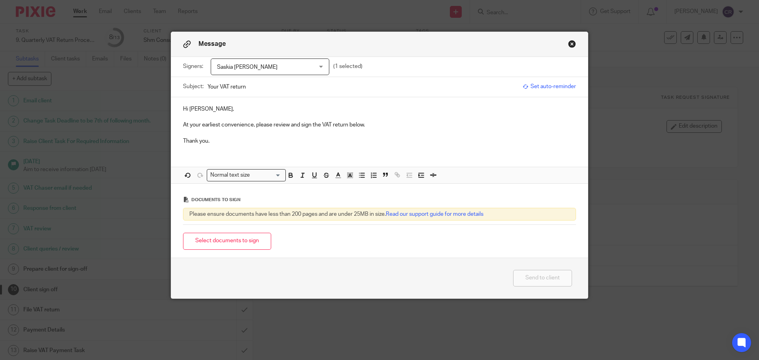
click at [206, 242] on button "Select documents to sign" at bounding box center [227, 241] width 88 height 17
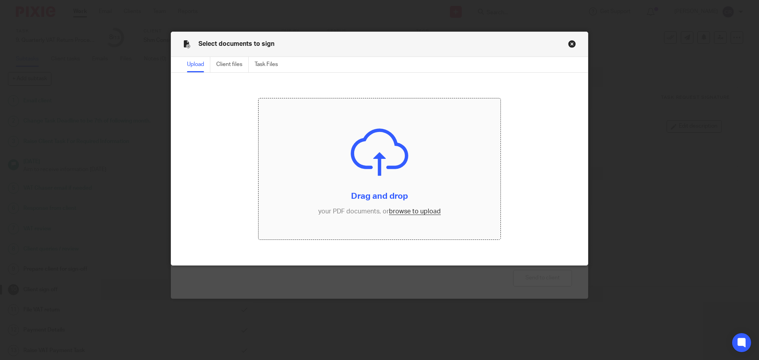
click at [398, 215] on input "file" at bounding box center [379, 168] width 242 height 141
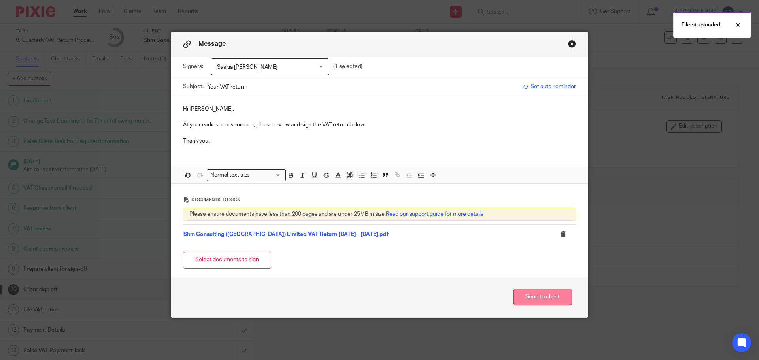
click at [534, 303] on button "Send to client" at bounding box center [542, 297] width 59 height 17
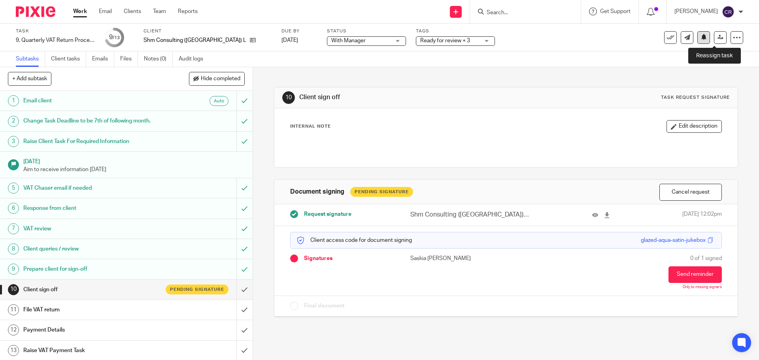
drag, startPoint x: 713, startPoint y: 37, endPoint x: 703, endPoint y: 40, distance: 11.1
click at [717, 37] on icon at bounding box center [720, 37] width 6 height 6
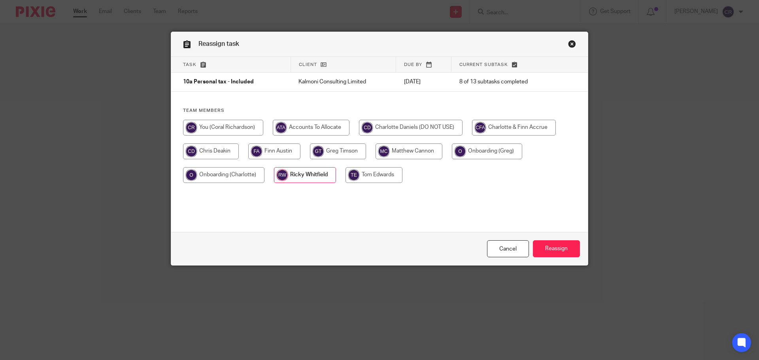
drag, startPoint x: 0, startPoint y: 0, endPoint x: 342, endPoint y: 147, distance: 372.2
click at [230, 124] on input "radio" at bounding box center [223, 128] width 80 height 16
radio input "true"
click at [560, 244] on input "Reassign" at bounding box center [556, 248] width 47 height 17
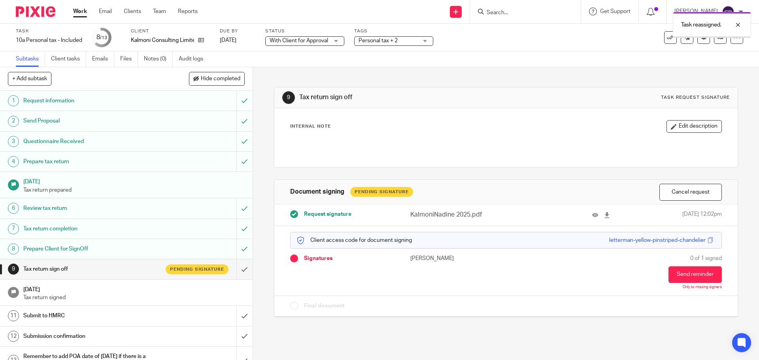
click at [409, 43] on span "Personal tax + 2" at bounding box center [387, 41] width 59 height 8
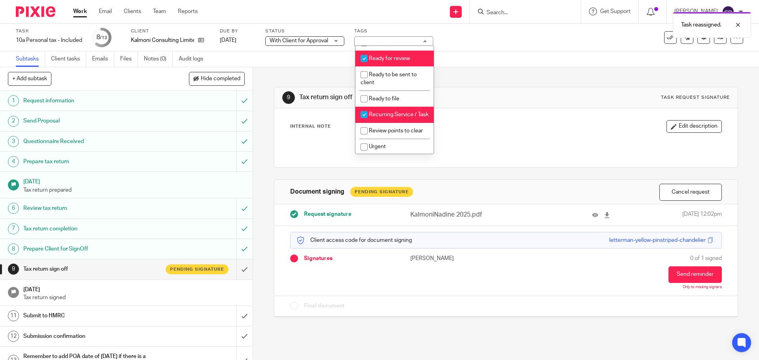
click at [402, 61] on span "Ready for review" at bounding box center [389, 59] width 41 height 6
checkbox input "false"
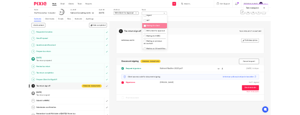
scroll to position [435, 0]
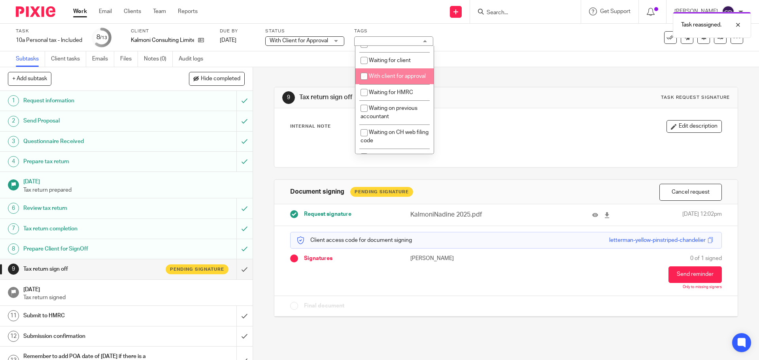
drag, startPoint x: 404, startPoint y: 99, endPoint x: 414, endPoint y: 102, distance: 10.9
click at [404, 85] on li "With client for approval" at bounding box center [394, 76] width 78 height 16
checkbox input "true"
click at [482, 116] on div "Internal Note Edit description" at bounding box center [505, 137] width 463 height 59
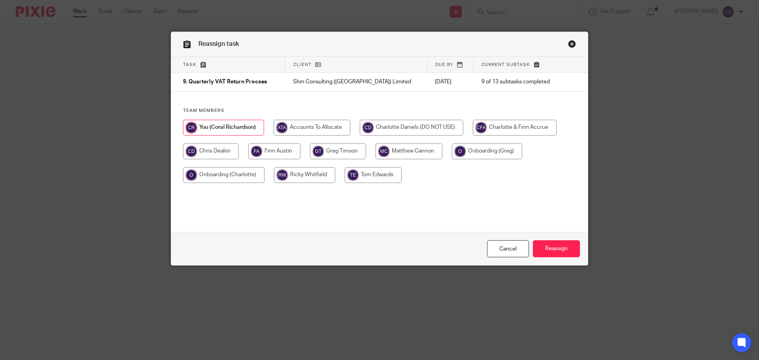
click at [570, 45] on link "Close this dialog window" at bounding box center [572, 45] width 8 height 11
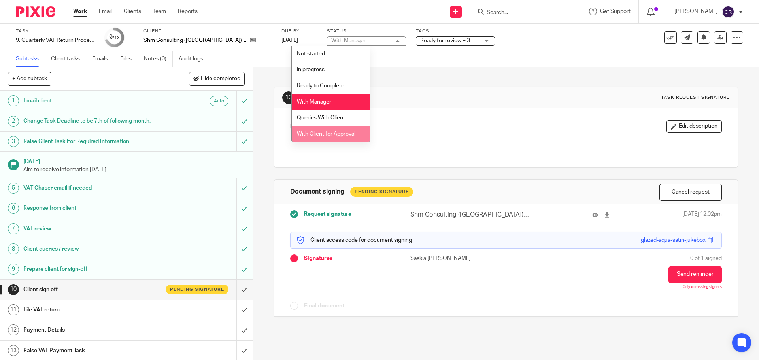
drag, startPoint x: 340, startPoint y: 131, endPoint x: 344, endPoint y: 130, distance: 4.1
click at [341, 131] on li "With Client for Approval" at bounding box center [331, 134] width 78 height 16
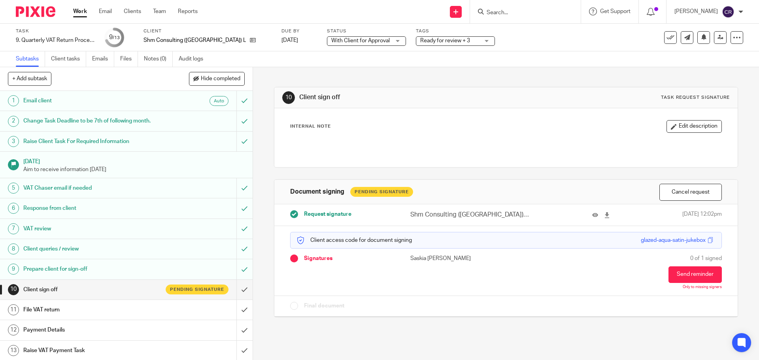
click at [420, 44] on span "Ready for review + 3" at bounding box center [449, 41] width 59 height 8
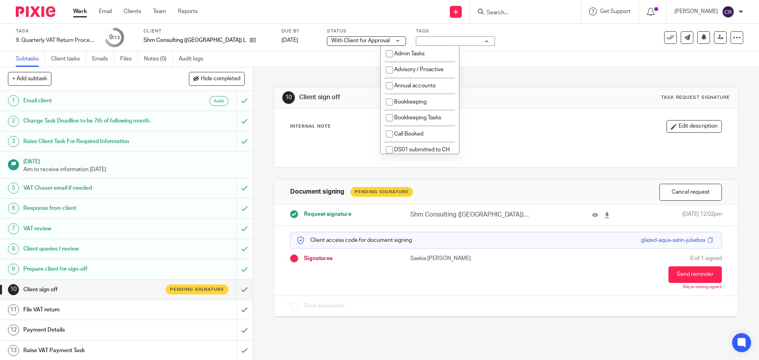
click at [420, 44] on div "Ready for review + 3" at bounding box center [455, 40] width 79 height 9
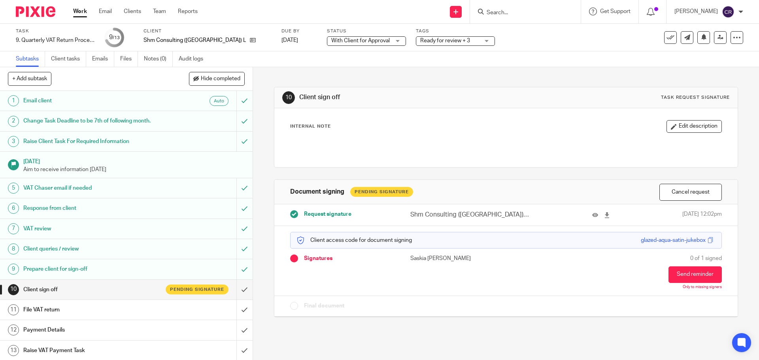
click at [420, 40] on span "Ready for review + 3" at bounding box center [445, 41] width 50 height 6
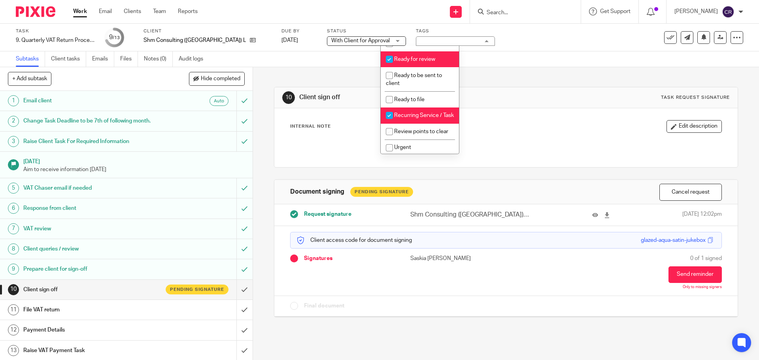
scroll to position [316, 0]
click at [426, 61] on span "Ready for review" at bounding box center [414, 59] width 41 height 6
checkbox input "false"
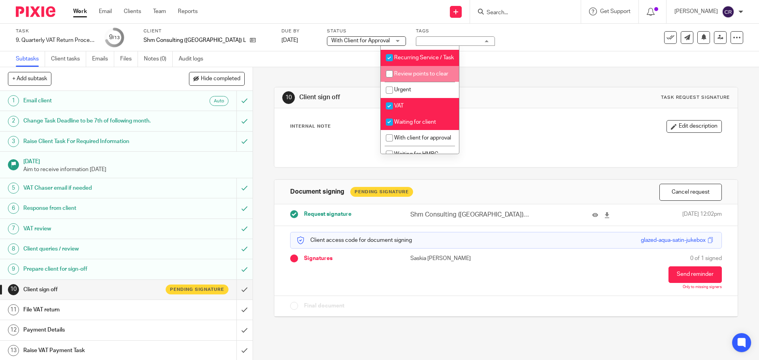
scroll to position [395, 0]
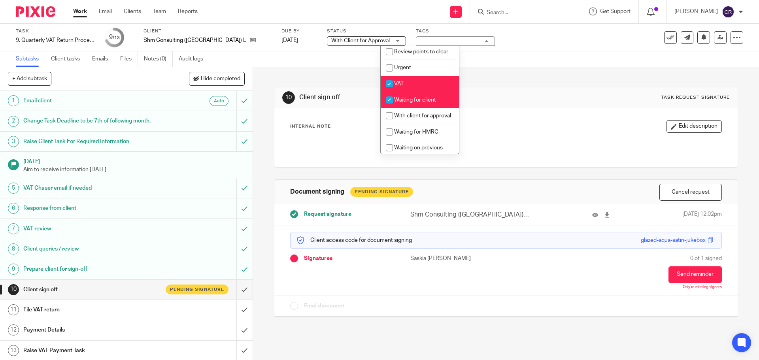
click at [426, 103] on span "Waiting for client" at bounding box center [415, 100] width 42 height 6
checkbox input "false"
click at [422, 124] on li "With client for approval" at bounding box center [420, 116] width 78 height 16
checkbox input "true"
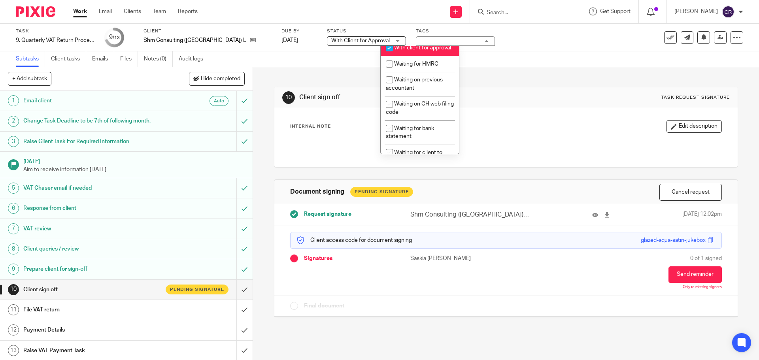
scroll to position [474, 0]
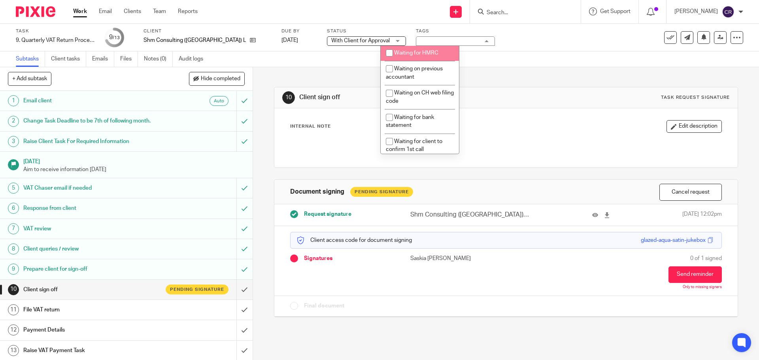
click at [518, 94] on div "10 Client sign off Task request signature" at bounding box center [505, 97] width 447 height 13
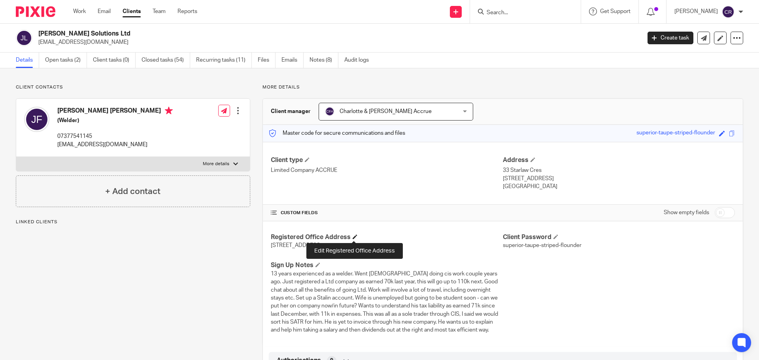
click at [352, 235] on span at bounding box center [354, 236] width 5 height 5
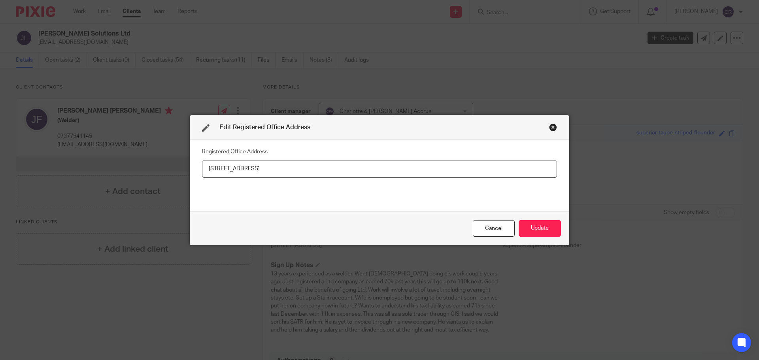
drag, startPoint x: 244, startPoint y: 170, endPoint x: 239, endPoint y: 229, distance: 59.9
click at [242, 175] on input "[STREET_ADDRESS]" at bounding box center [379, 169] width 355 height 18
type input "[STREET_ADDRESS]"
click at [544, 232] on button "Update" at bounding box center [539, 228] width 42 height 17
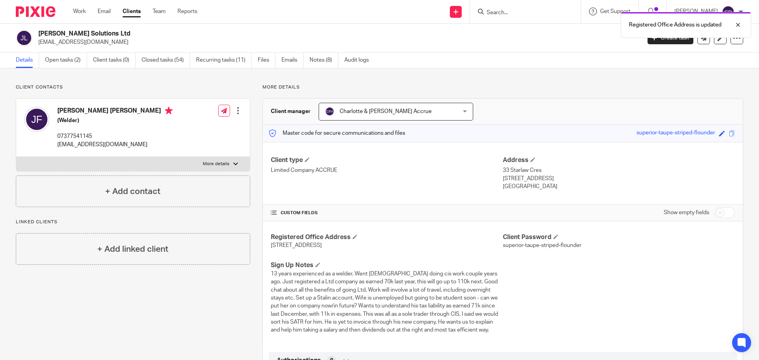
drag, startPoint x: 315, startPoint y: 247, endPoint x: 268, endPoint y: 249, distance: 47.1
click at [271, 249] on p "[STREET_ADDRESS]" at bounding box center [387, 245] width 232 height 8
copy span "33 Starlaw Cresent"
click at [322, 246] on span "[STREET_ADDRESS]" at bounding box center [296, 246] width 51 height 6
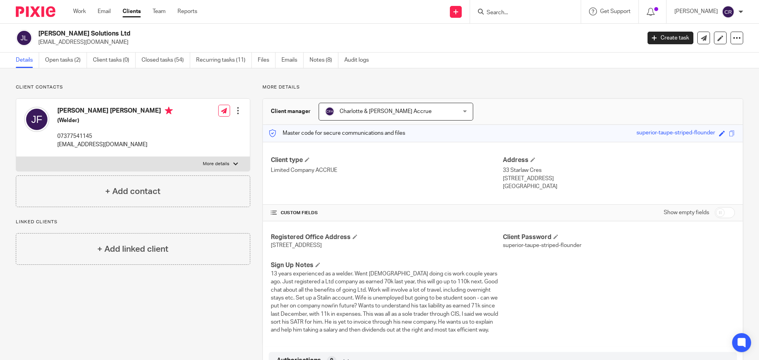
copy span "Bathgate"
drag, startPoint x: 369, startPoint y: 246, endPoint x: 345, endPoint y: 245, distance: 23.8
click at [322, 245] on span "[STREET_ADDRESS]" at bounding box center [296, 246] width 51 height 6
copy span "EH48 1LH"
click at [322, 245] on span "[STREET_ADDRESS]" at bounding box center [296, 246] width 51 height 6
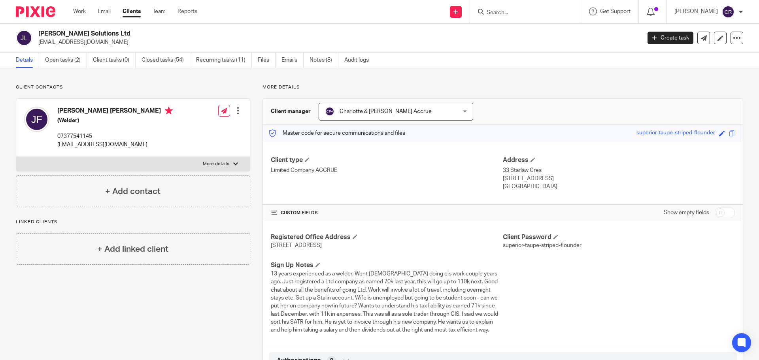
drag, startPoint x: 370, startPoint y: 244, endPoint x: 266, endPoint y: 249, distance: 104.0
click at [266, 249] on div "Registered Office Address 33 Starlaw Cresent , Bathgate, EH48 1LH United Kingdo…" at bounding box center [503, 283] width 480 height 125
copy span "33 Starlaw Cresent , Bathgate, EH48 1LH"
click at [175, 164] on label "More details" at bounding box center [133, 164] width 234 height 14
click at [16, 157] on input "More details" at bounding box center [16, 156] width 0 height 0
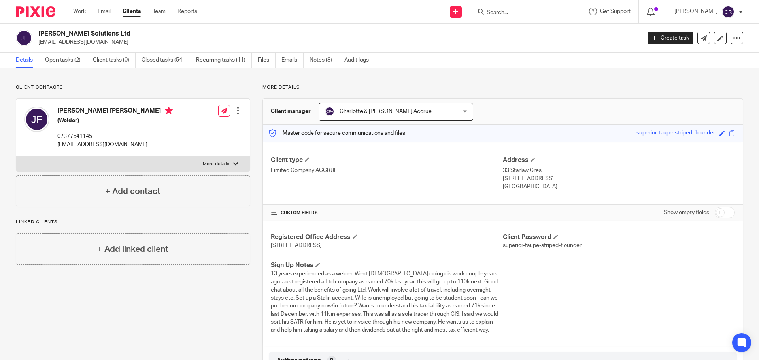
checkbox input "true"
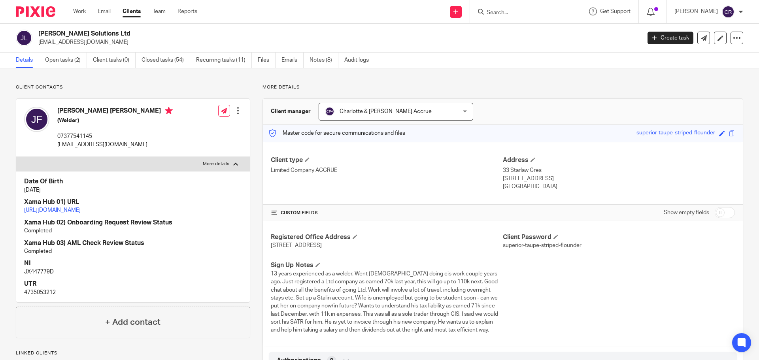
click at [81, 209] on link "https://platform.xamatech.com/portal/crm/clients/3f669e30-8f66-11ee-8f02-9d3ee4…" at bounding box center [52, 210] width 57 height 6
click at [322, 246] on span "33 Starlaw Cresent , Bathgate, EH48 1LH United Kingdom" at bounding box center [296, 246] width 51 height 6
drag, startPoint x: 369, startPoint y: 243, endPoint x: 265, endPoint y: 247, distance: 104.8
click at [265, 247] on div "Registered Office Address 33 Starlaw Cresent , Bathgate, EH48 1LH United Kingdo…" at bounding box center [503, 283] width 480 height 125
copy span "33 Starlaw Cresent , Bathgate, EH48 1LH"
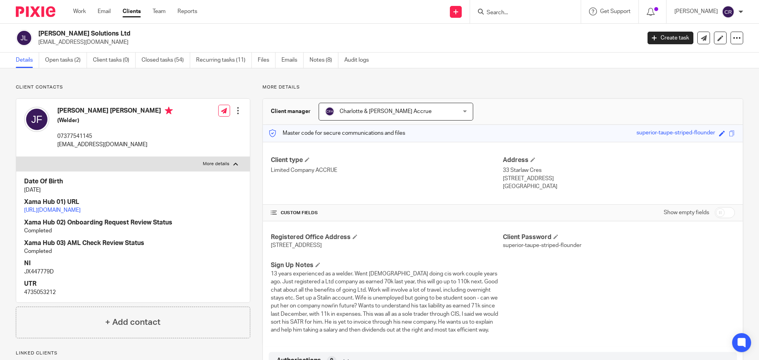
click at [322, 245] on span "33 Starlaw Cresent , Bathgate, EH48 1LH United Kingdom" at bounding box center [296, 246] width 51 height 6
drag, startPoint x: 370, startPoint y: 247, endPoint x: 347, endPoint y: 247, distance: 23.3
click at [322, 247] on span "33 Starlaw Cresent , Bathgate, EH48 1LH United Kingdom" at bounding box center [296, 246] width 51 height 6
drag, startPoint x: 369, startPoint y: 245, endPoint x: 346, endPoint y: 246, distance: 23.3
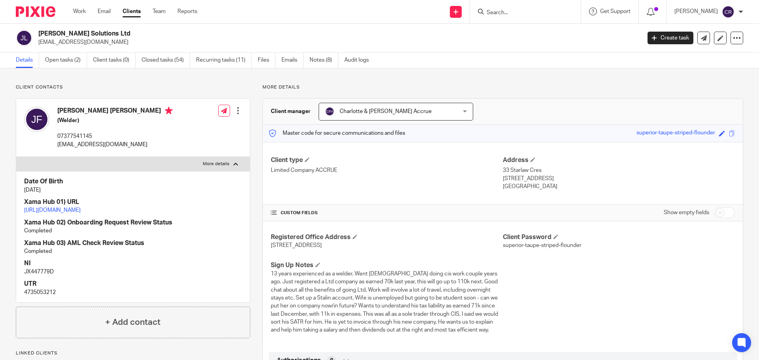
click at [322, 246] on span "33 Starlaw Cresent , Bathgate, EH48 1LH United Kingdom" at bounding box center [296, 246] width 51 height 6
drag, startPoint x: 369, startPoint y: 244, endPoint x: 346, endPoint y: 245, distance: 22.9
click at [322, 245] on span "33 Starlaw Cresent , Bathgate, EH48 1LH United Kingdom" at bounding box center [296, 246] width 51 height 6
copy span "EH48 1LH"
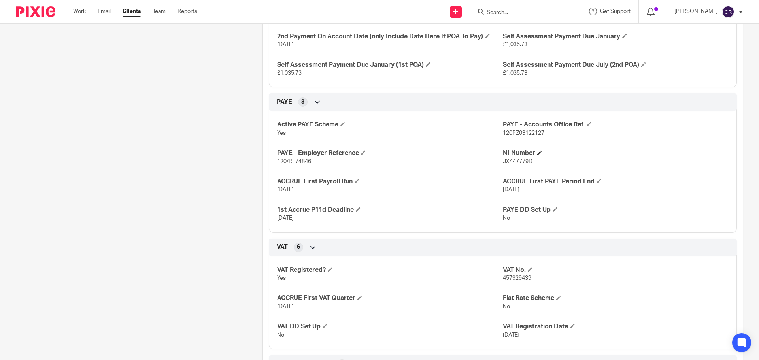
scroll to position [553, 0]
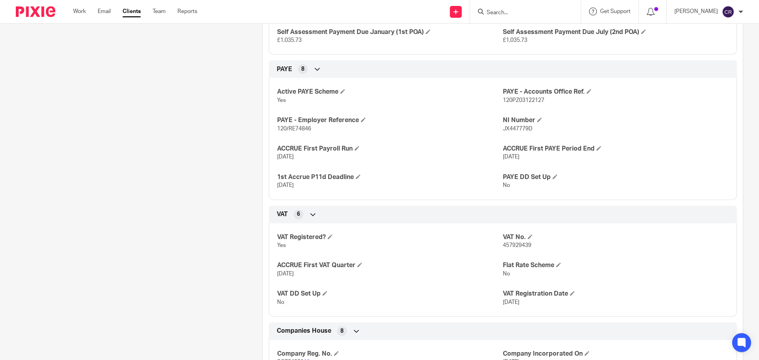
click at [287, 131] on span "120/RE74846" at bounding box center [294, 129] width 34 height 6
copy p "120/RE74846"
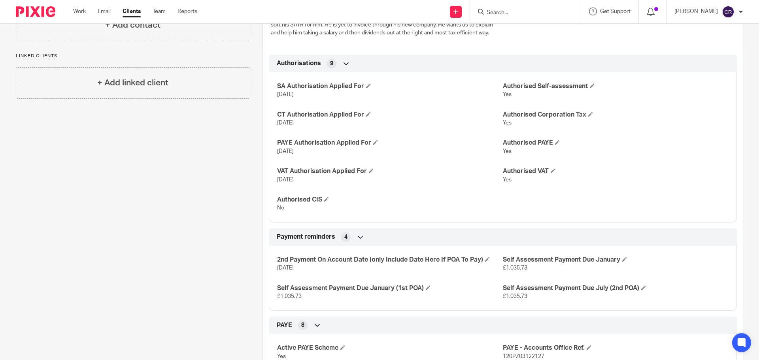
scroll to position [119, 0]
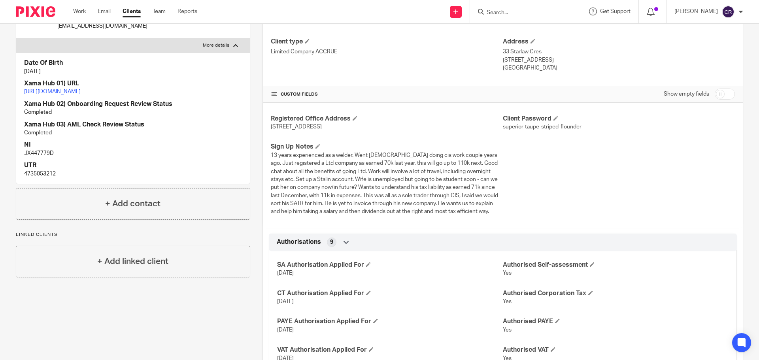
drag, startPoint x: 369, startPoint y: 128, endPoint x: 345, endPoint y: 127, distance: 24.1
click at [322, 127] on span "33 Starlaw Cresent , Bathgate, EH48 1LH United Kingdom" at bounding box center [296, 127] width 51 height 6
copy span "EH48 1LH"
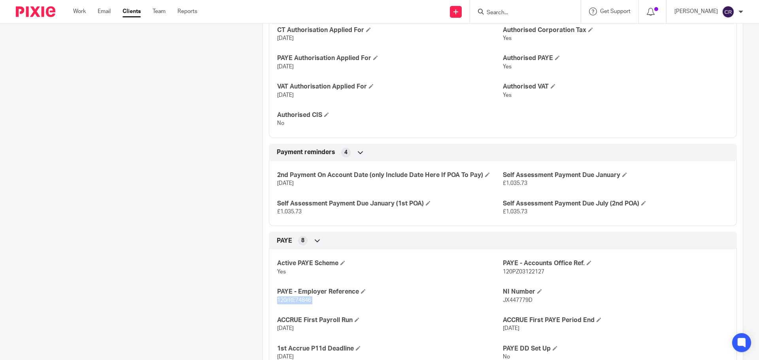
scroll to position [514, 0]
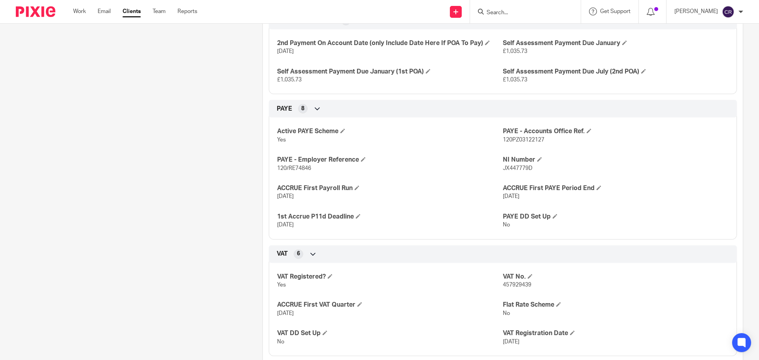
click at [516, 286] on span "457929439" at bounding box center [517, 285] width 28 height 6
copy span "457929439"
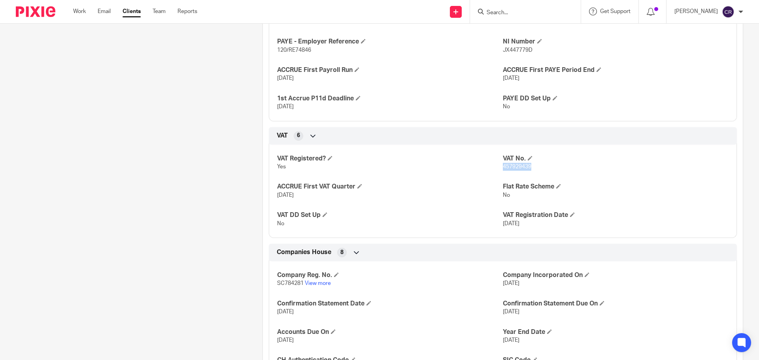
scroll to position [632, 0]
drag, startPoint x: 300, startPoint y: 283, endPoint x: 252, endPoint y: 283, distance: 48.2
click at [252, 283] on div "More details Client manager Charlotte & Finn Accrue Charlotte & Finn Accrue Acc…" at bounding box center [496, 185] width 493 height 1467
copy span "SC784281"
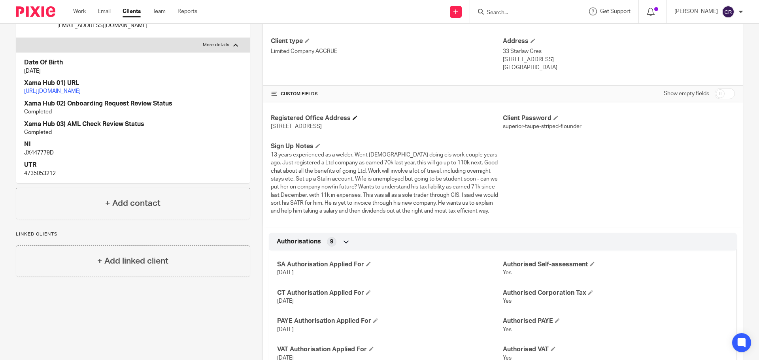
scroll to position [119, 0]
drag, startPoint x: 369, startPoint y: 126, endPoint x: 345, endPoint y: 127, distance: 23.3
click at [322, 127] on span "33 Starlaw Cresent , Bathgate, EH48 1LH United Kingdom" at bounding box center [296, 127] width 51 height 6
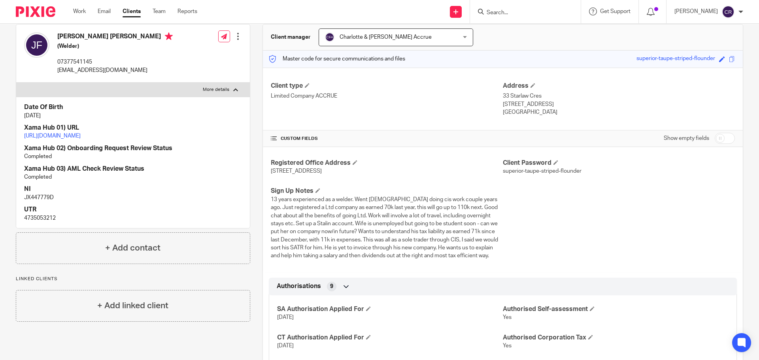
scroll to position [0, 0]
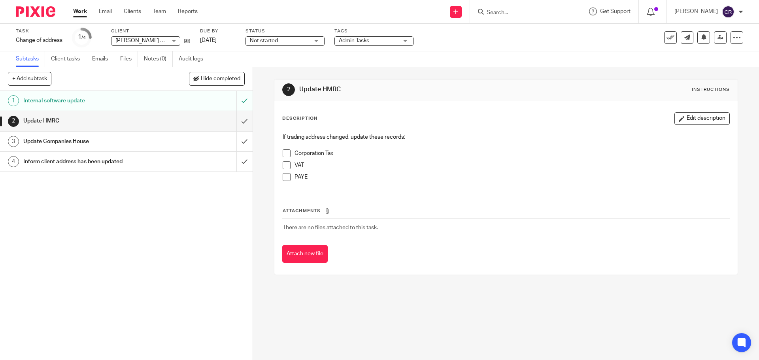
click at [176, 97] on div "Internal software update" at bounding box center [125, 101] width 205 height 12
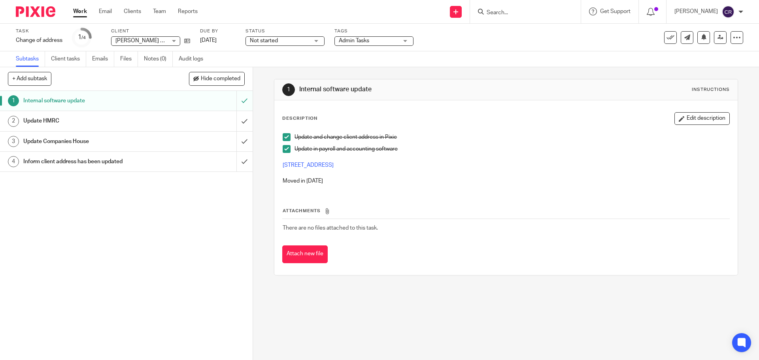
click at [202, 122] on div "Update HMRC" at bounding box center [125, 121] width 205 height 12
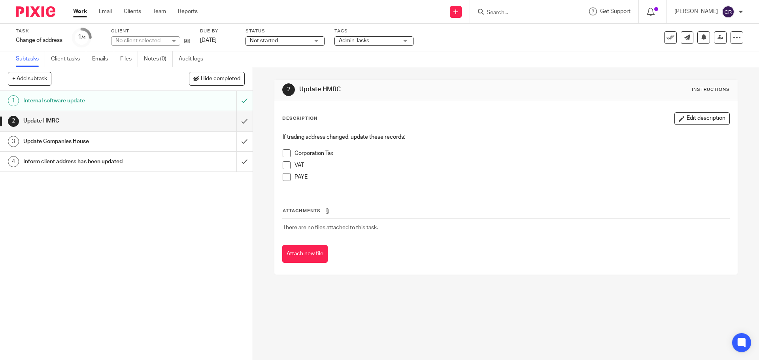
click at [288, 178] on span at bounding box center [287, 177] width 8 height 8
click at [294, 164] on p "VAT" at bounding box center [511, 165] width 434 height 8
drag, startPoint x: 283, startPoint y: 164, endPoint x: 308, endPoint y: 158, distance: 26.5
click at [283, 164] on span at bounding box center [287, 165] width 8 height 8
click at [284, 152] on span at bounding box center [287, 153] width 8 height 8
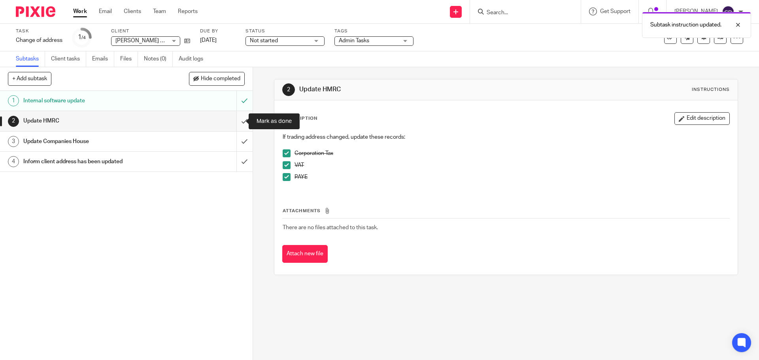
click at [237, 119] on input "submit" at bounding box center [126, 121] width 252 height 20
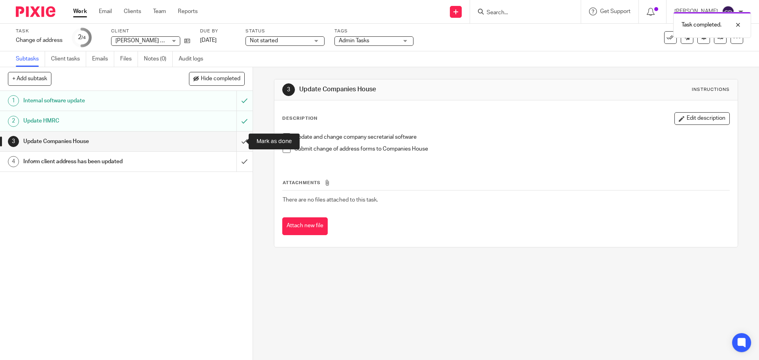
click at [242, 138] on input "submit" at bounding box center [126, 142] width 252 height 20
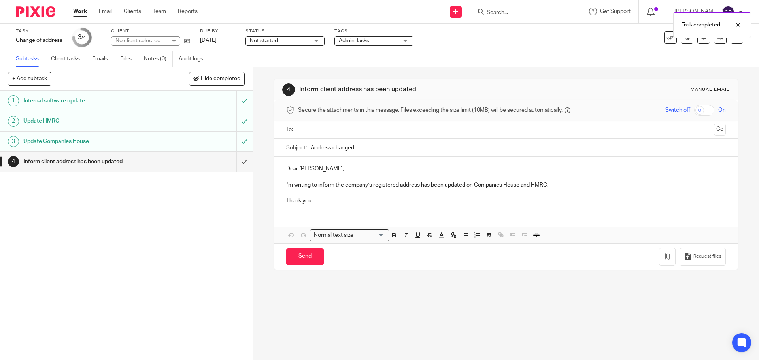
click at [332, 131] on input "text" at bounding box center [505, 129] width 409 height 9
click at [714, 134] on button "Cc" at bounding box center [720, 130] width 12 height 12
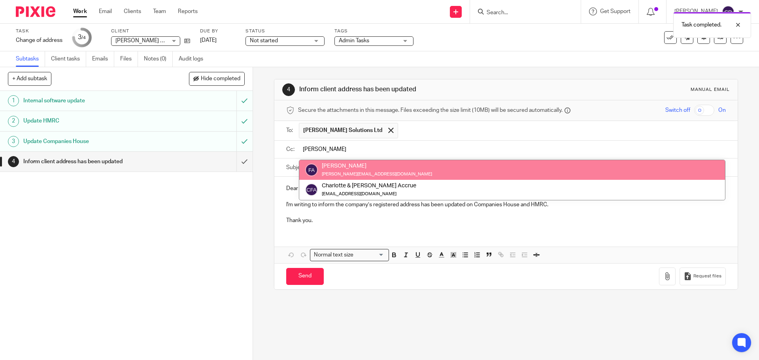
type input "finn"
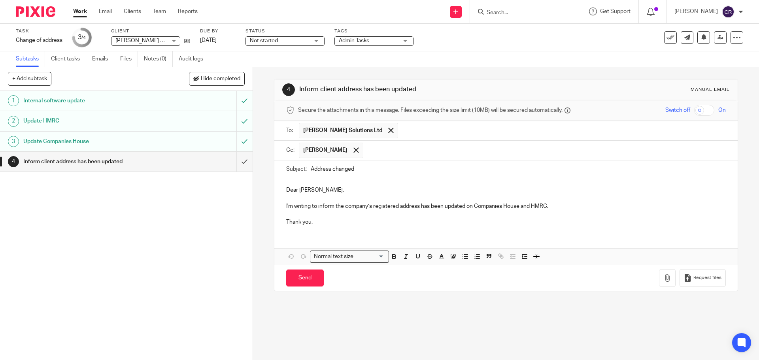
click at [288, 191] on p "Dear Jordon," at bounding box center [505, 190] width 439 height 8
click at [288, 280] on input "Send" at bounding box center [305, 277] width 38 height 17
type input "Sent"
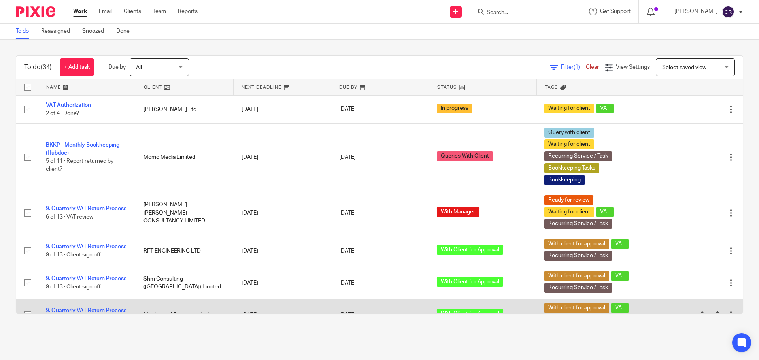
scroll to position [158, 0]
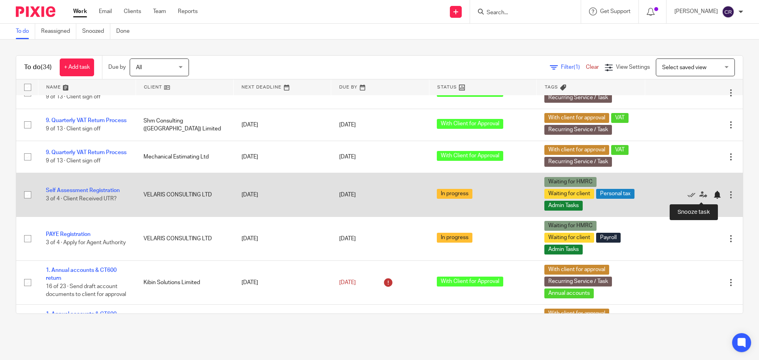
click at [713, 198] on div at bounding box center [717, 195] width 8 height 8
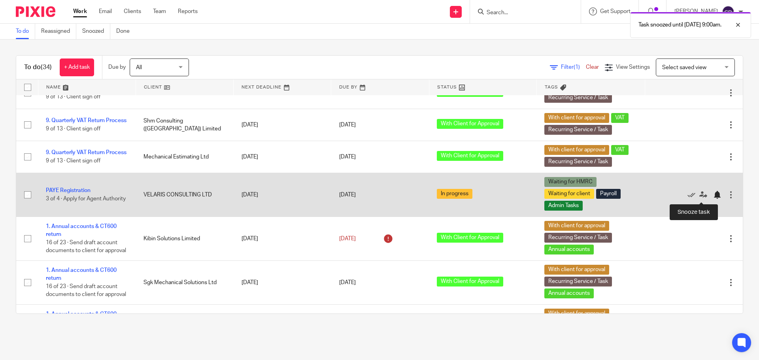
click at [713, 196] on div at bounding box center [717, 195] width 8 height 8
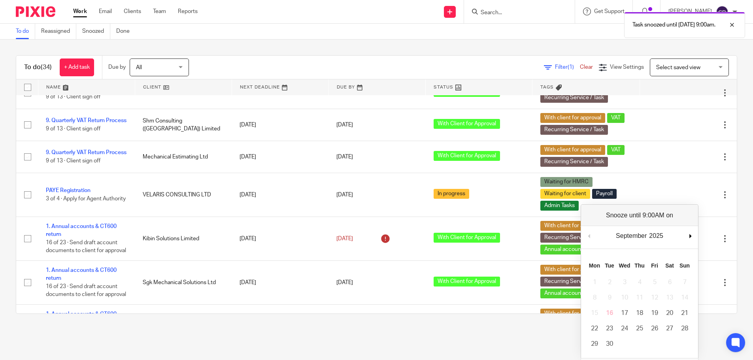
click at [690, 234] on div "September January February March April May June July August September October N…" at bounding box center [639, 237] width 117 height 23
drag, startPoint x: 690, startPoint y: 234, endPoint x: 679, endPoint y: 252, distance: 21.1
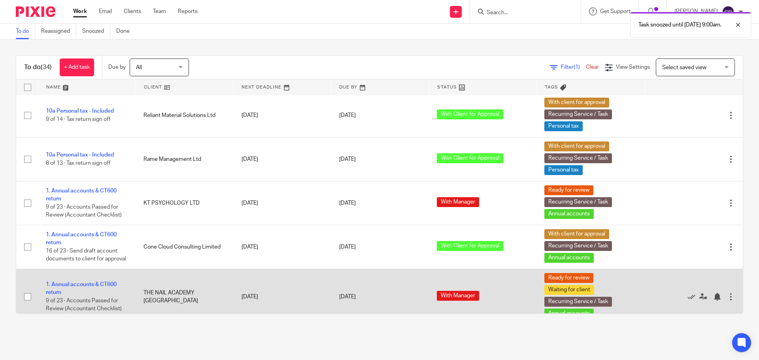
scroll to position [1205, 0]
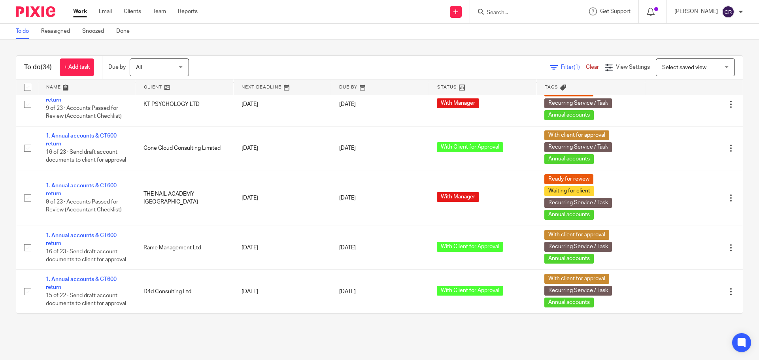
click at [688, 65] on span "Select saved view" at bounding box center [684, 68] width 44 height 6
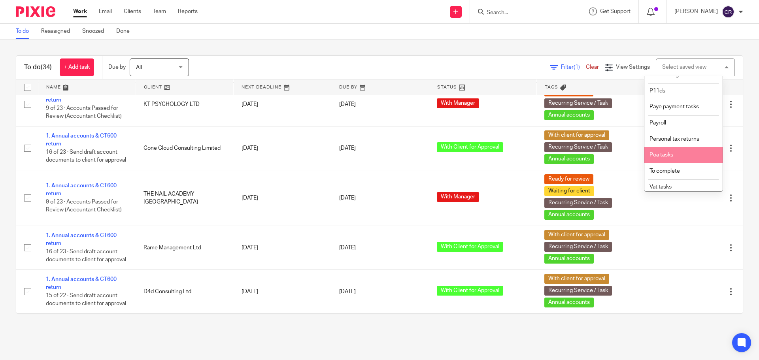
scroll to position [133, 0]
click at [681, 164] on li "To complete" at bounding box center [683, 167] width 78 height 16
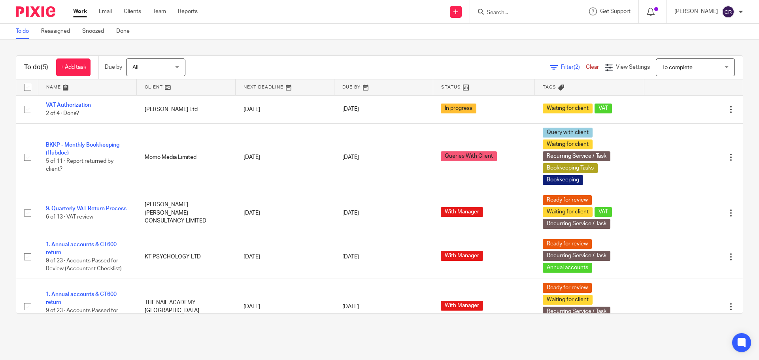
click at [665, 67] on span "To complete" at bounding box center [677, 68] width 30 height 6
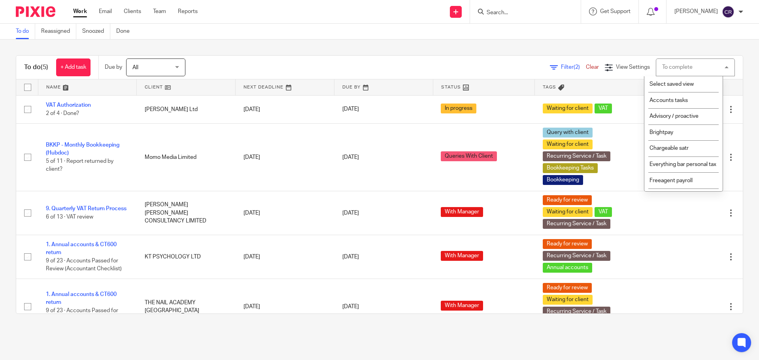
click at [414, 4] on div "Send new email Create task Add client Request signature Get Support Contact Sup…" at bounding box center [483, 11] width 549 height 23
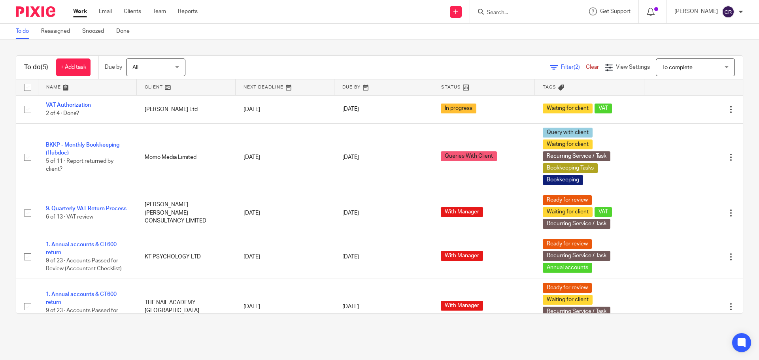
click at [525, 10] on input "Search" at bounding box center [521, 12] width 71 height 7
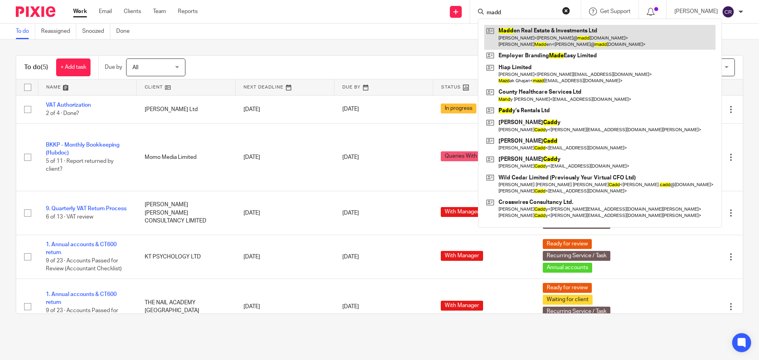
type input "madd"
click at [590, 41] on link at bounding box center [599, 37] width 231 height 24
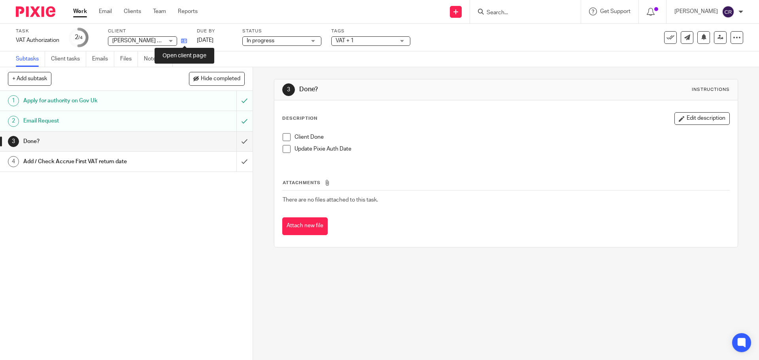
click at [182, 40] on icon at bounding box center [184, 41] width 6 height 6
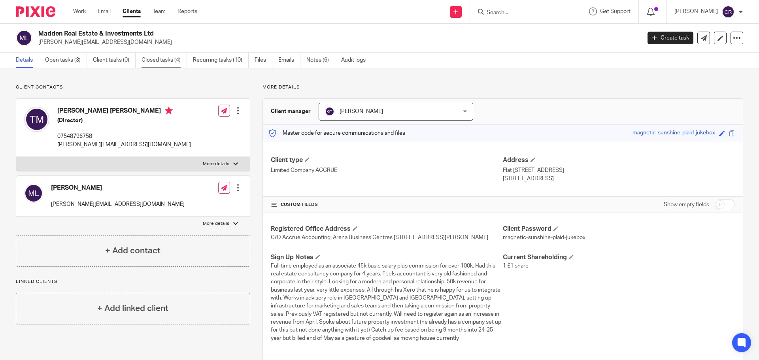
click at [160, 67] on link "Closed tasks (4)" at bounding box center [163, 60] width 45 height 15
click at [83, 11] on link "Work" at bounding box center [79, 12] width 13 height 8
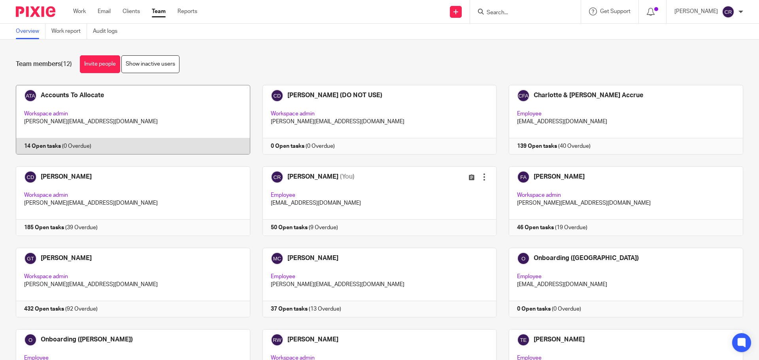
click link
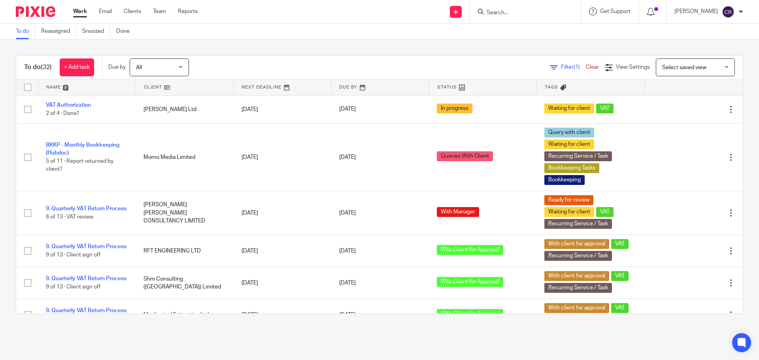
click at [689, 58] on div "Select saved view Select saved view" at bounding box center [695, 67] width 79 height 18
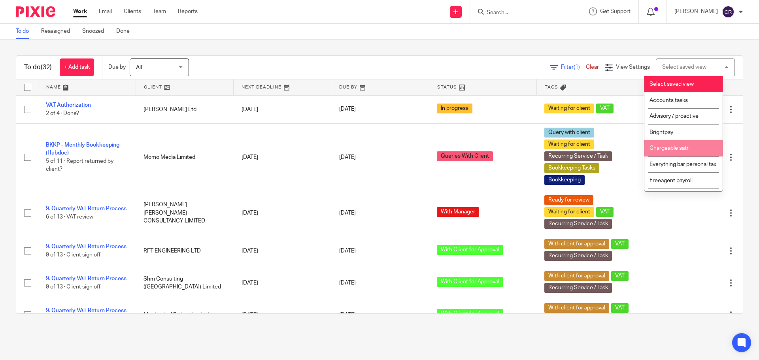
scroll to position [133, 0]
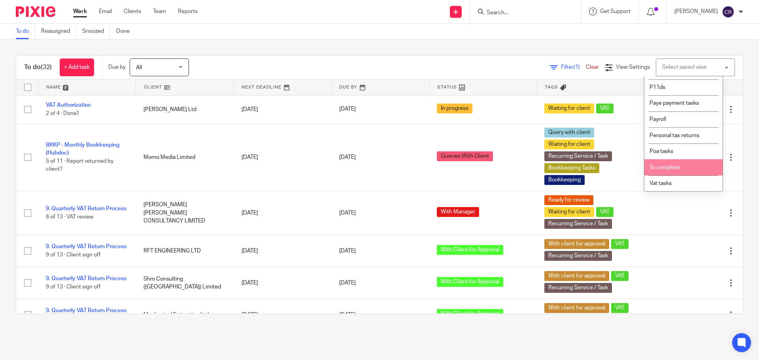
click at [673, 163] on li "To complete" at bounding box center [683, 167] width 78 height 16
